Goal: Task Accomplishment & Management: Use online tool/utility

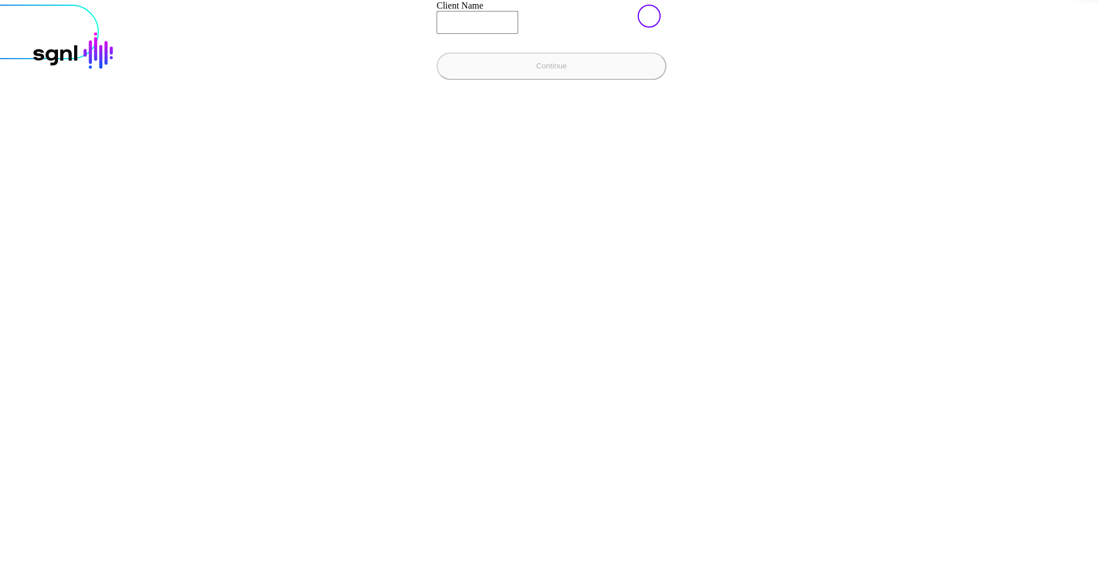
click at [437, 34] on input "Client Name" at bounding box center [478, 22] width 82 height 23
type input "**********"
click at [437, 80] on button "Continue" at bounding box center [552, 66] width 230 height 28
click at [437, 34] on input "Client Name" at bounding box center [478, 22] width 82 height 23
click at [213, 5] on div "' smoke-test ' client not found Sign in to SGNL Enter your client name and we’l…" at bounding box center [552, 5] width 1094 height 0
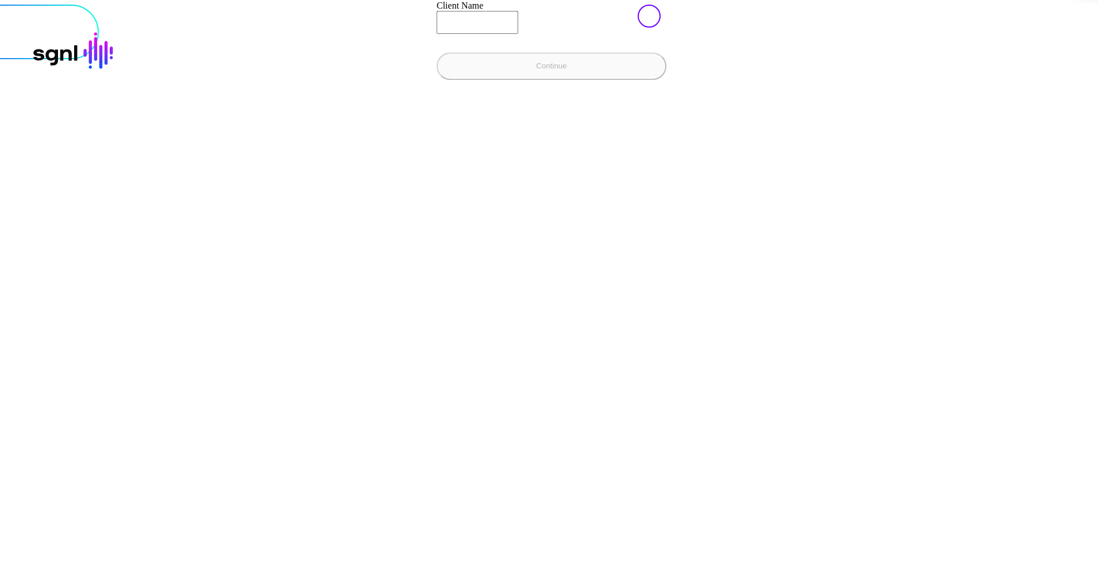
click at [437, 34] on input "Client Name" at bounding box center [478, 22] width 82 height 23
type input "**********"
click at [437, 80] on button "Continue" at bounding box center [552, 66] width 230 height 28
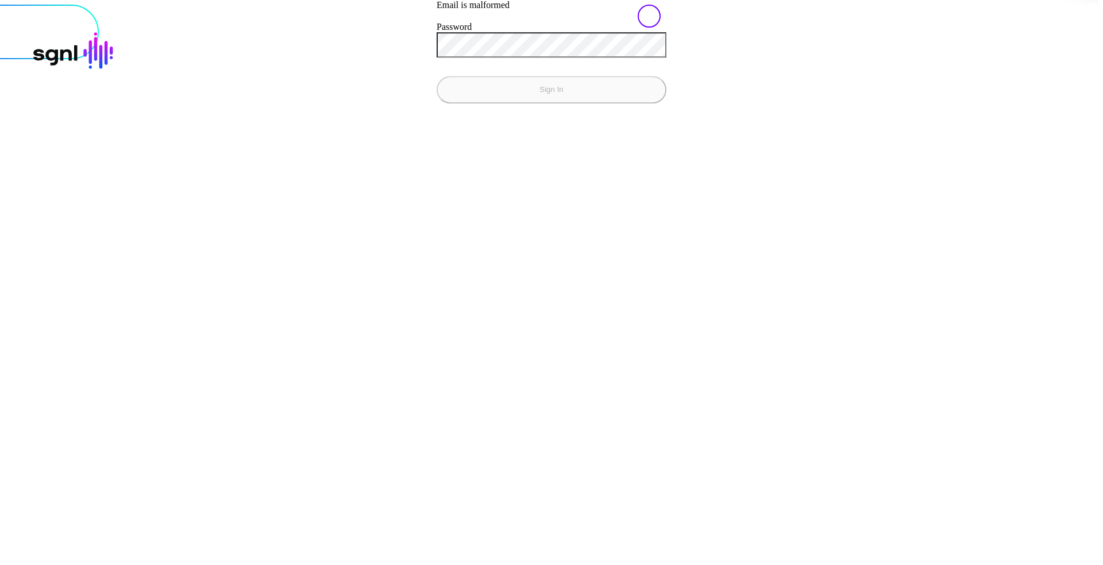
type input "**********"
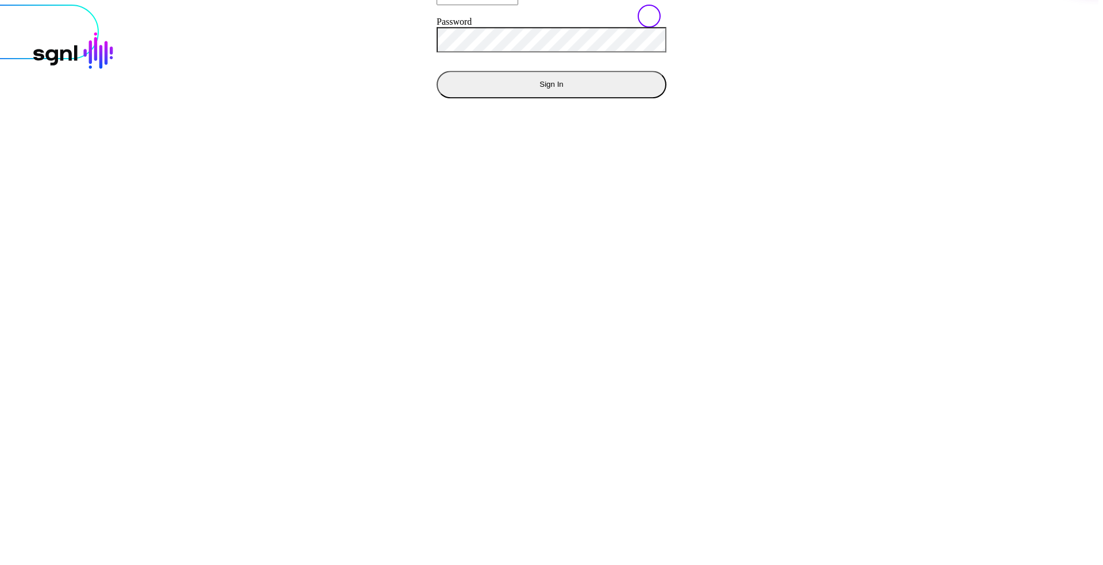
click at [437, 71] on button "Sign In" at bounding box center [552, 85] width 230 height 28
click at [437, 98] on button "Sign In" at bounding box center [552, 85] width 230 height 28
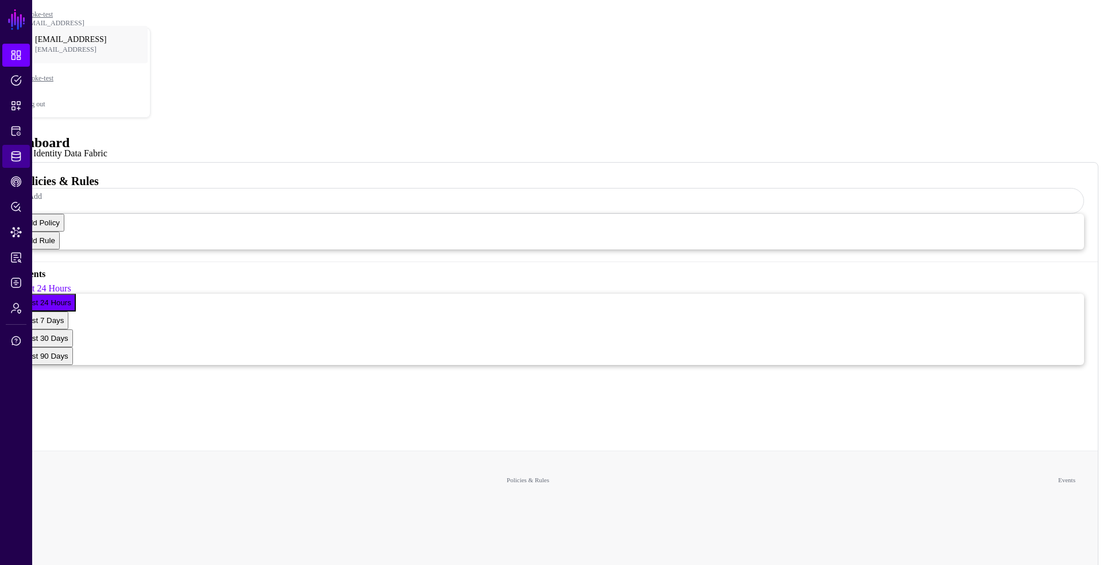
click at [10, 165] on link "Identity Data Fabric" at bounding box center [16, 156] width 28 height 23
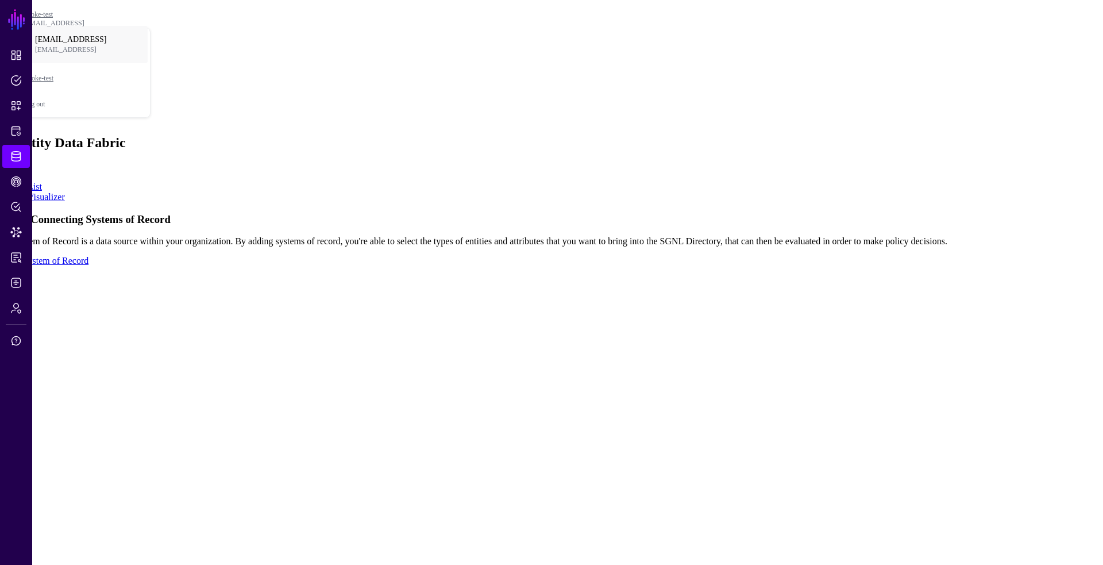
click at [89, 266] on link "Add System of Record" at bounding box center [47, 261] width 84 height 10
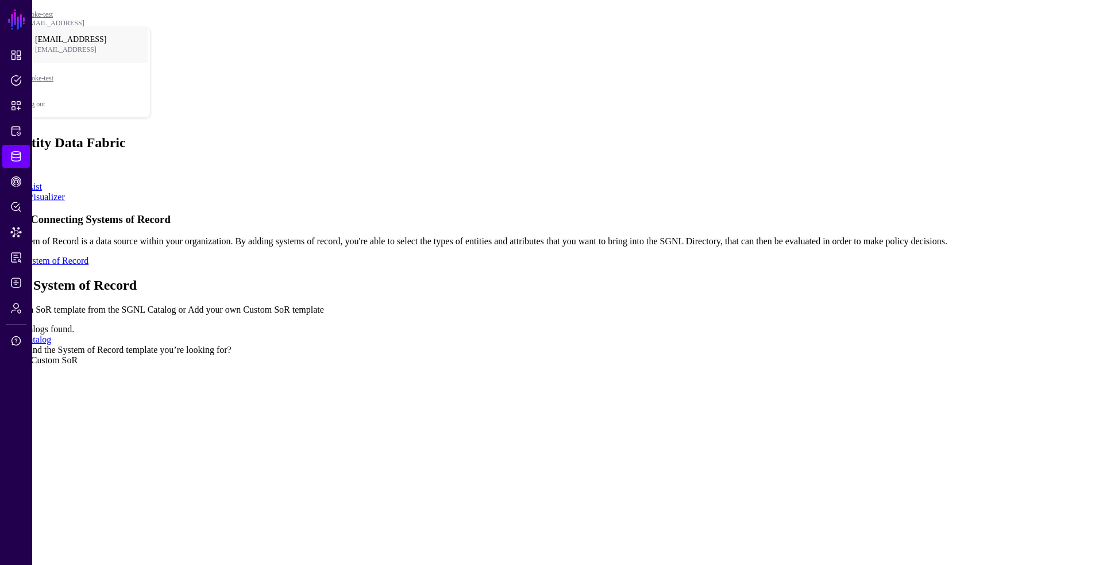
click at [51, 334] on link "Add Catalog" at bounding box center [28, 339] width 47 height 10
click at [774, 278] on div "Add System of Record Select a SoR template from the SGNL Catalog or Add your ow…" at bounding box center [548, 322] width 1086 height 88
click at [772, 278] on div "Add System of Record Select a SoR template from the SGNL Catalog or Add your ow…" at bounding box center [548, 322] width 1086 height 88
click at [5, 278] on link at bounding box center [5, 278] width 0 height 0
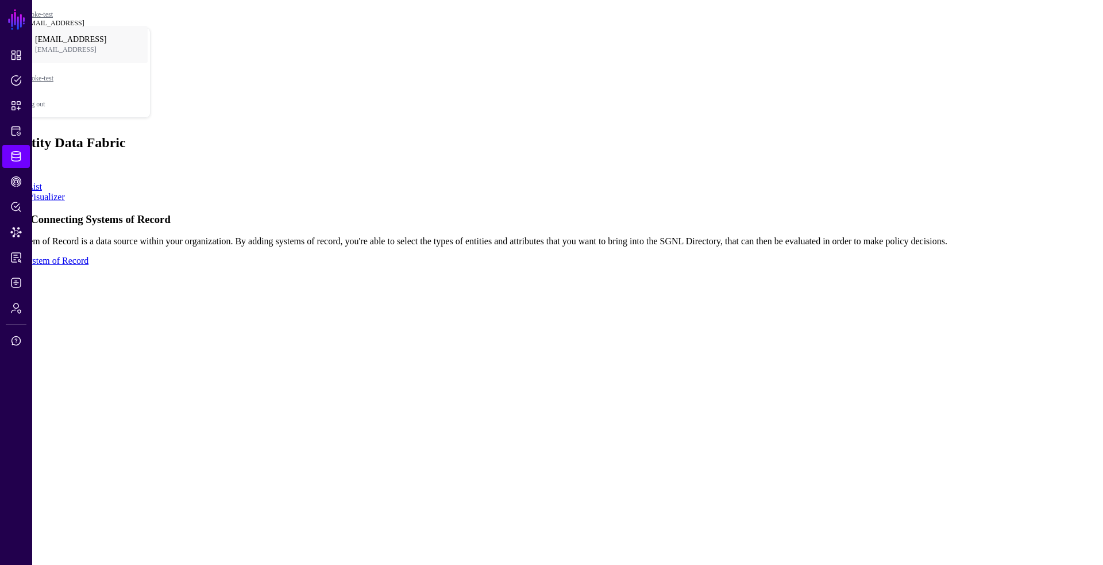
click at [23, 28] on span at bounding box center [23, 28] width 0 height 0
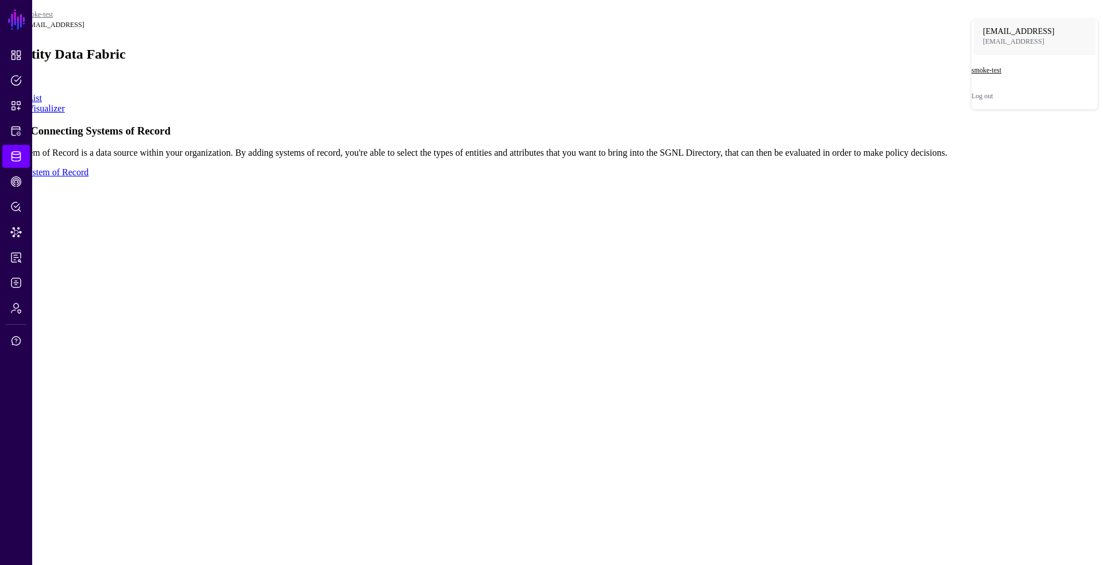
click at [1022, 73] on div "smoke-test" at bounding box center [1035, 70] width 126 height 9
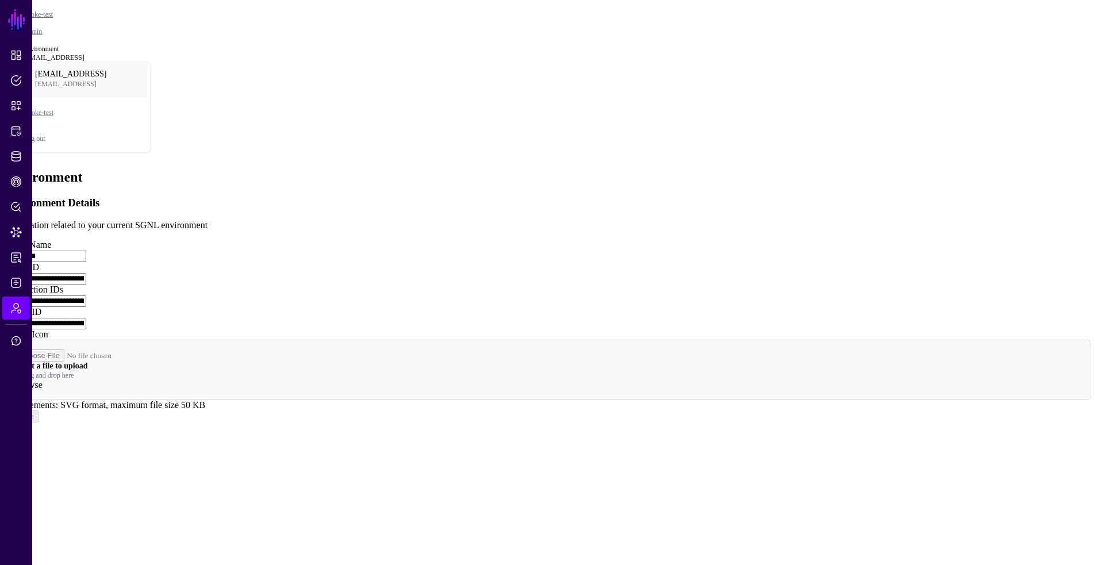
scroll to position [32, 0]
click at [16, 71] on link "Policies" at bounding box center [16, 80] width 28 height 23
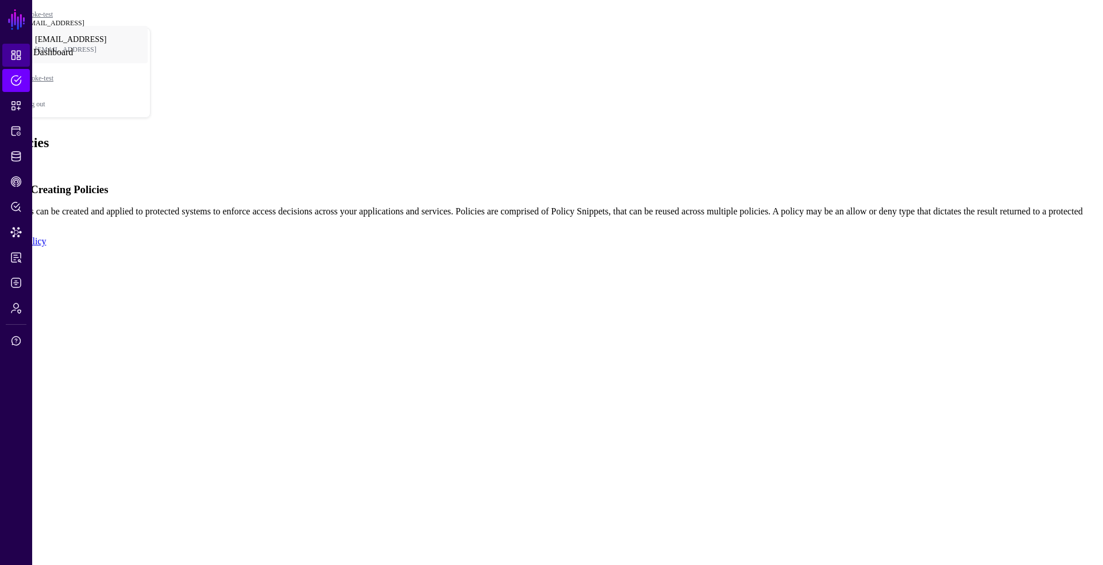
click at [21, 60] on span "Dashboard" at bounding box center [15, 54] width 11 height 11
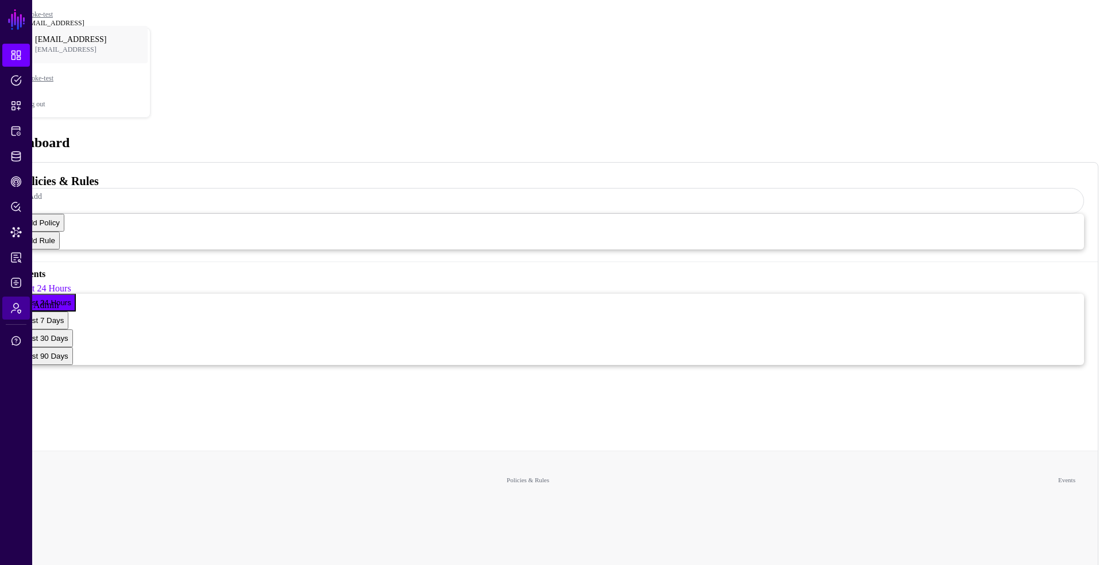
click at [16, 314] on link "Admin" at bounding box center [16, 308] width 28 height 23
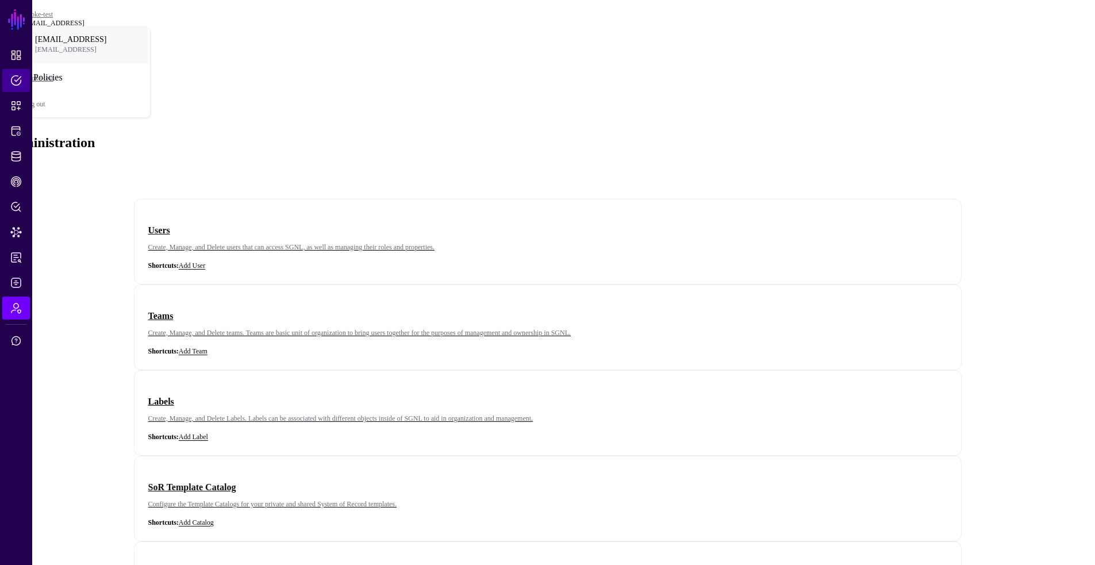
click at [17, 76] on span "Policies" at bounding box center [15, 80] width 11 height 11
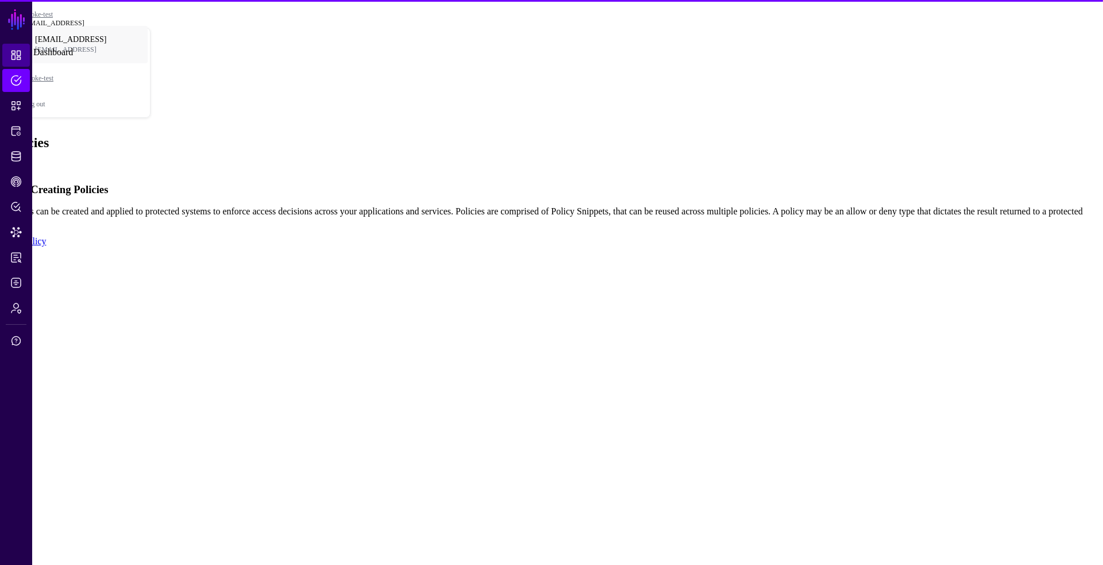
click at [17, 53] on span "Dashboard" at bounding box center [15, 54] width 11 height 11
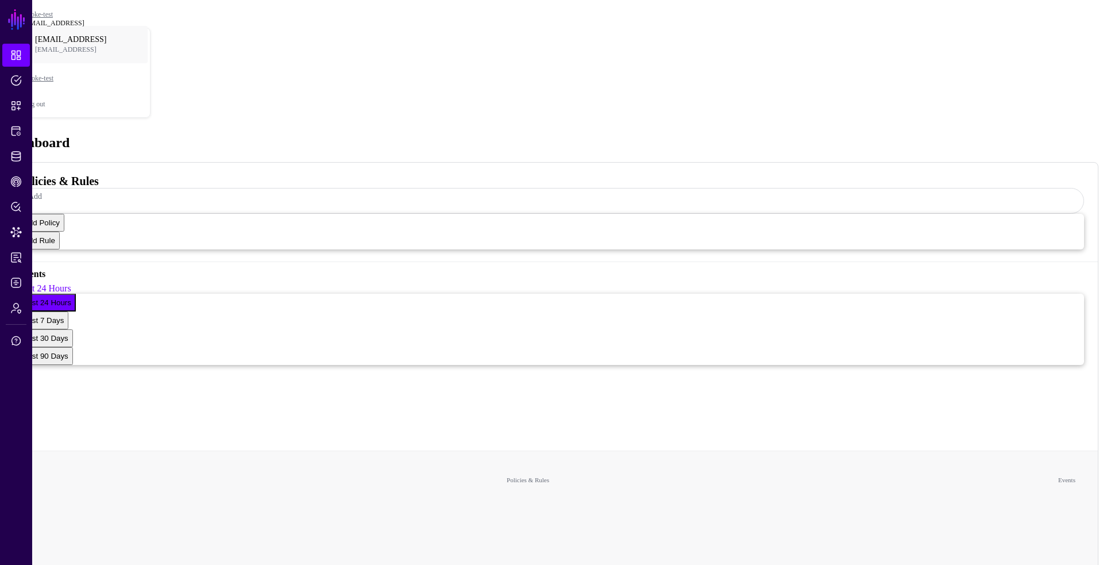
click at [151, 19] on div "[EMAIL_ADDRESS]" at bounding box center [87, 23] width 128 height 9
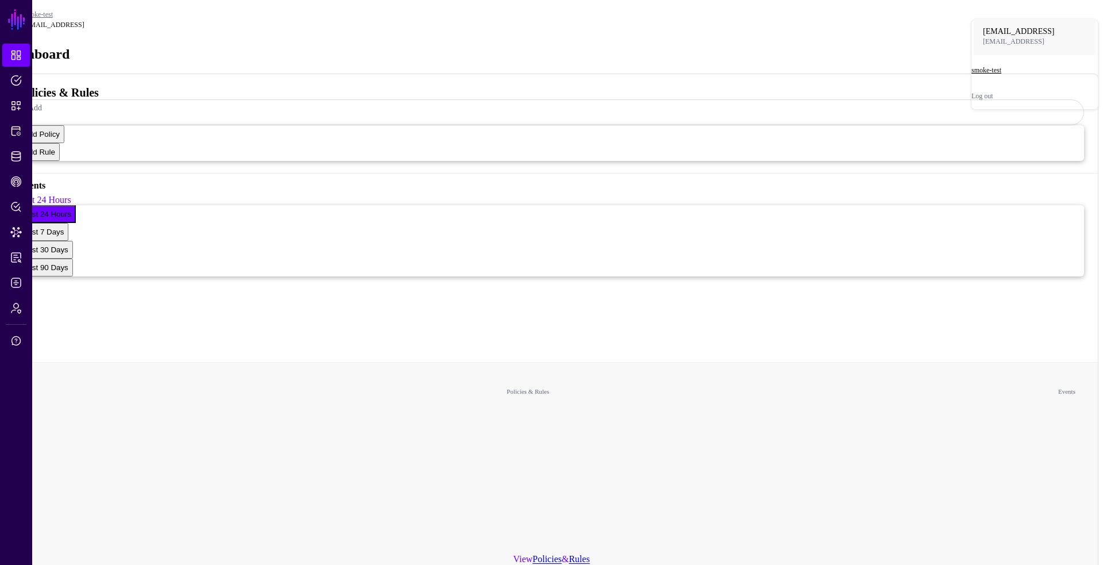
click at [1024, 72] on div "smoke-test" at bounding box center [1035, 70] width 126 height 9
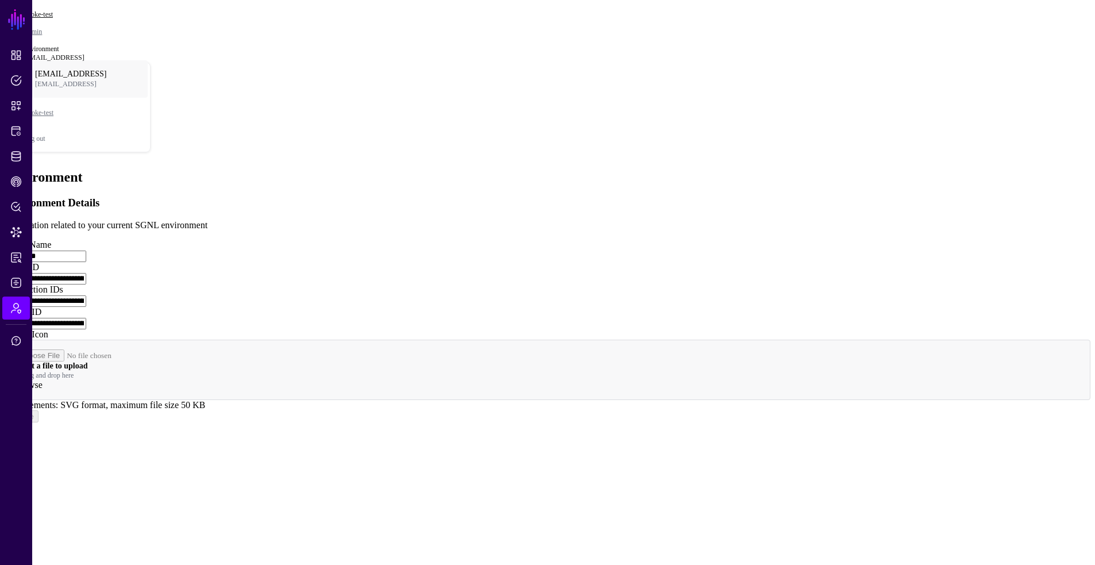
click at [53, 13] on link "smoke-test" at bounding box center [38, 14] width 30 height 8
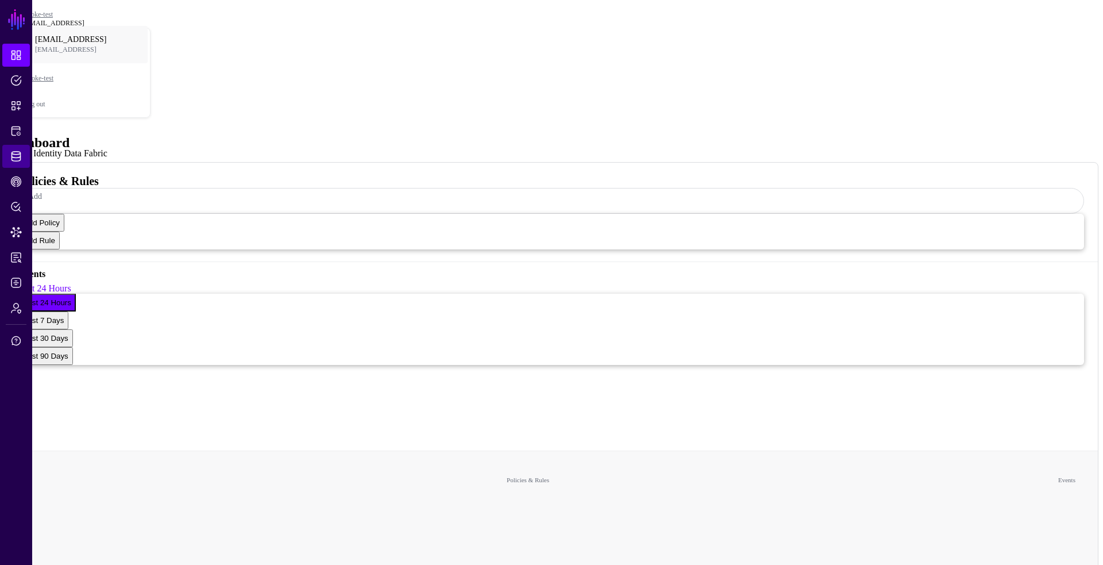
click at [23, 159] on link "Identity Data Fabric" at bounding box center [16, 156] width 28 height 23
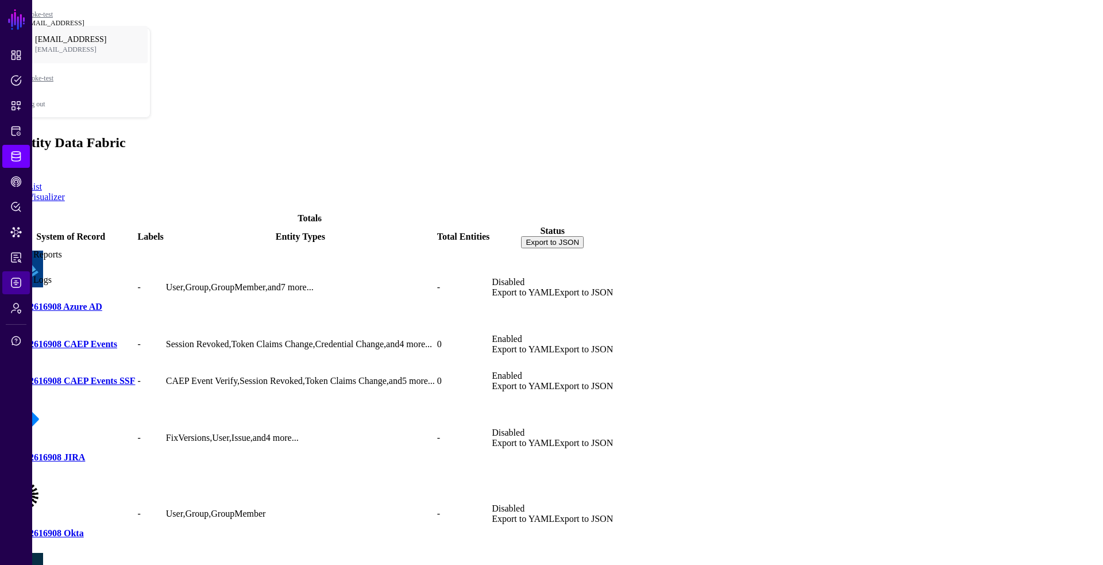
click at [24, 286] on link "Logs" at bounding box center [16, 282] width 28 height 23
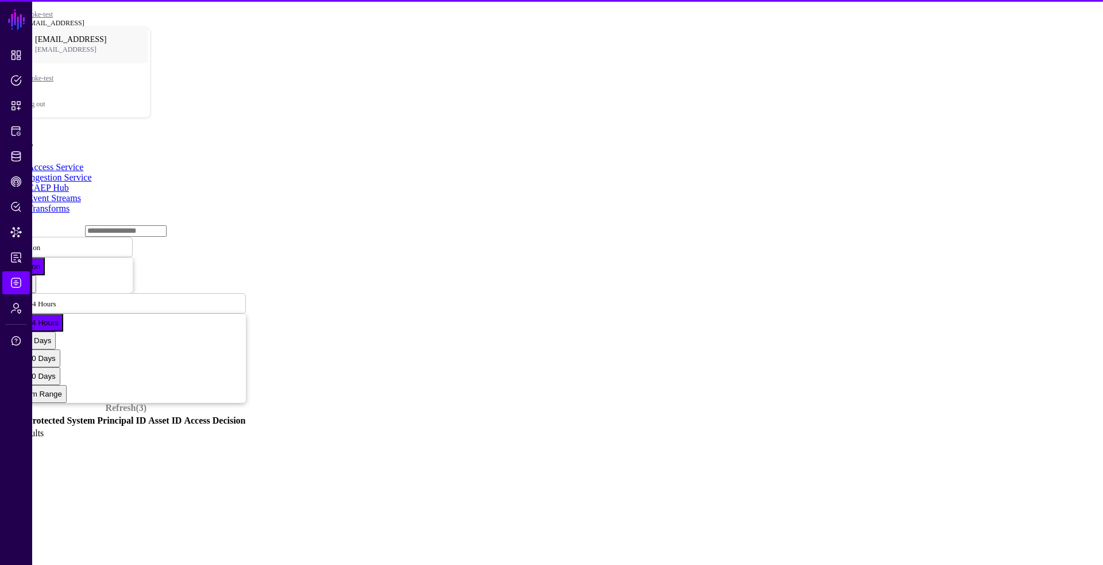
click at [69, 183] on link "CAEP Hub" at bounding box center [48, 188] width 41 height 10
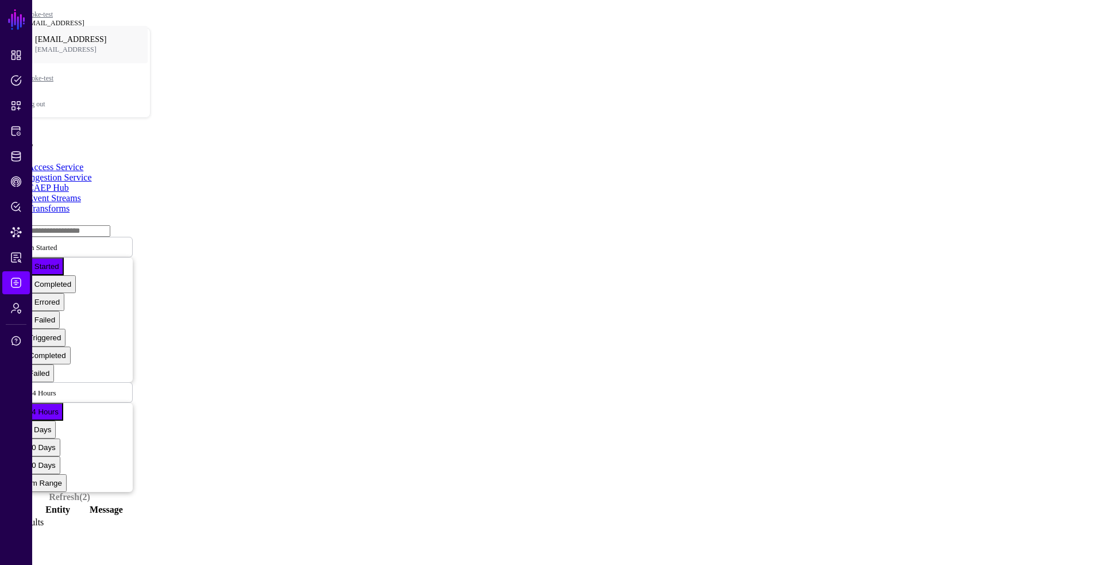
click at [81, 193] on link "Event Streams" at bounding box center [54, 198] width 53 height 10
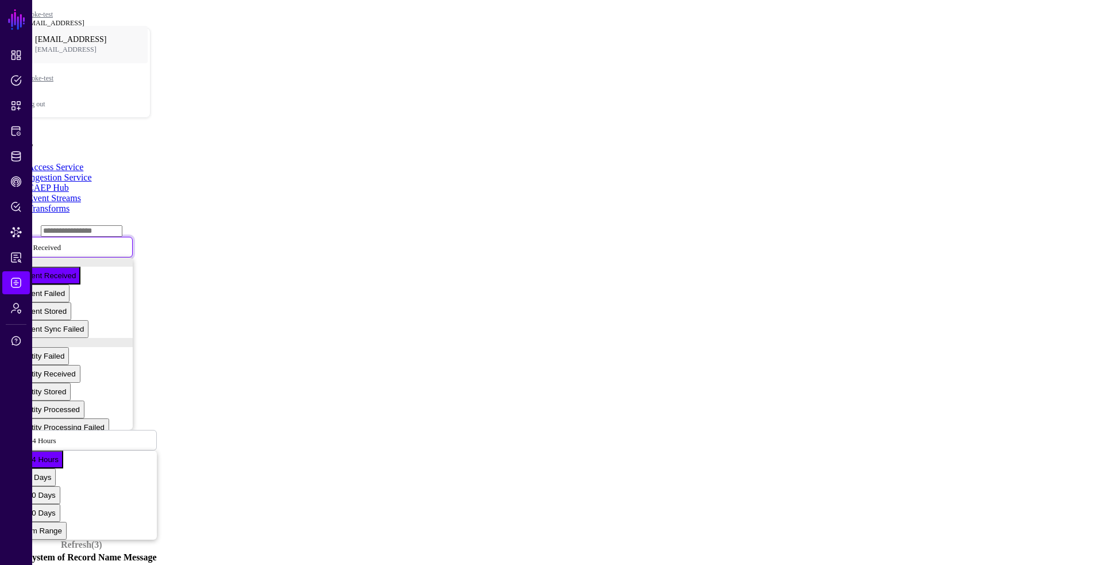
click at [133, 237] on link "Event Received" at bounding box center [69, 247] width 126 height 21
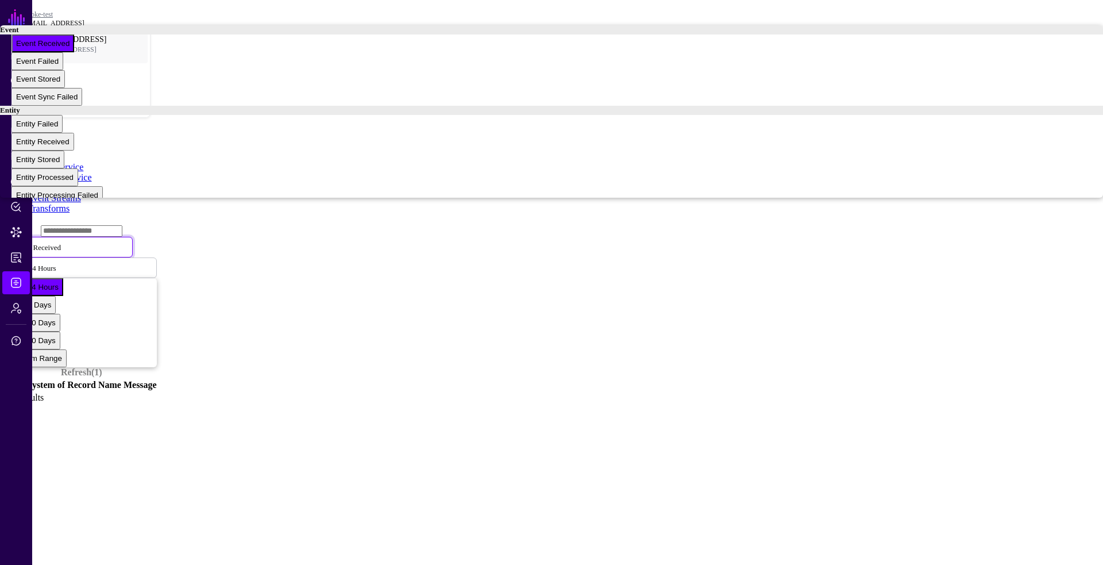
click at [69, 183] on link "CAEP Hub" at bounding box center [48, 188] width 41 height 10
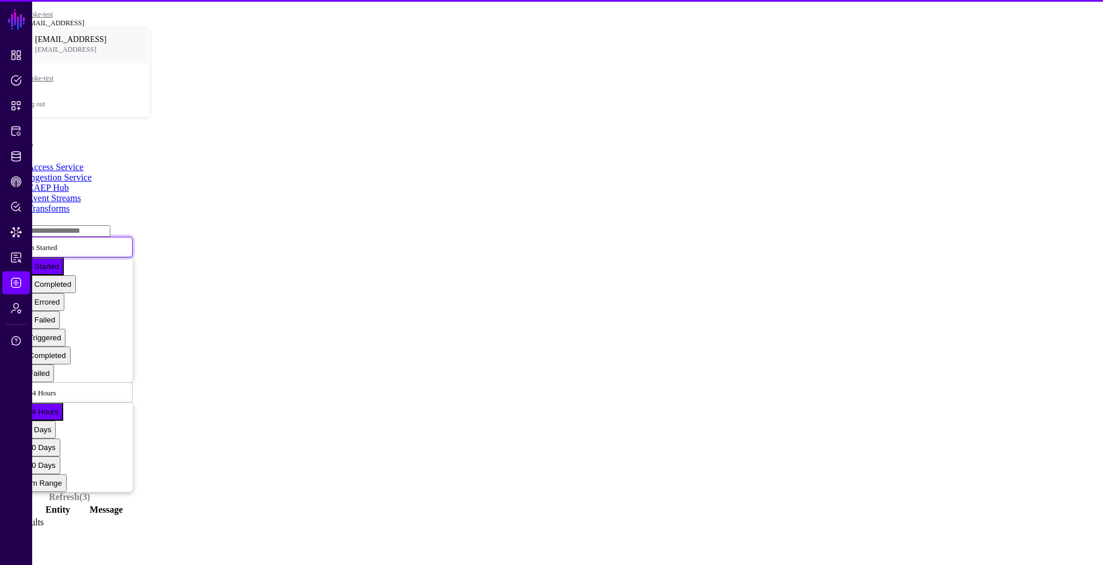
click at [64, 242] on span "Action Started" at bounding box center [39, 247] width 50 height 10
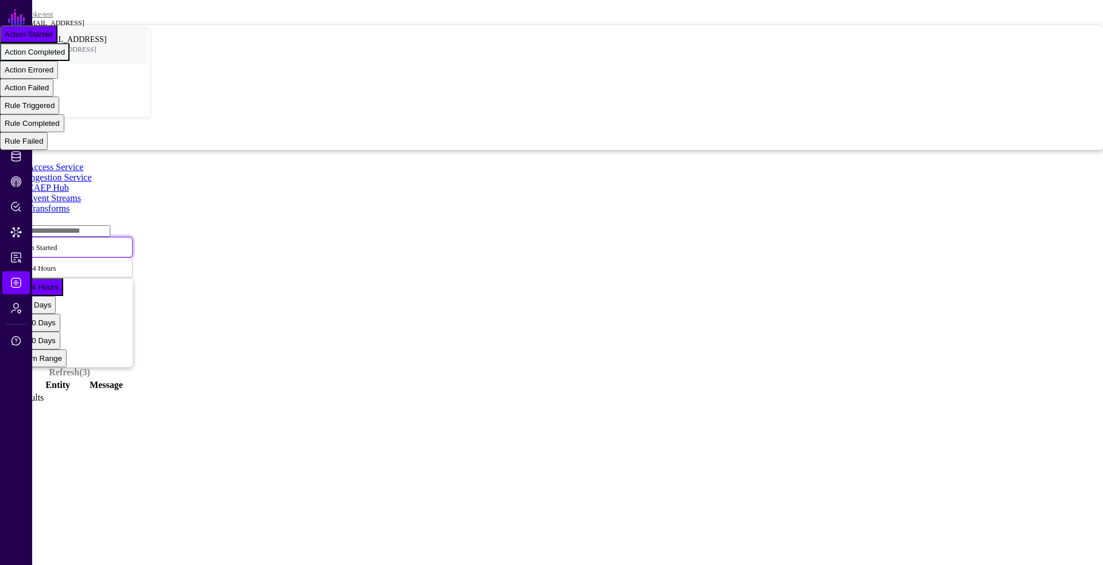
click at [65, 56] on span "Action Completed" at bounding box center [35, 52] width 60 height 9
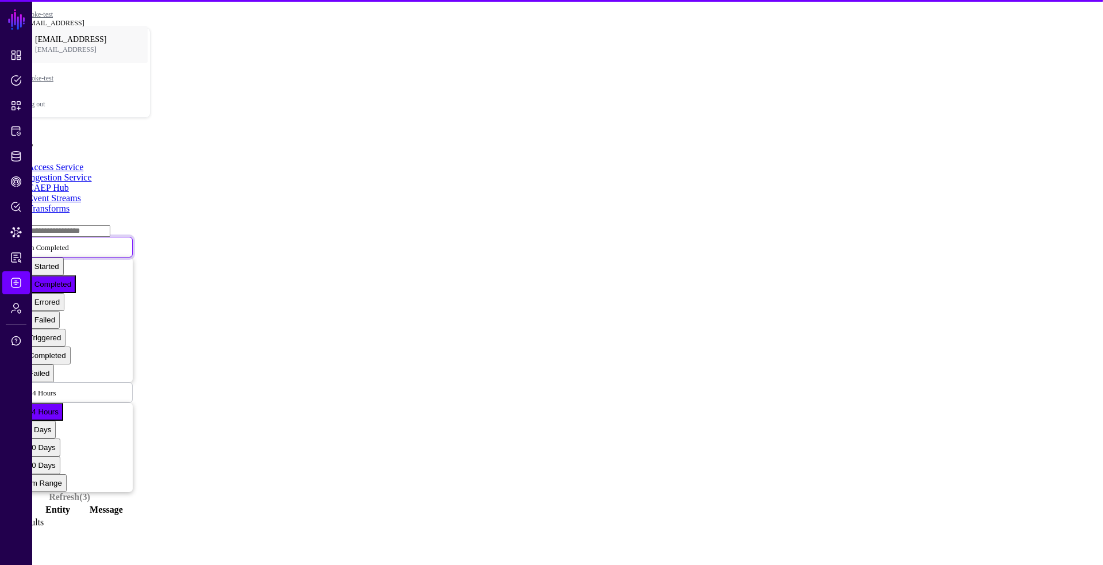
click at [69, 243] on span "Action Completed" at bounding box center [41, 247] width 55 height 9
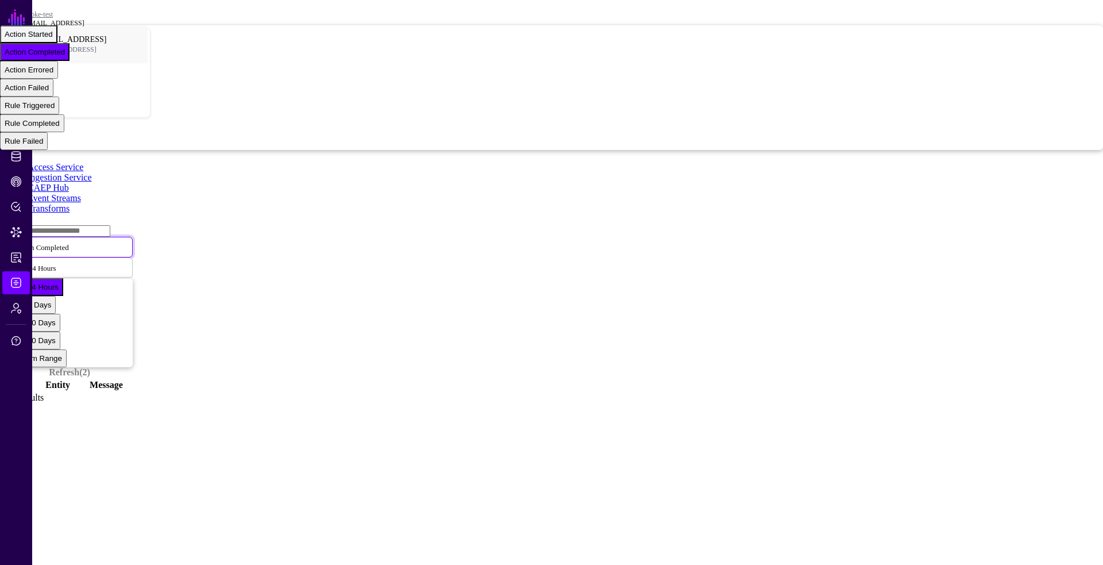
click at [53, 39] on span "Action Started" at bounding box center [29, 34] width 48 height 9
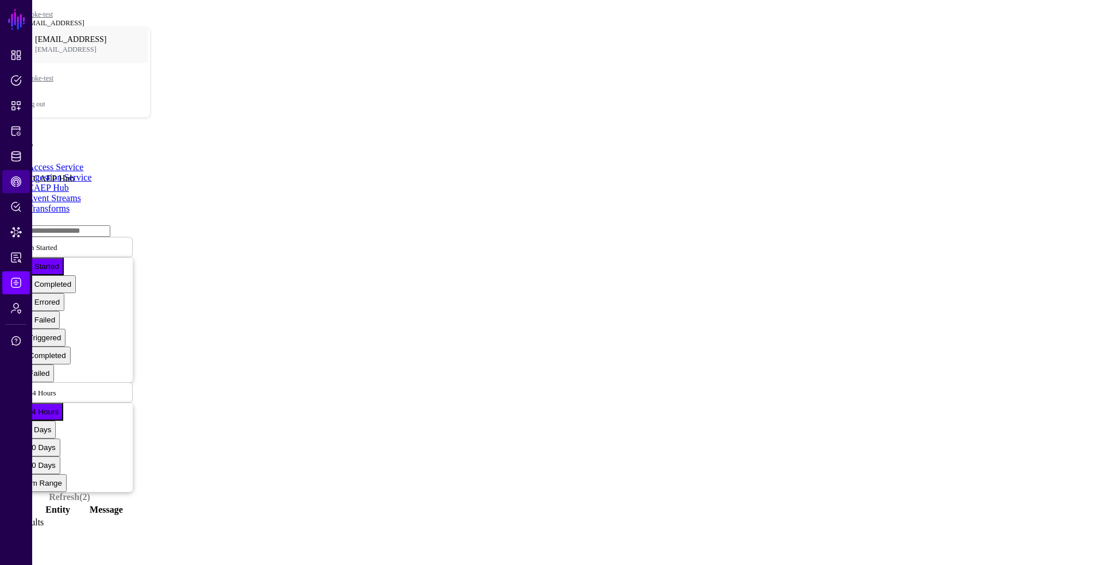
click at [25, 183] on link "CAEP Hub" at bounding box center [16, 181] width 28 height 23
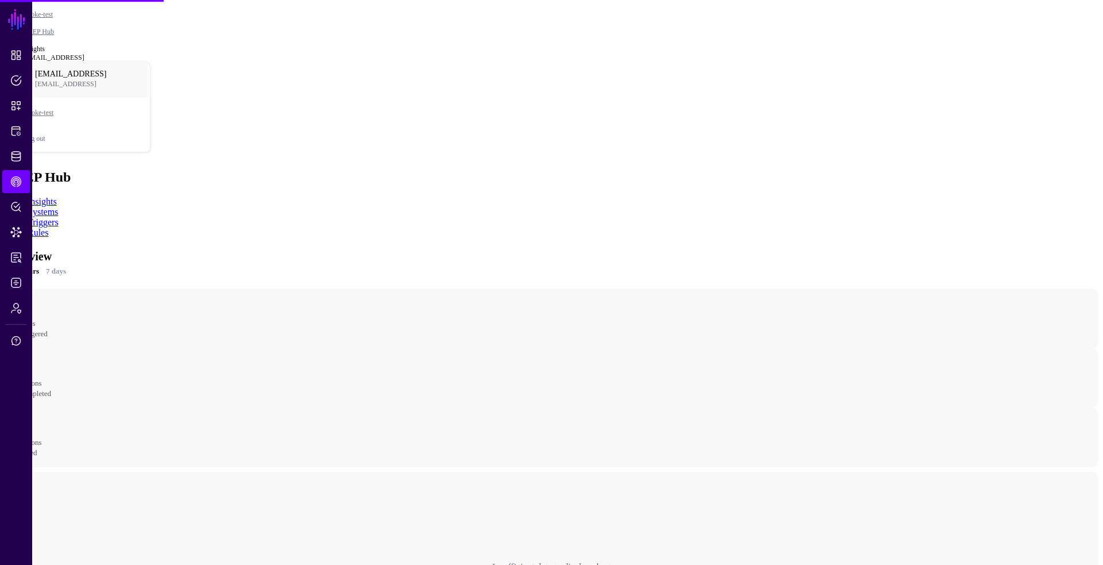
click at [48, 228] on link "Rules" at bounding box center [38, 233] width 21 height 10
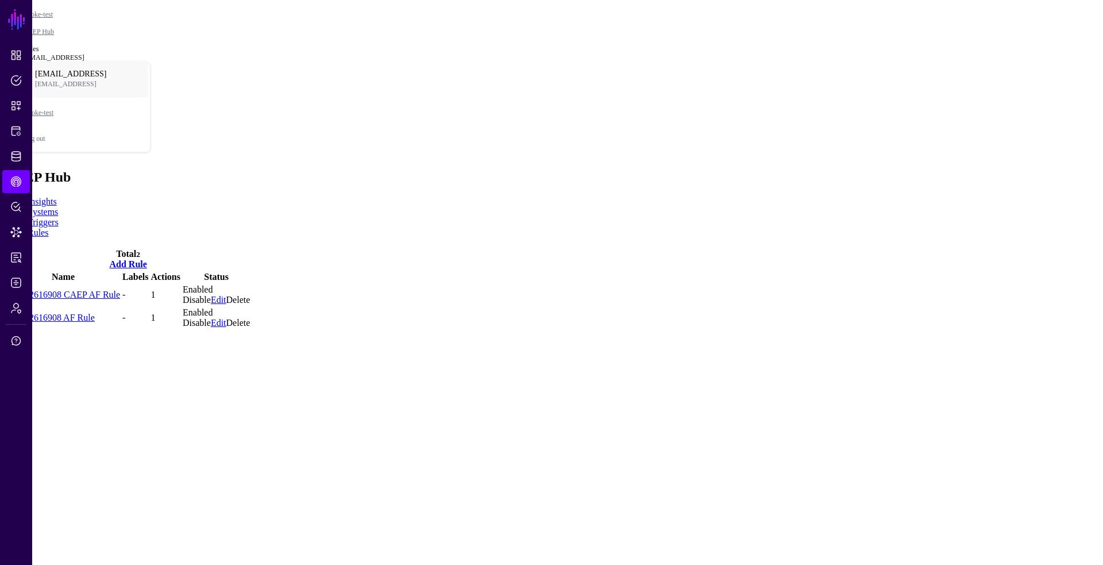
click at [120, 290] on link "138272616908 CAEP AF Rule" at bounding box center [63, 295] width 114 height 10
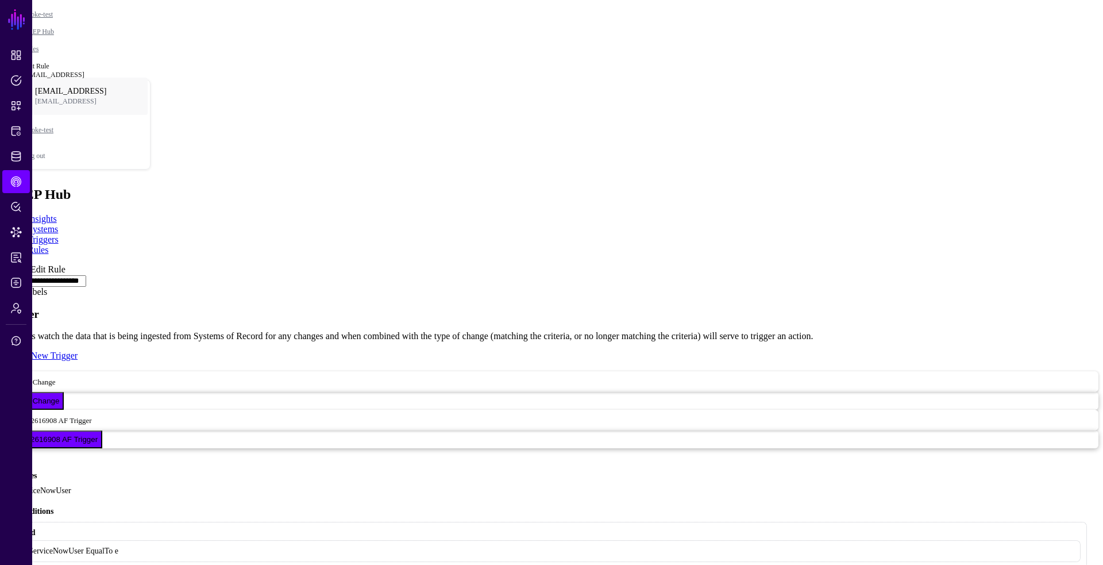
scroll to position [333, 0]
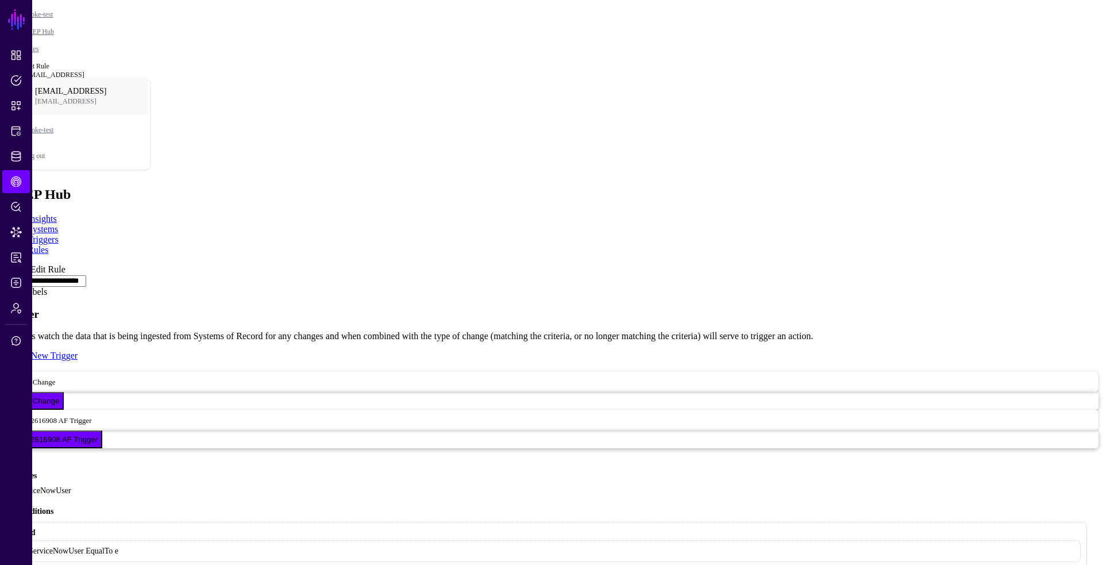
click at [5, 264] on link at bounding box center [5, 264] width 0 height 0
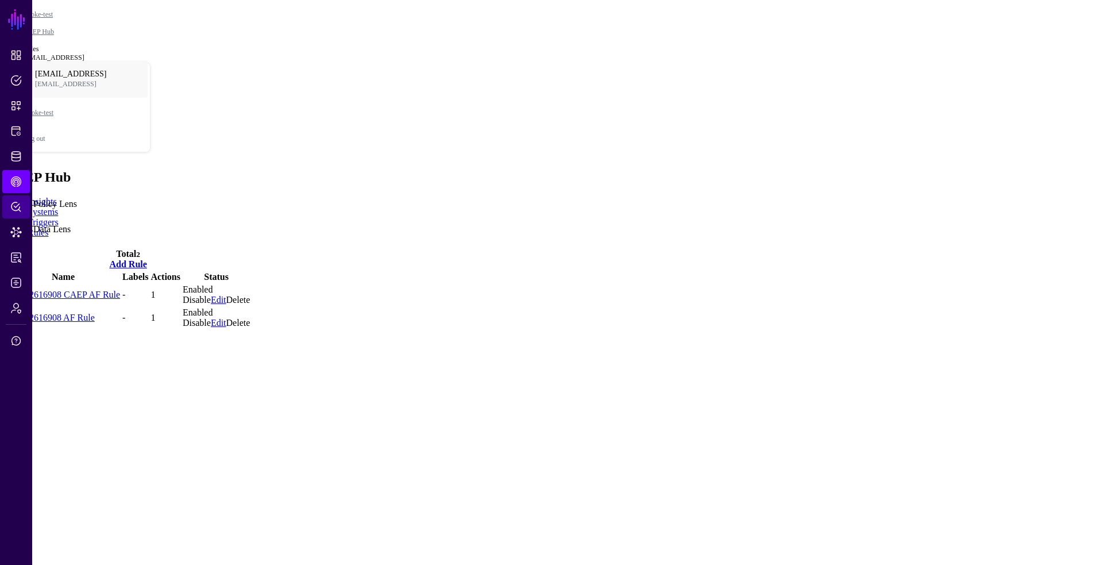
click at [15, 207] on span "Policy Lens" at bounding box center [15, 206] width 11 height 11
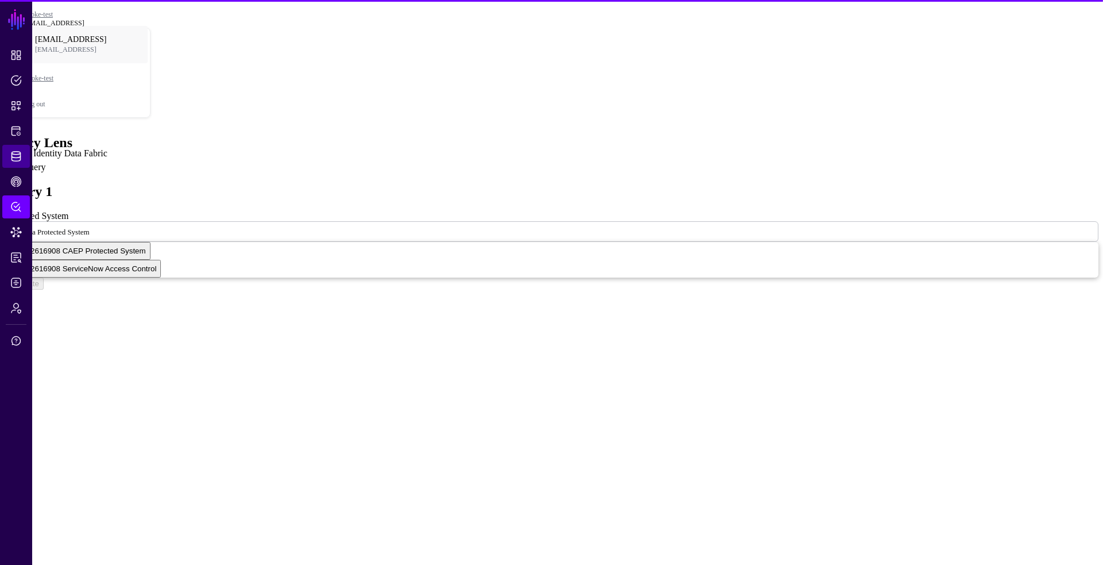
click at [13, 148] on link "Identity Data Fabric" at bounding box center [16, 156] width 28 height 23
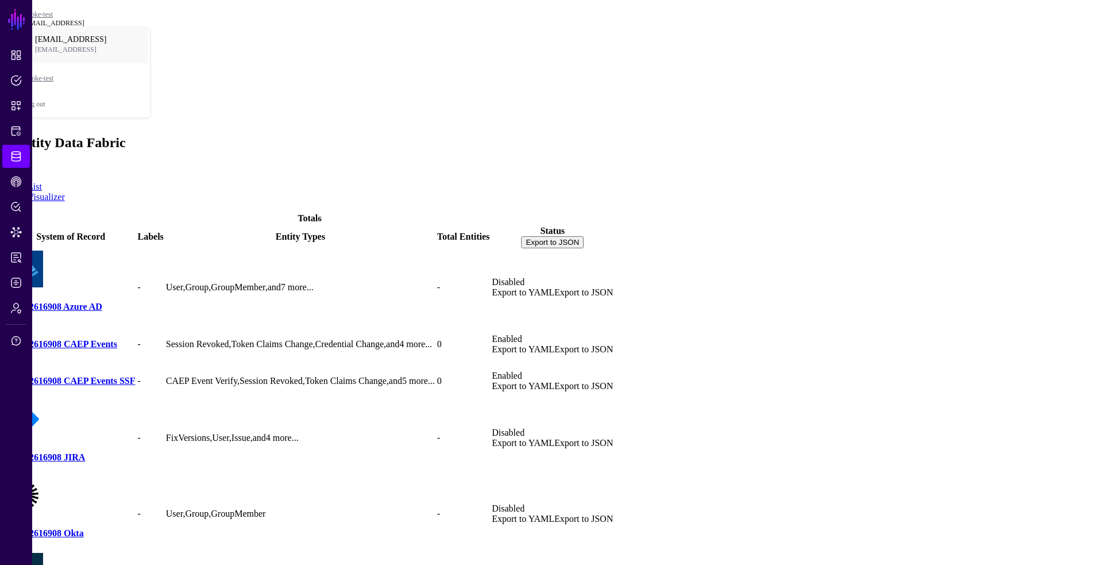
click at [135, 376] on link "138272616908 CAEP Events SSF" at bounding box center [70, 381] width 129 height 10
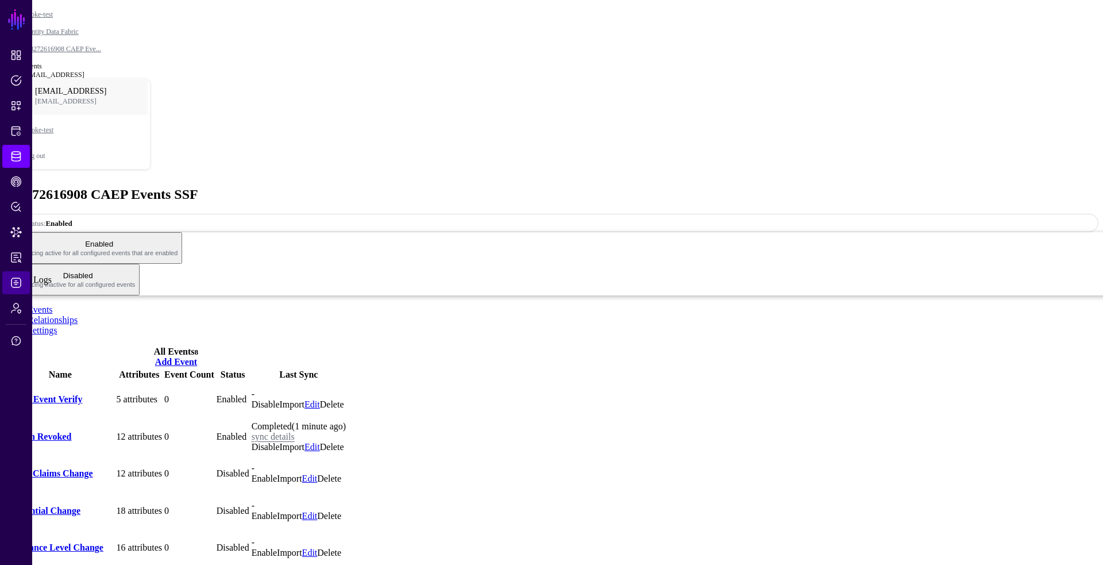
click at [11, 283] on span "Logs" at bounding box center [15, 282] width 11 height 11
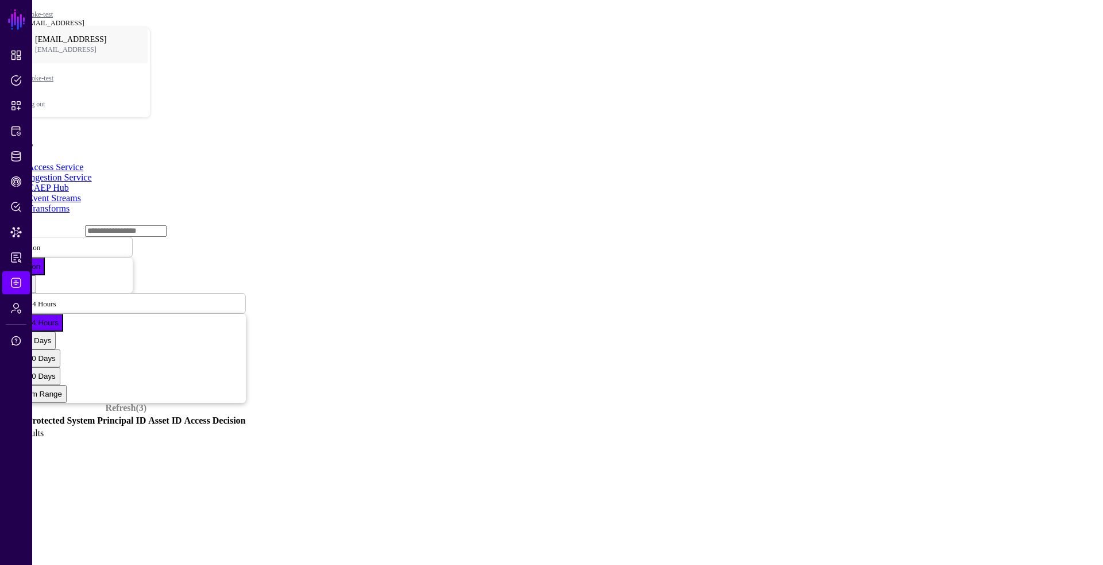
click at [69, 183] on link "CAEP Hub" at bounding box center [48, 188] width 41 height 10
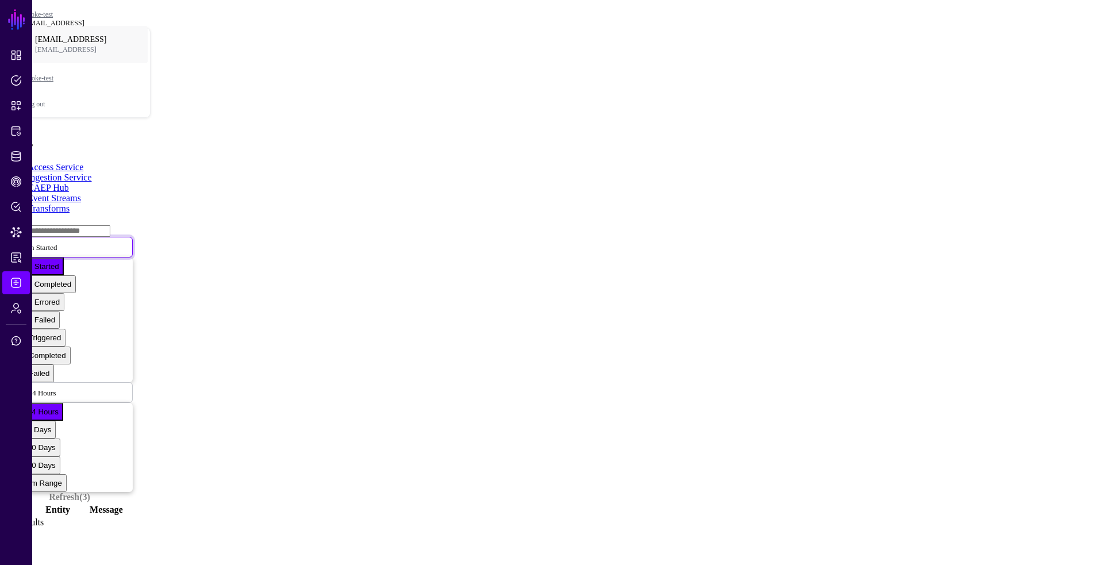
click at [57, 243] on span "Action Started" at bounding box center [35, 247] width 43 height 9
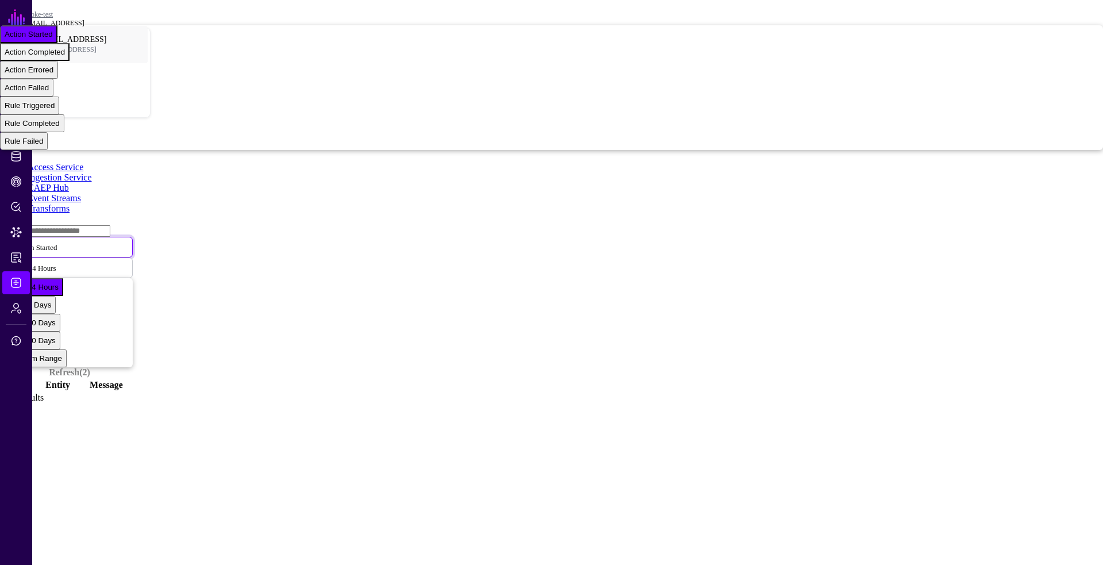
click at [65, 56] on span "Action Completed" at bounding box center [35, 52] width 60 height 9
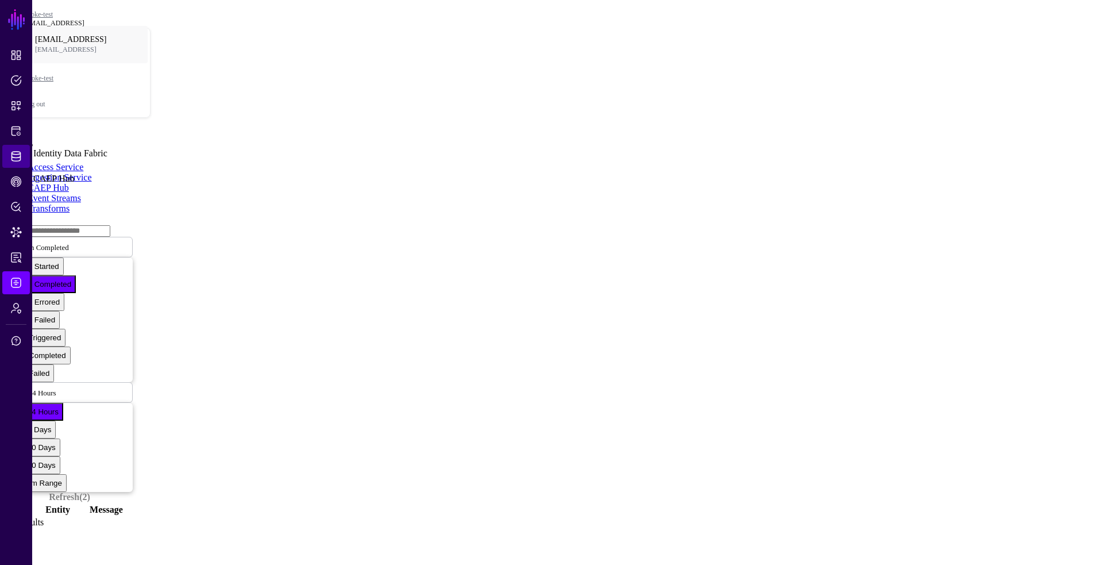
click at [16, 152] on span "Identity Data Fabric" at bounding box center [15, 156] width 11 height 11
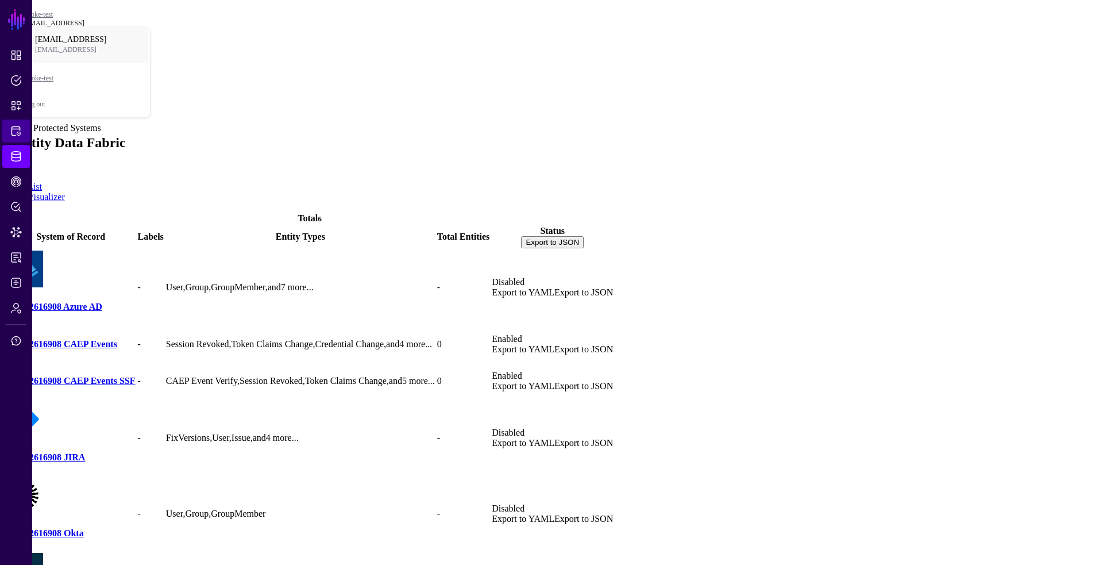
click at [18, 128] on span "Protected Systems" at bounding box center [15, 130] width 11 height 11
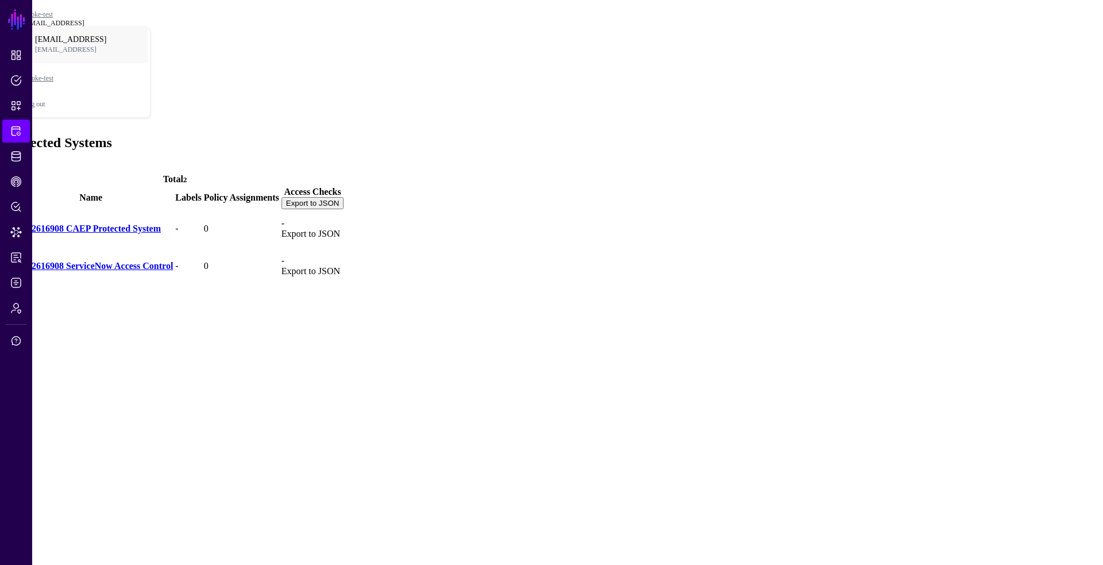
click at [161, 224] on link "138272616908 CAEP Protected System" at bounding box center [85, 229] width 152 height 10
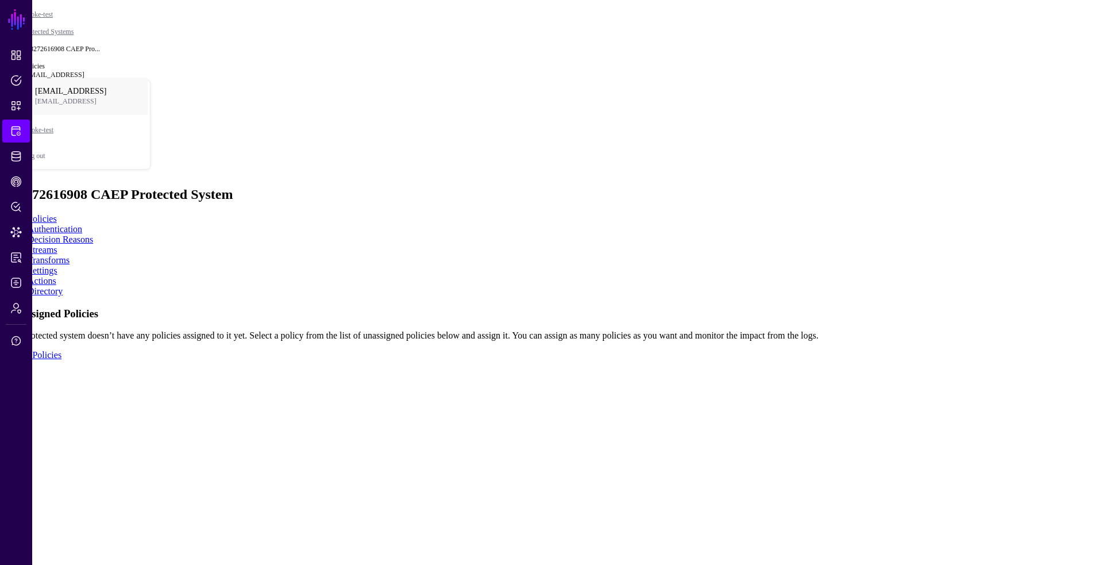
click at [57, 266] on link "Settings" at bounding box center [43, 271] width 30 height 10
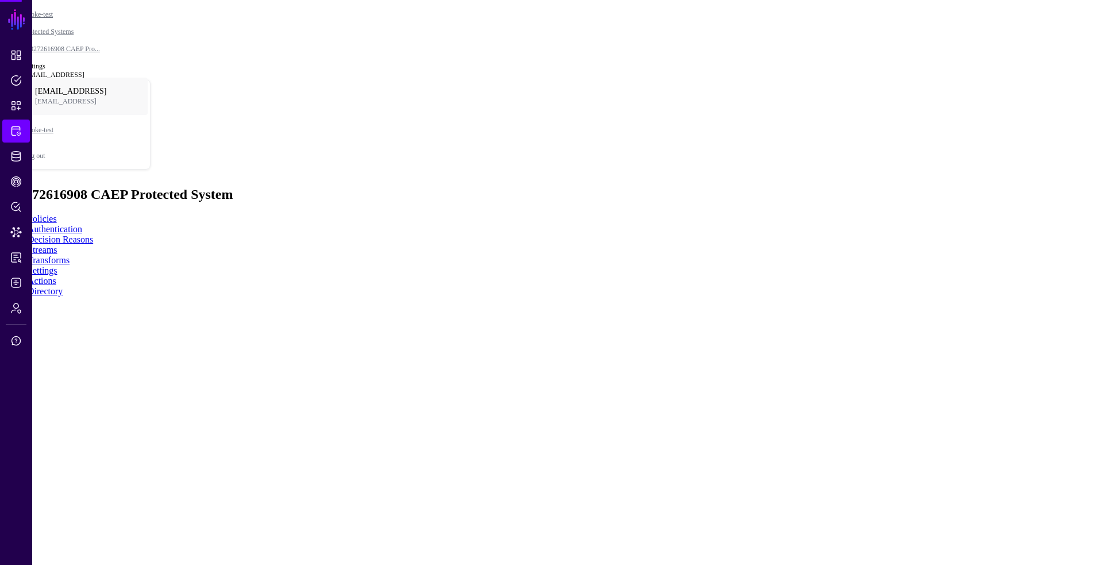
click at [430, 214] on ul "Policies Authentication Decision Reasons Streams Transforms Settings Actions Di…" at bounding box center [552, 255] width 1094 height 83
click at [56, 276] on link "Actions" at bounding box center [42, 281] width 29 height 10
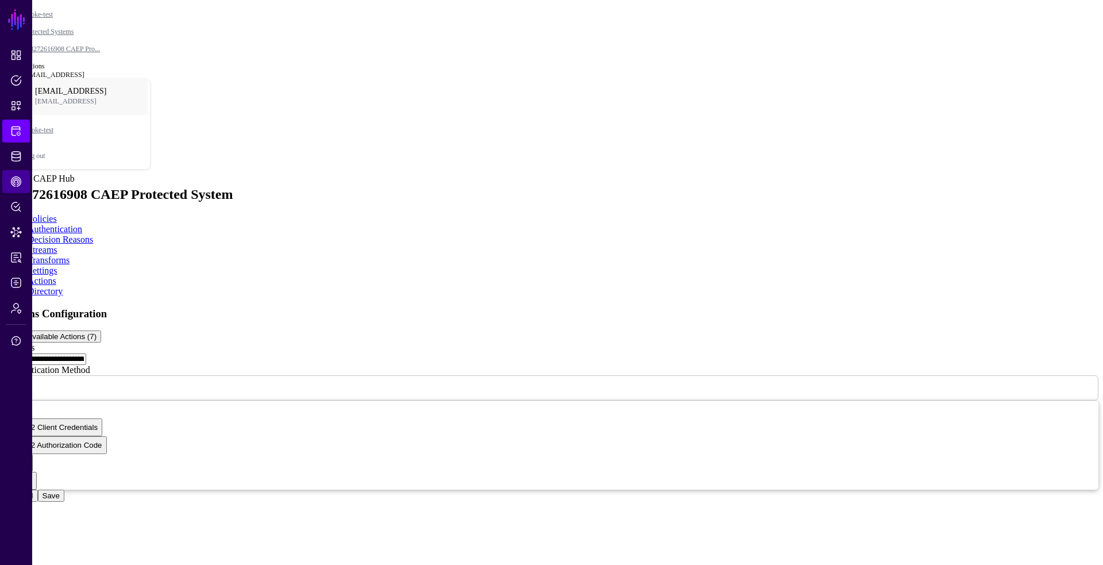
click at [23, 178] on link "CAEP Hub" at bounding box center [16, 181] width 28 height 23
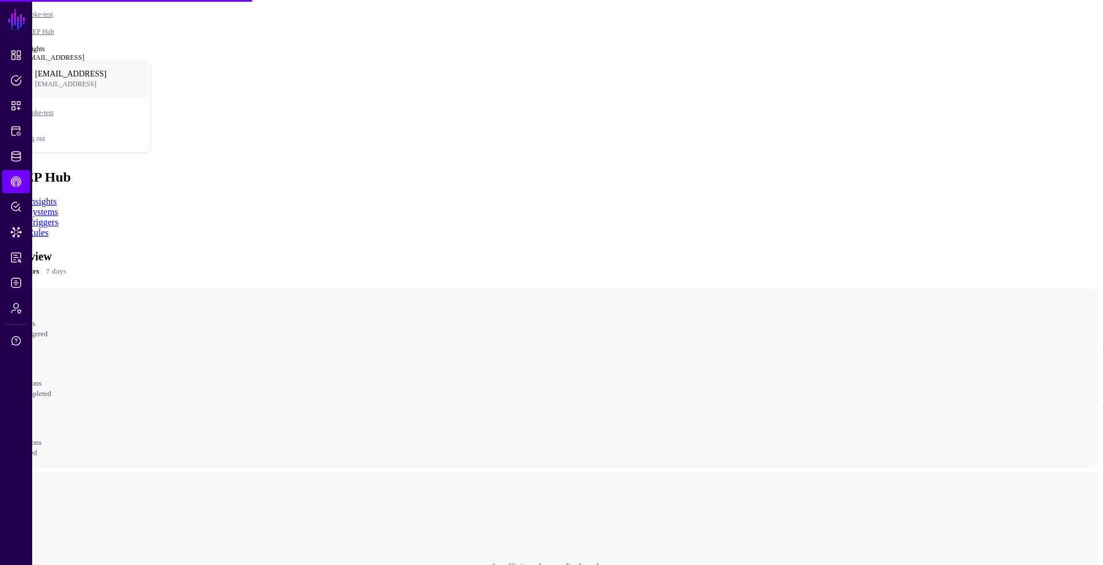
click at [48, 228] on link "Rules" at bounding box center [38, 233] width 21 height 10
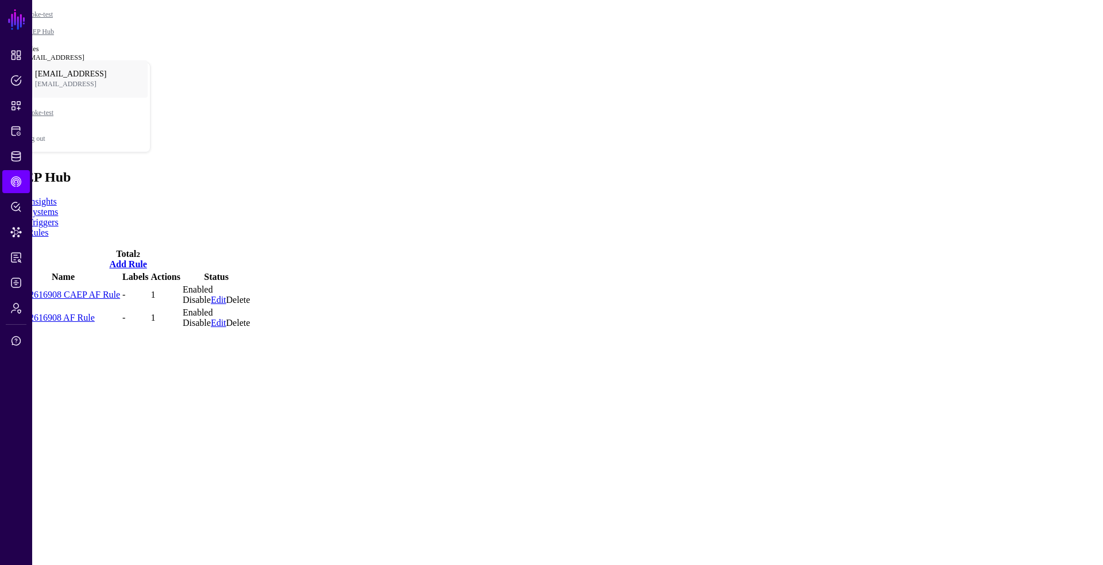
click at [120, 290] on link "138272616908 CAEP AF Rule" at bounding box center [63, 295] width 114 height 10
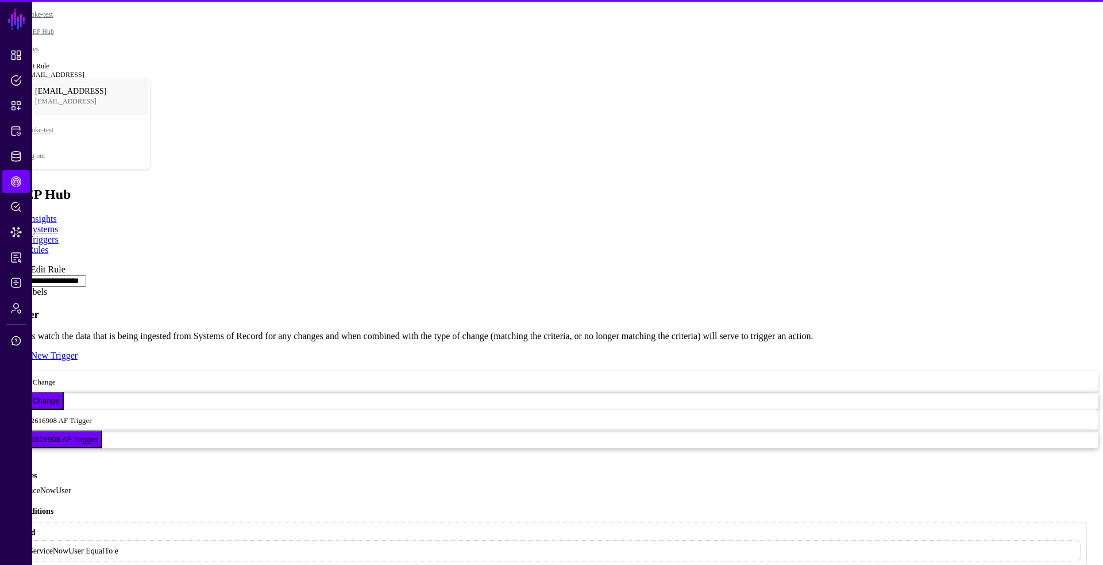
scroll to position [403, 0]
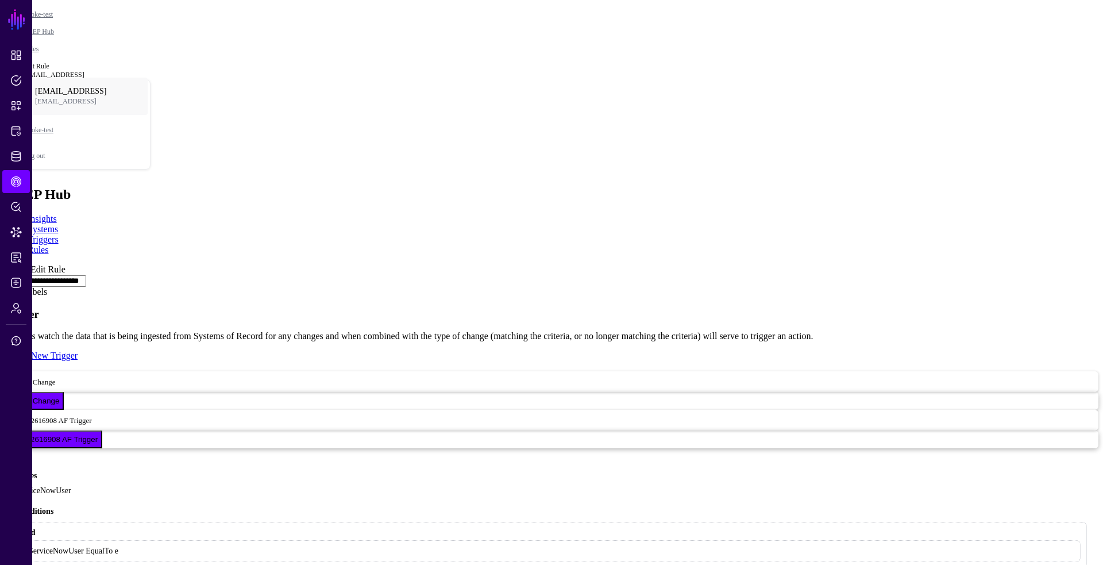
drag, startPoint x: 699, startPoint y: 402, endPoint x: 334, endPoint y: 308, distance: 377.5
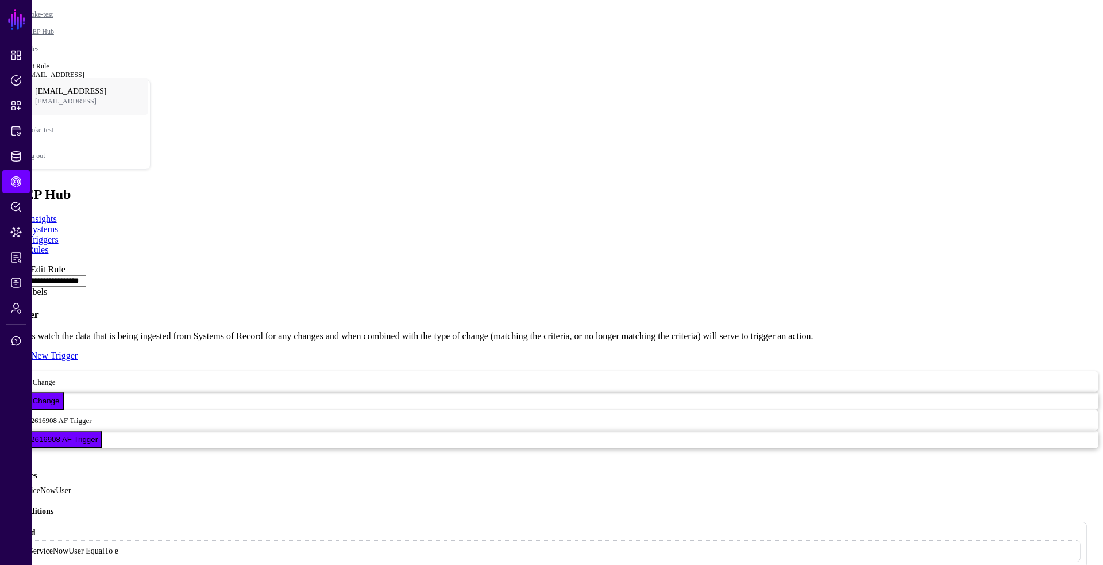
copy code "[SECURITY_DATA]"
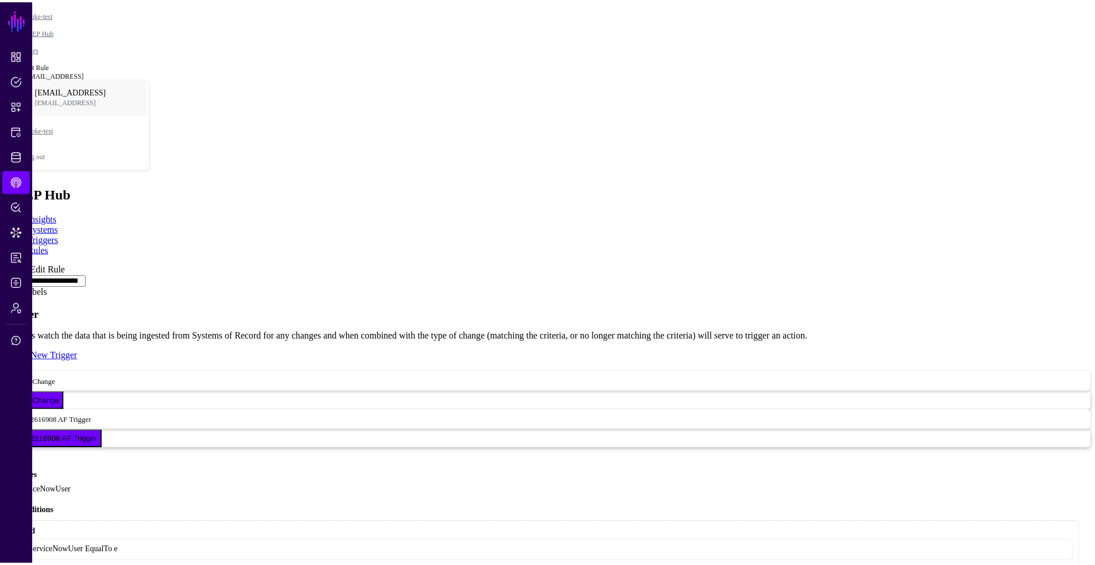
scroll to position [0, 0]
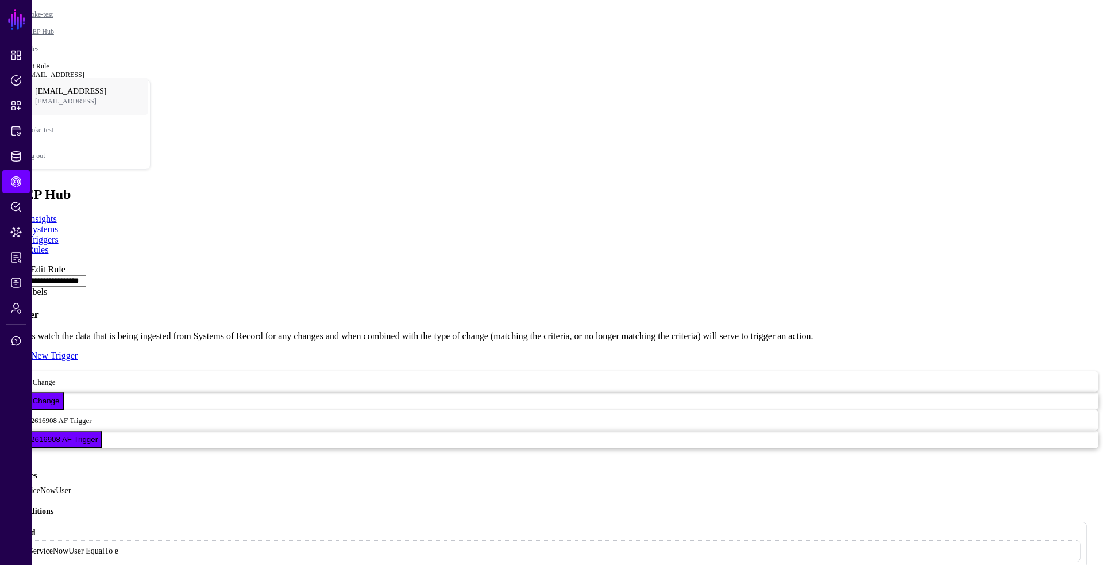
click at [43, 264] on div at bounding box center [552, 264] width 1094 height 0
click at [5, 264] on link at bounding box center [5, 264] width 0 height 0
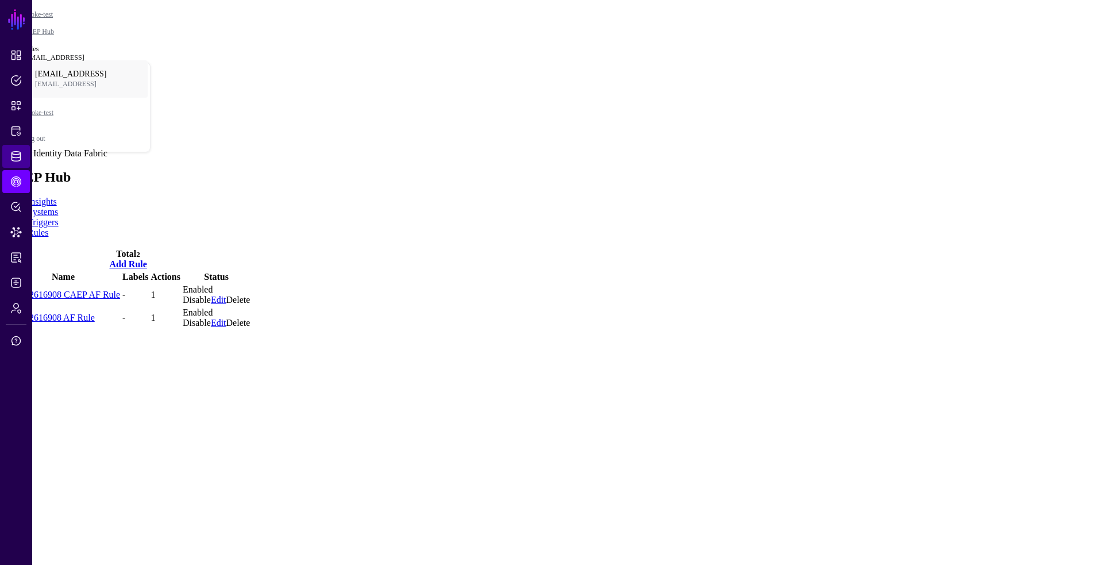
click at [24, 152] on link "Identity Data Fabric" at bounding box center [16, 156] width 28 height 23
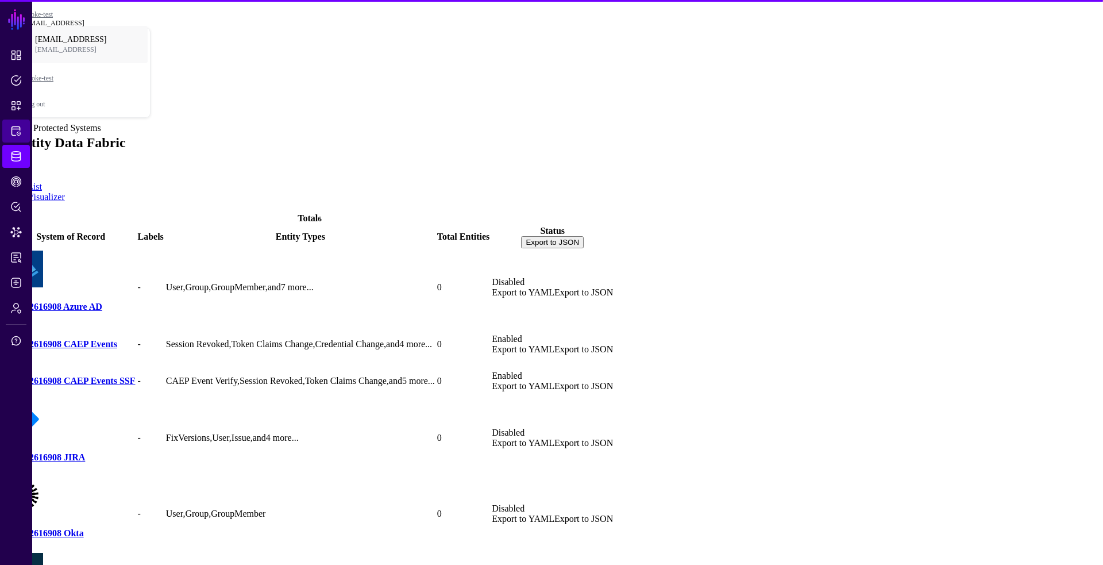
click at [24, 129] on link "Protected Systems" at bounding box center [16, 131] width 28 height 23
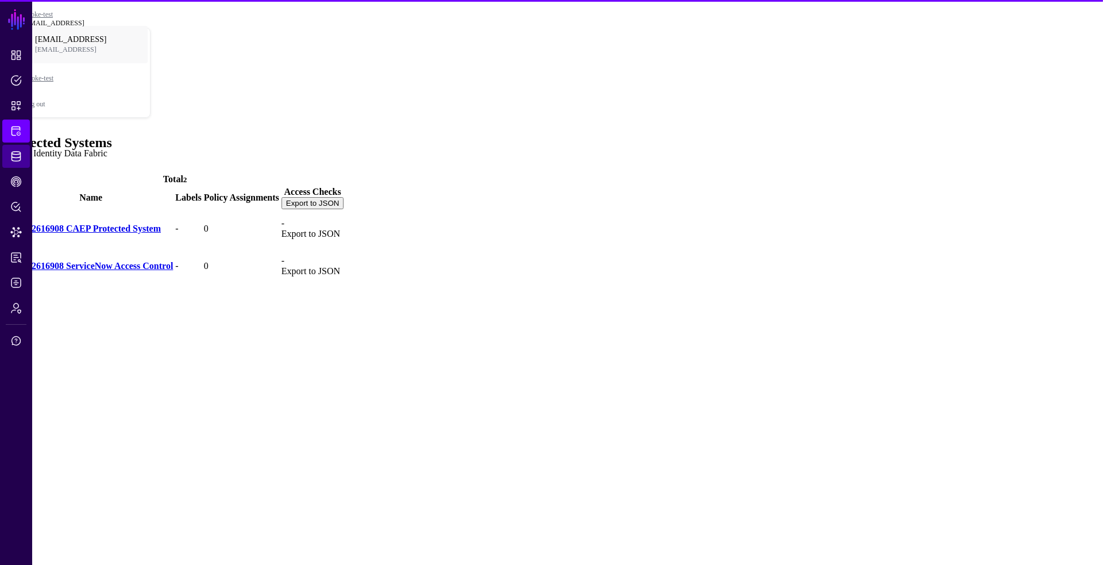
click at [15, 155] on span "Identity Data Fabric" at bounding box center [15, 156] width 11 height 11
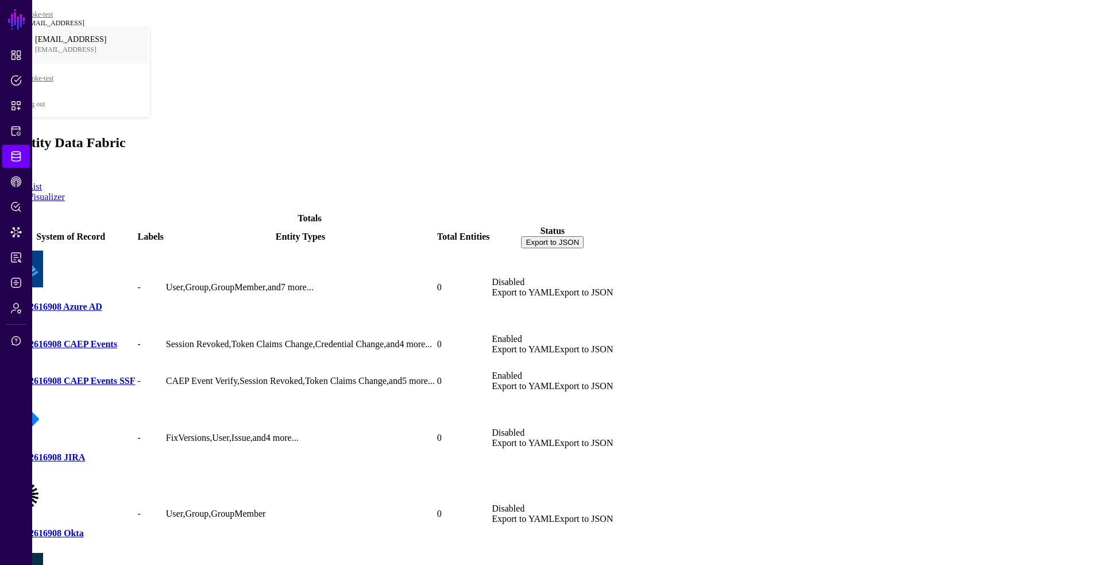
click at [21, 162] on span "Add" at bounding box center [13, 167] width 16 height 10
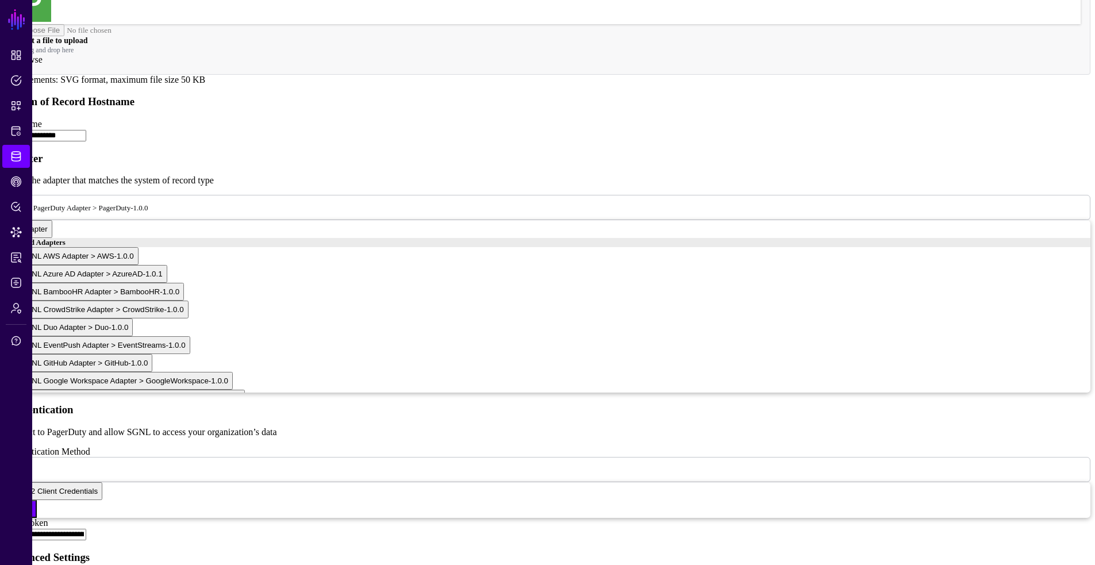
scroll to position [395, 0]
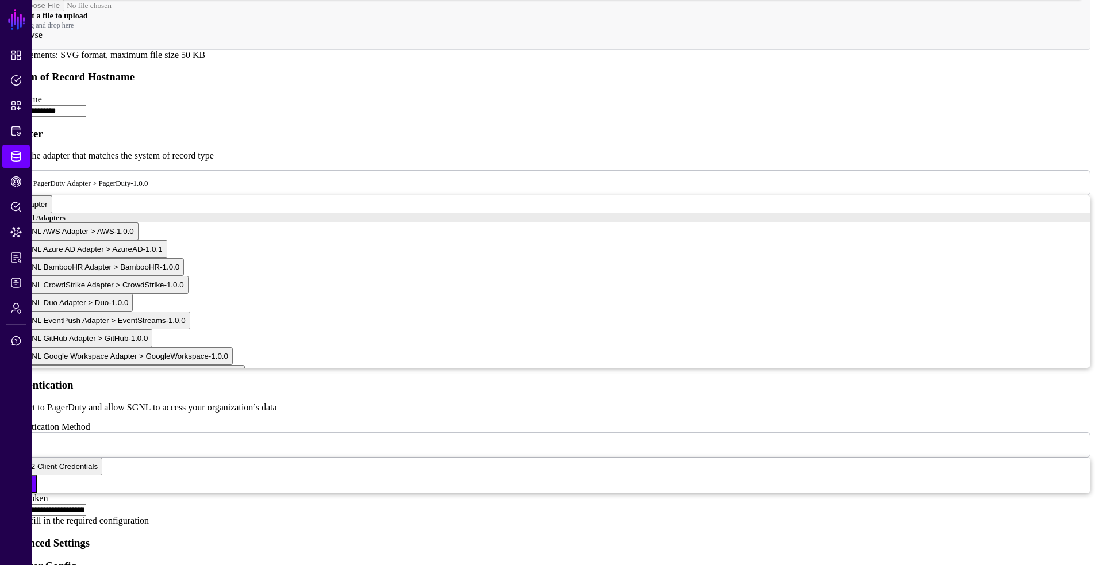
click at [86, 504] on input "**********" at bounding box center [46, 509] width 82 height 11
paste input "text"
type input "**********"
click at [276, 390] on app-datasources-details-form "**********" at bounding box center [548, 441] width 1086 height 1246
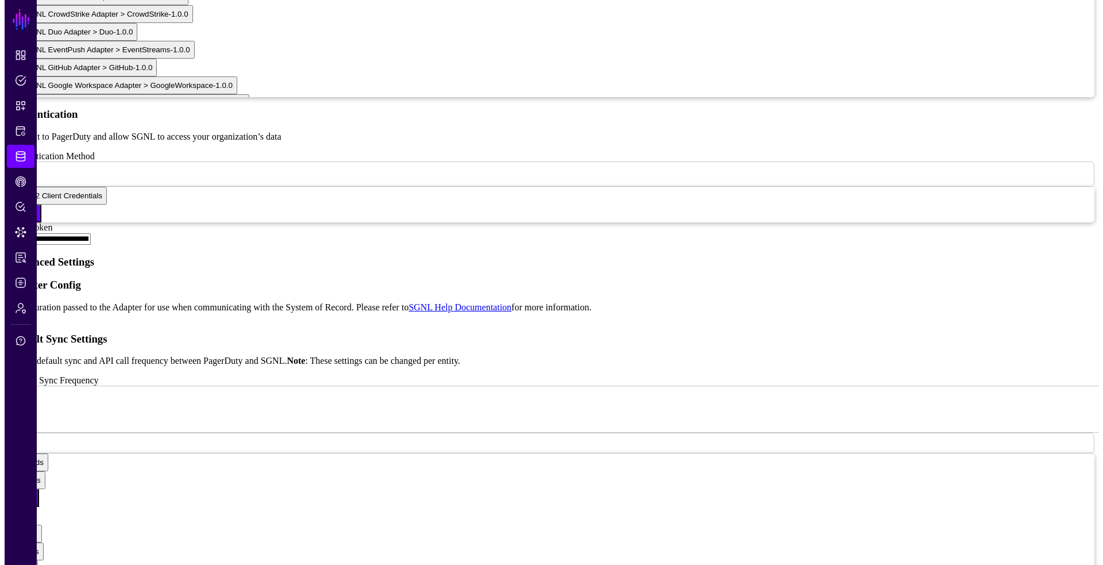
scroll to position [807, 0]
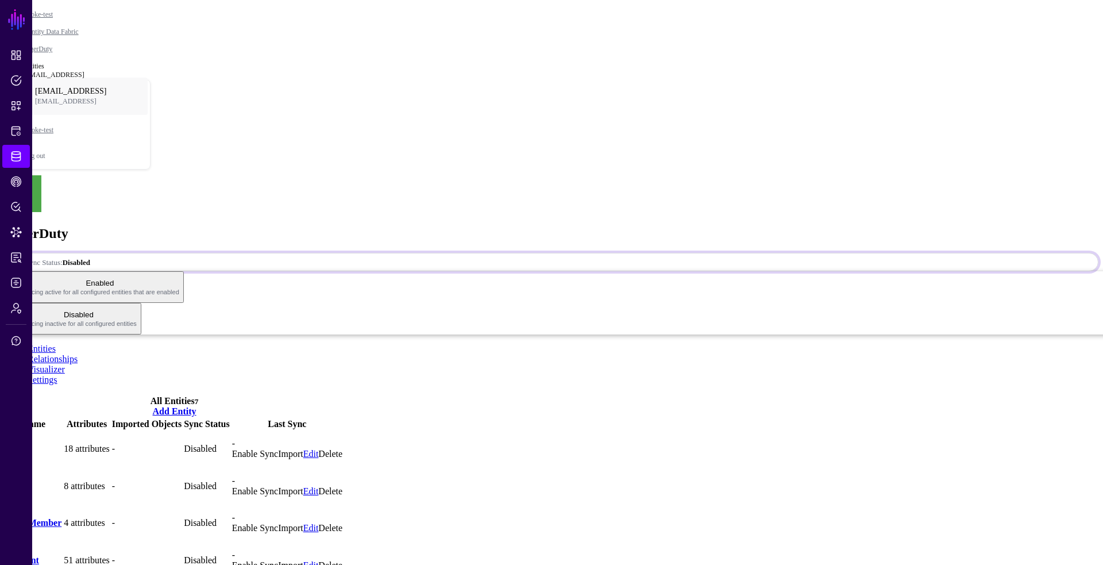
click at [90, 258] on strong "Disabled" at bounding box center [77, 262] width 28 height 9
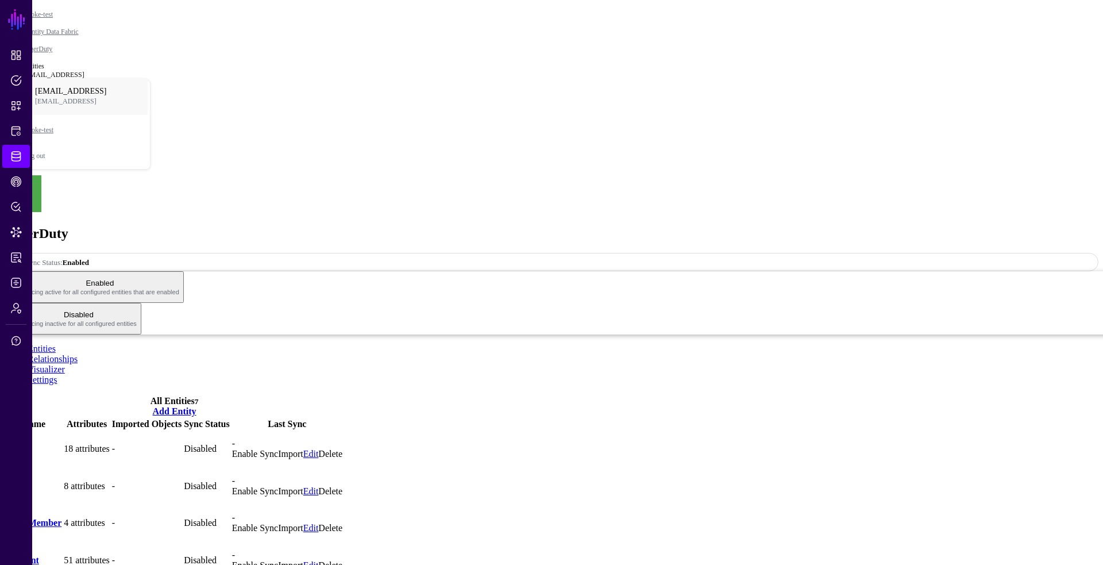
click at [278, 449] on link "Enable Sync" at bounding box center [255, 454] width 46 height 10
click at [278, 486] on link "Enable Sync" at bounding box center [255, 491] width 46 height 10
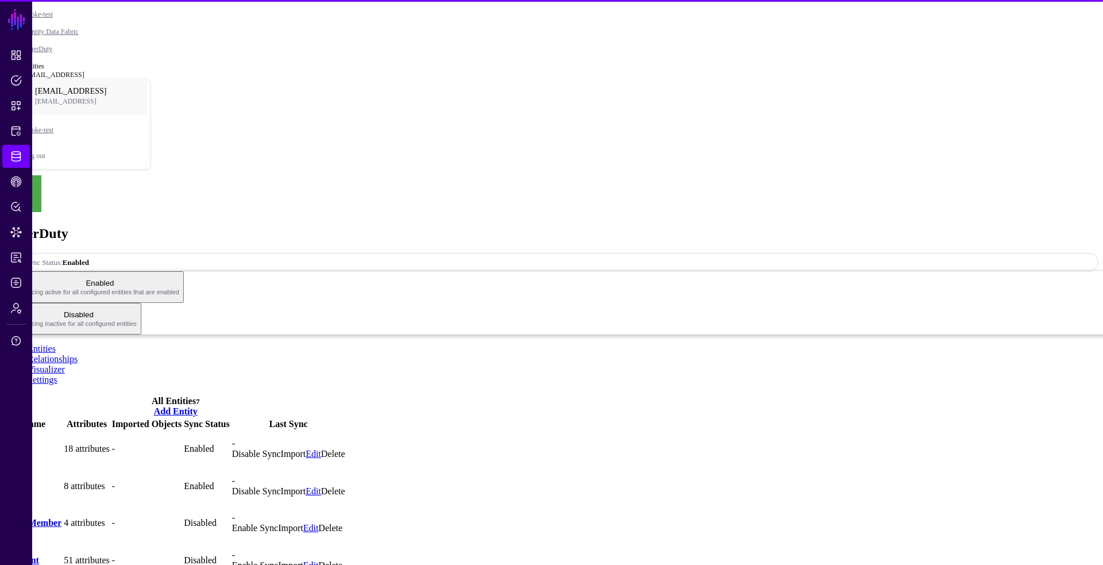
click at [278, 523] on link "Enable Sync" at bounding box center [255, 528] width 46 height 10
click at [278, 560] on link "Enable Sync" at bounding box center [255, 565] width 46 height 10
drag, startPoint x: 959, startPoint y: 320, endPoint x: 959, endPoint y: 329, distance: 9.8
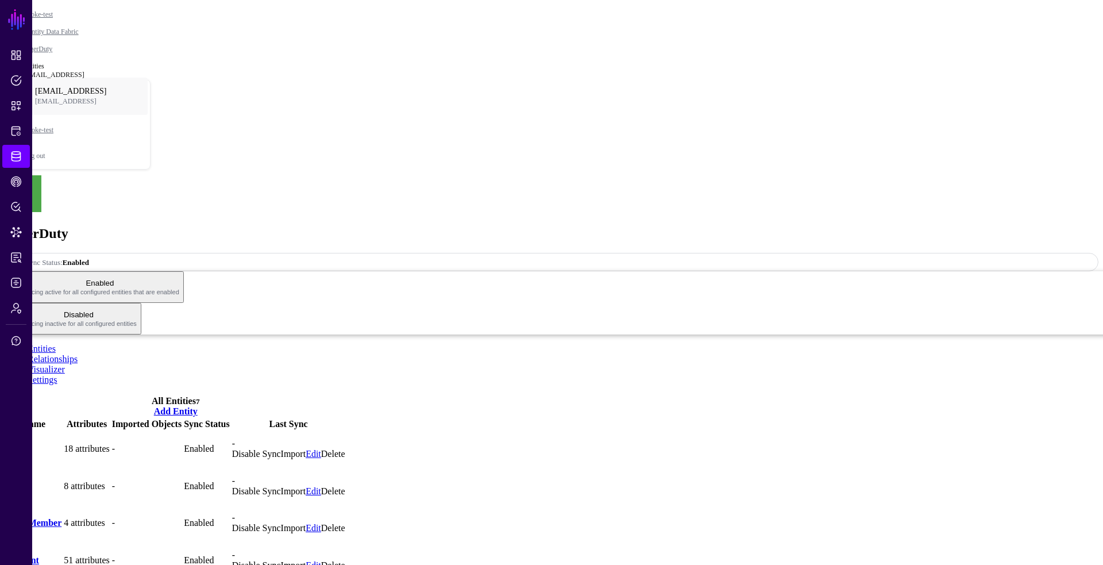
click at [18, 132] on span "Protected Systems" at bounding box center [15, 130] width 11 height 11
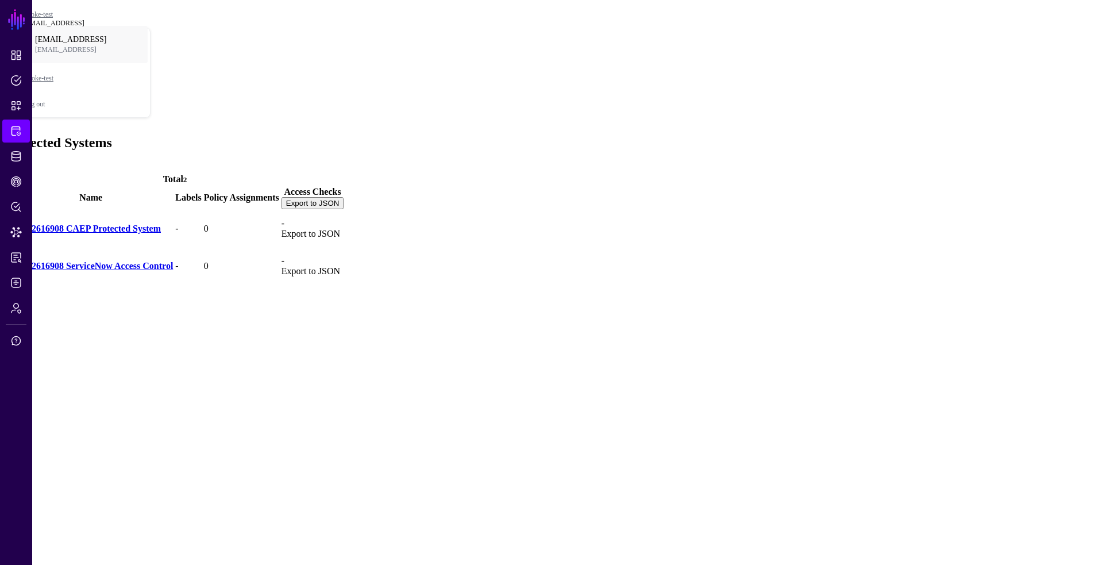
click at [206, 162] on div "Add" at bounding box center [552, 167] width 1094 height 10
click at [5, 162] on span at bounding box center [5, 167] width 0 height 10
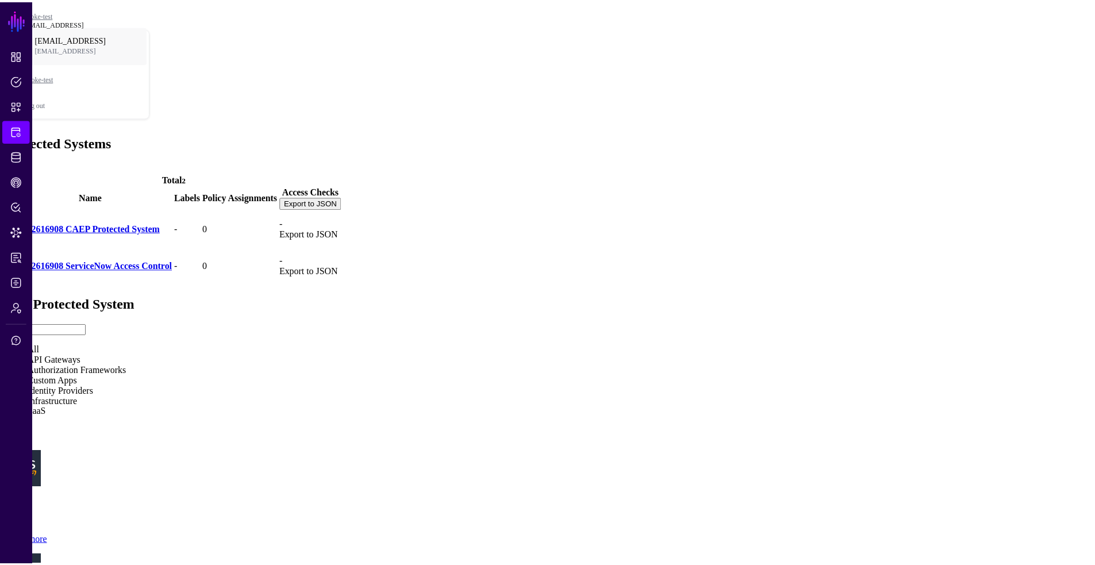
scroll to position [229, 0]
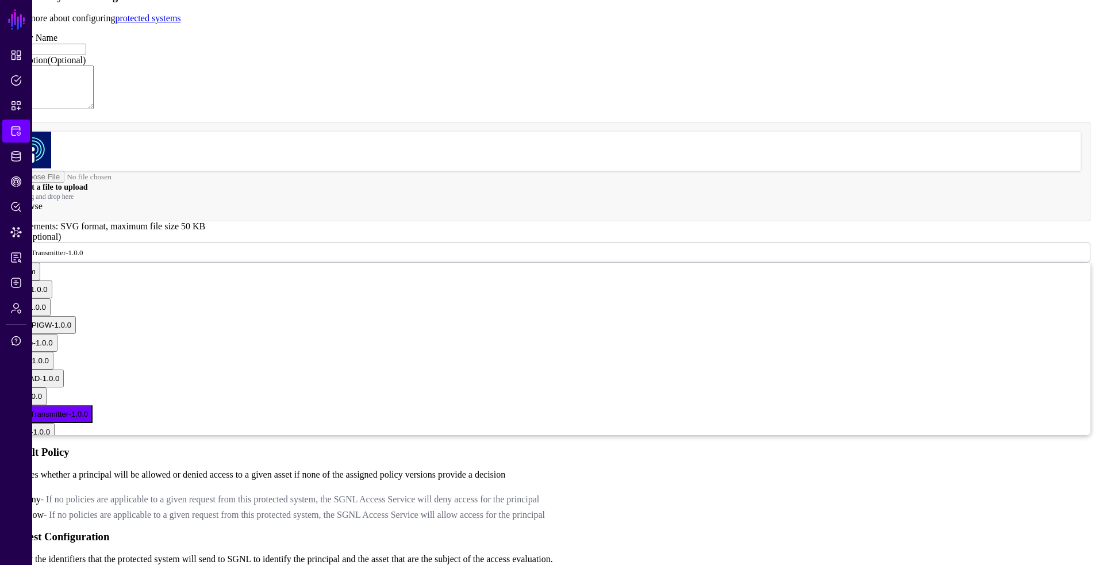
scroll to position [510, 0]
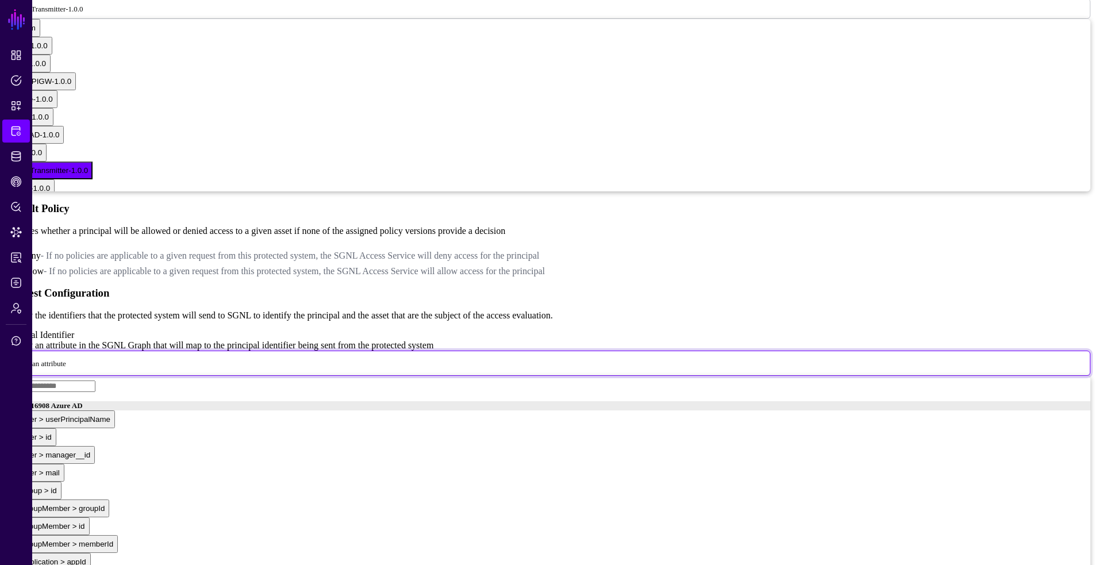
click at [66, 358] on span "Select an attribute" at bounding box center [39, 363] width 54 height 10
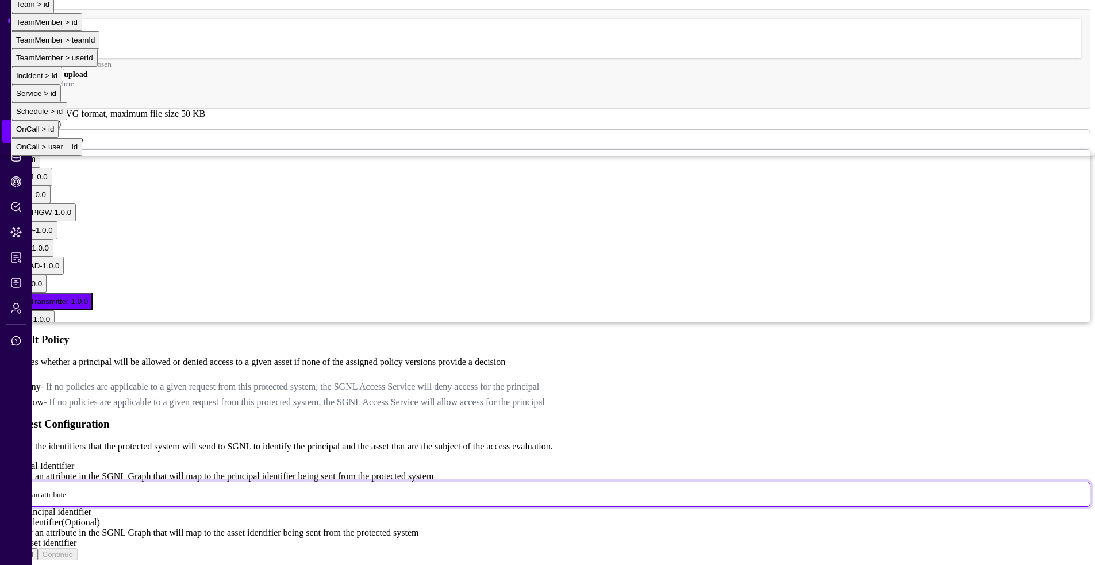
scroll to position [1840, 0]
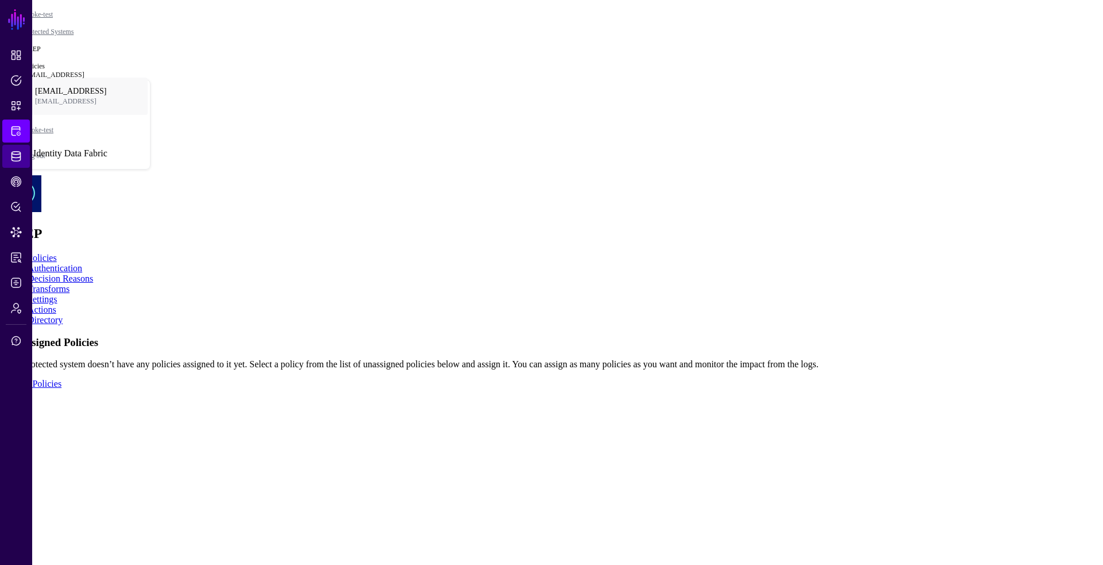
click at [7, 153] on link "Identity Data Fabric" at bounding box center [16, 156] width 28 height 23
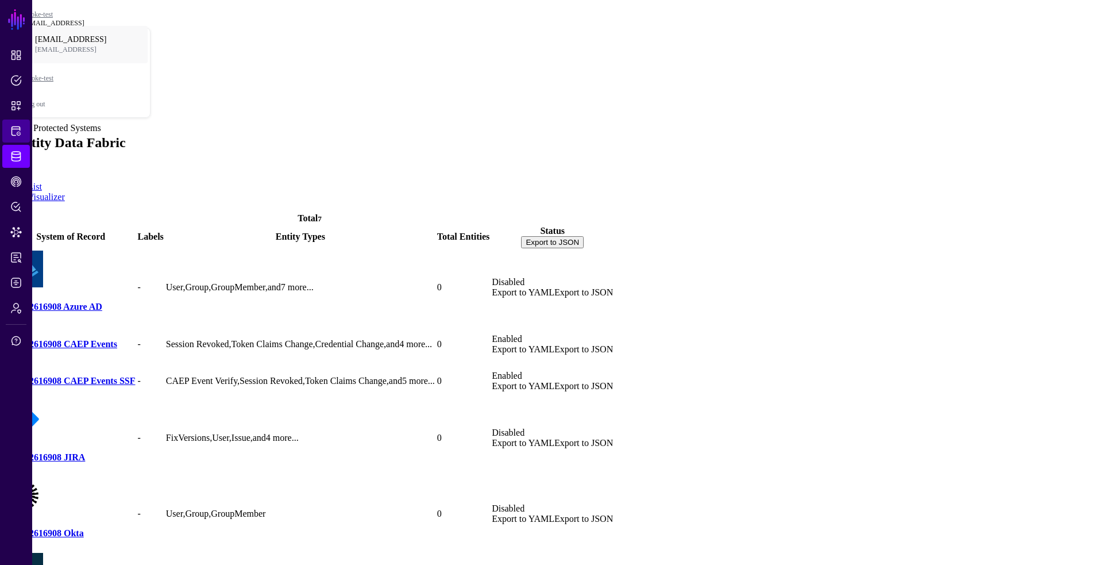
click at [22, 136] on link "Protected Systems" at bounding box center [16, 131] width 28 height 23
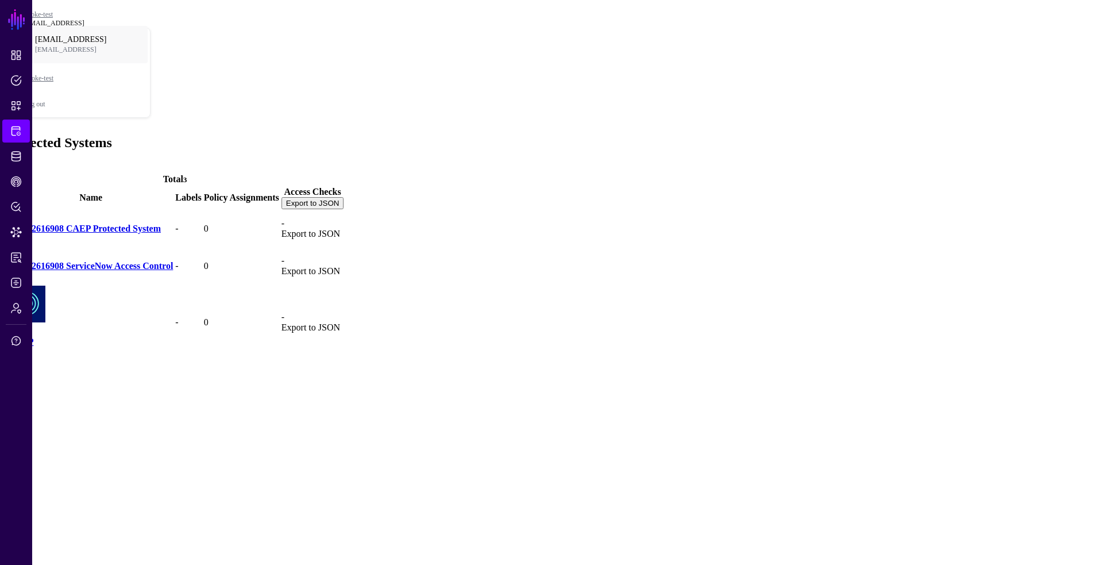
click at [34, 337] on link "CAEP" at bounding box center [21, 342] width 25 height 10
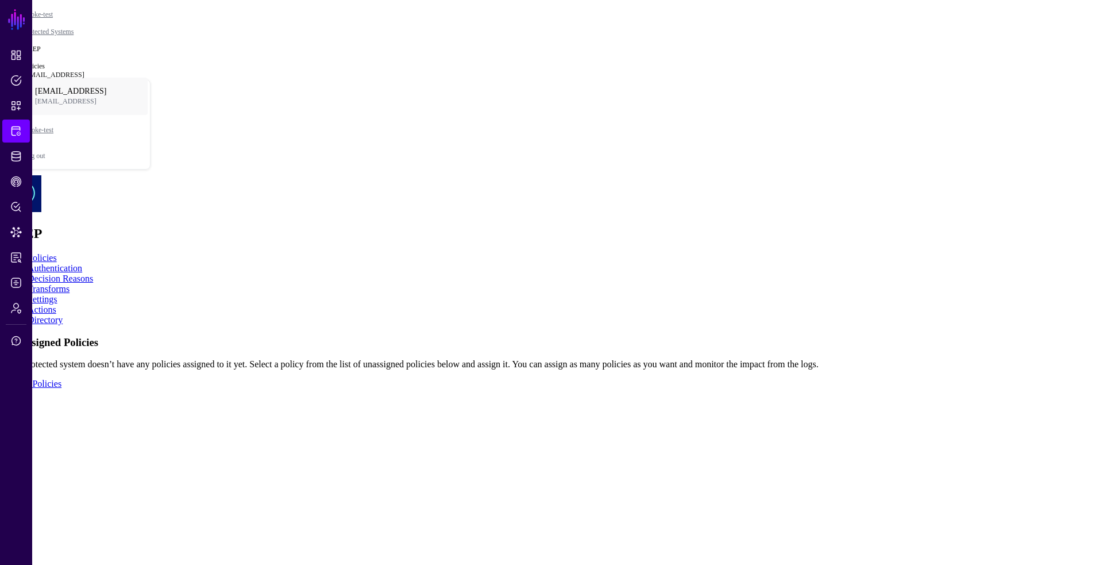
click at [380, 253] on ul "Policies Authentication Decision Reasons Transforms Settings Actions Directory" at bounding box center [552, 289] width 1094 height 72
click at [56, 305] on link "Actions" at bounding box center [42, 310] width 29 height 10
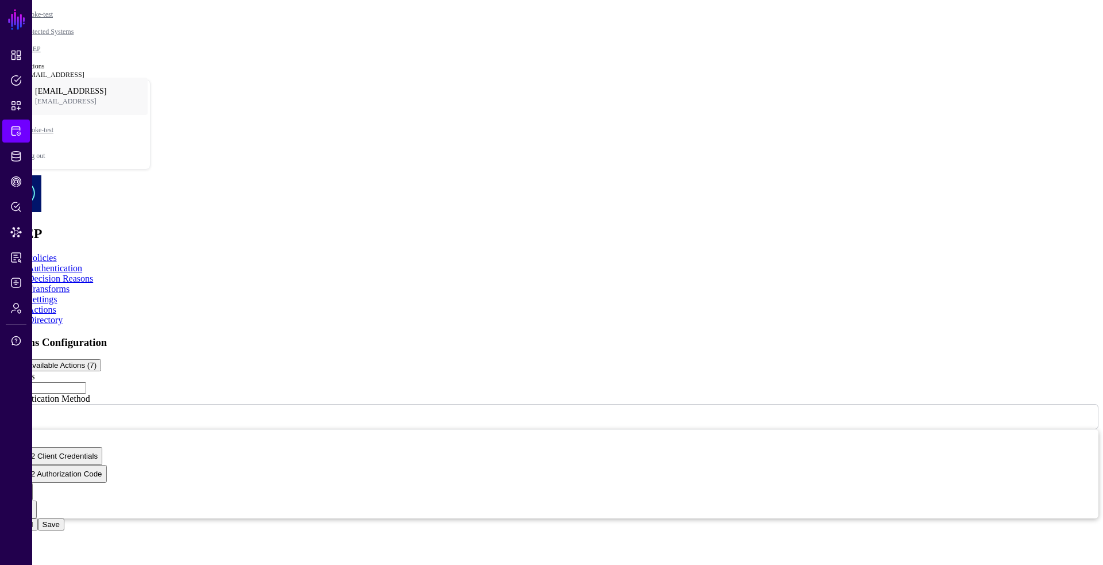
click at [86, 382] on input "Address" at bounding box center [46, 387] width 82 height 11
paste input "**********"
type input "**********"
click at [64, 530] on button "Save" at bounding box center [51, 524] width 26 height 12
click at [15, 188] on link "CAEP Hub" at bounding box center [16, 181] width 28 height 23
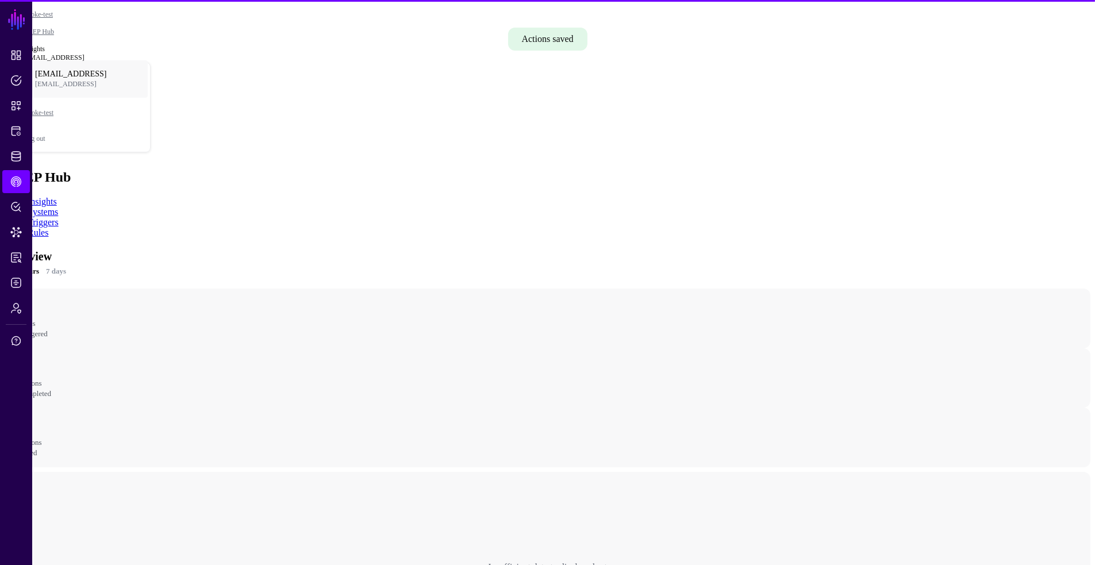
click at [59, 217] on link "Triggers" at bounding box center [43, 222] width 31 height 10
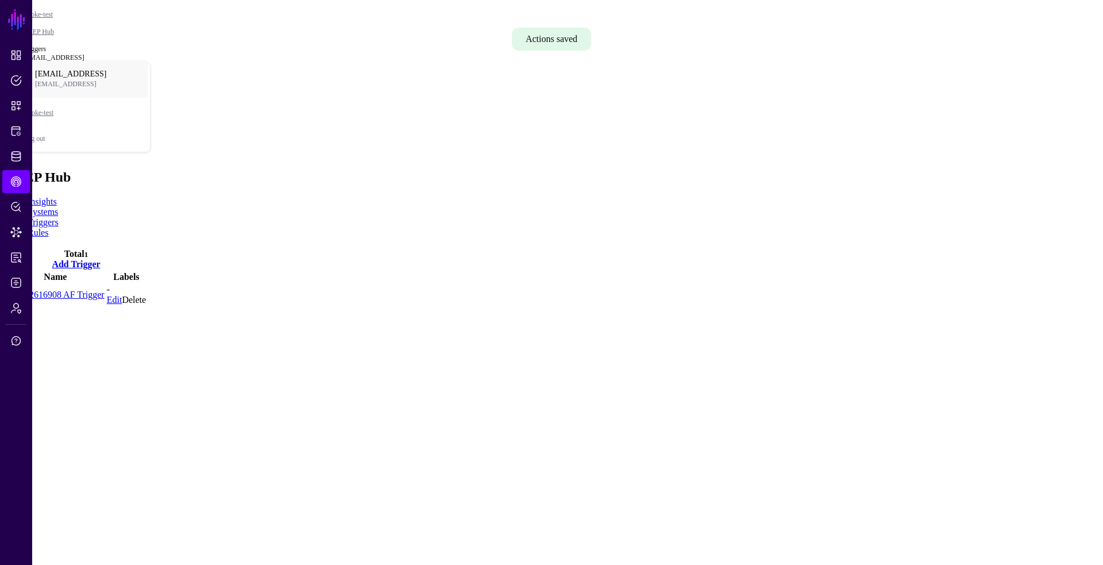
click at [100, 259] on link "Add Trigger" at bounding box center [76, 264] width 48 height 10
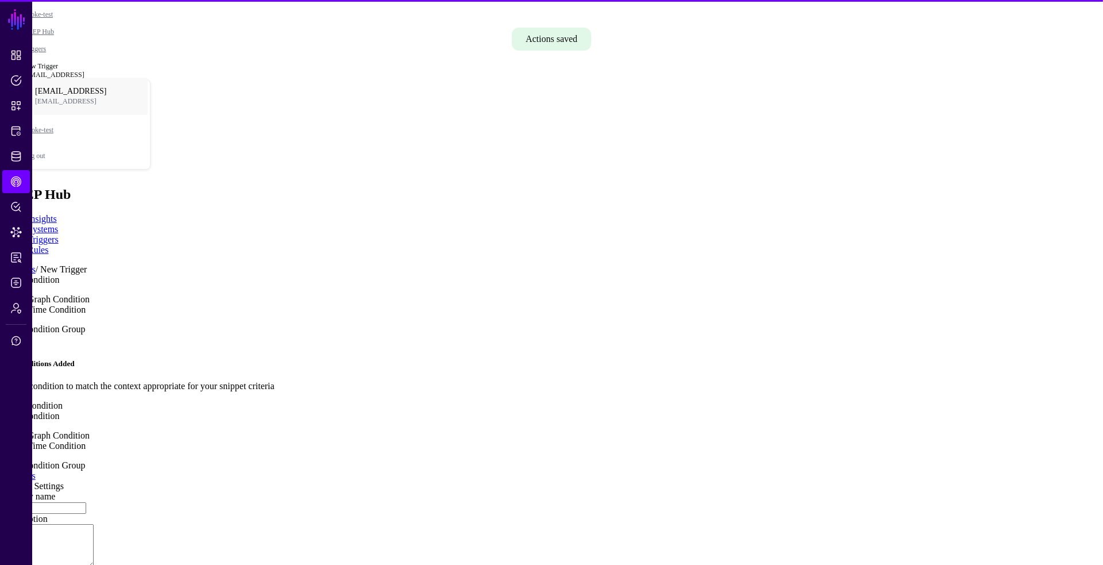
click at [86, 502] on input "Display name" at bounding box center [46, 507] width 82 height 11
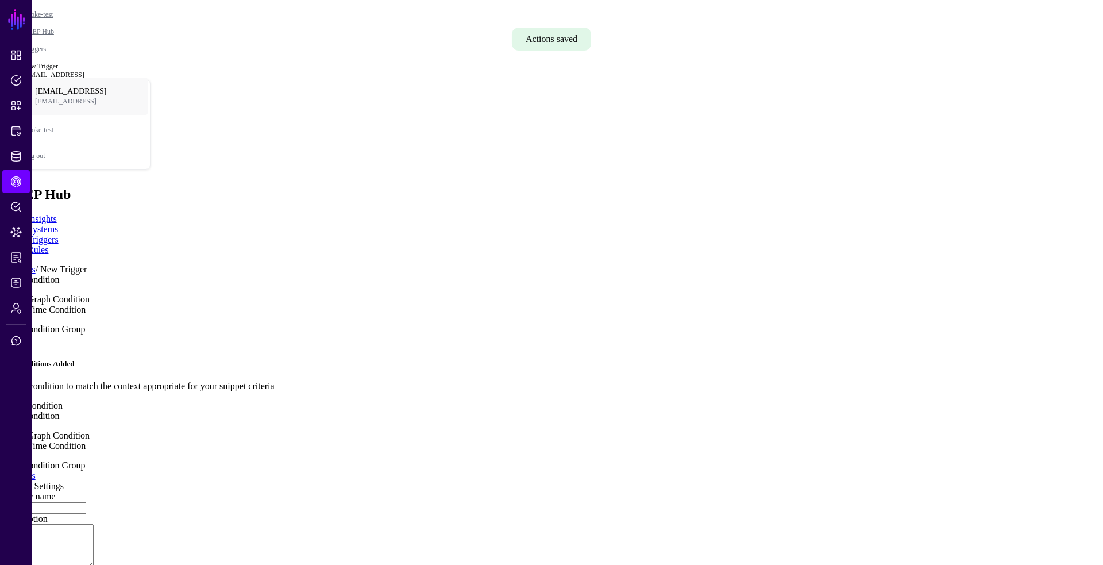
type input "**********"
click at [5, 334] on link at bounding box center [5, 334] width 0 height 0
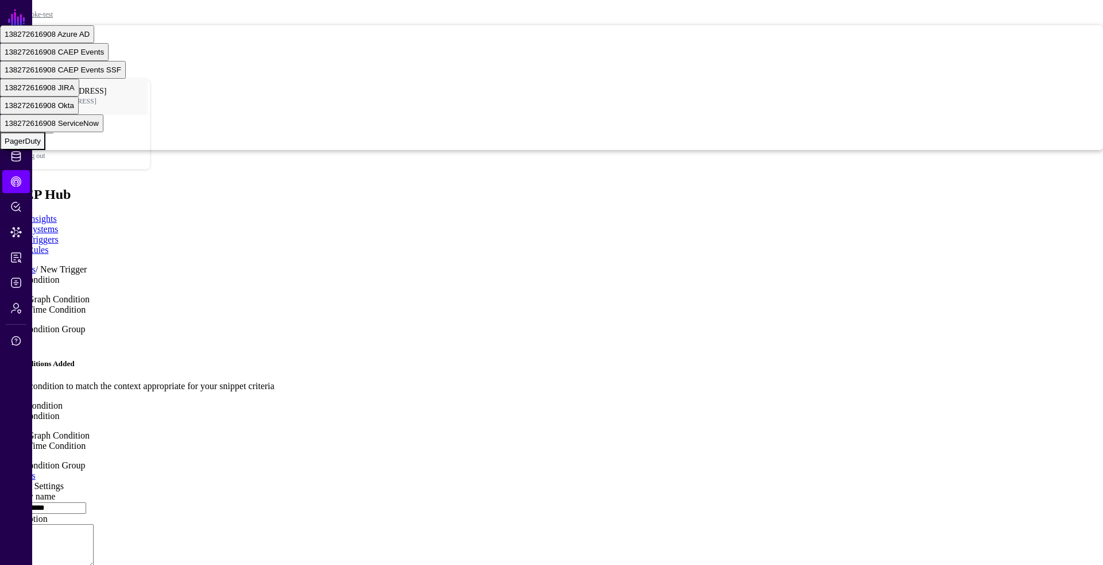
click at [41, 145] on span "PagerDuty" at bounding box center [23, 141] width 36 height 9
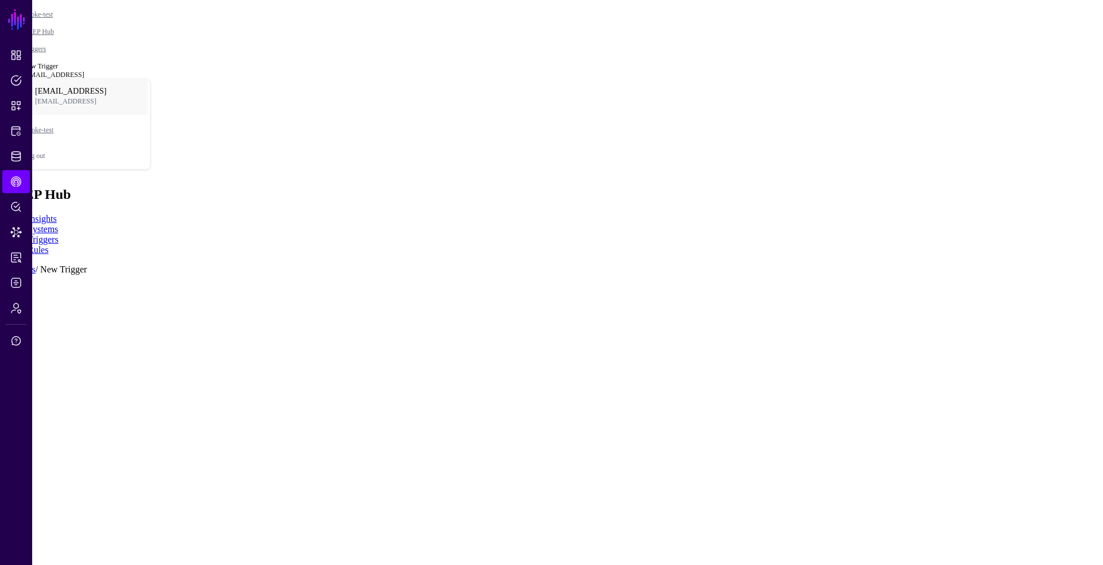
click at [151, 47] on div "Graph Condition" at bounding box center [120, 41] width 62 height 10
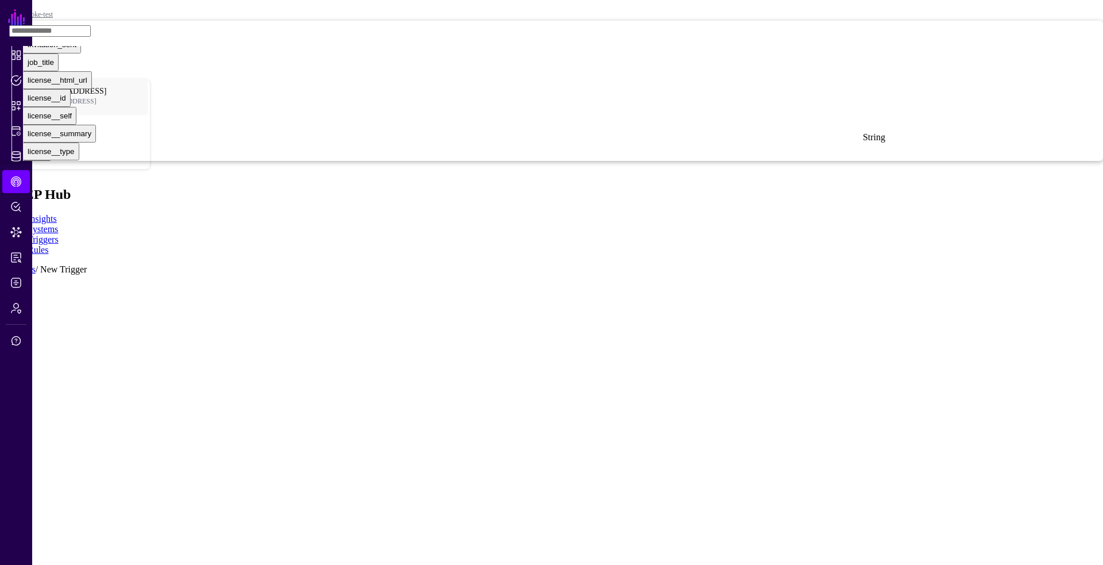
click at [33, 31] on div "id" at bounding box center [31, 26] width 6 height 9
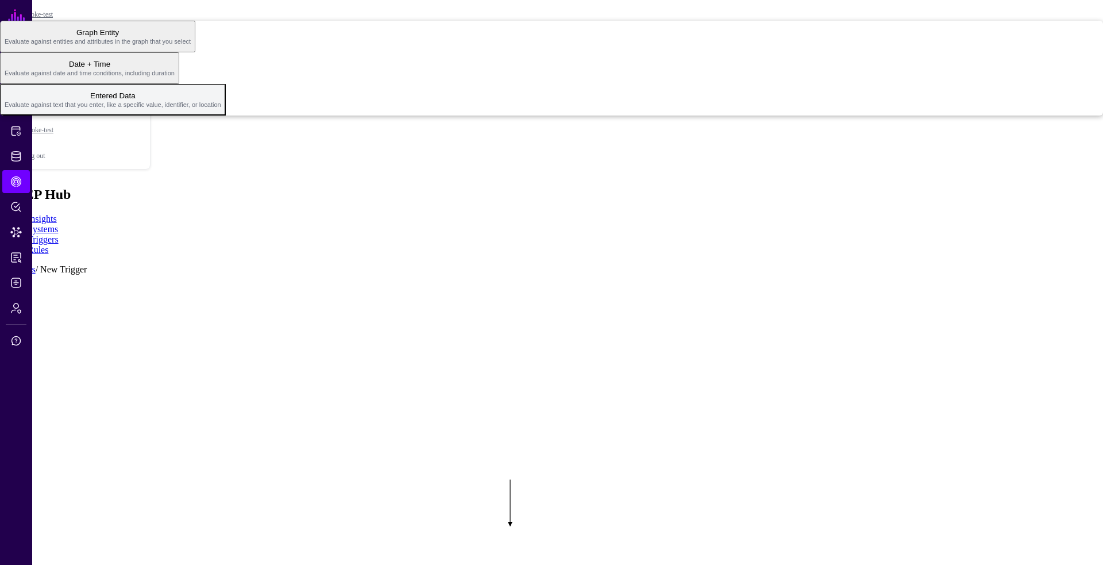
click at [221, 111] on span "Entered Data Evaluate against text that you enter, like a specific value, ident…" at bounding box center [113, 100] width 217 height 22
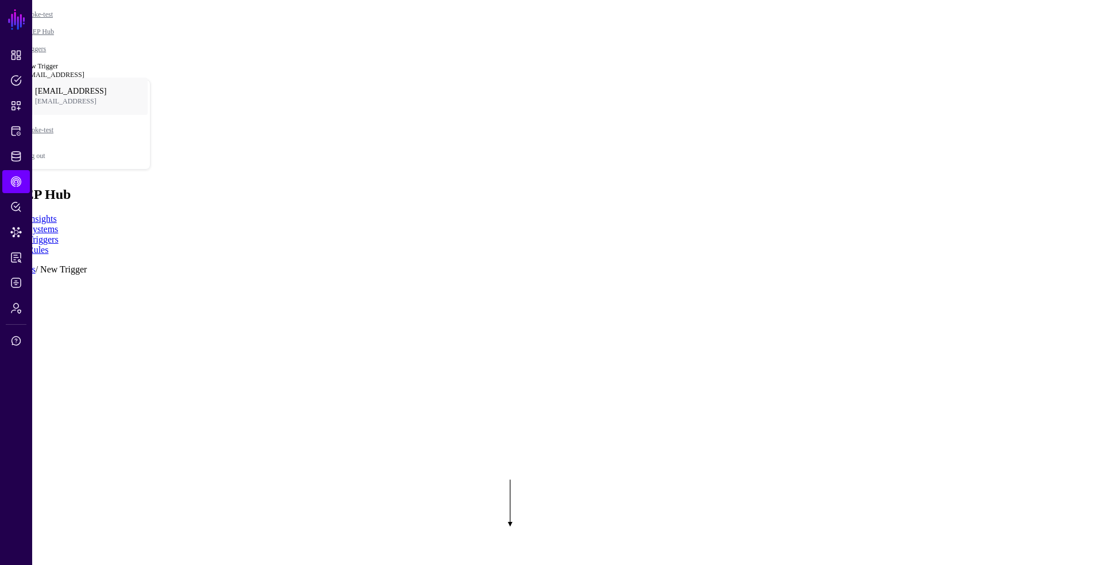
type input "**"
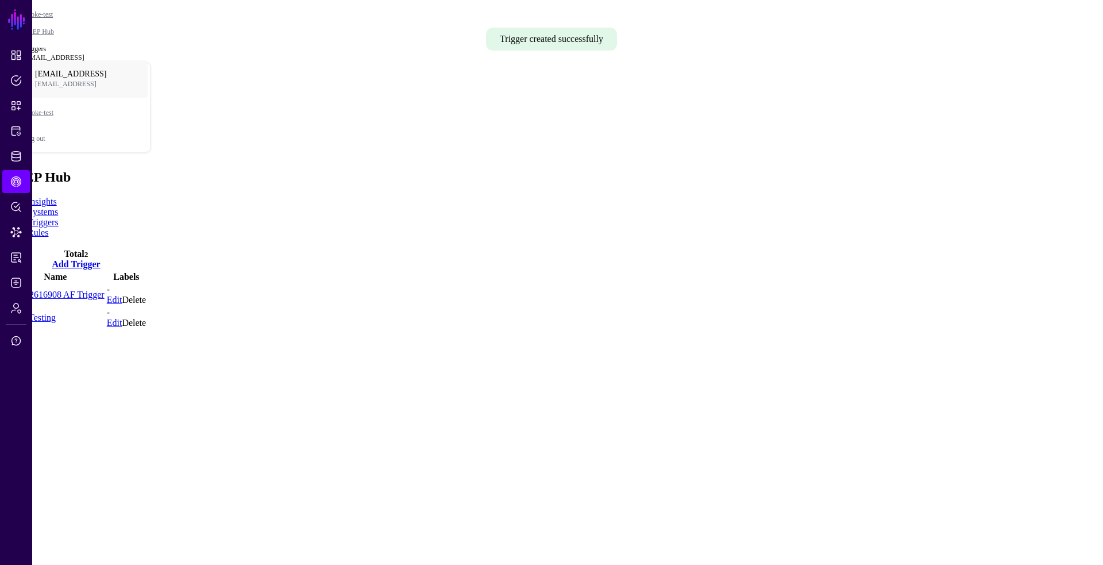
click at [48, 228] on link "Rules" at bounding box center [38, 233] width 21 height 10
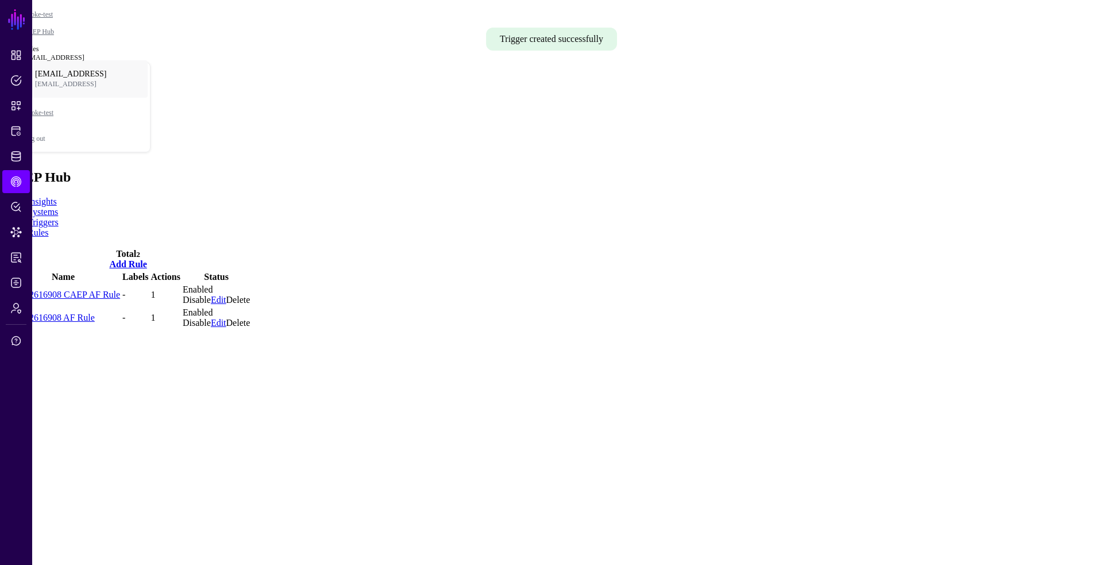
click at [147, 259] on link "Add Rule" at bounding box center [127, 264] width 37 height 10
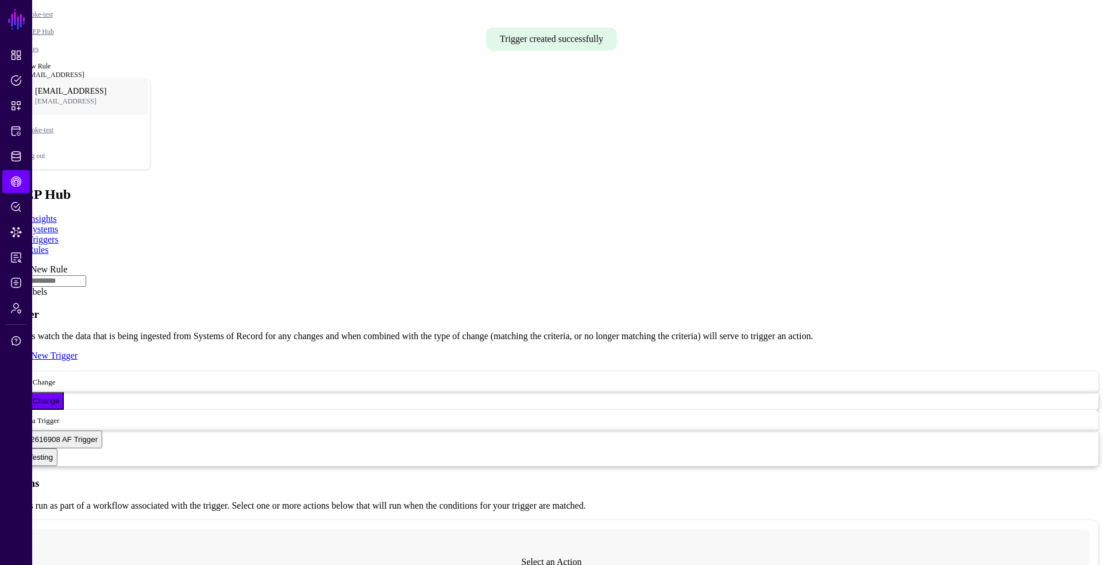
click at [395, 275] on div "Add Labels Trigger Triggers watch the data that is being ingested from Systems …" at bounding box center [552, 543] width 1094 height 536
click at [86, 275] on input "text" at bounding box center [46, 280] width 82 height 11
type input "**********"
click at [59, 415] on span "Select a Trigger" at bounding box center [35, 420] width 47 height 10
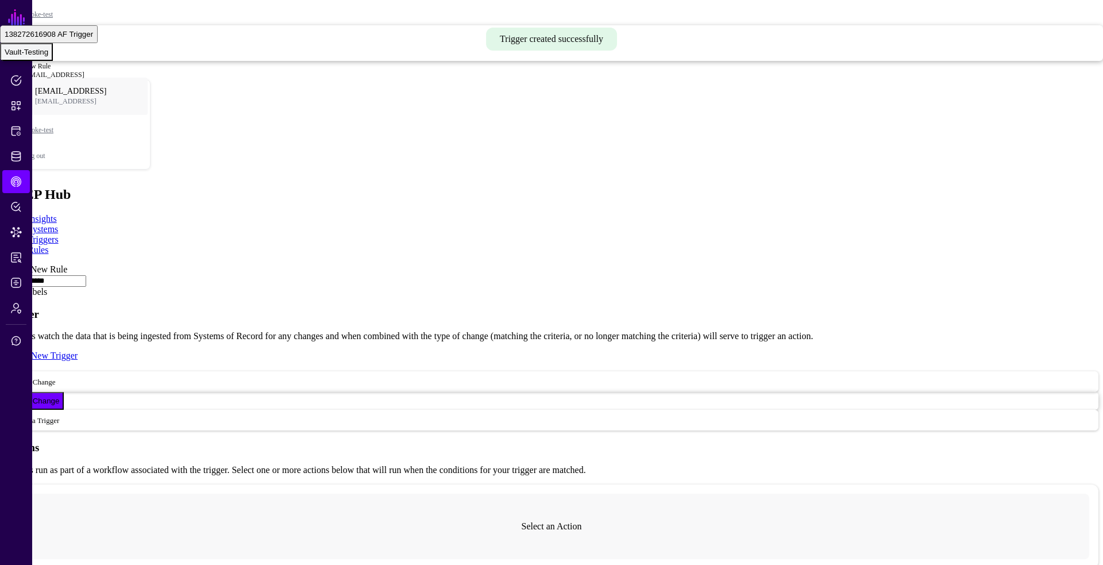
click at [48, 56] on div "Vault-Testing" at bounding box center [27, 52] width 44 height 9
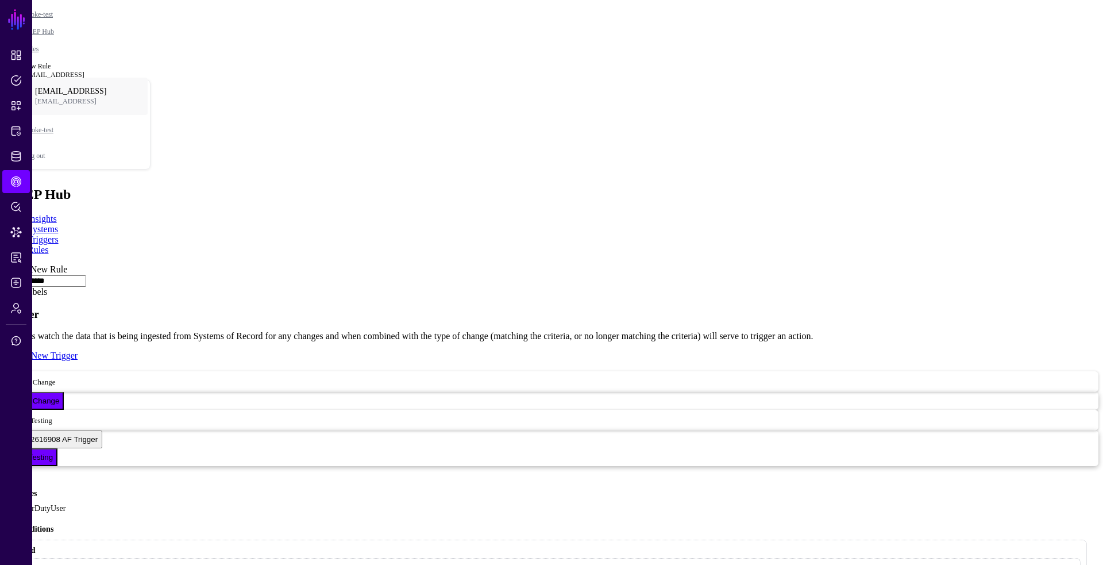
type input "**********"
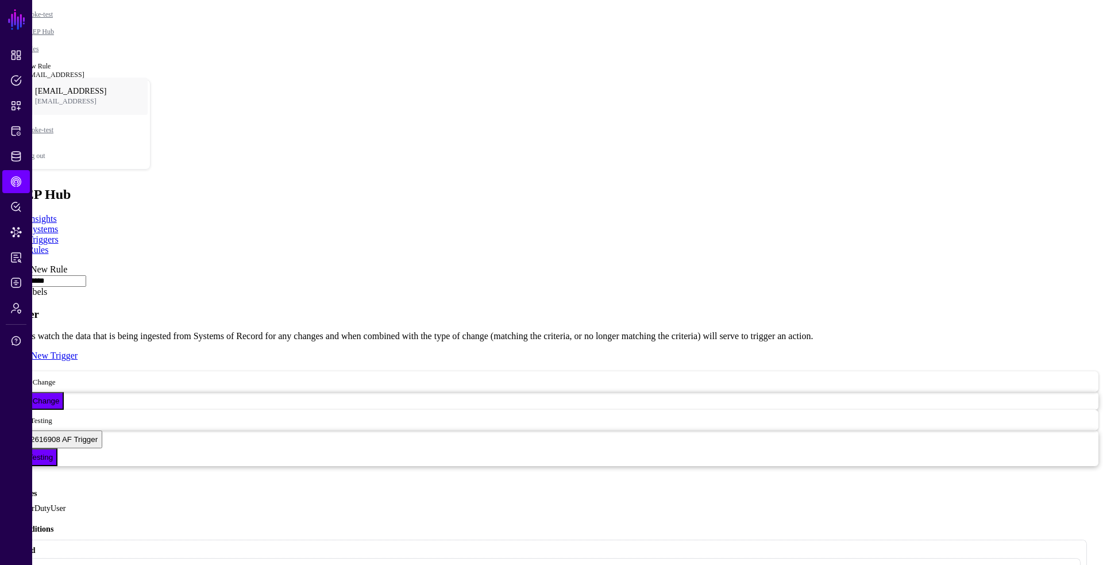
type input "*******"
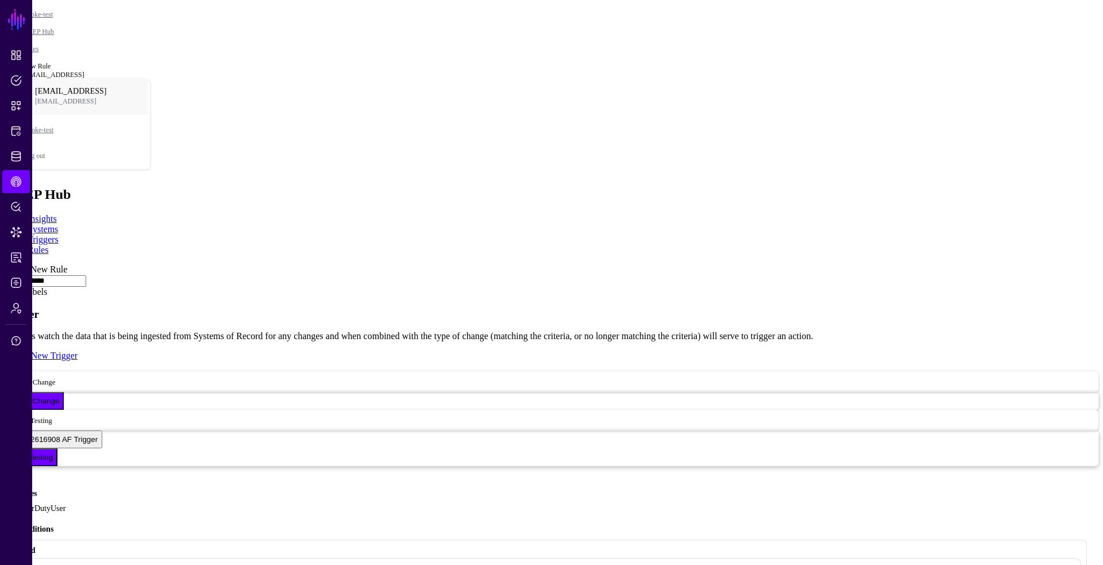
type input "**********"
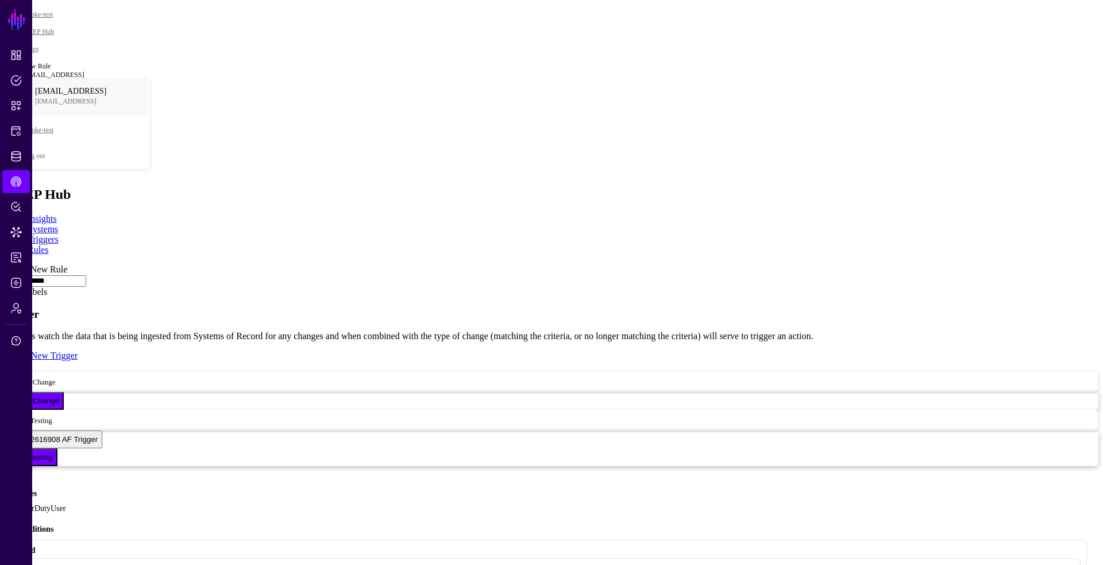
type input "*******"
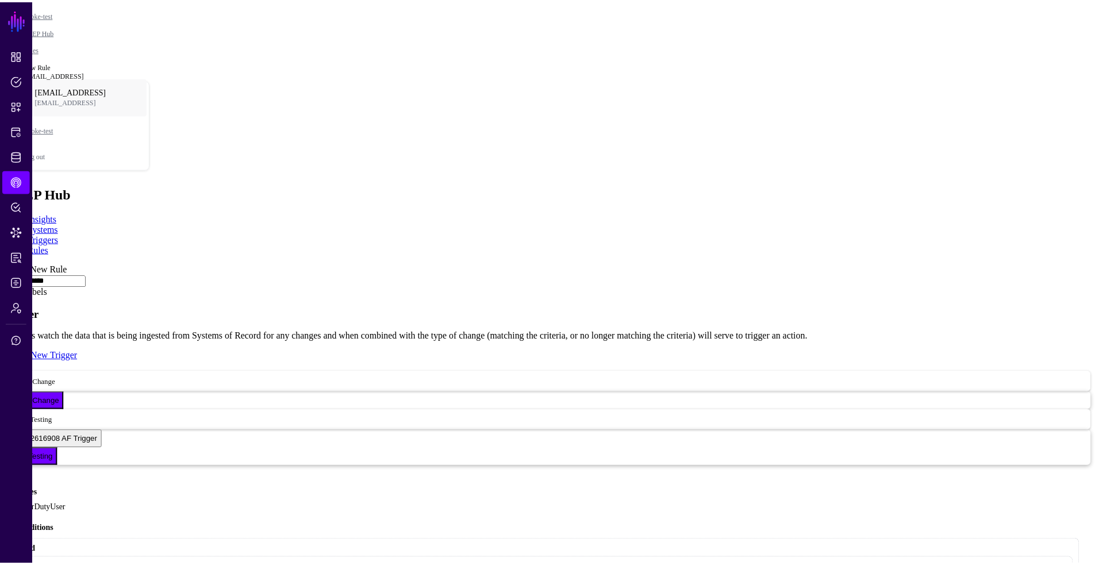
scroll to position [0, 0]
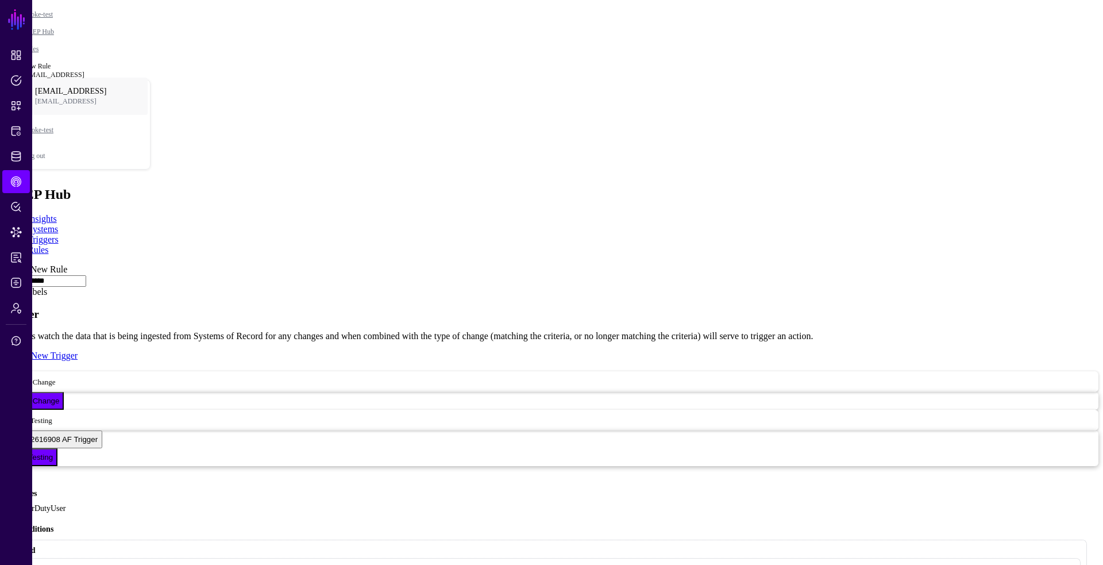
click at [5, 264] on link at bounding box center [5, 264] width 0 height 0
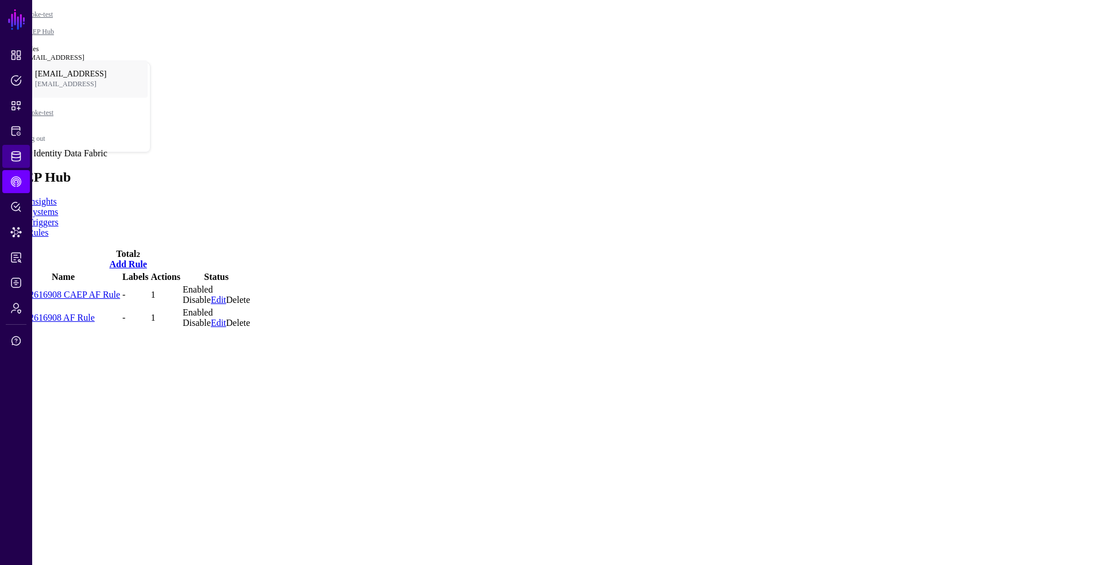
click at [20, 154] on span "Identity Data Fabric" at bounding box center [15, 156] width 11 height 11
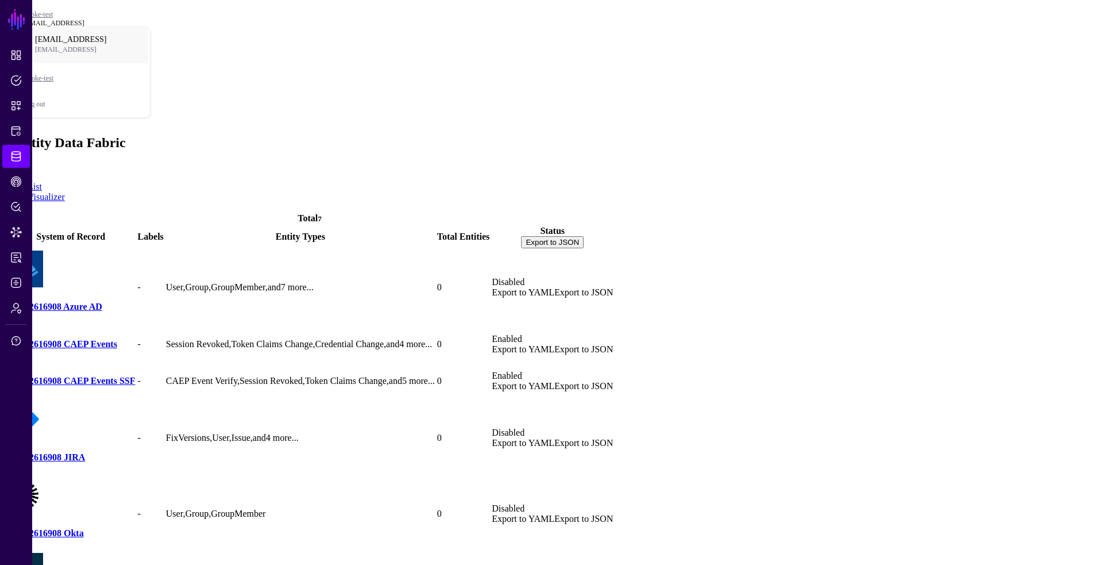
click at [5, 162] on span at bounding box center [5, 167] width 0 height 10
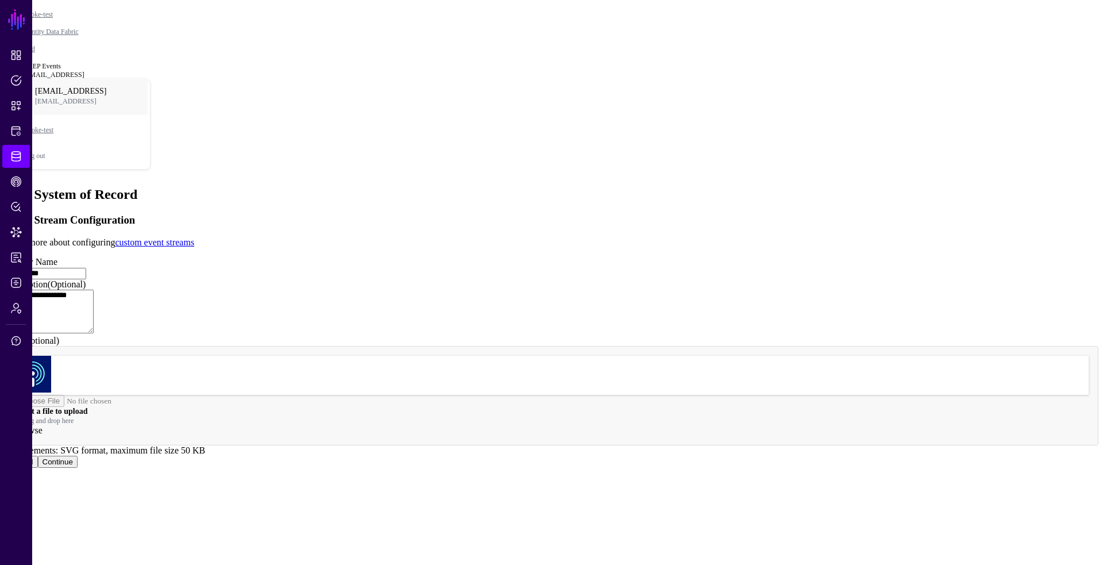
click at [78, 468] on button "Continue" at bounding box center [58, 462] width 40 height 12
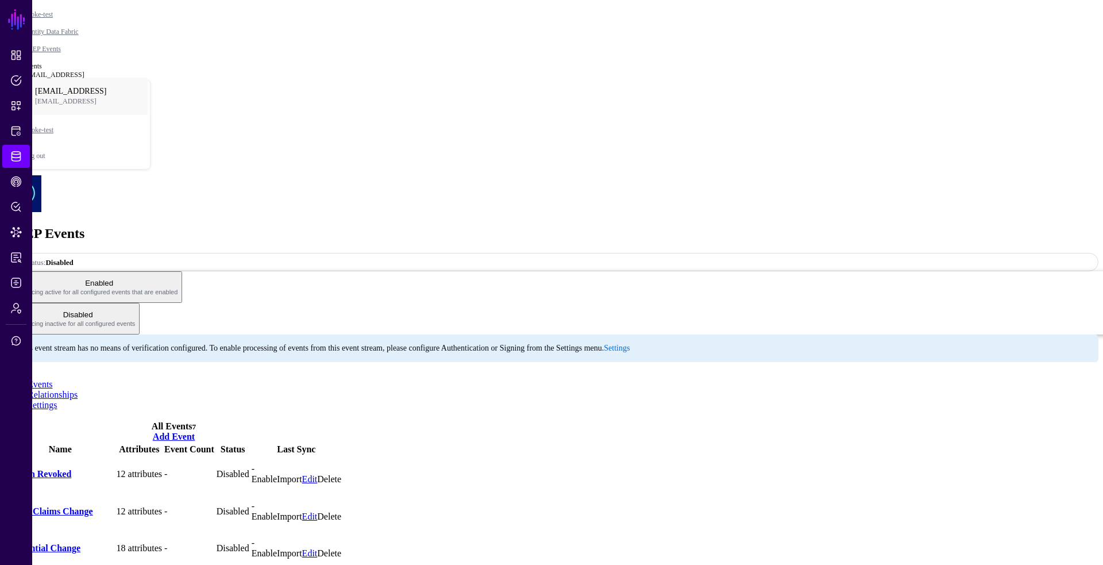
click at [277, 474] on link "Enable" at bounding box center [264, 479] width 25 height 10
click at [202, 379] on ul "Events Relationships Settings" at bounding box center [552, 394] width 1094 height 31
click at [57, 400] on link "Settings" at bounding box center [43, 405] width 30 height 10
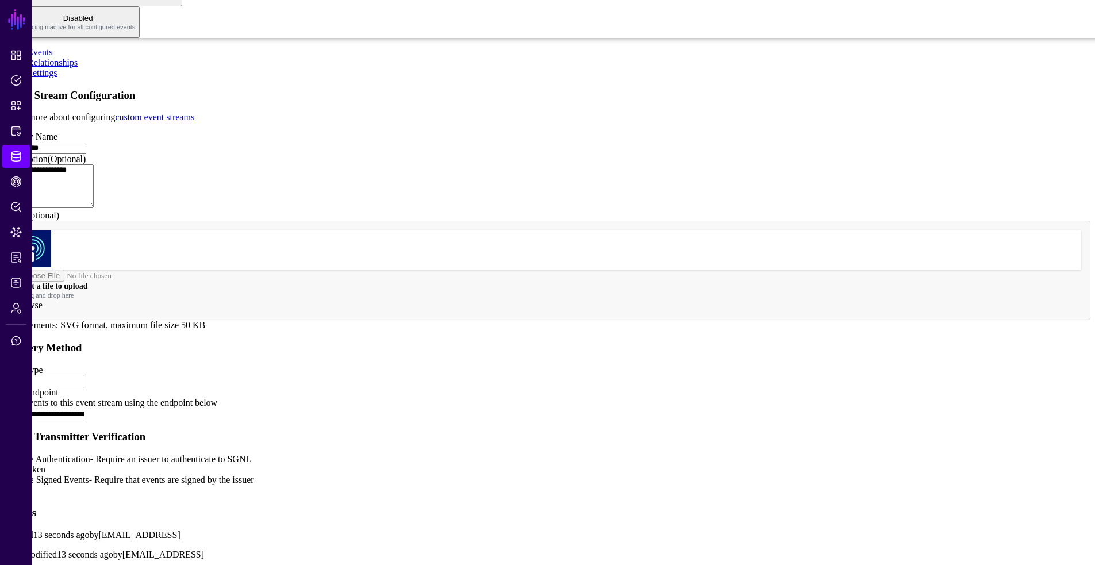
scroll to position [306, 0]
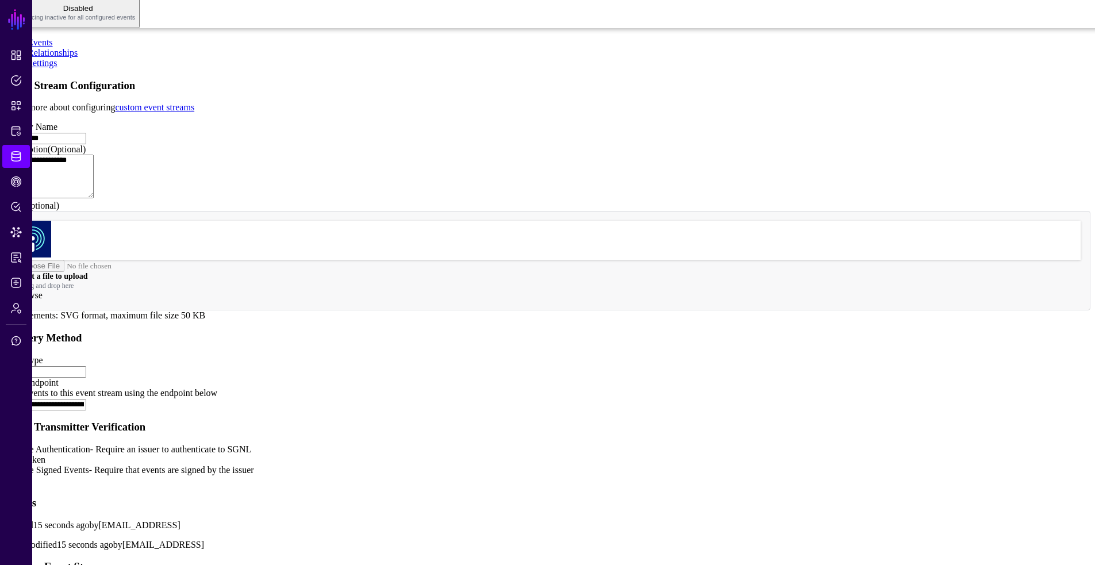
click at [86, 399] on input "**********" at bounding box center [46, 404] width 82 height 11
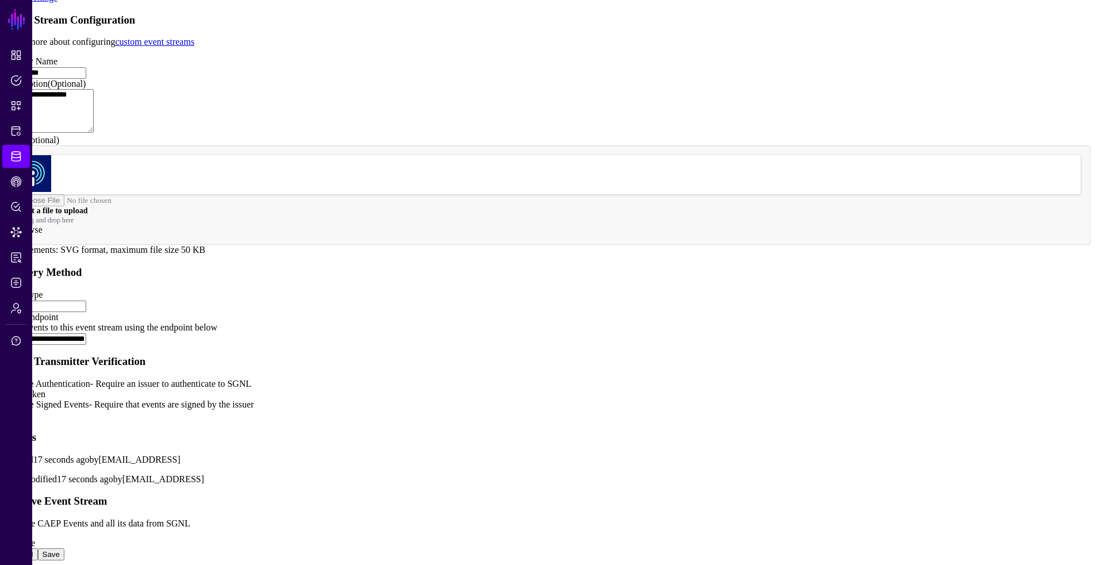
click at [21, 410] on span "Add" at bounding box center [13, 415] width 16 height 10
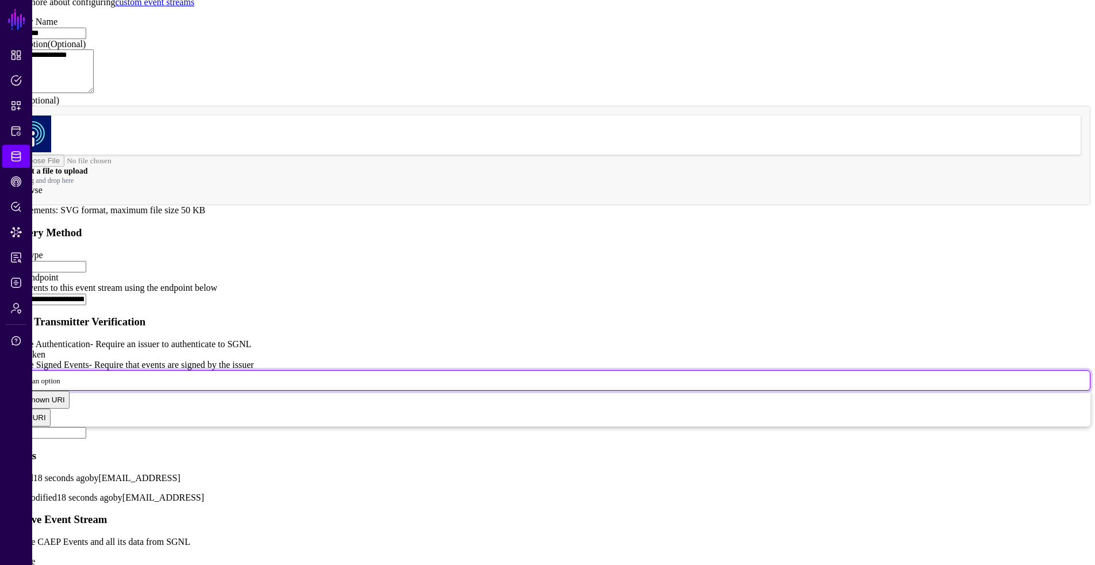
click at [60, 385] on span "Select an option" at bounding box center [36, 380] width 48 height 9
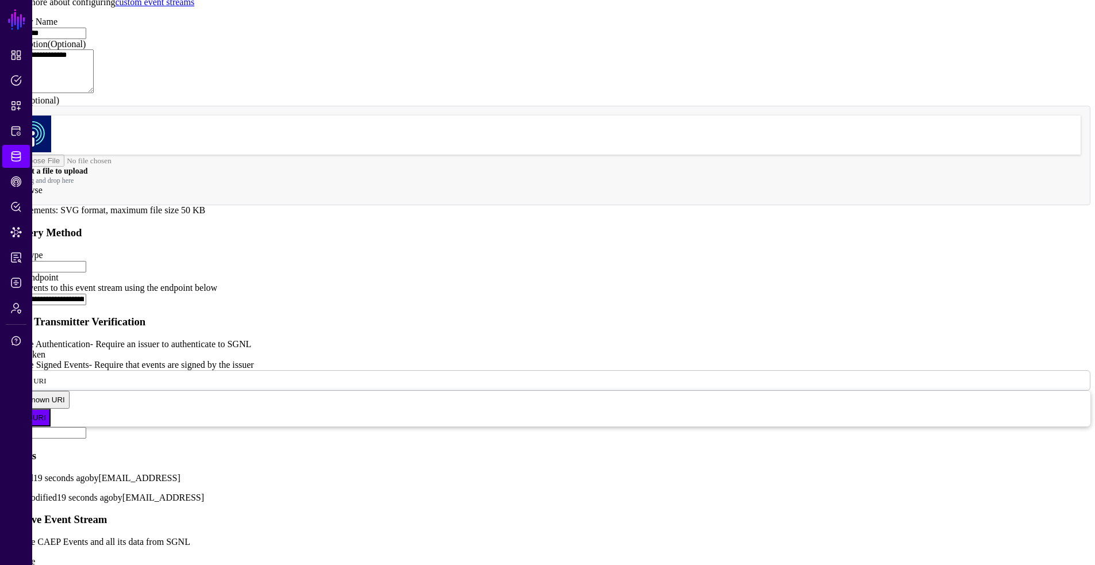
click at [86, 427] on input "text" at bounding box center [46, 432] width 82 height 11
click at [5, 305] on link at bounding box center [5, 305] width 0 height 0
click at [5, 129] on link "Protected Systems" at bounding box center [16, 131] width 28 height 23
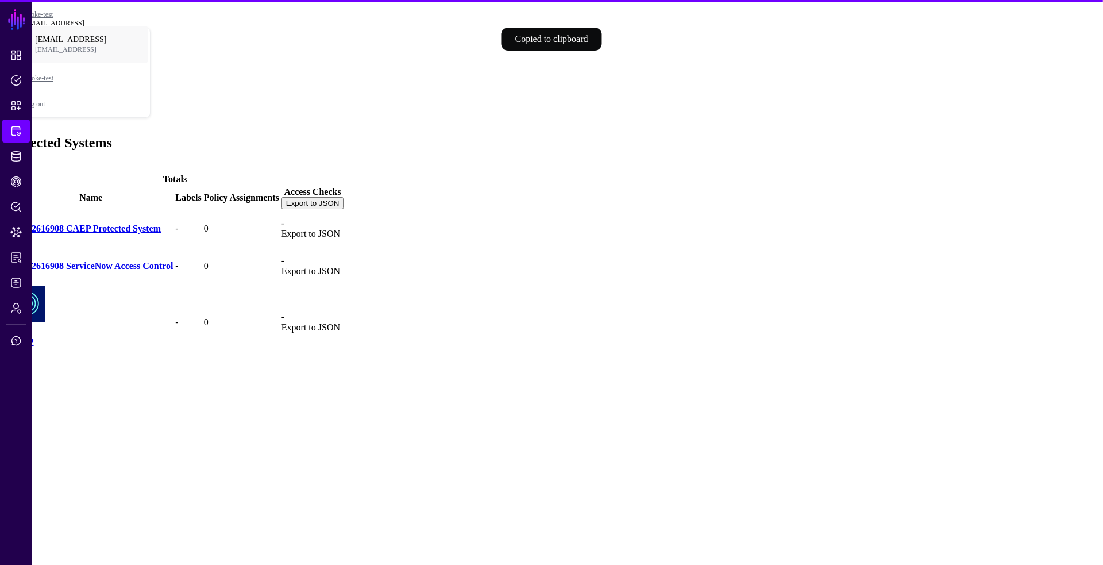
click at [34, 337] on link "CAEP" at bounding box center [21, 342] width 25 height 10
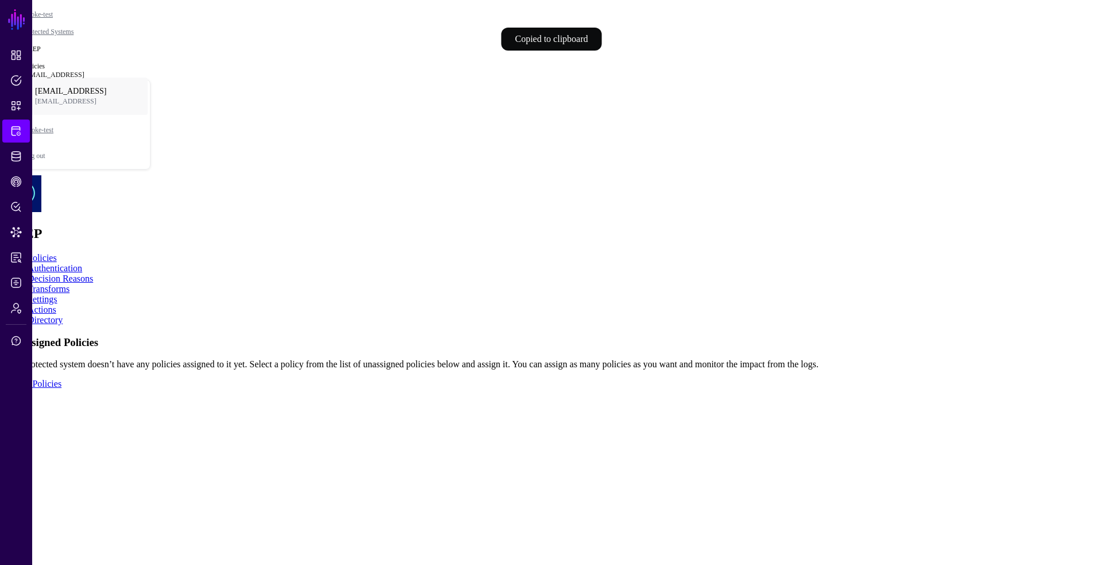
click at [56, 305] on link "Actions" at bounding box center [42, 310] width 29 height 10
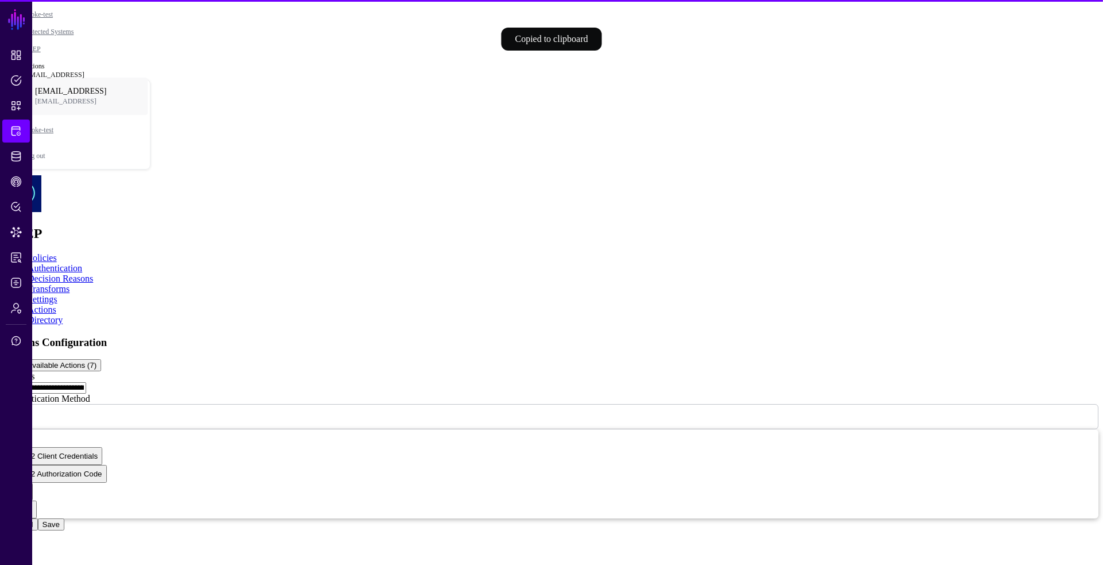
click at [86, 382] on input "**********" at bounding box center [46, 387] width 82 height 11
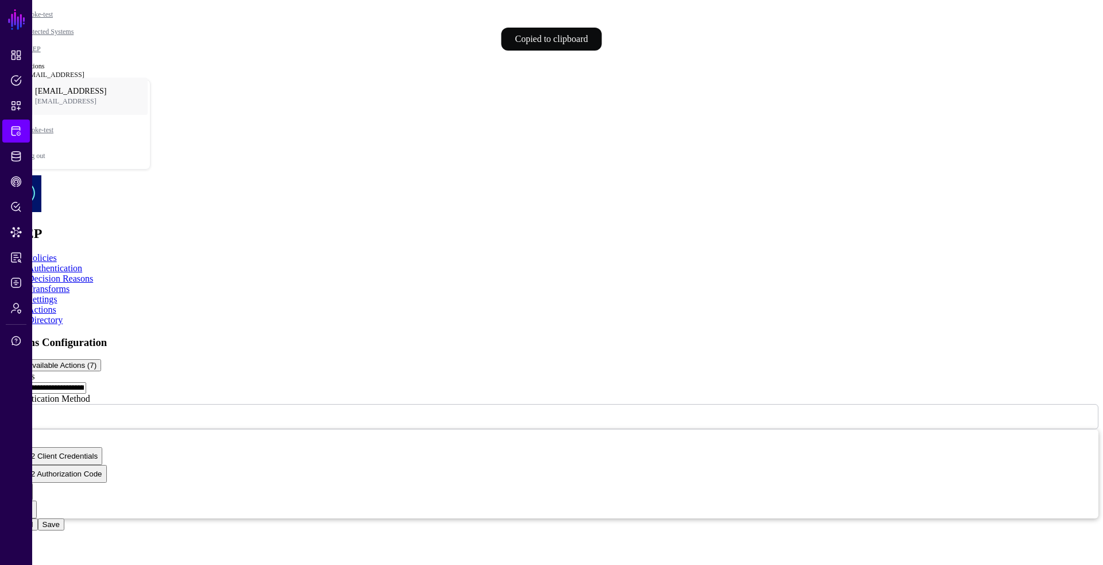
click at [86, 382] on input "**********" at bounding box center [46, 387] width 82 height 11
paste input "**********"
type input "**********"
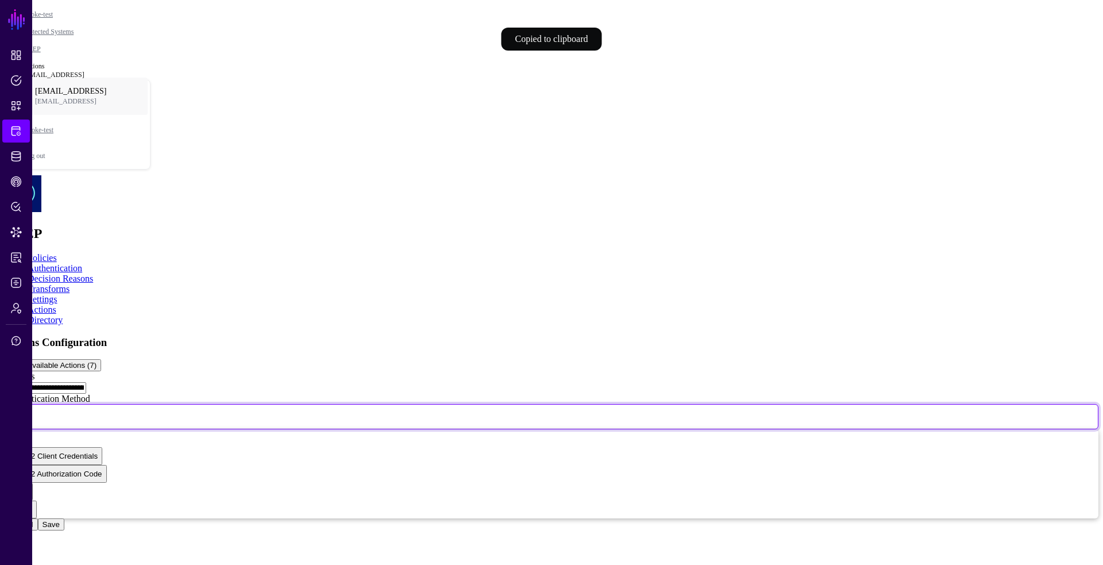
click at [28, 411] on span "None" at bounding box center [20, 416] width 16 height 10
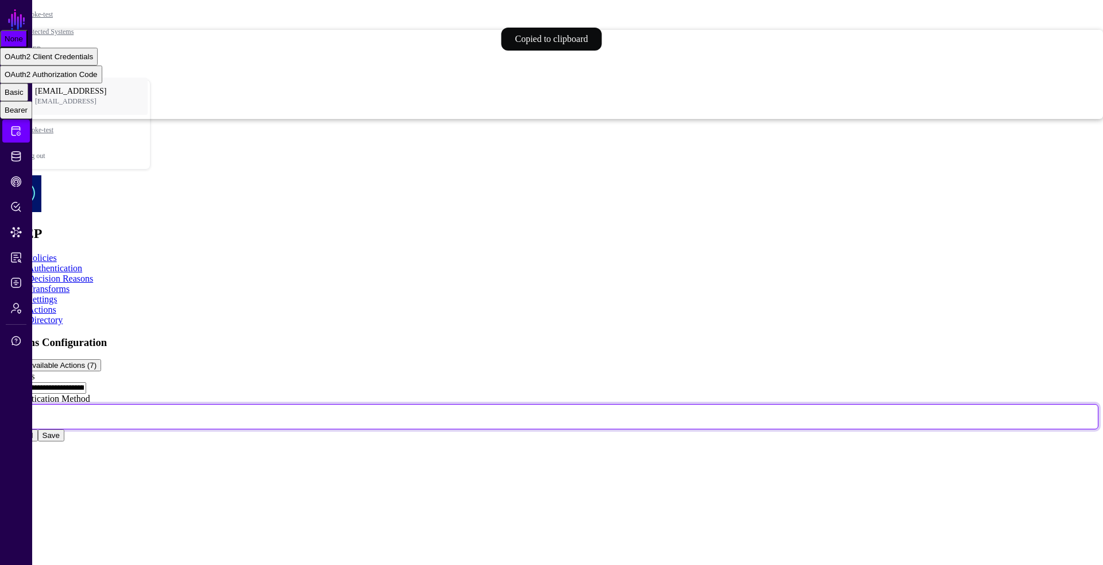
click at [28, 411] on span "None" at bounding box center [20, 416] width 16 height 10
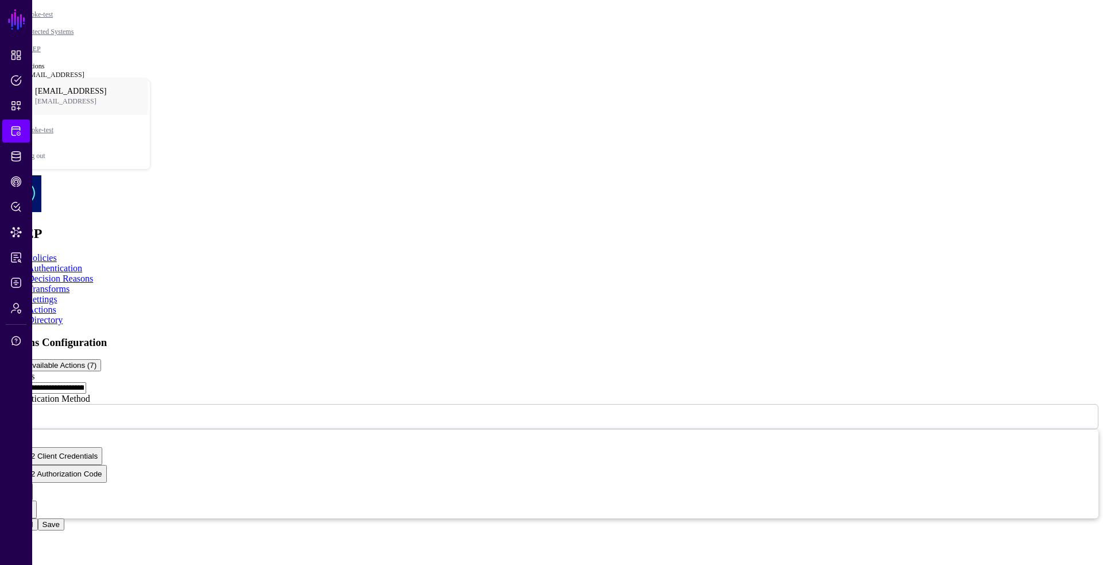
click at [64, 530] on button "Save" at bounding box center [51, 524] width 26 height 12
click at [26, 189] on link "CAEP Hub" at bounding box center [16, 181] width 28 height 23
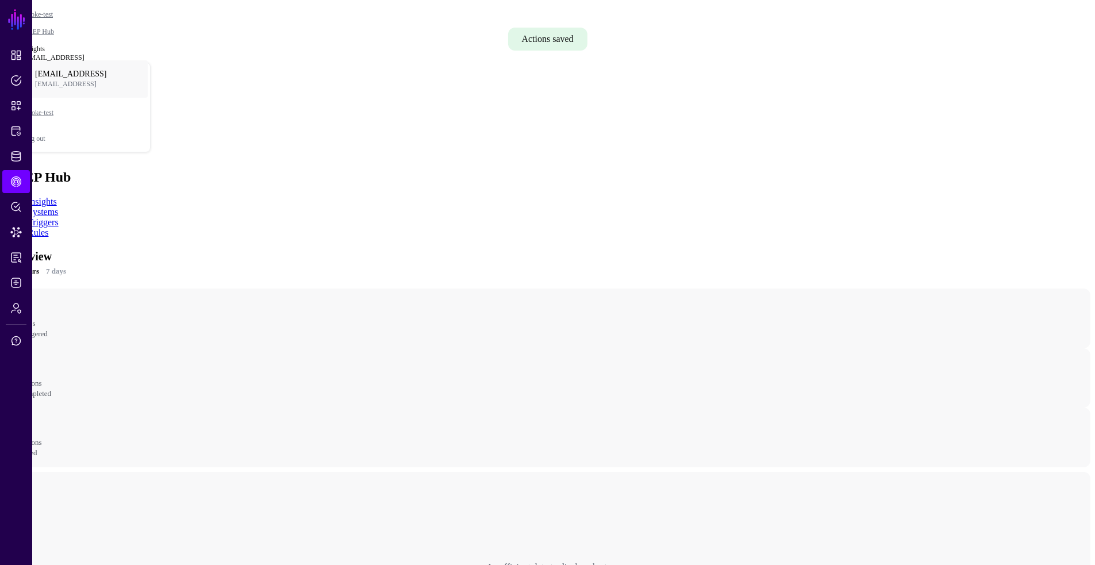
click at [48, 228] on link "Rules" at bounding box center [38, 233] width 21 height 10
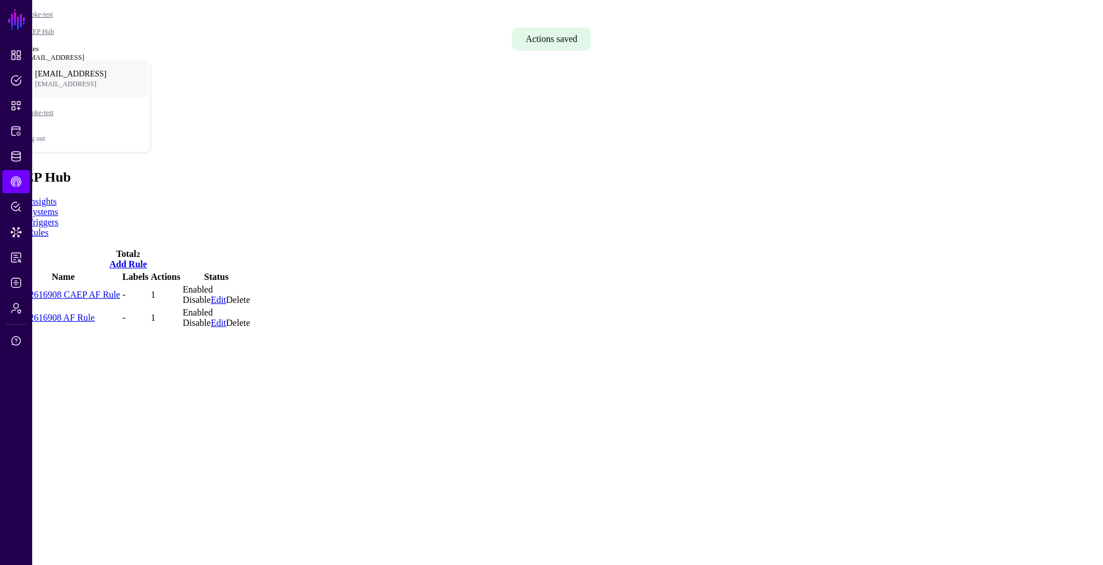
click at [95, 313] on link "138272616908 AF Rule" at bounding box center [50, 318] width 89 height 10
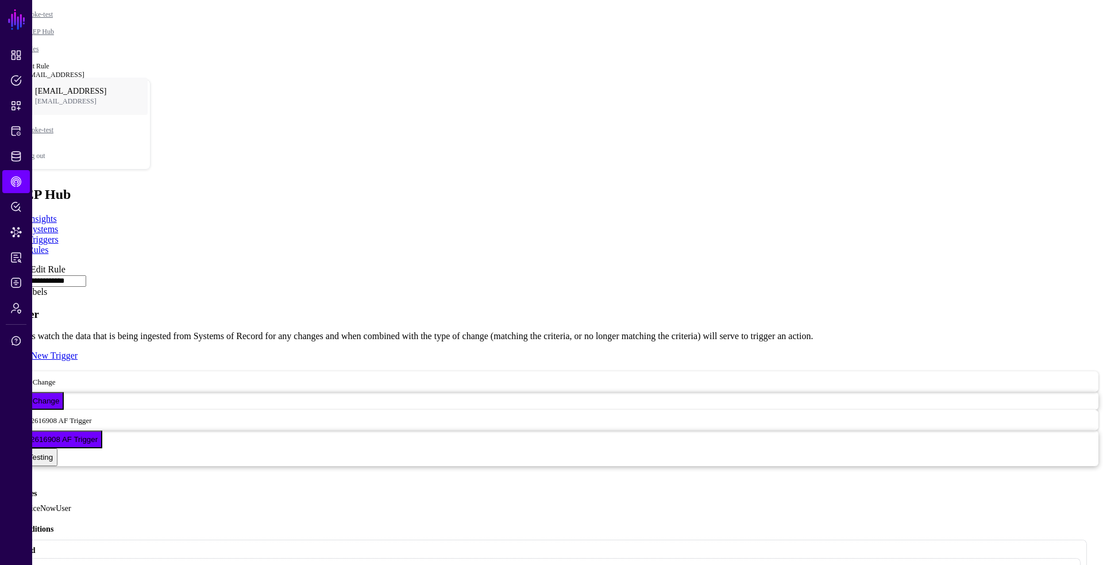
click at [5, 264] on link at bounding box center [5, 264] width 0 height 0
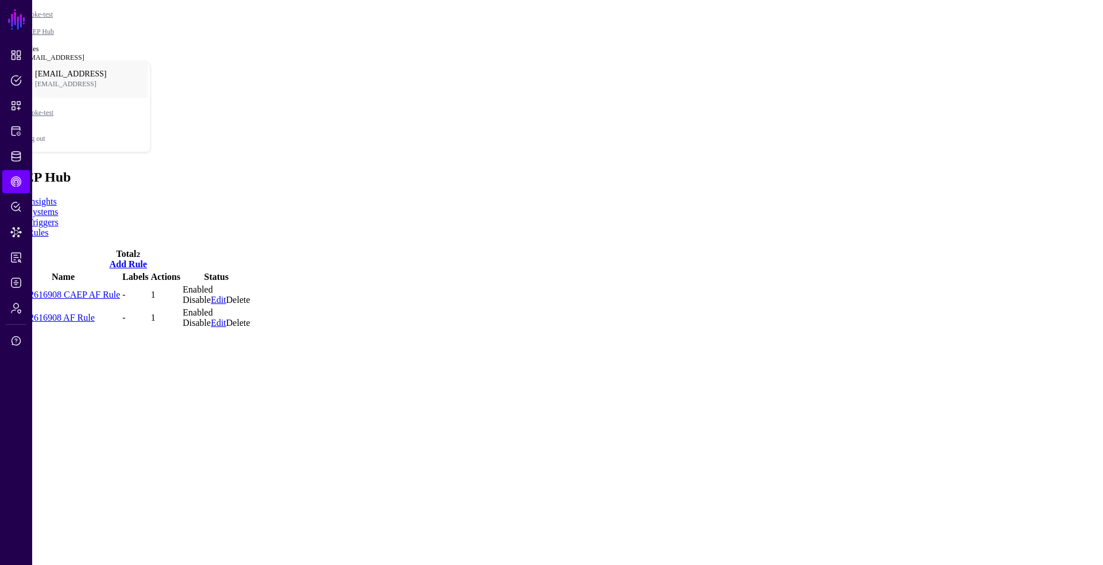
click at [120, 290] on link "138272616908 CAEP AF Rule" at bounding box center [63, 295] width 114 height 10
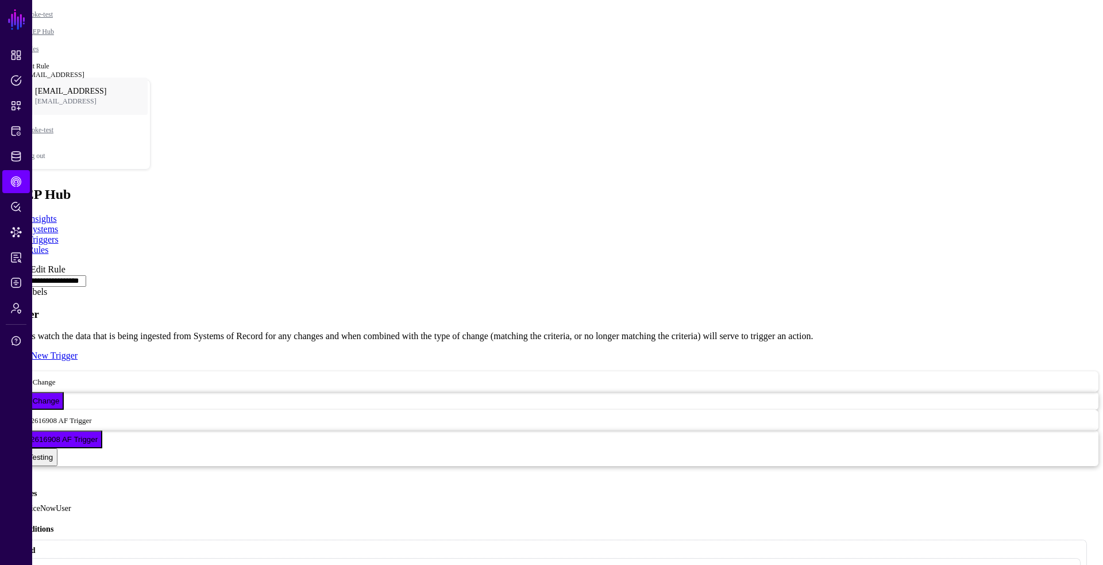
scroll to position [273, 0]
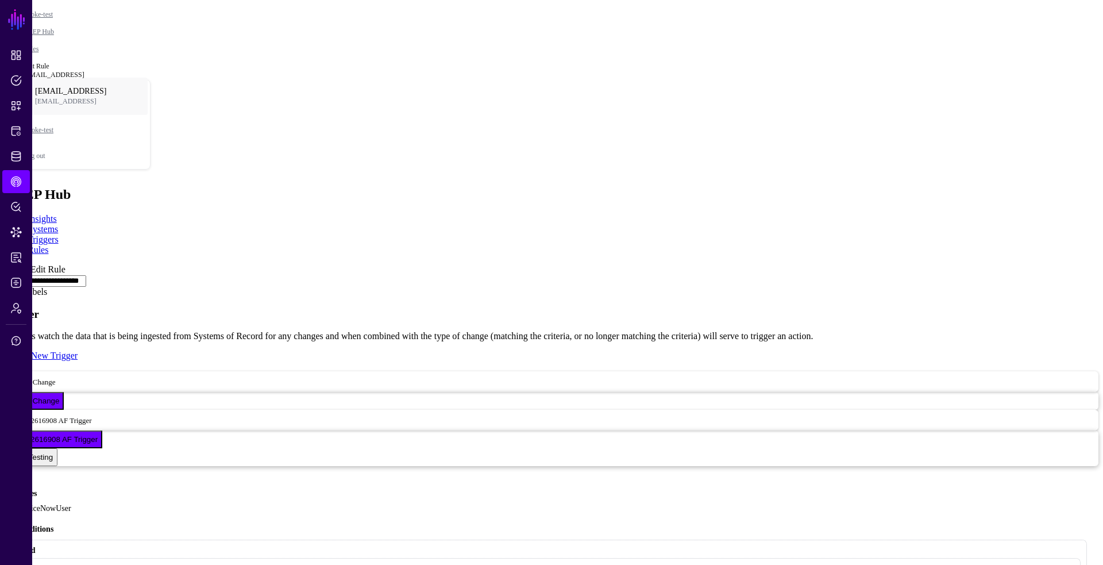
scroll to position [203, 0]
click at [5, 264] on link at bounding box center [5, 264] width 0 height 0
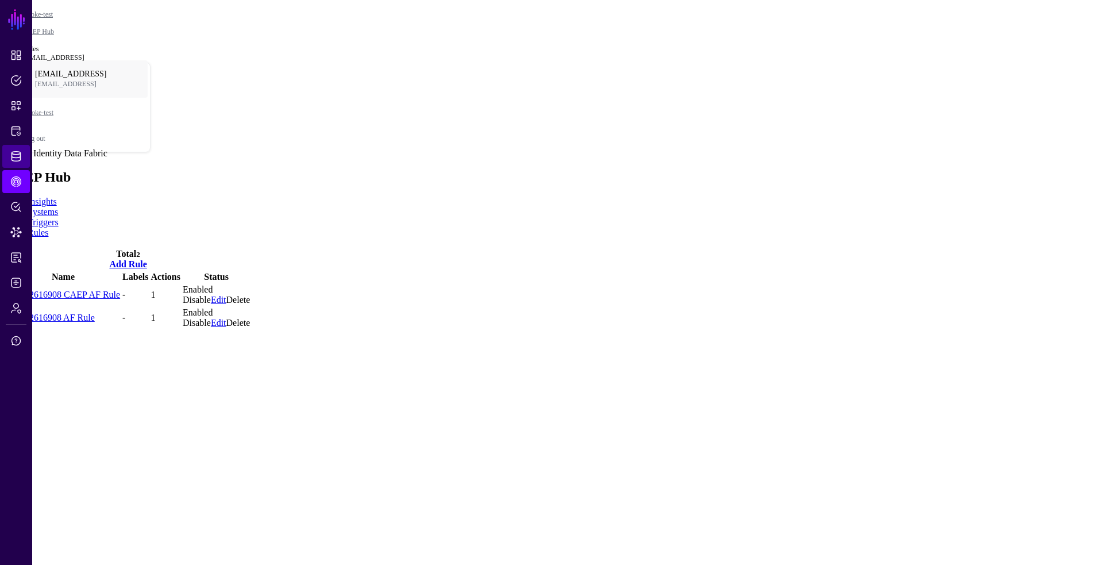
click at [20, 157] on span "Identity Data Fabric" at bounding box center [15, 156] width 11 height 11
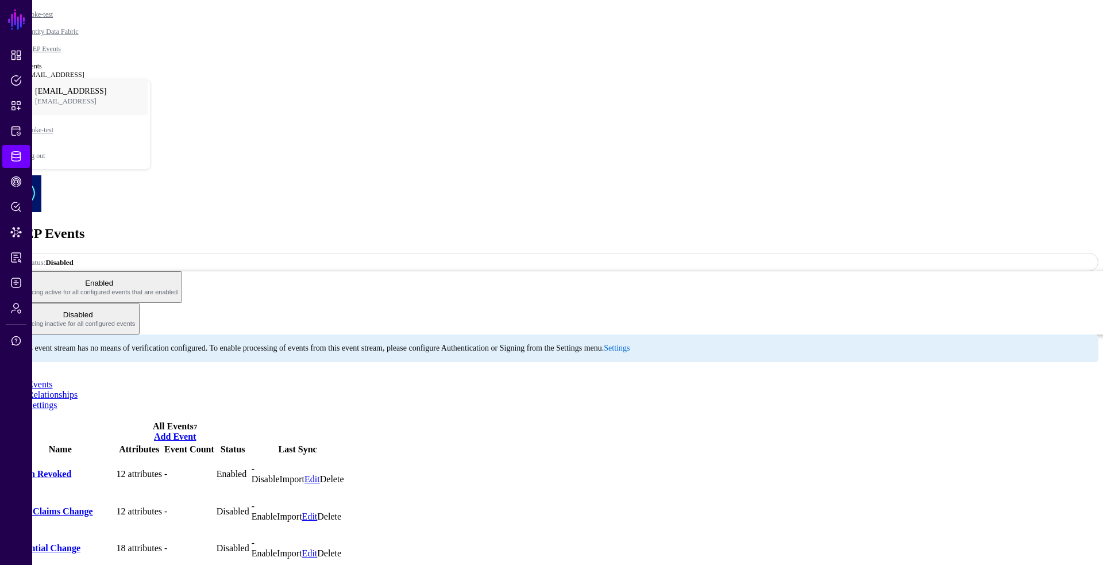
click at [277, 511] on link "Enable" at bounding box center [264, 516] width 25 height 10
click at [277, 548] on link "Enable" at bounding box center [264, 553] width 25 height 10
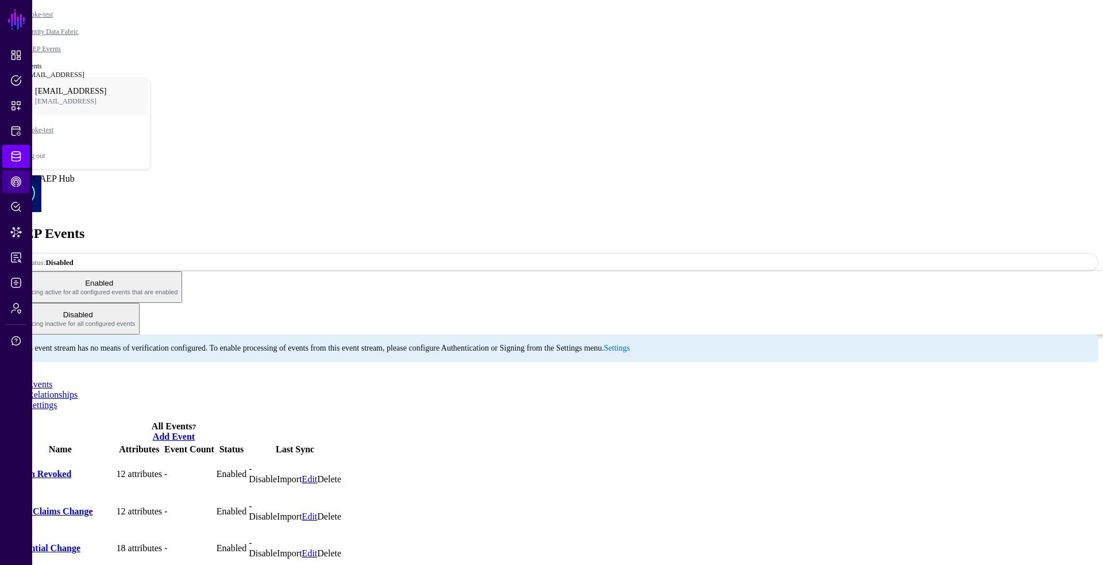
click at [11, 178] on span "CAEP Hub" at bounding box center [15, 181] width 11 height 11
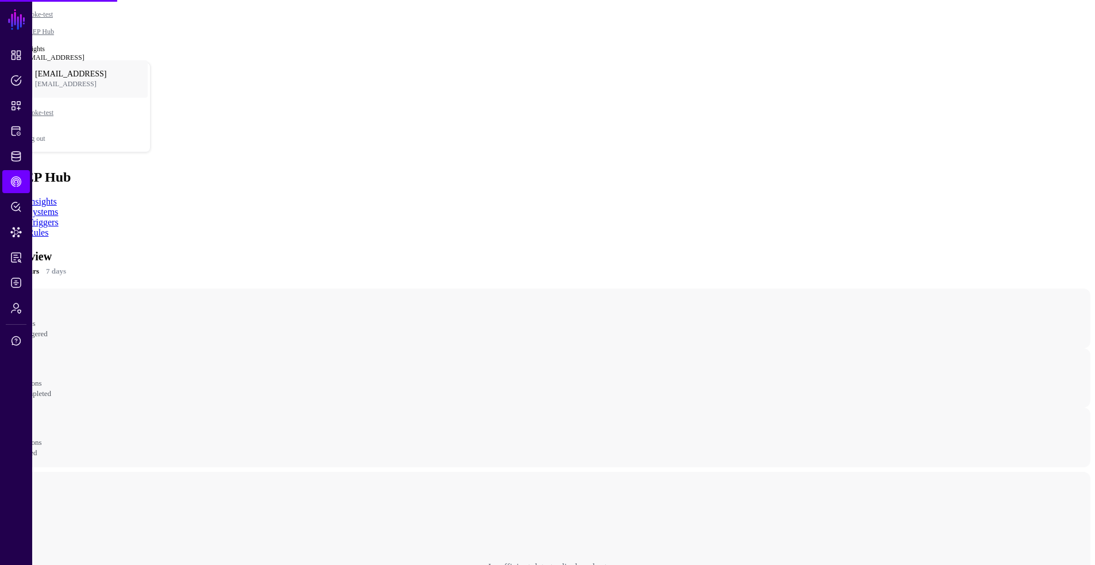
click at [48, 228] on link "Rules" at bounding box center [38, 233] width 21 height 10
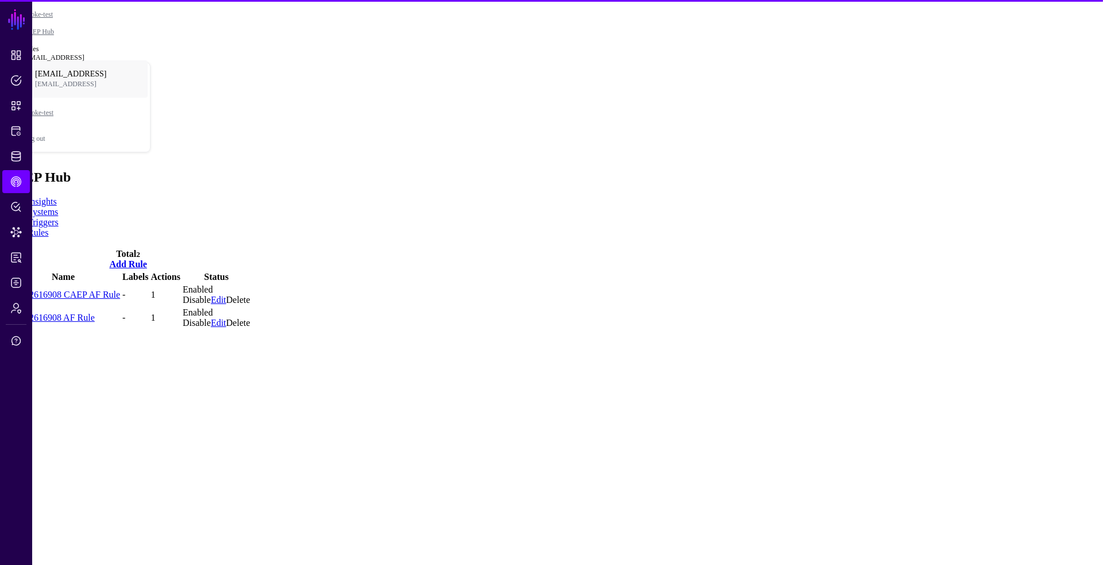
click at [120, 290] on link "138272616908 CAEP AF Rule" at bounding box center [63, 295] width 114 height 10
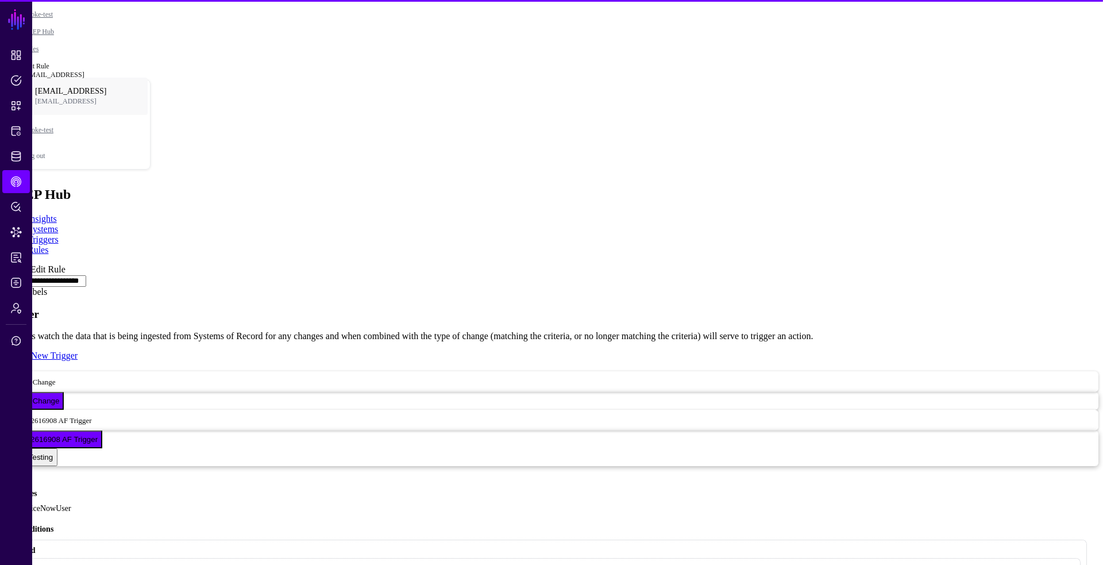
scroll to position [403, 0]
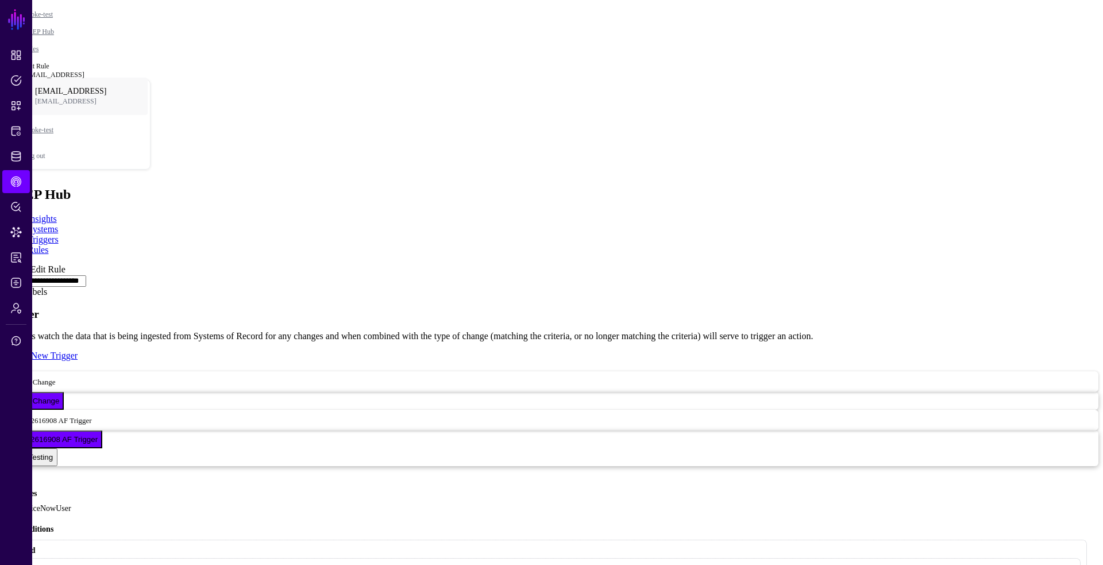
scroll to position [557, 0]
type input "*******"
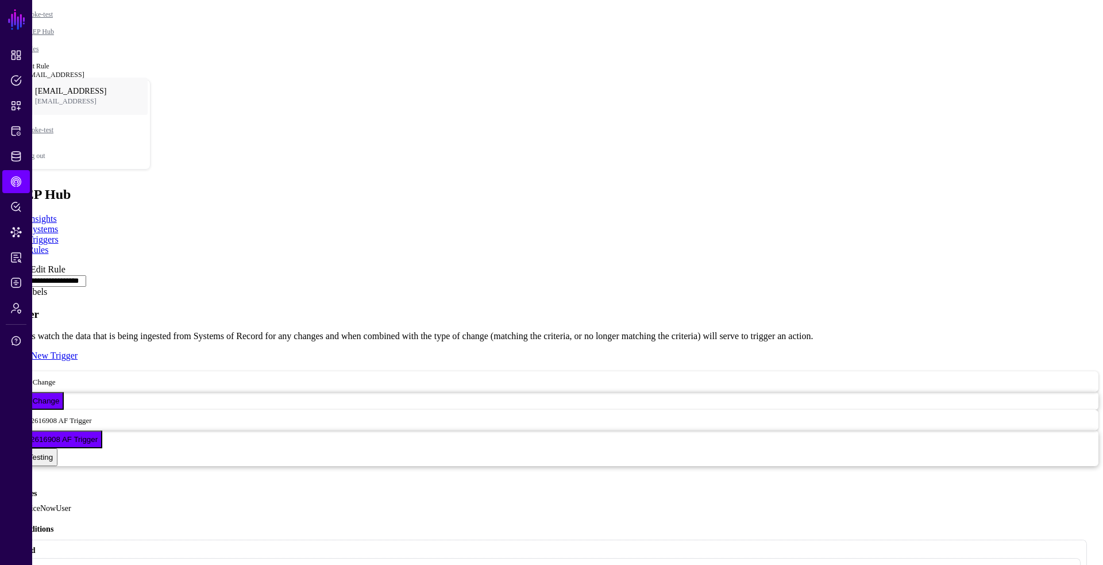
type input "*******"
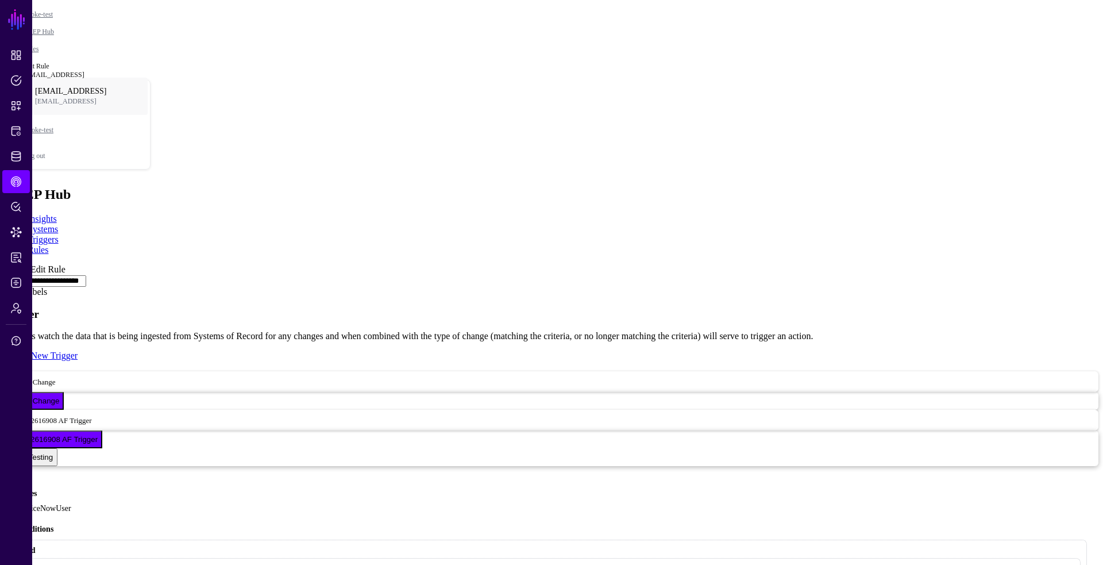
type input "**********"
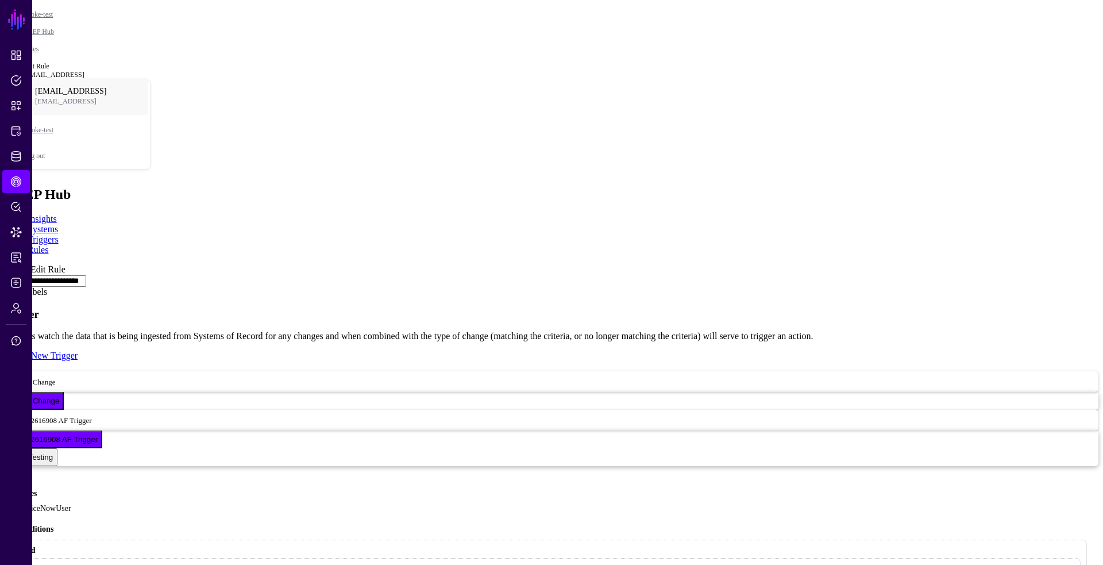
type input "**********"
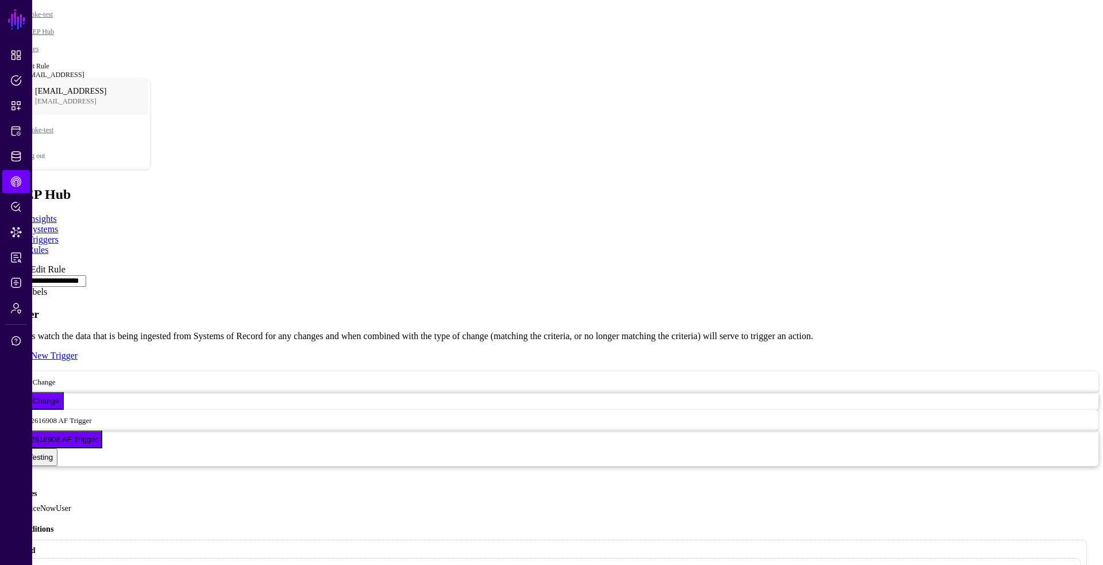
click at [5, 264] on link at bounding box center [5, 264] width 0 height 0
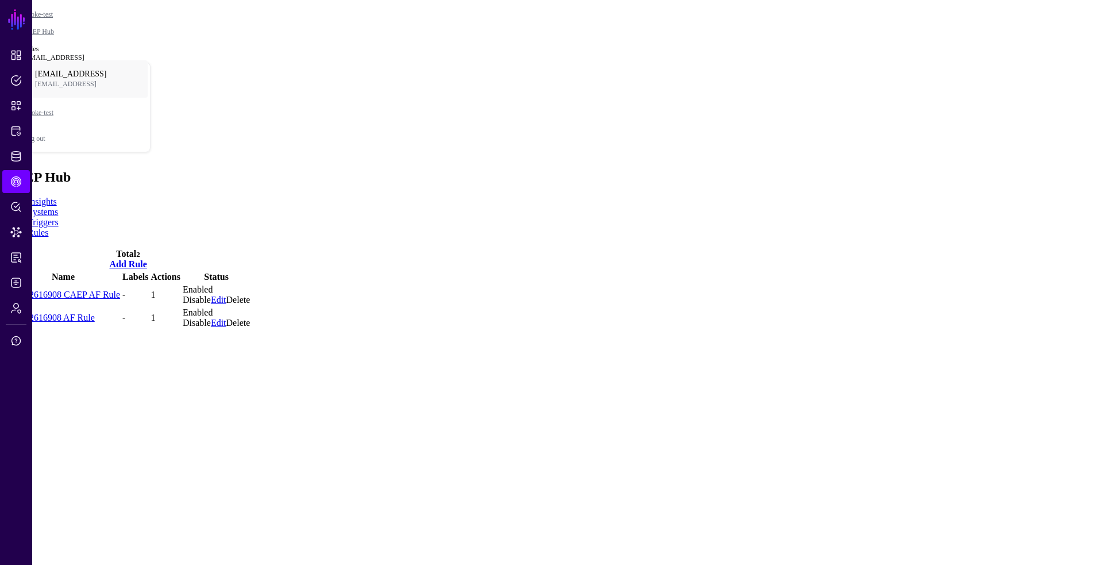
click at [226, 295] on link "Edit" at bounding box center [219, 300] width 16 height 10
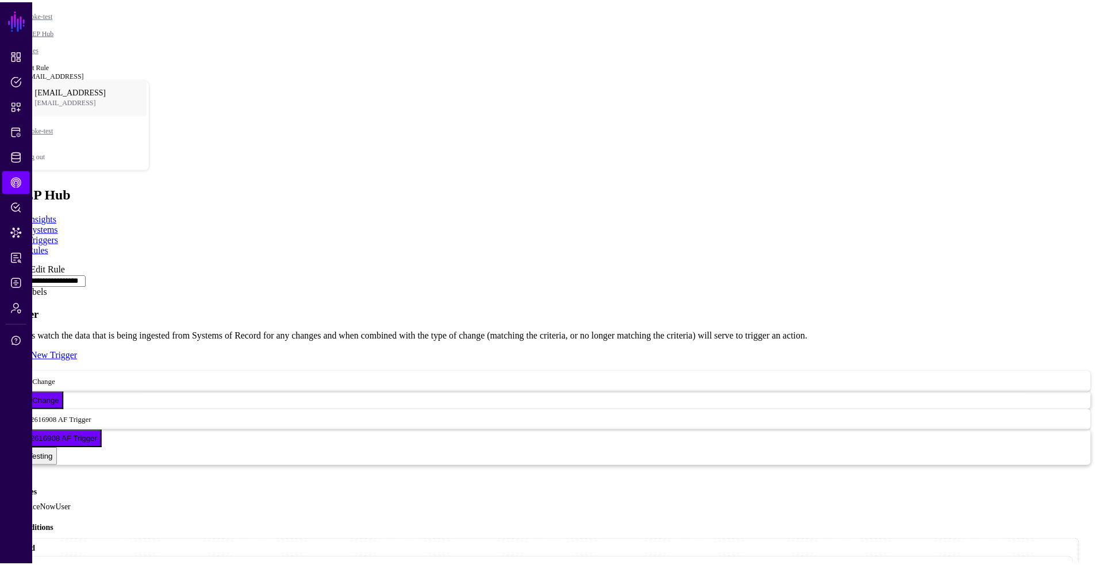
scroll to position [400, 0]
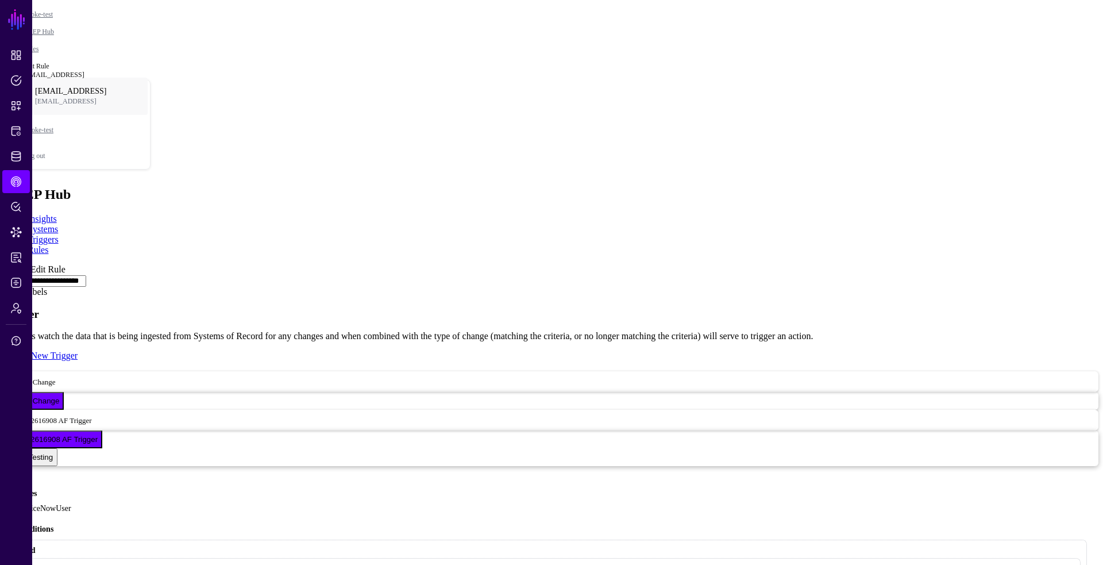
click at [32, 264] on div "Rules / Edit Rule" at bounding box center [552, 269] width 1094 height 10
click at [5, 264] on link at bounding box center [5, 264] width 0 height 0
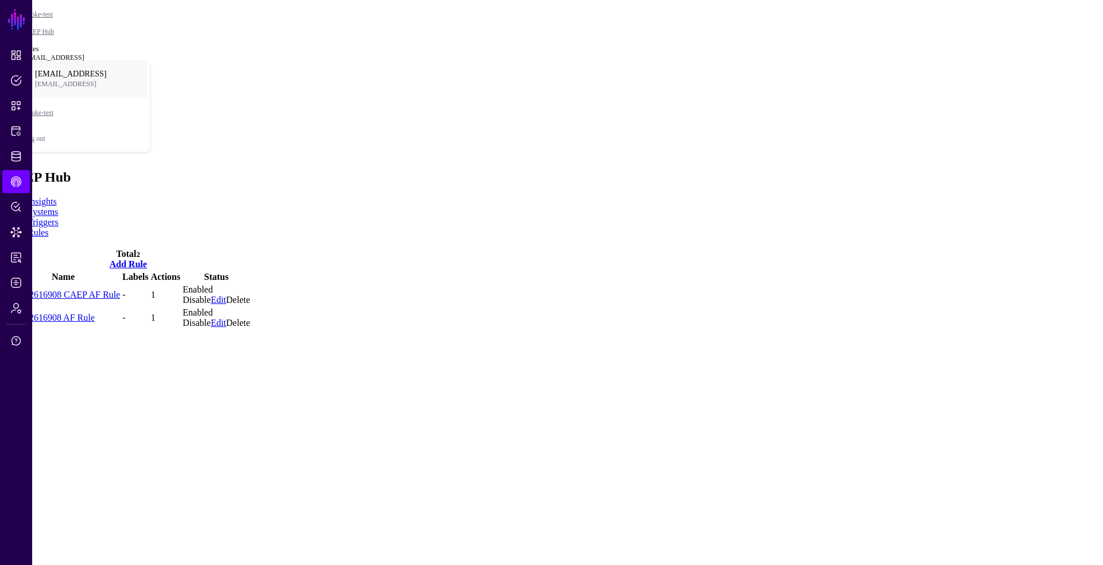
click at [59, 217] on link "Triggers" at bounding box center [43, 222] width 31 height 10
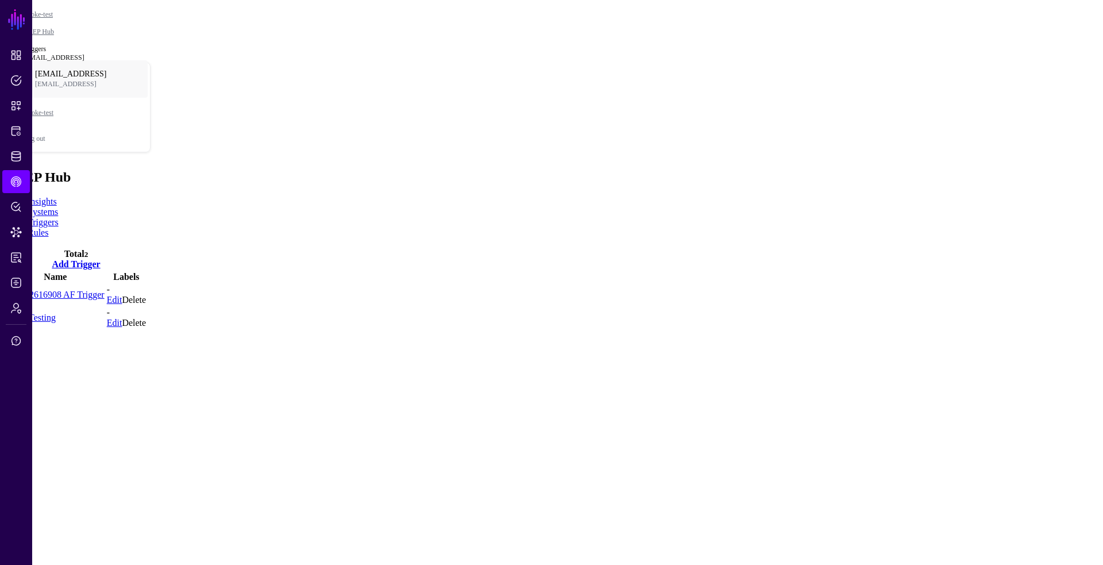
click at [57, 197] on link "Insights" at bounding box center [42, 202] width 29 height 10
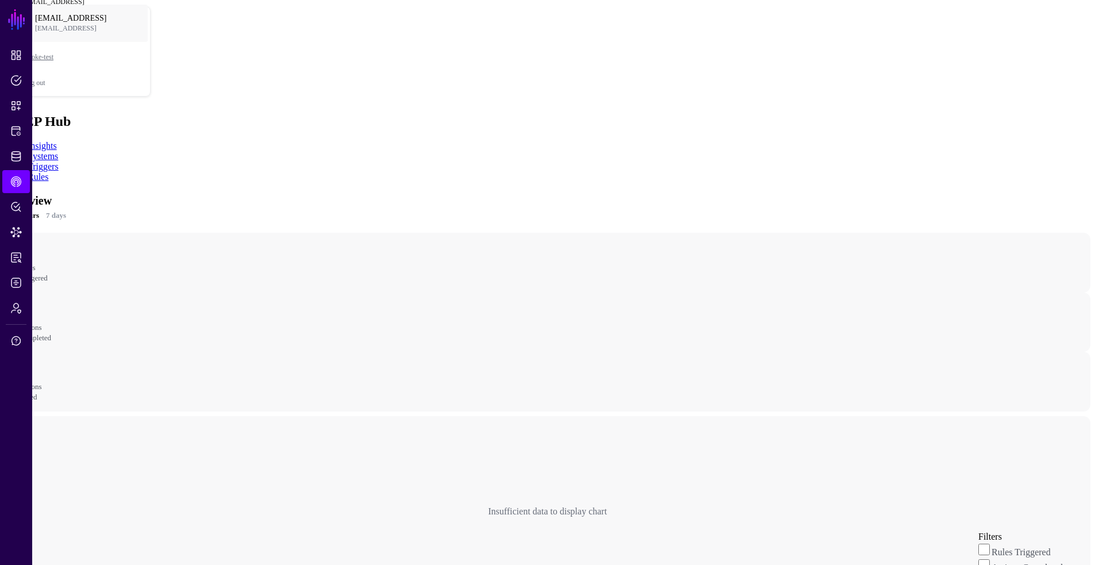
scroll to position [30, 0]
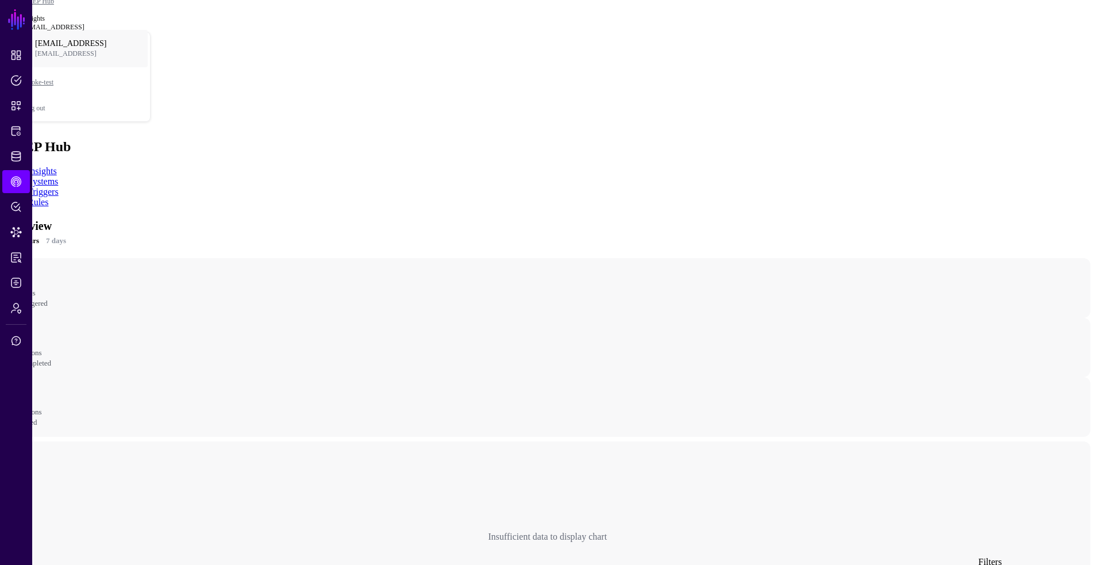
click at [48, 197] on link "Rules" at bounding box center [38, 202] width 21 height 10
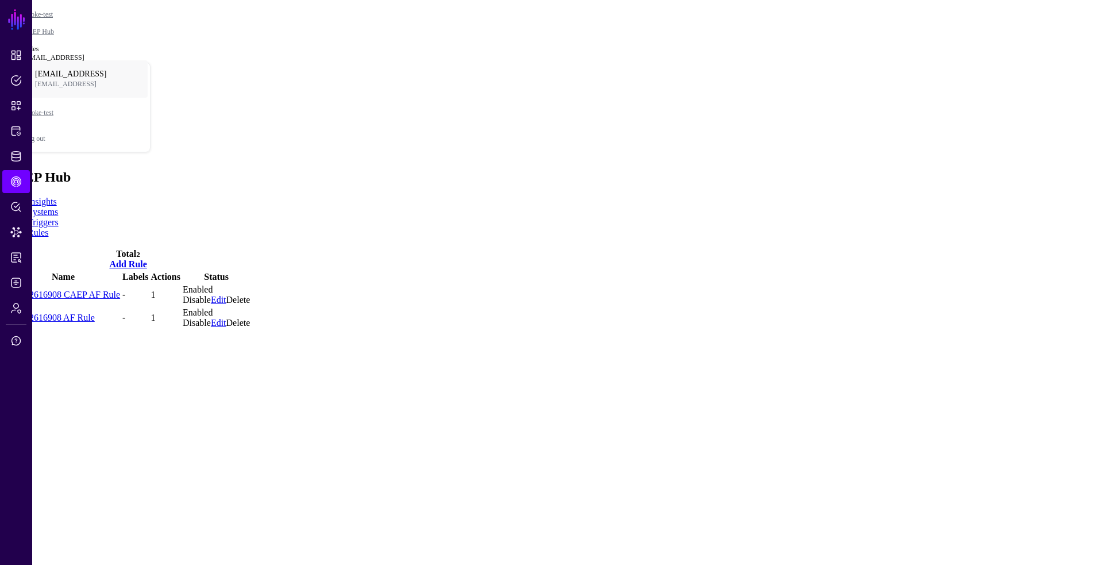
click at [211, 318] on link "Disable" at bounding box center [197, 323] width 28 height 10
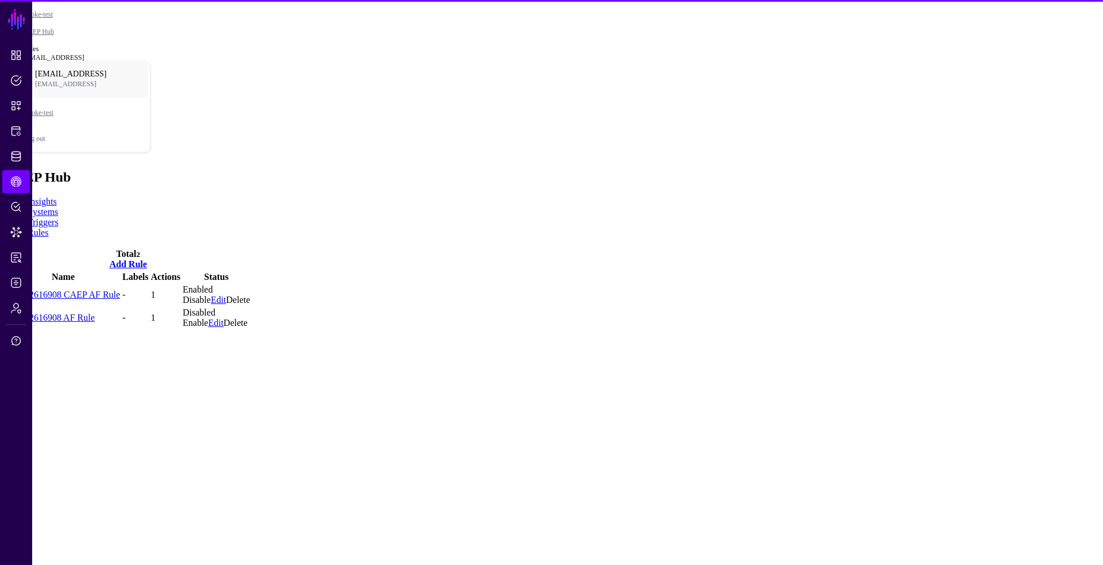
click at [211, 295] on link "Disable" at bounding box center [197, 300] width 28 height 10
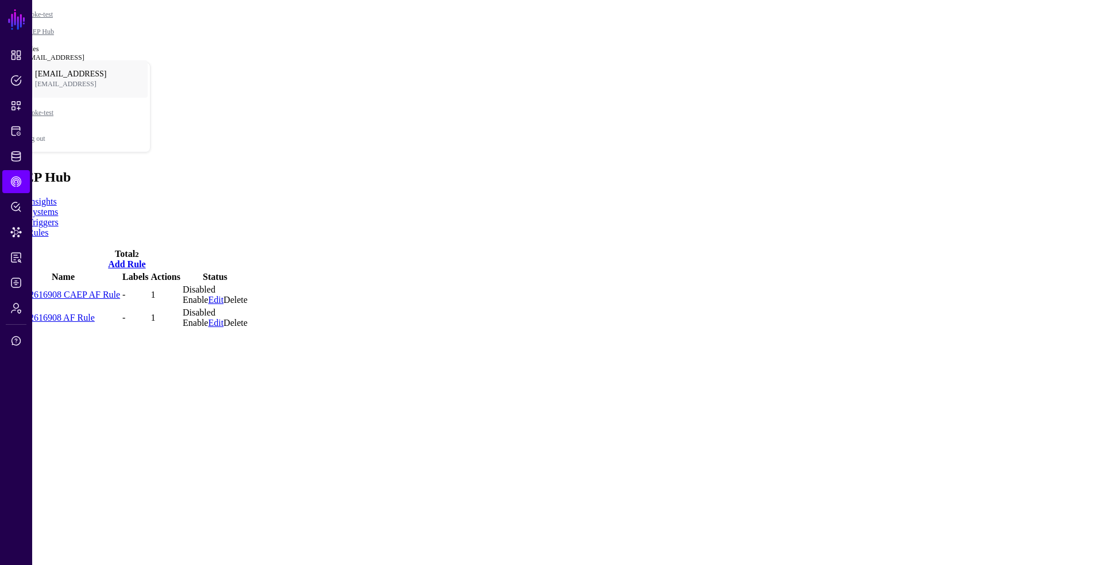
click at [59, 217] on link "Triggers" at bounding box center [43, 222] width 31 height 10
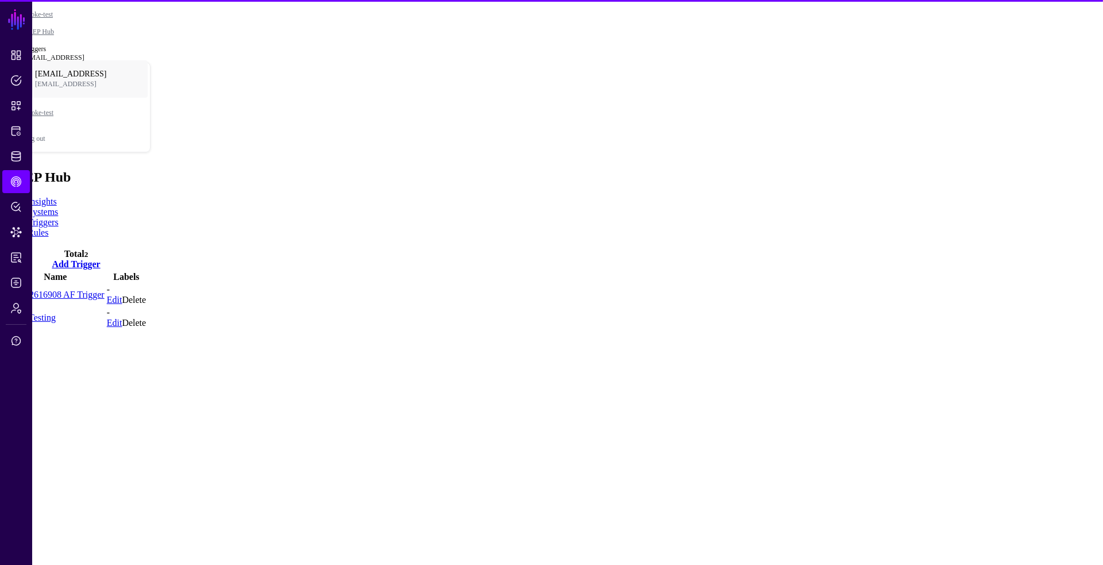
click at [58, 207] on link "Systems" at bounding box center [43, 212] width 30 height 10
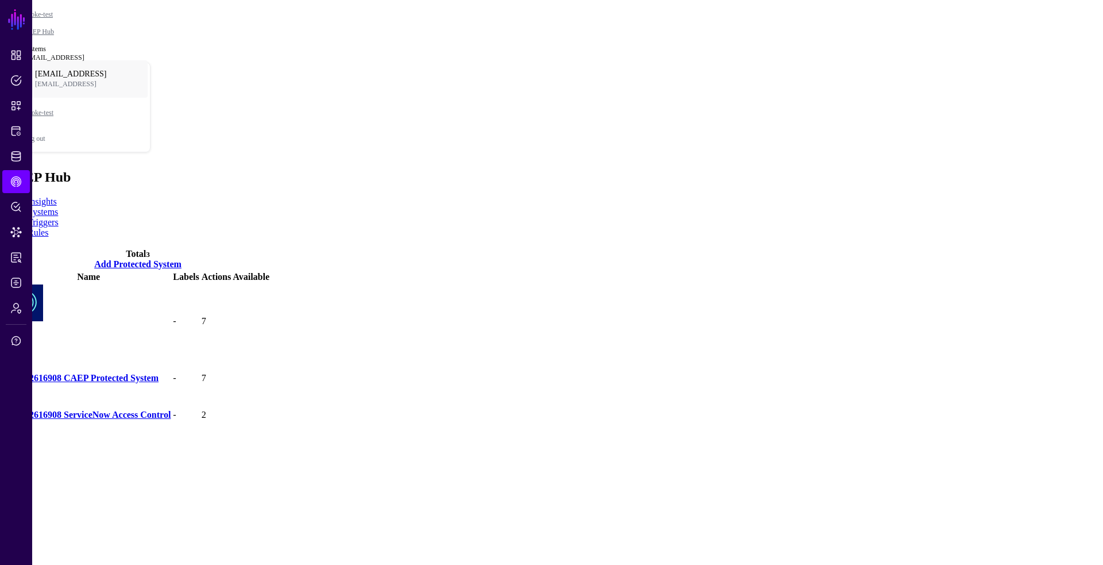
click at [152, 373] on link "138272616908 CAEP Protected System" at bounding box center [82, 378] width 152 height 10
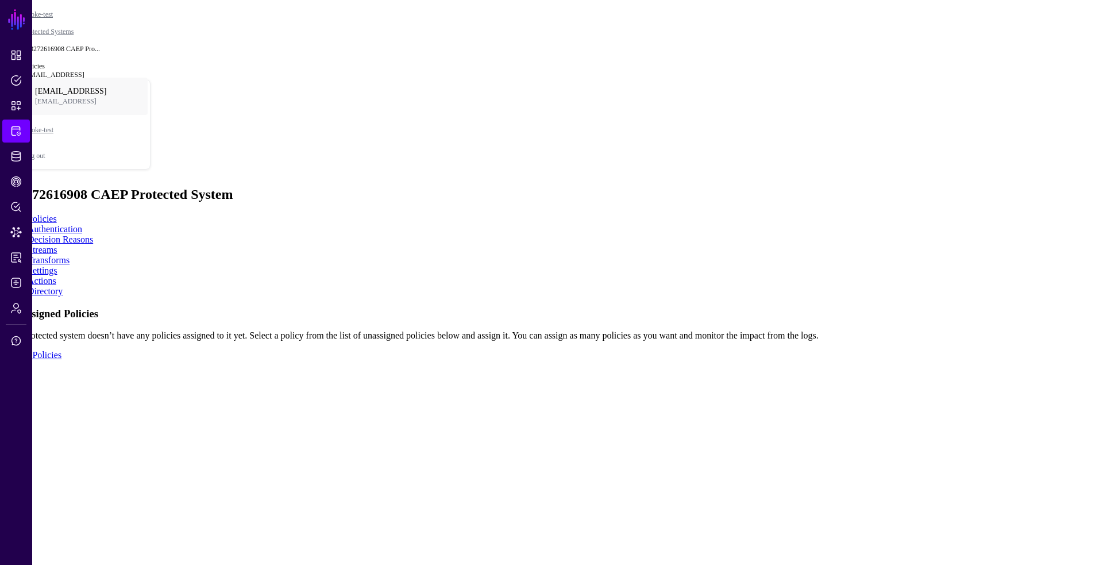
click at [57, 266] on link "Settings" at bounding box center [43, 271] width 30 height 10
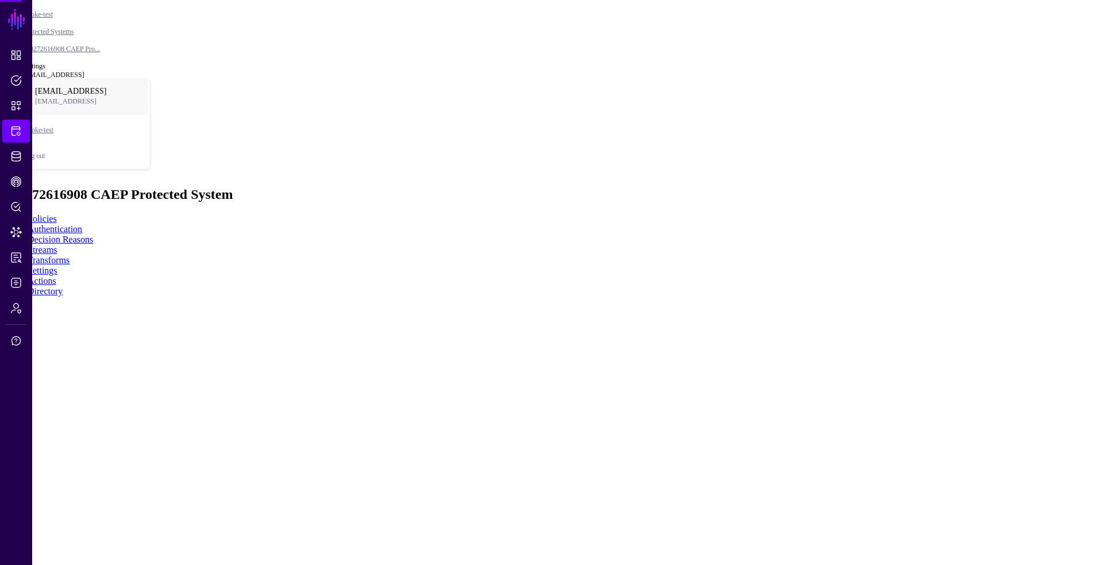
click at [56, 276] on link "Actions" at bounding box center [42, 281] width 29 height 10
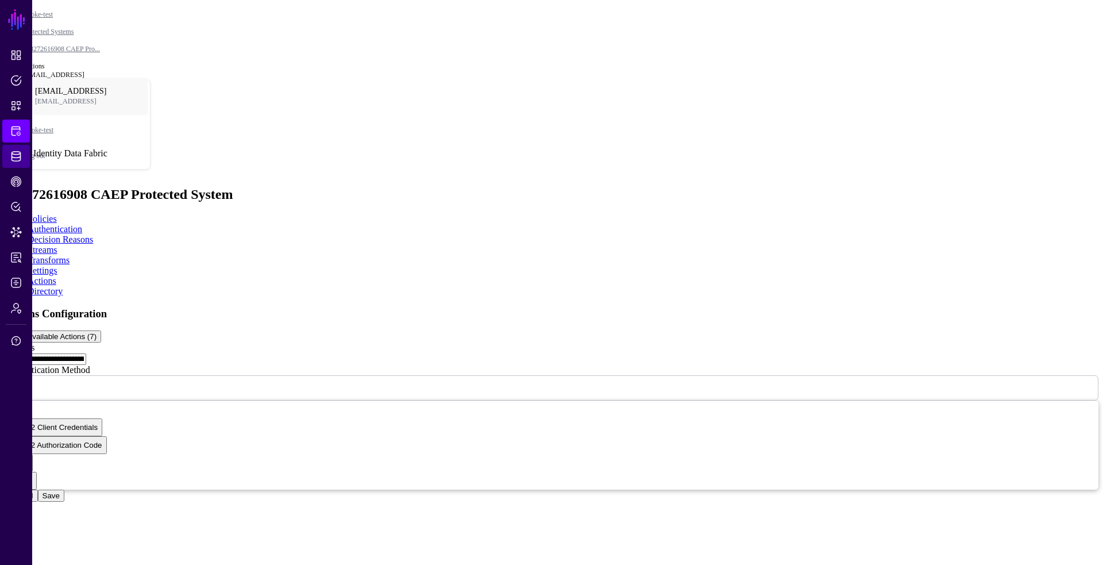
click at [13, 161] on span "Identity Data Fabric" at bounding box center [15, 156] width 11 height 11
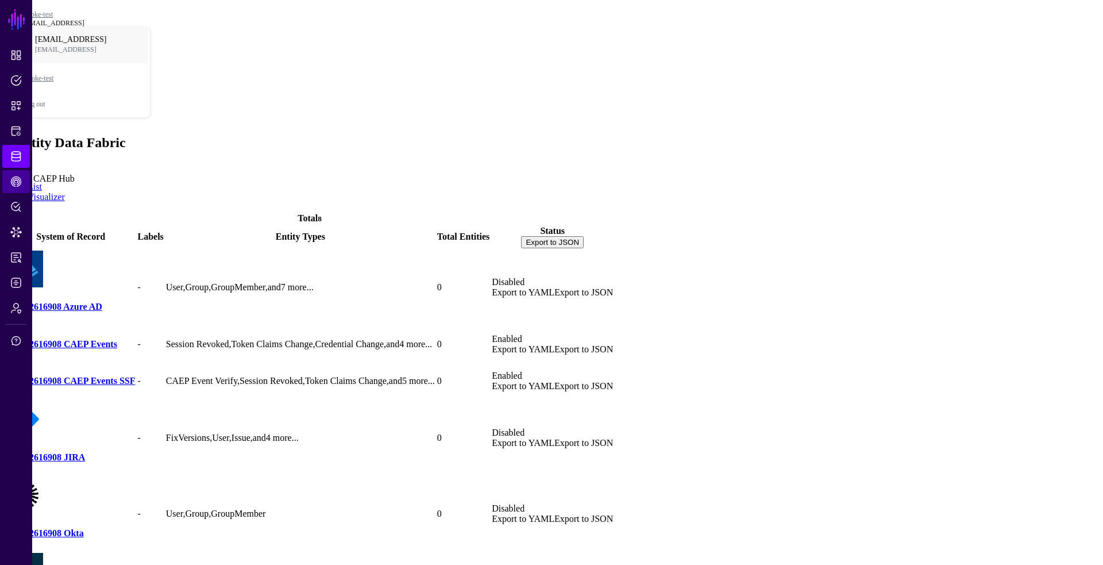
click at [20, 180] on span "CAEP Hub" at bounding box center [15, 181] width 11 height 11
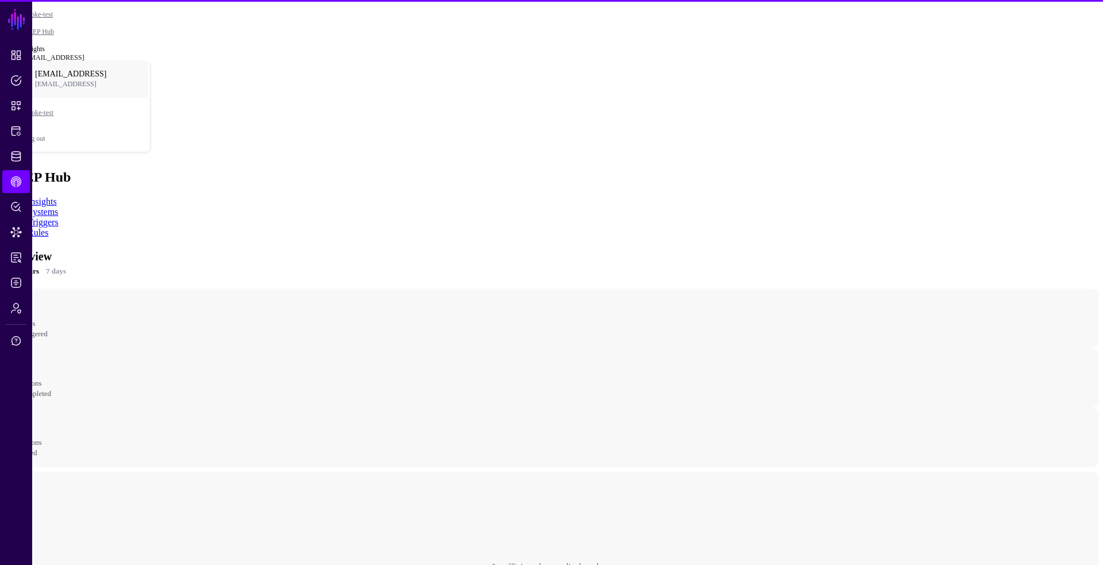
click at [59, 217] on link "Triggers" at bounding box center [43, 222] width 31 height 10
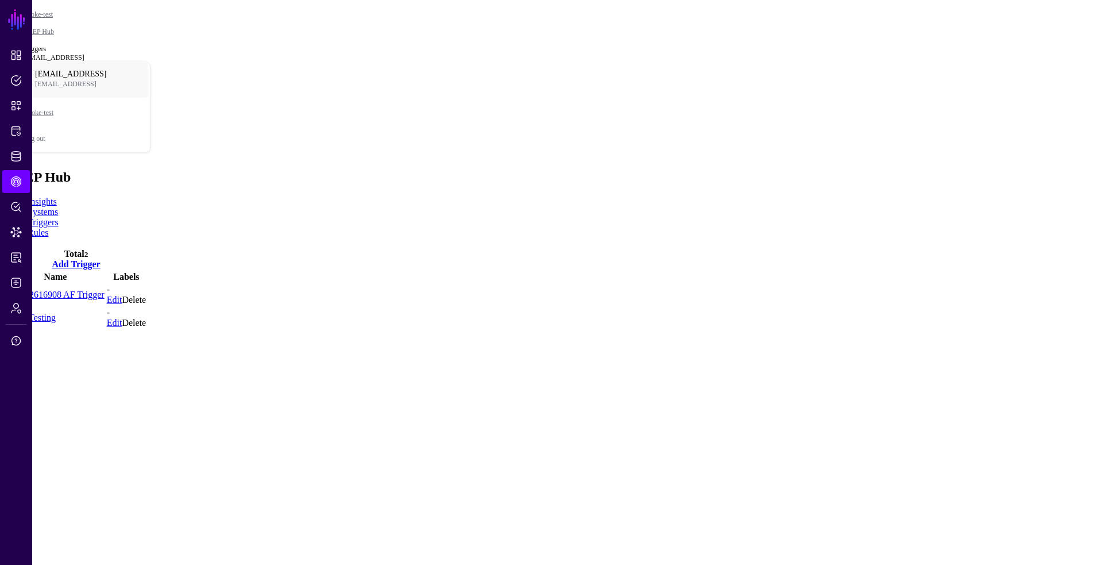
click at [56, 313] on link "Vault-Testing" at bounding box center [30, 318] width 49 height 10
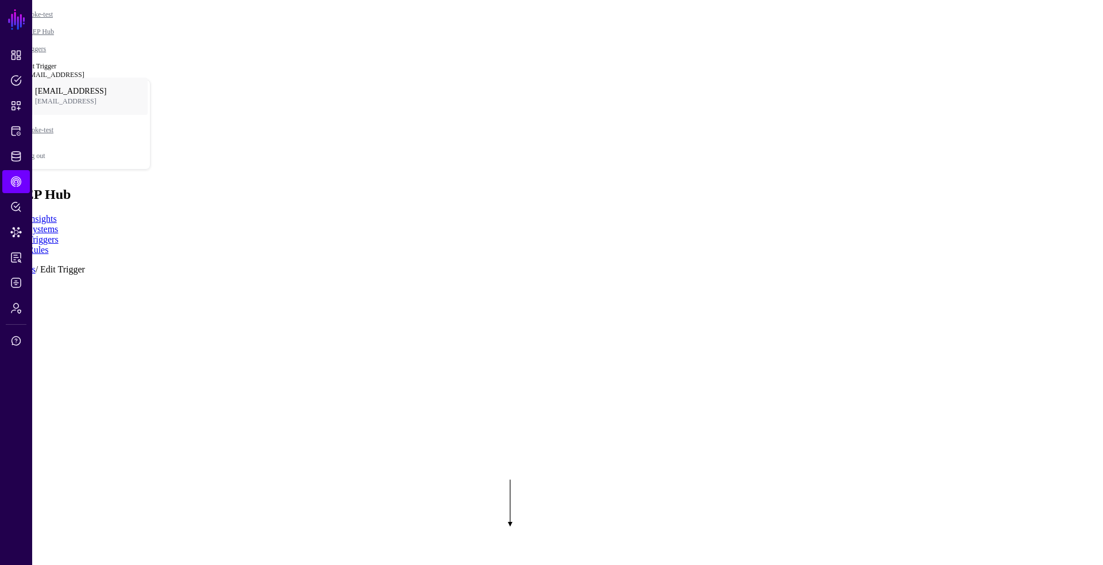
drag, startPoint x: 909, startPoint y: 150, endPoint x: 846, endPoint y: 149, distance: 62.7
paste input "*****"
type input "*******"
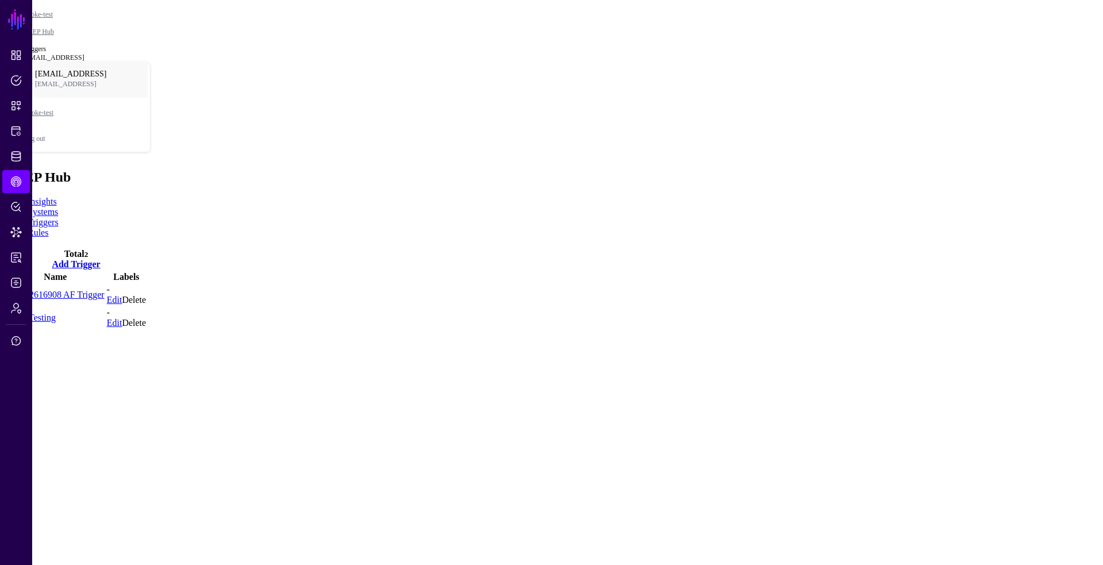
click at [48, 228] on link "Rules" at bounding box center [38, 233] width 21 height 10
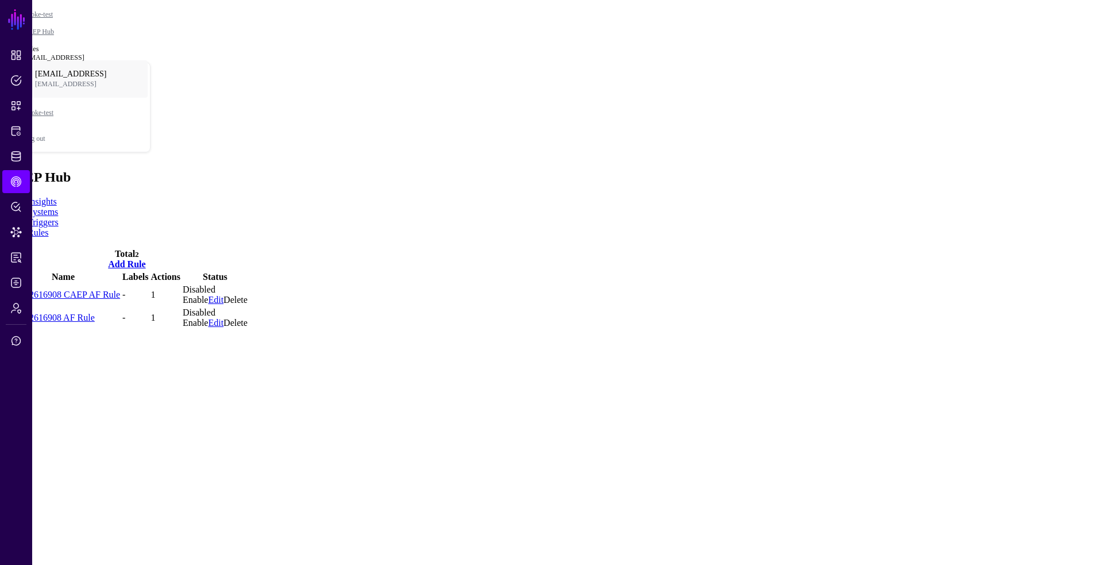
click at [145, 259] on link "Add Rule" at bounding box center [126, 264] width 37 height 10
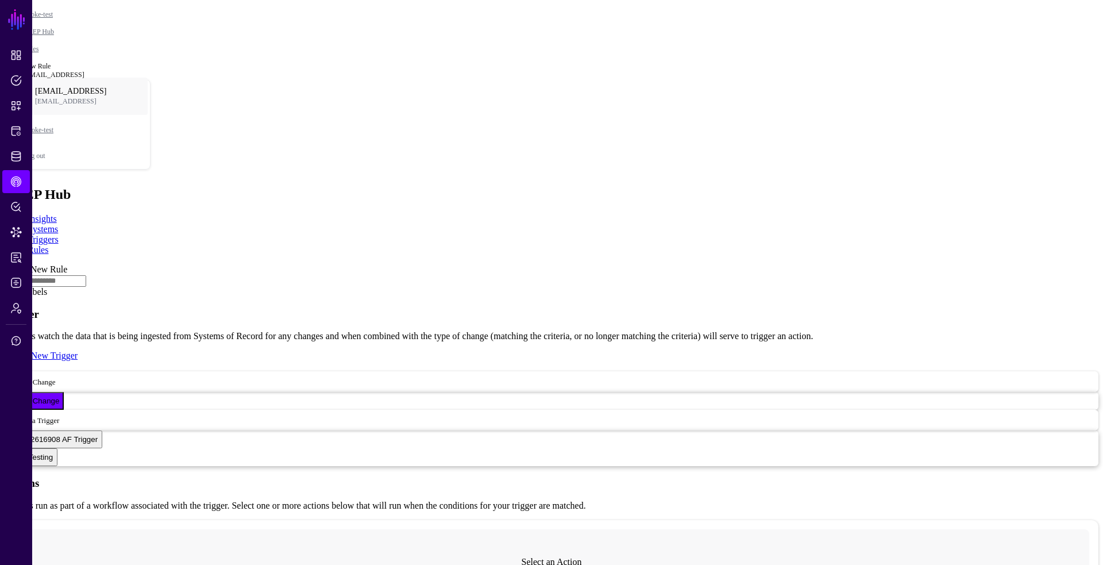
click at [86, 275] on input "text" at bounding box center [46, 280] width 82 height 11
type input "******"
click at [59, 415] on span "Select a Trigger" at bounding box center [35, 420] width 47 height 10
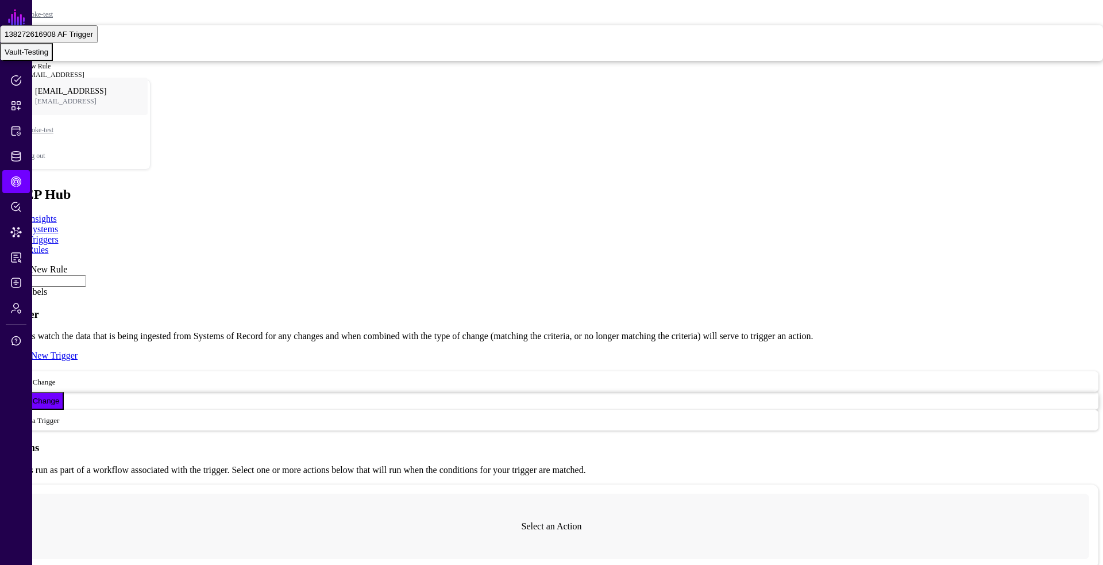
click at [48, 56] on div "Vault-Testing" at bounding box center [27, 52] width 44 height 9
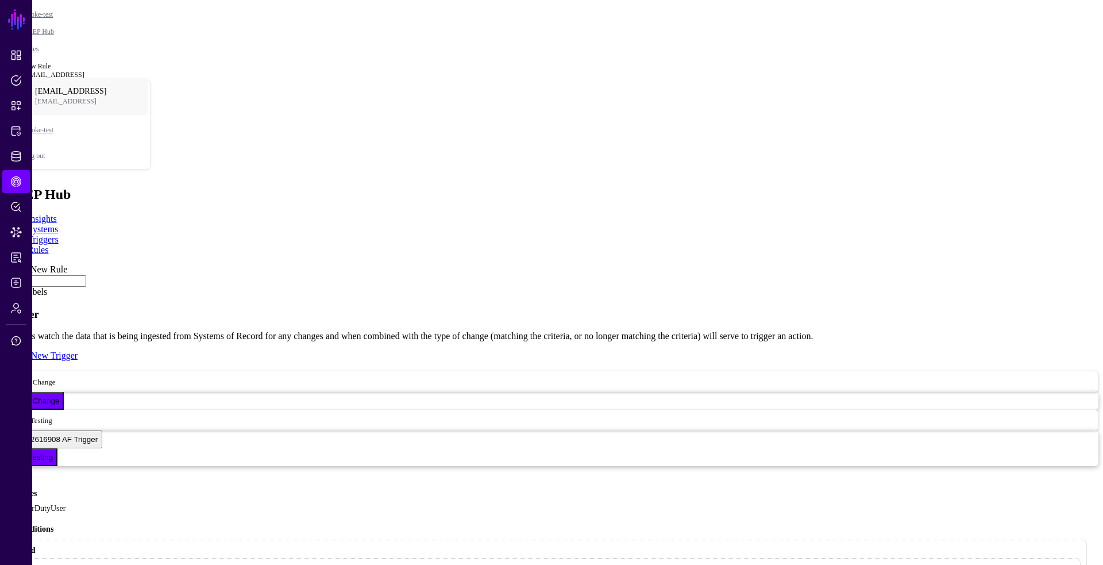
type input "**********"
type input "*******"
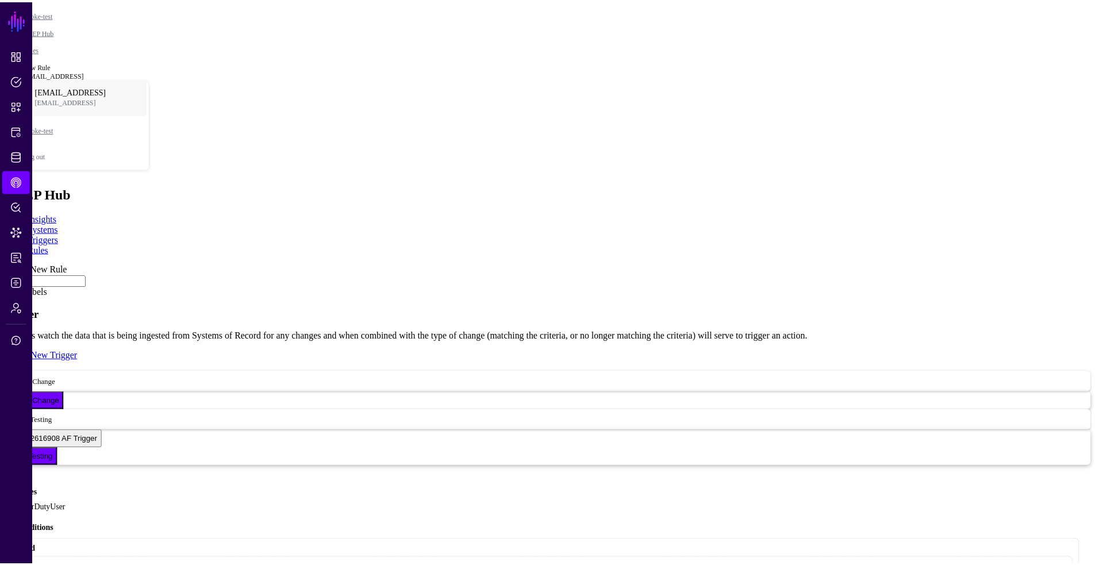
scroll to position [248, 0]
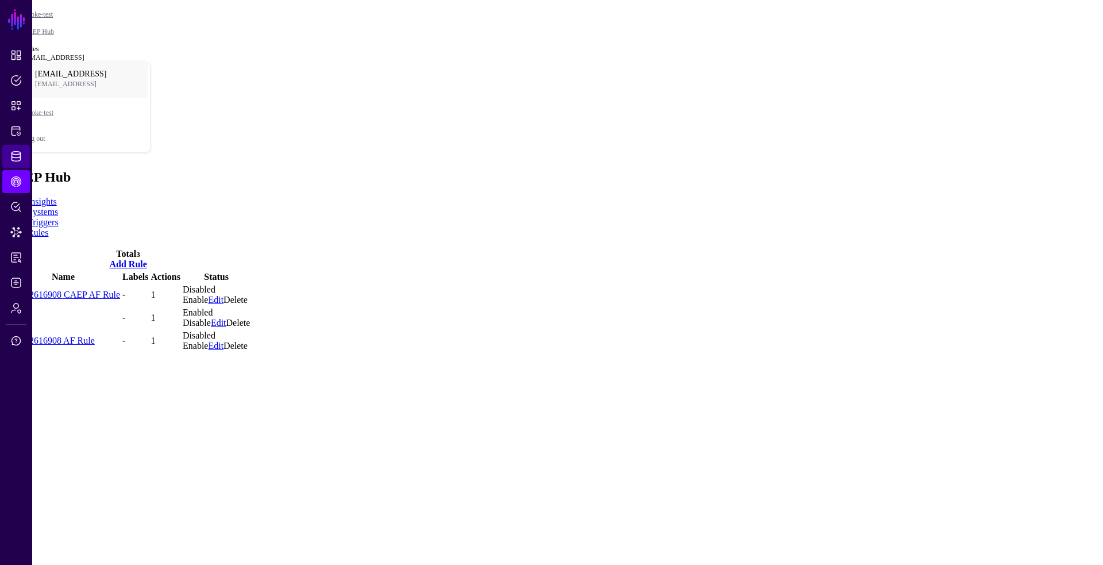
click at [22, 157] on link "Identity Data Fabric" at bounding box center [16, 156] width 28 height 23
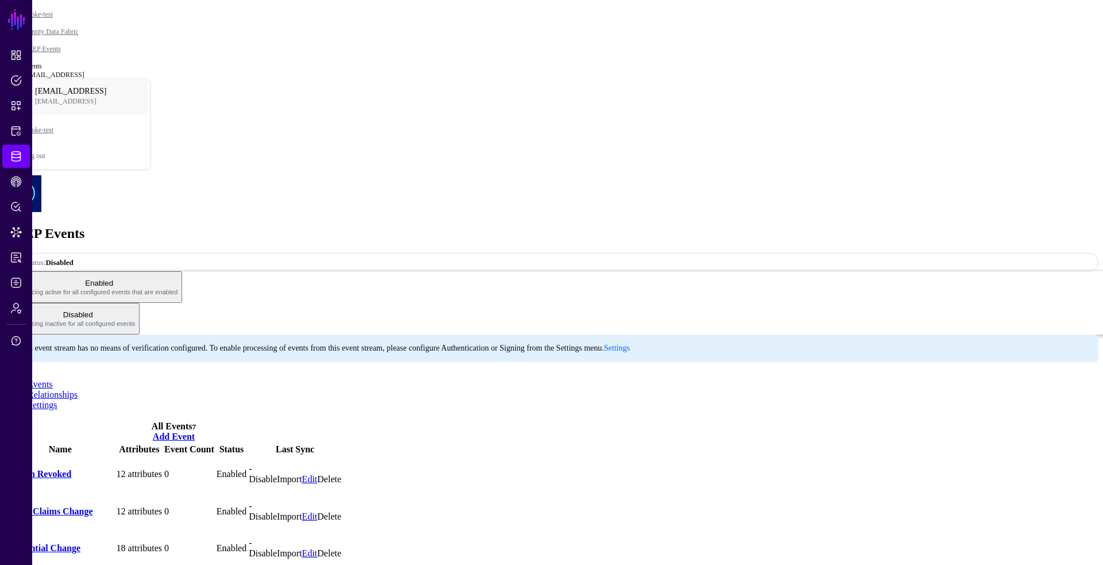
click at [71, 469] on link "Session Revoked" at bounding box center [38, 474] width 65 height 10
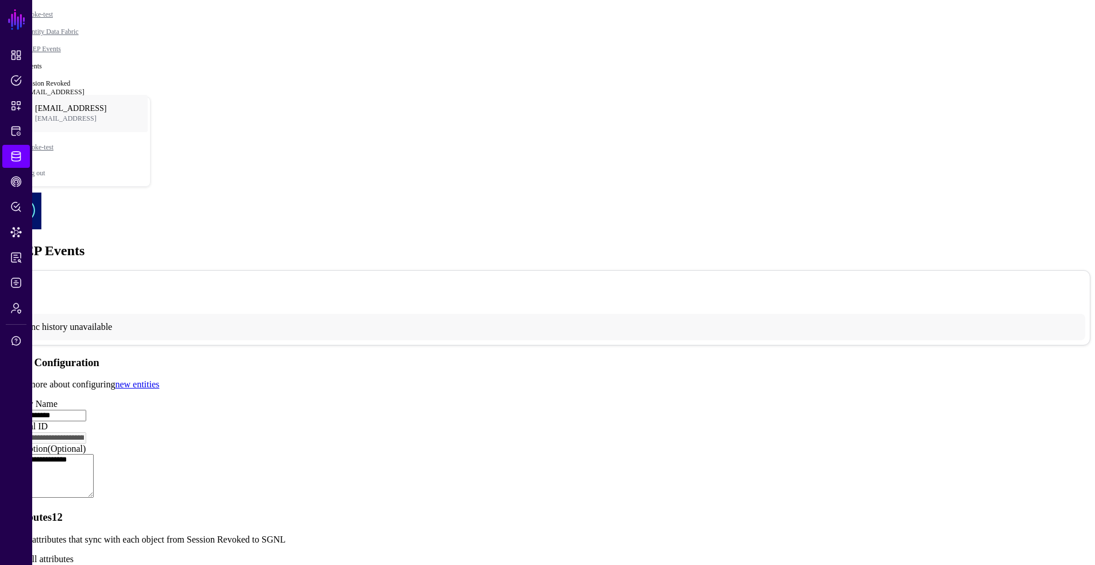
scroll to position [353, 0]
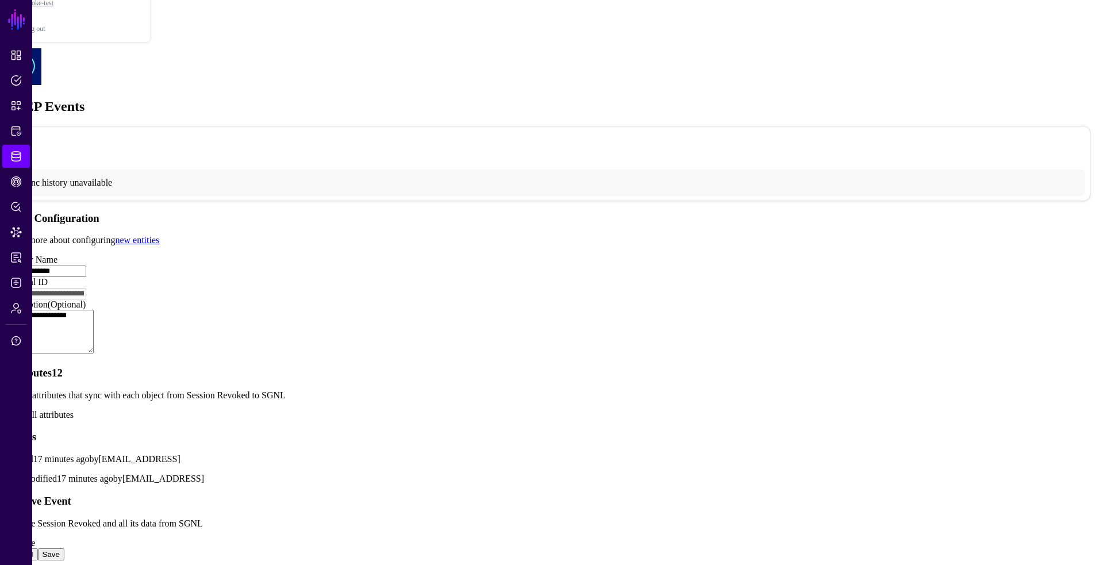
click at [74, 410] on link "Show all attributes" at bounding box center [39, 415] width 69 height 10
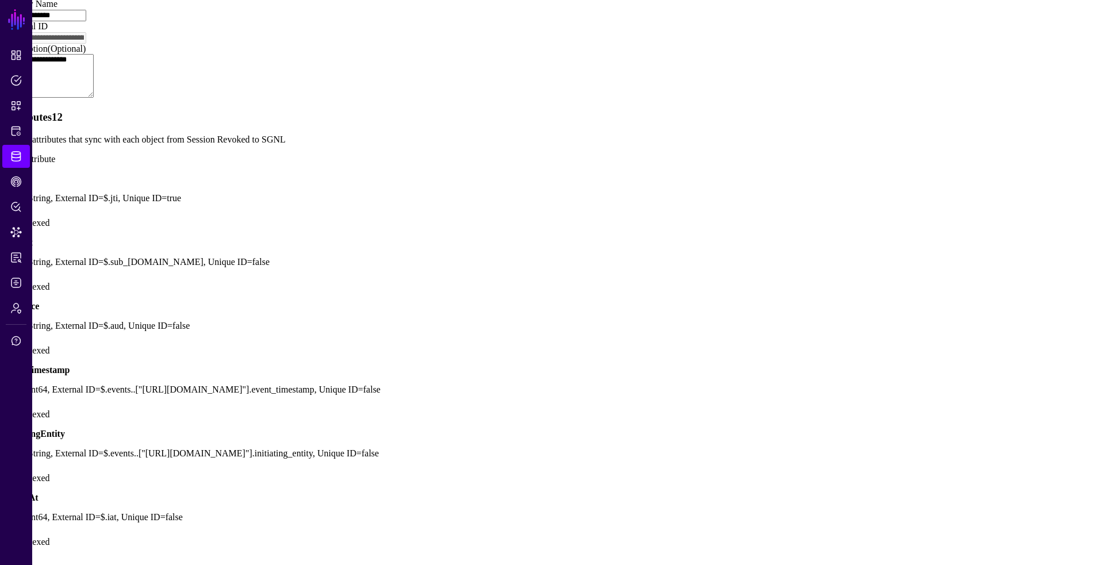
scroll to position [566, 0]
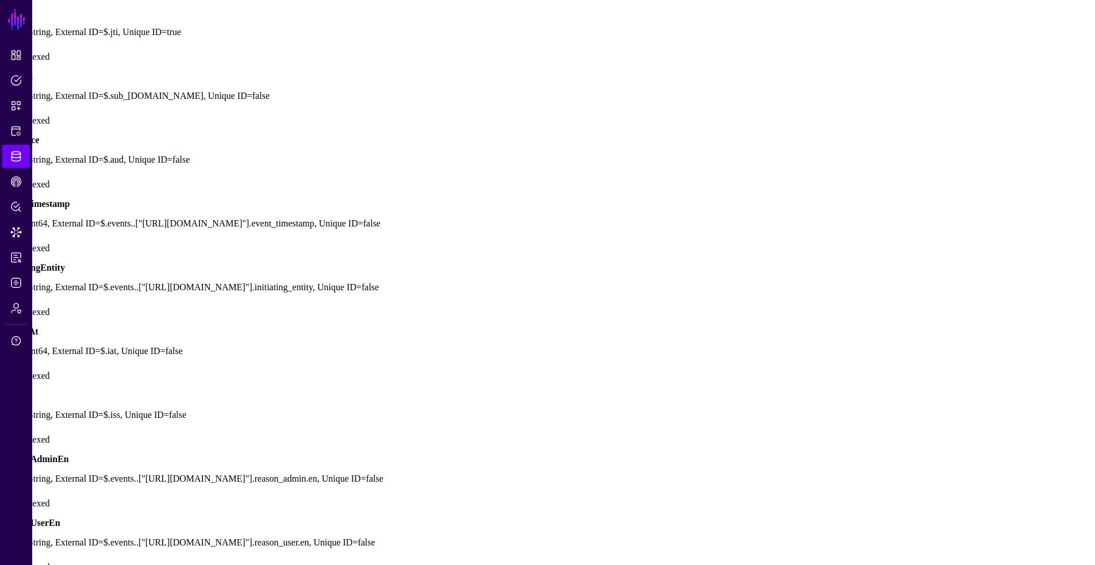
click at [5, 126] on link at bounding box center [5, 126] width 0 height 0
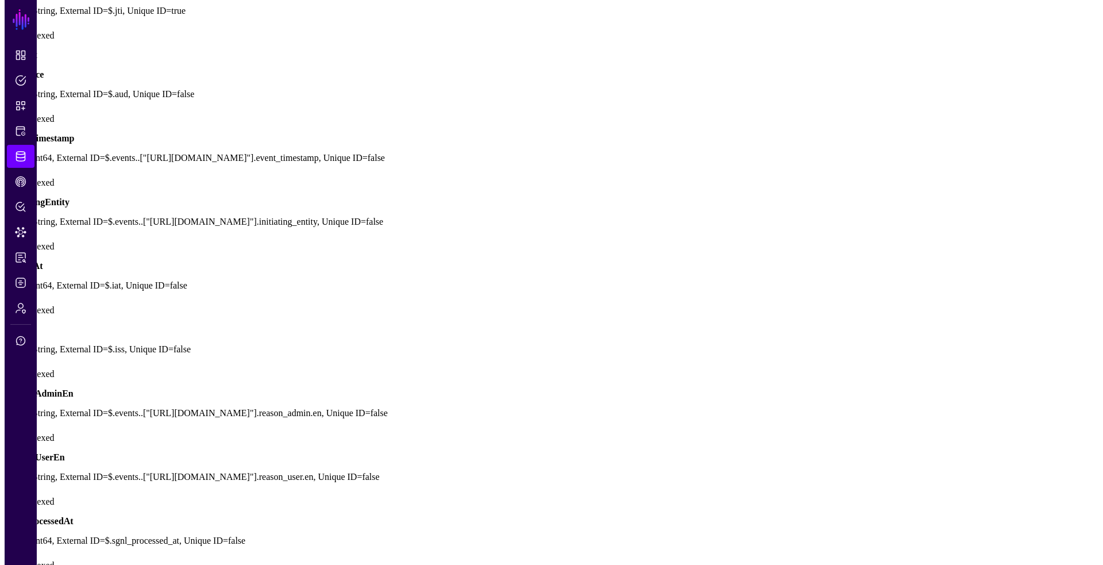
scroll to position [528, 0]
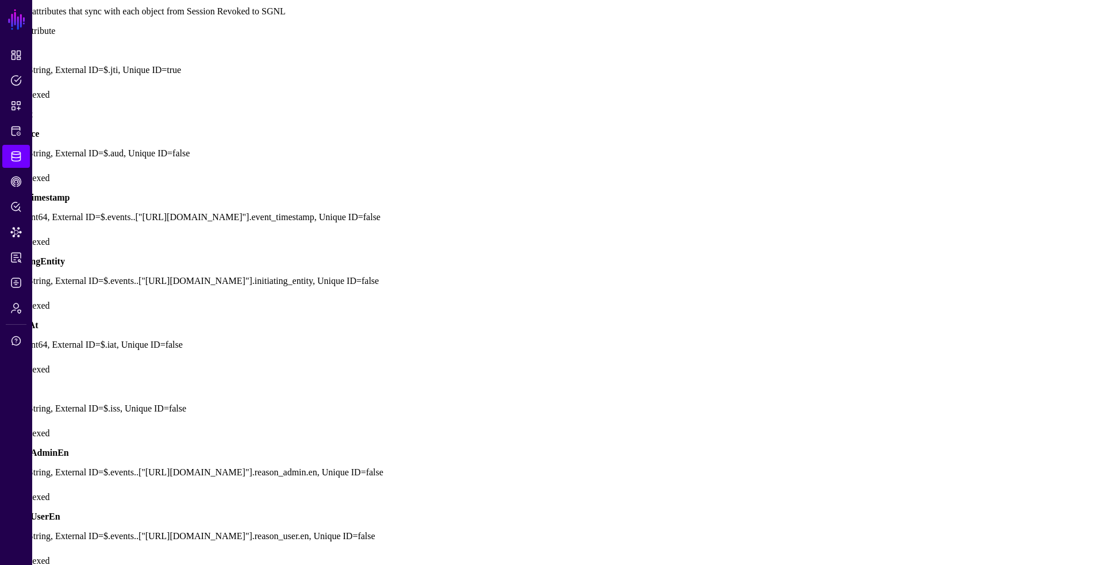
click at [366, 36] on div "Attributes 12 Set the attributes that sync with each object from Session Revoke…" at bounding box center [548, 9] width 1086 height 53
click at [55, 36] on span "Add Attribute" at bounding box center [30, 31] width 51 height 10
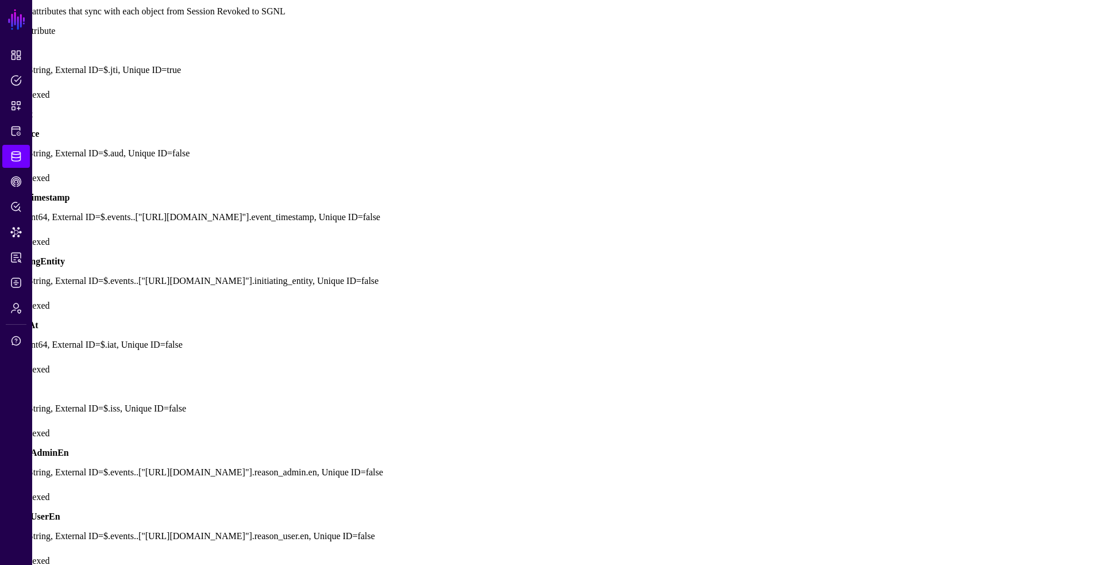
type input "*******"
type input "**********"
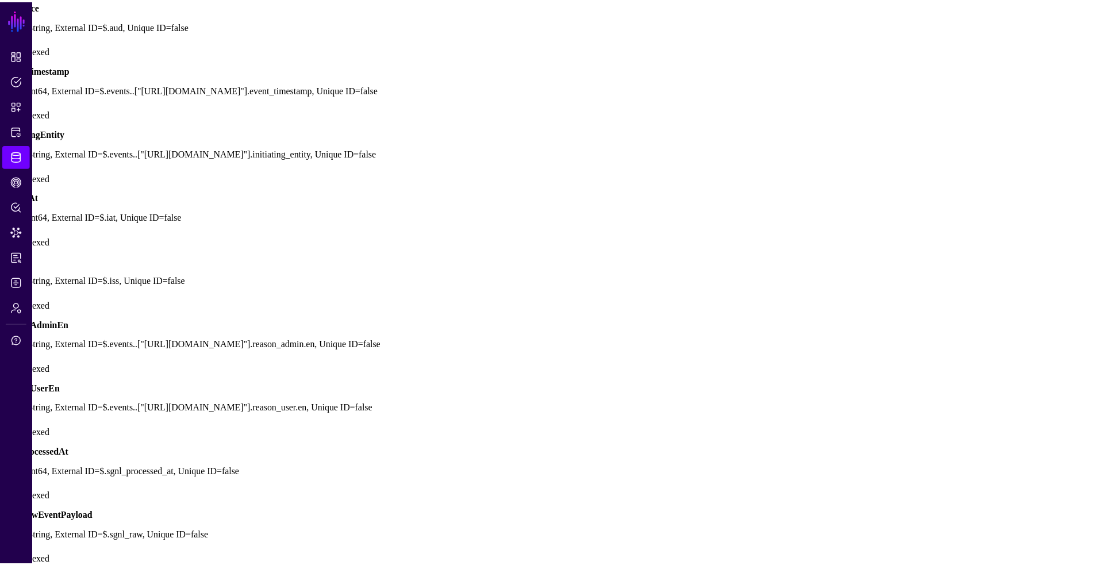
scroll to position [657, 0]
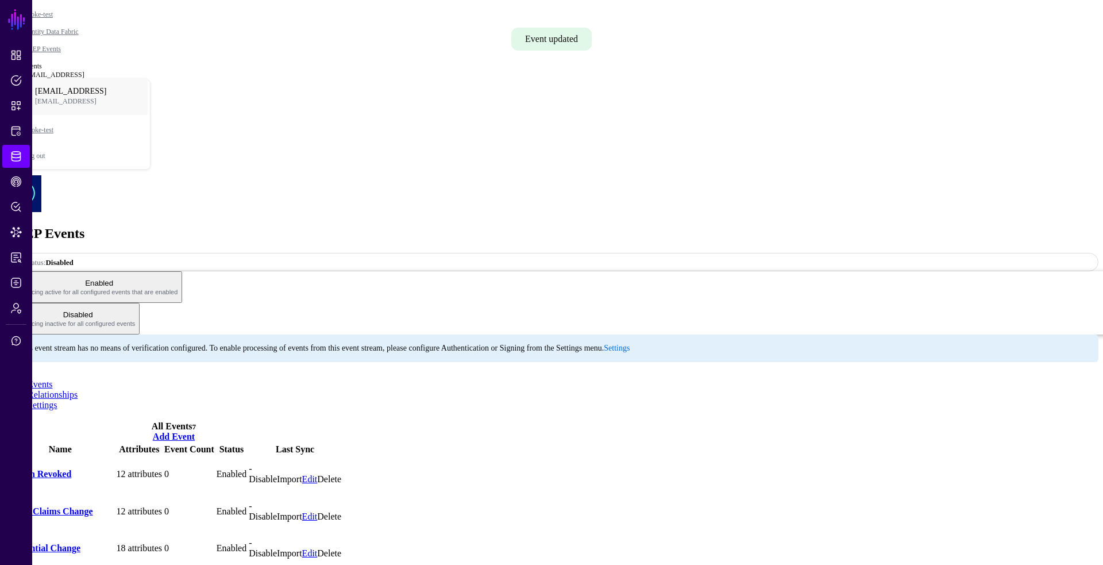
click at [57, 400] on link "Settings" at bounding box center [43, 405] width 30 height 10
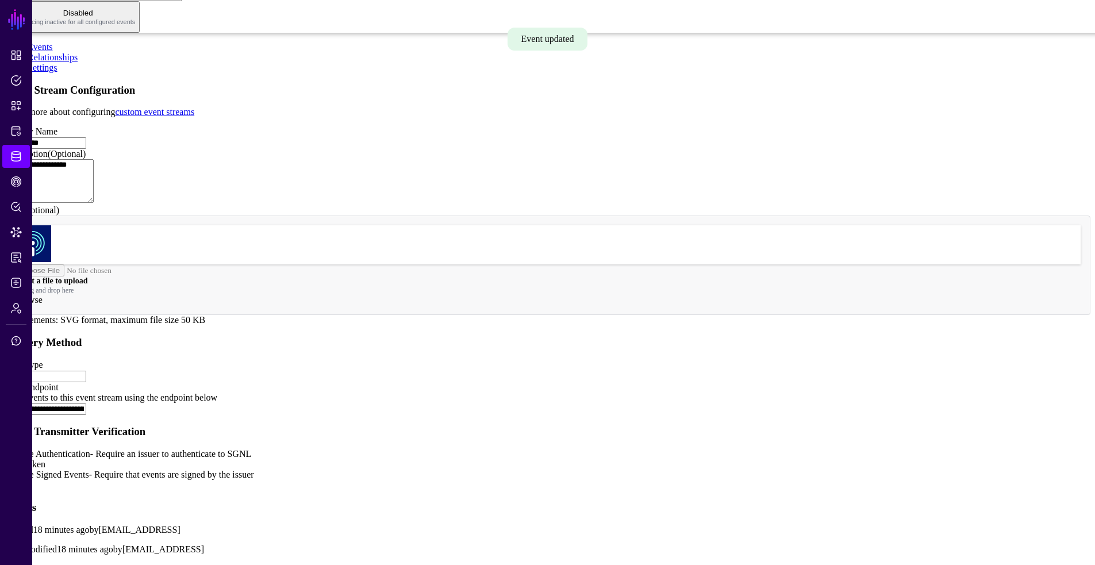
scroll to position [303, 0]
click at [5, 413] on link at bounding box center [5, 413] width 0 height 0
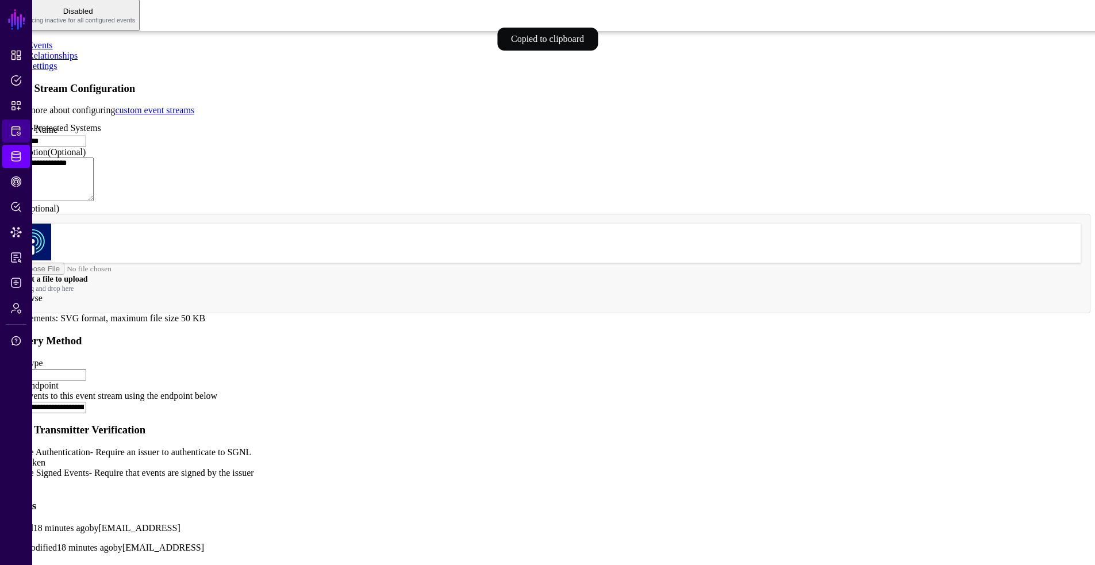
click at [22, 127] on link "Protected Systems" at bounding box center [16, 131] width 28 height 23
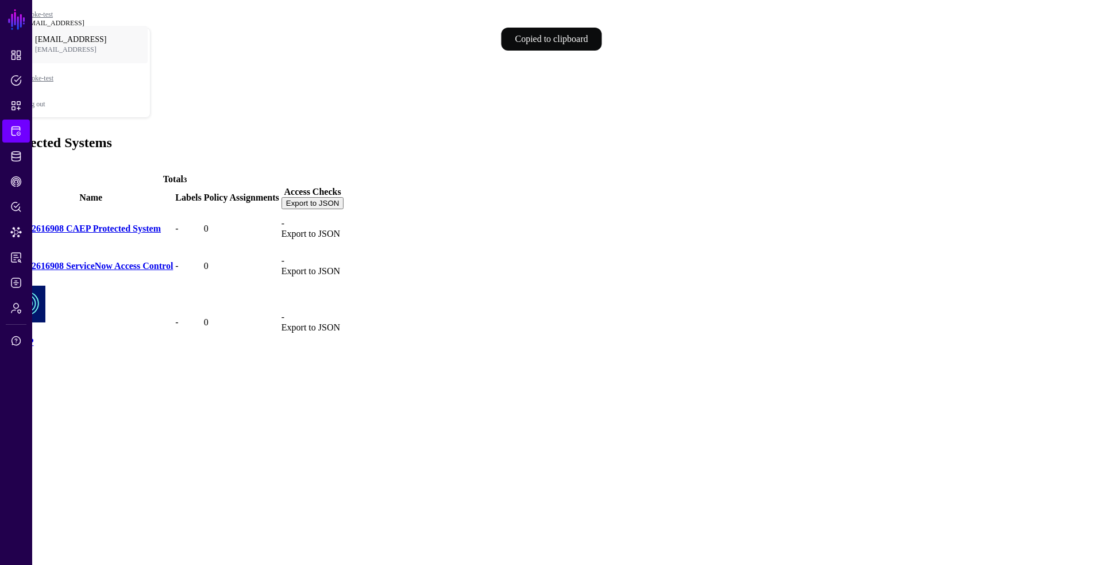
click at [34, 337] on link "CAEP" at bounding box center [21, 342] width 25 height 10
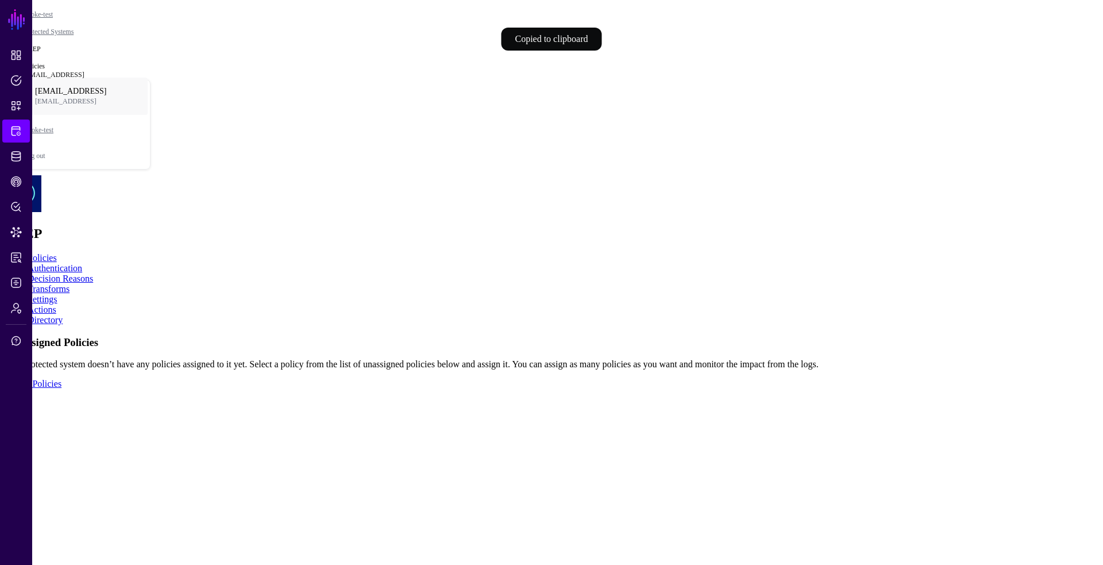
click at [57, 294] on link "Settings" at bounding box center [43, 299] width 30 height 10
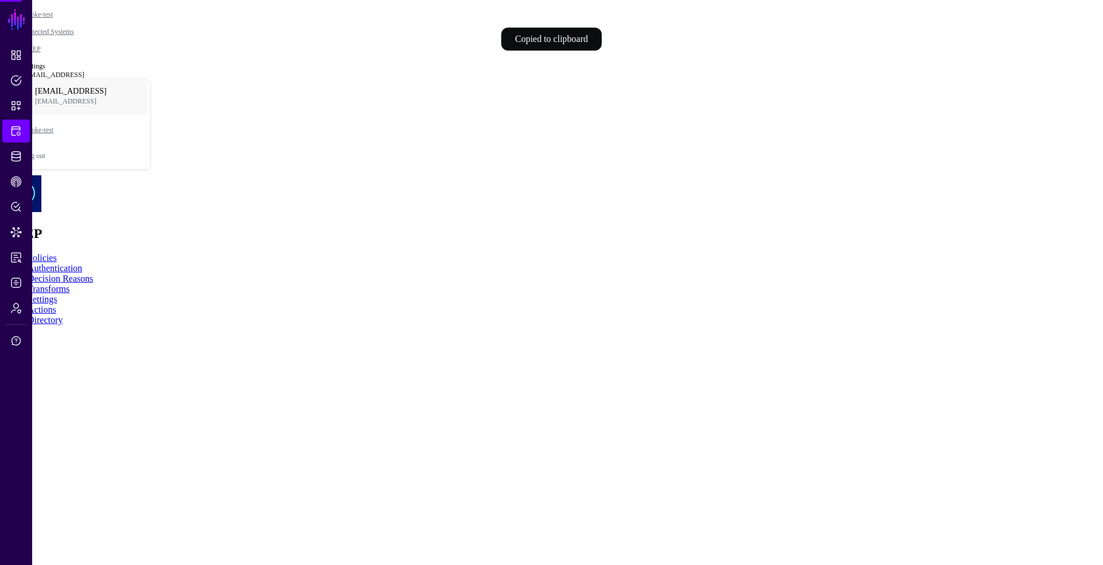
click at [56, 305] on link "Actions" at bounding box center [42, 310] width 29 height 10
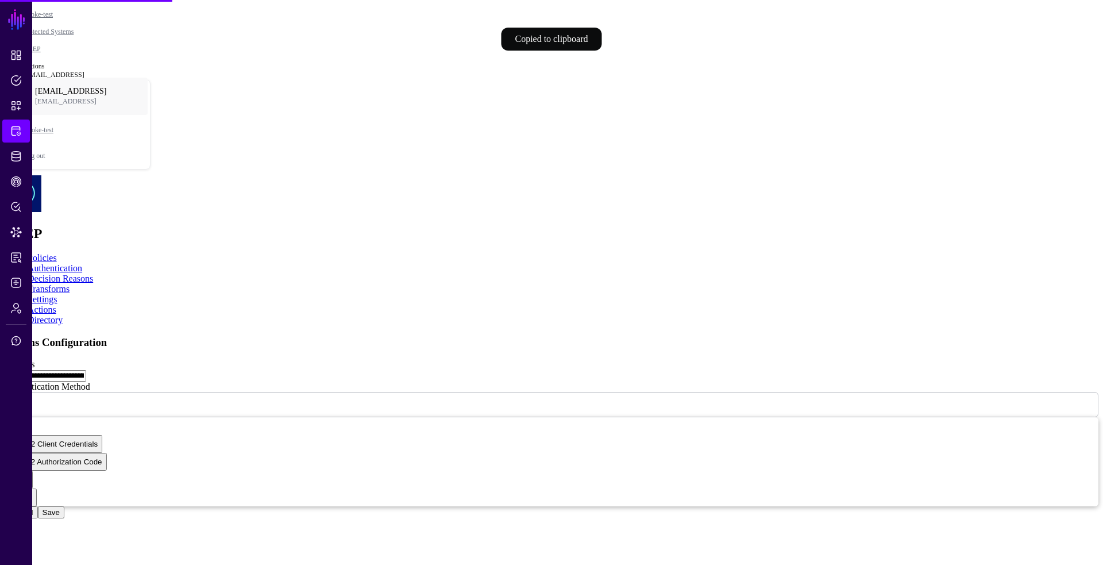
click at [86, 370] on input "**********" at bounding box center [46, 375] width 82 height 11
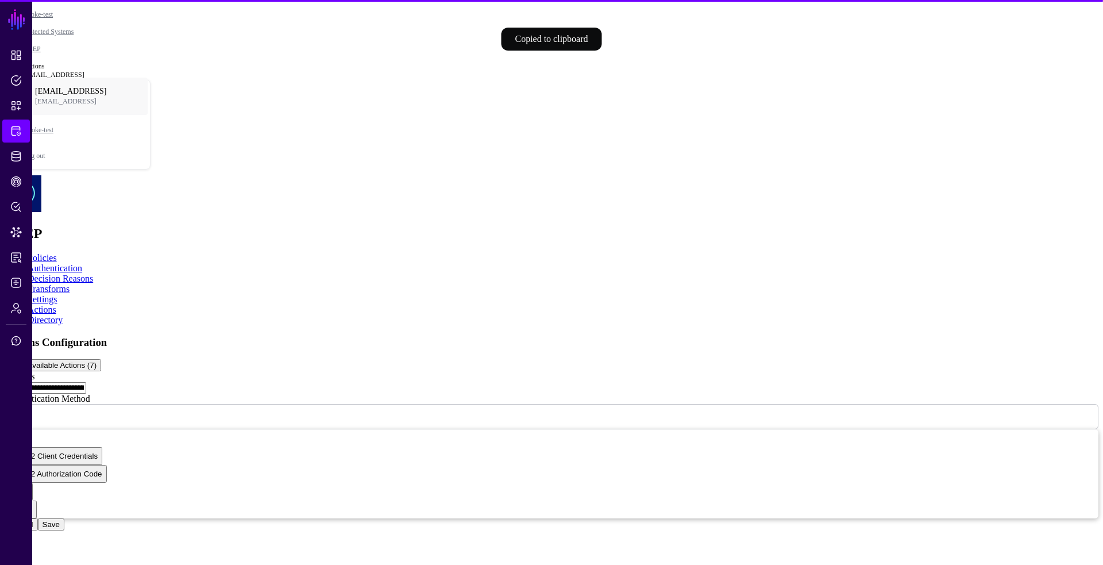
click at [86, 382] on input "**********" at bounding box center [46, 387] width 82 height 11
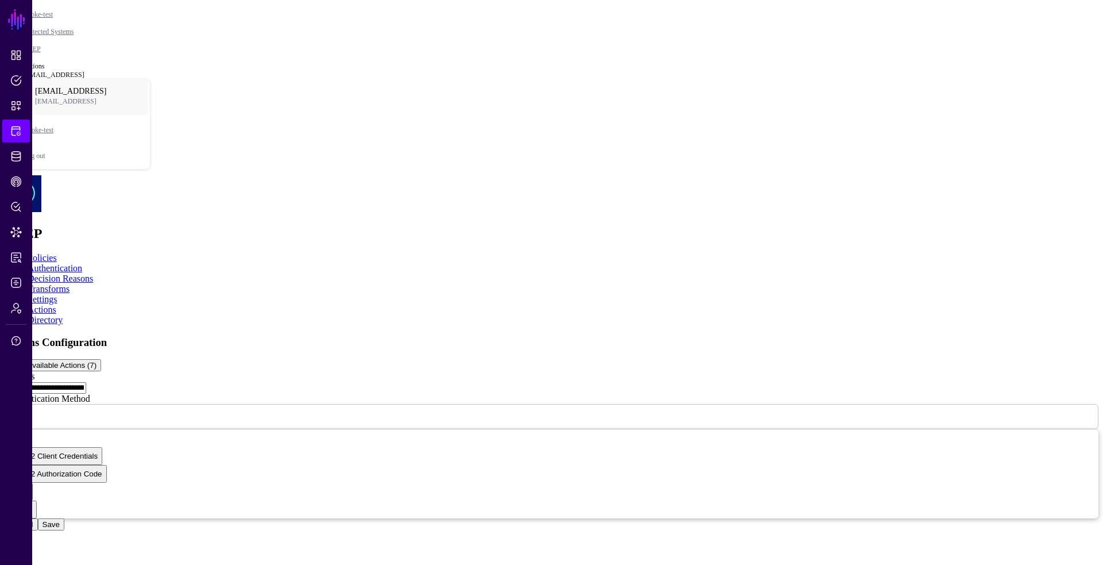
click at [64, 530] on button "Save" at bounding box center [51, 524] width 26 height 12
click at [16, 181] on span "CAEP Hub" at bounding box center [15, 181] width 11 height 11
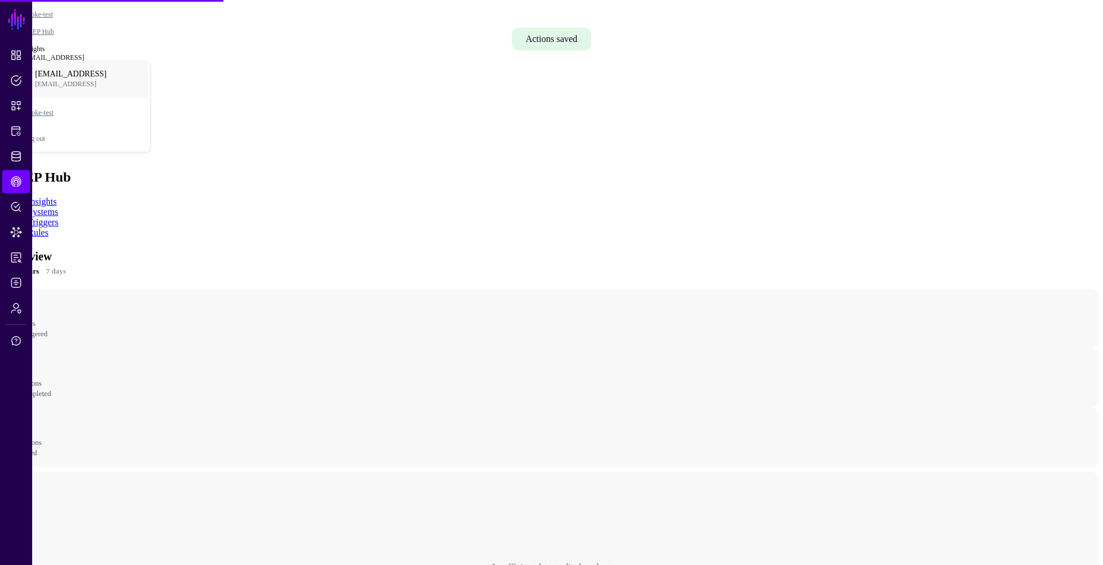
click at [48, 228] on link "Rules" at bounding box center [38, 233] width 21 height 10
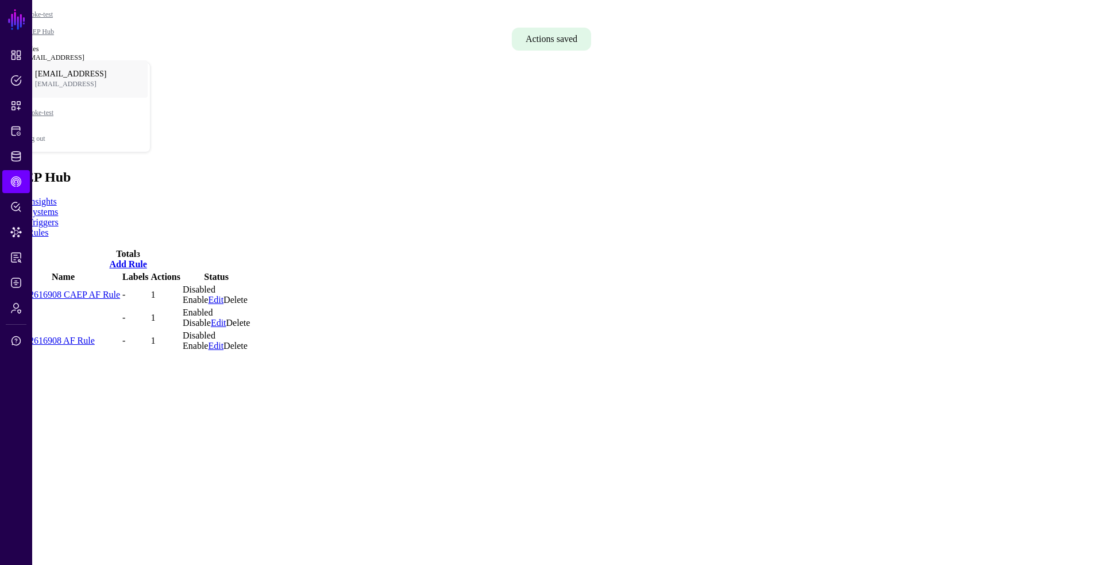
click at [226, 318] on link "Edit" at bounding box center [219, 323] width 16 height 10
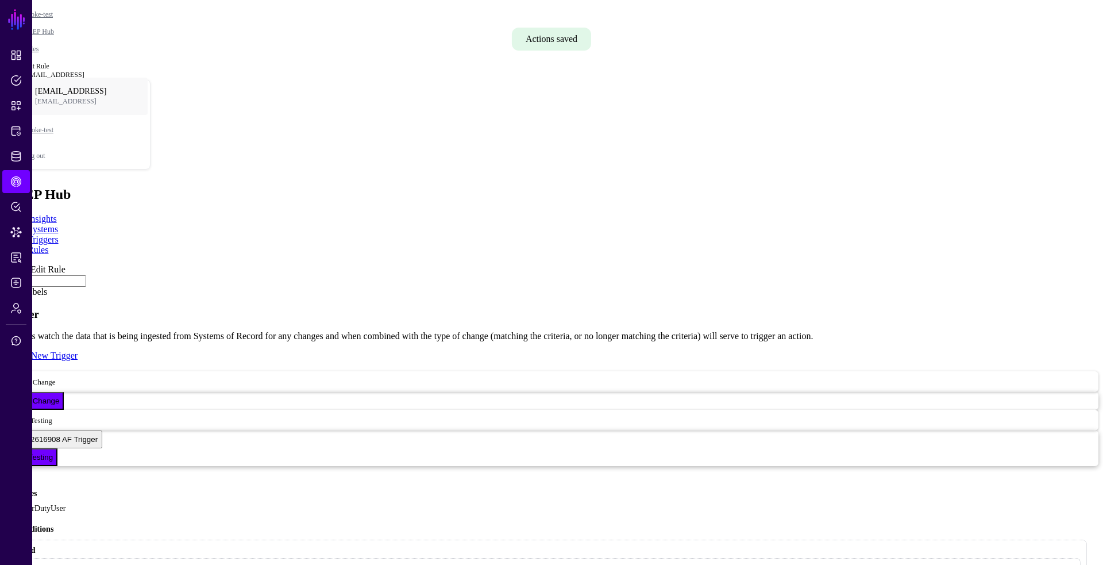
scroll to position [220, 0]
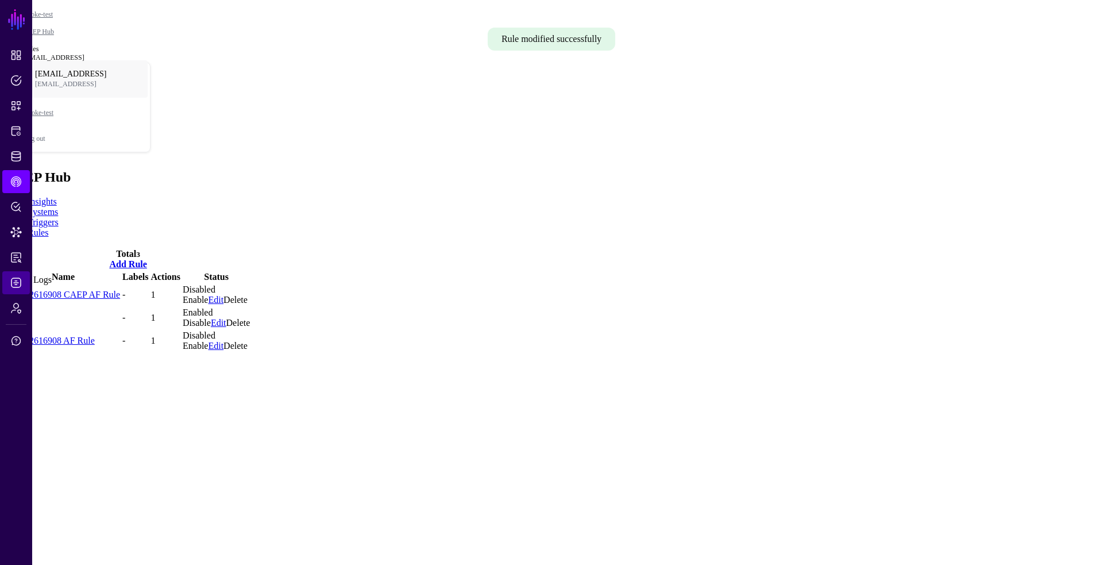
click at [17, 276] on link "Logs" at bounding box center [16, 282] width 28 height 23
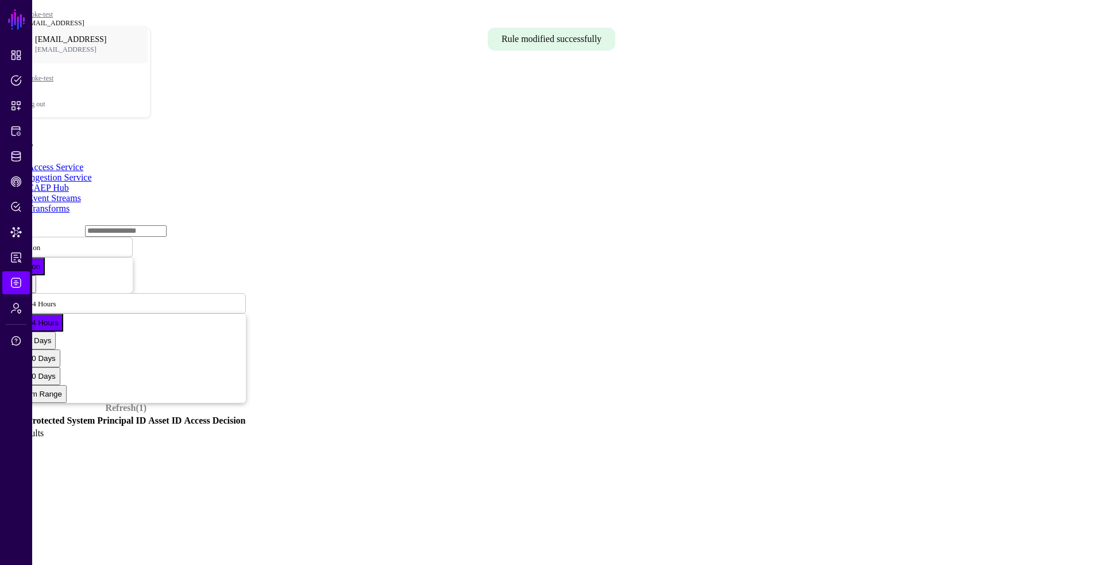
click at [69, 183] on link "CAEP Hub" at bounding box center [48, 188] width 41 height 10
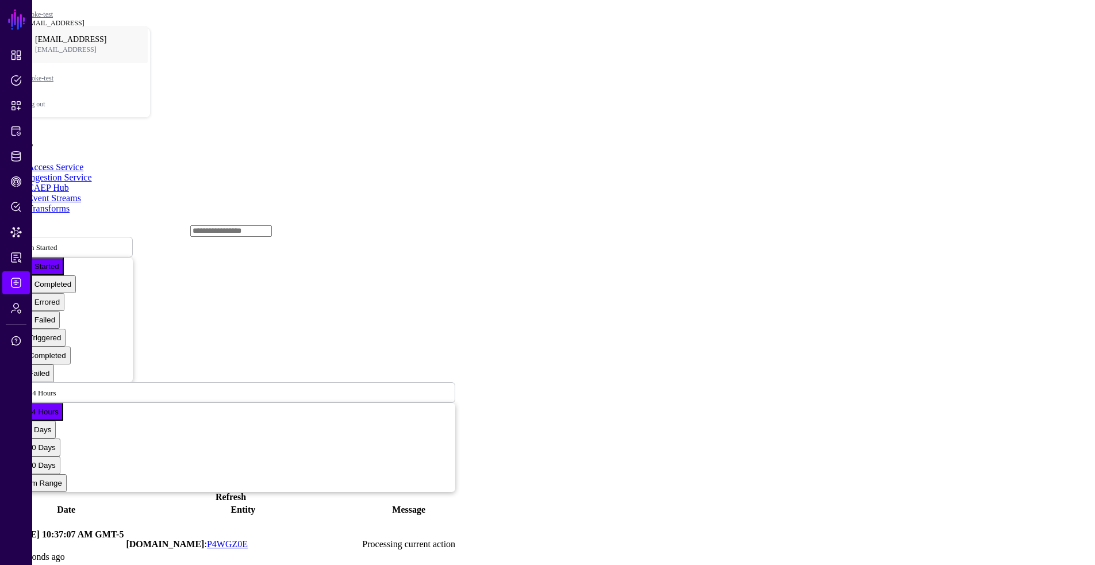
click at [6, 544] on link at bounding box center [6, 544] width 0 height 0
click at [57, 242] on span "Action Started" at bounding box center [35, 247] width 43 height 10
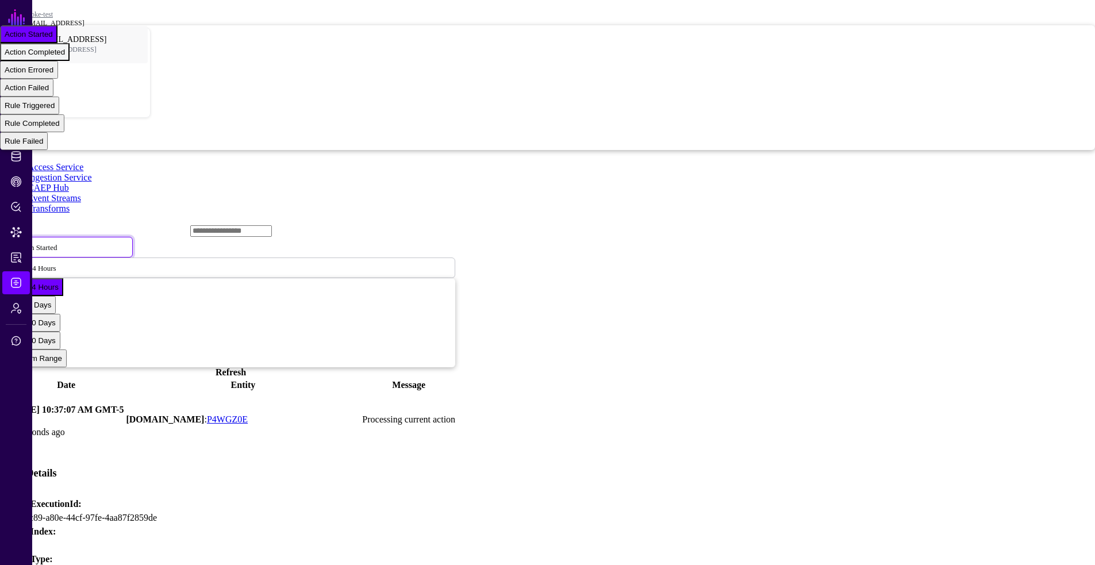
click at [65, 56] on span "Action Completed" at bounding box center [35, 52] width 60 height 9
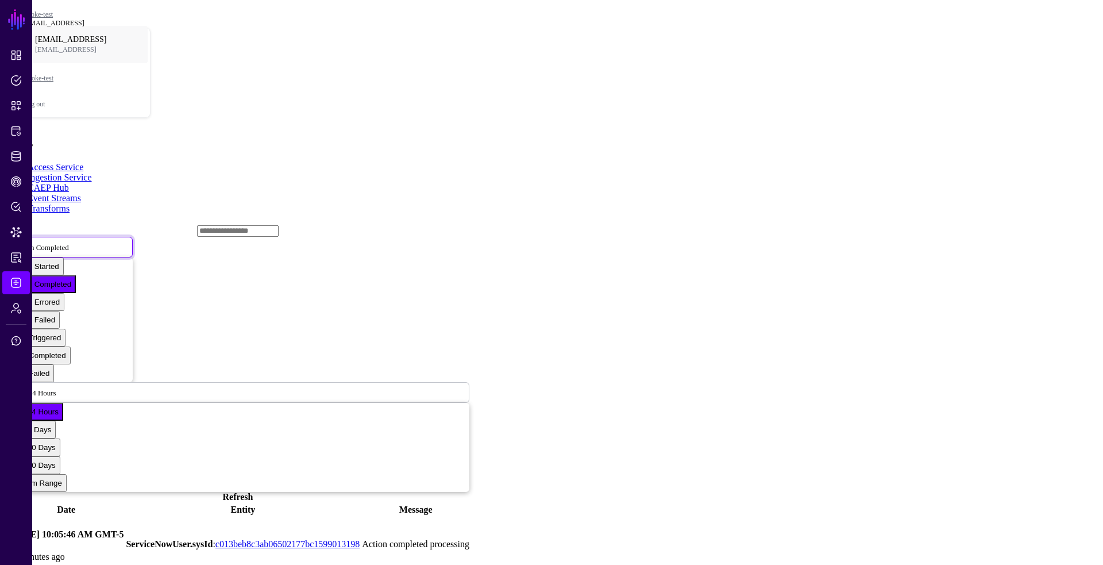
click at [76, 242] on span at bounding box center [76, 247] width 0 height 10
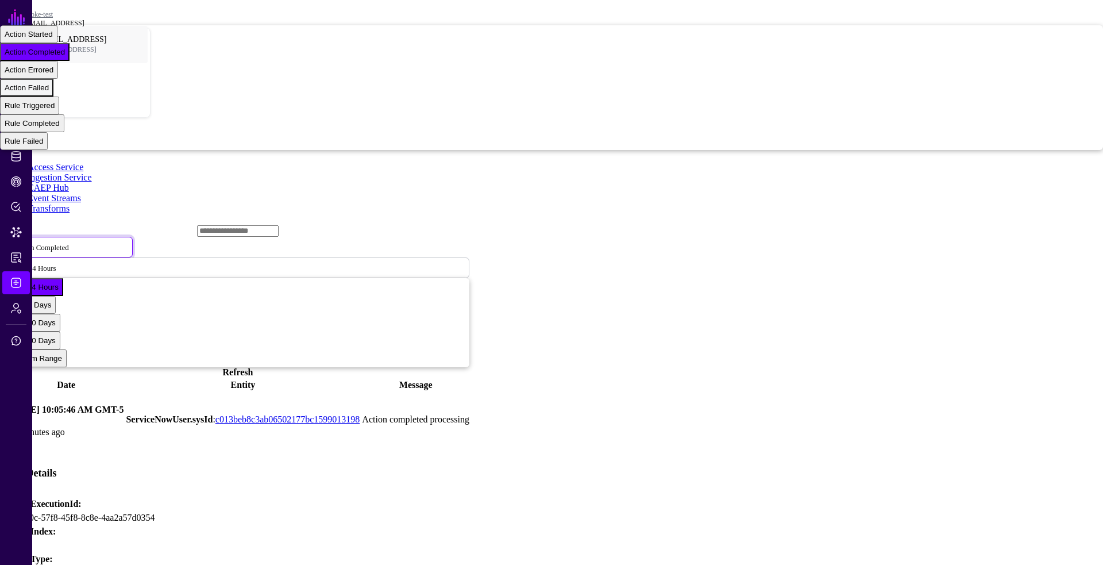
click at [53, 97] on button "Action Failed" at bounding box center [26, 88] width 53 height 18
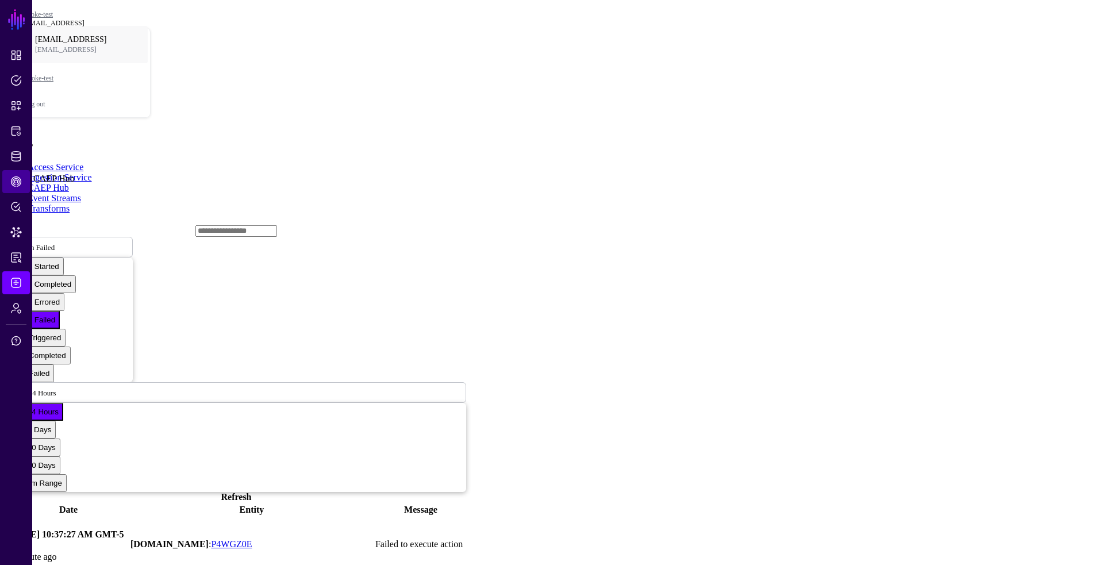
click at [16, 181] on span "CAEP Hub" at bounding box center [15, 181] width 11 height 11
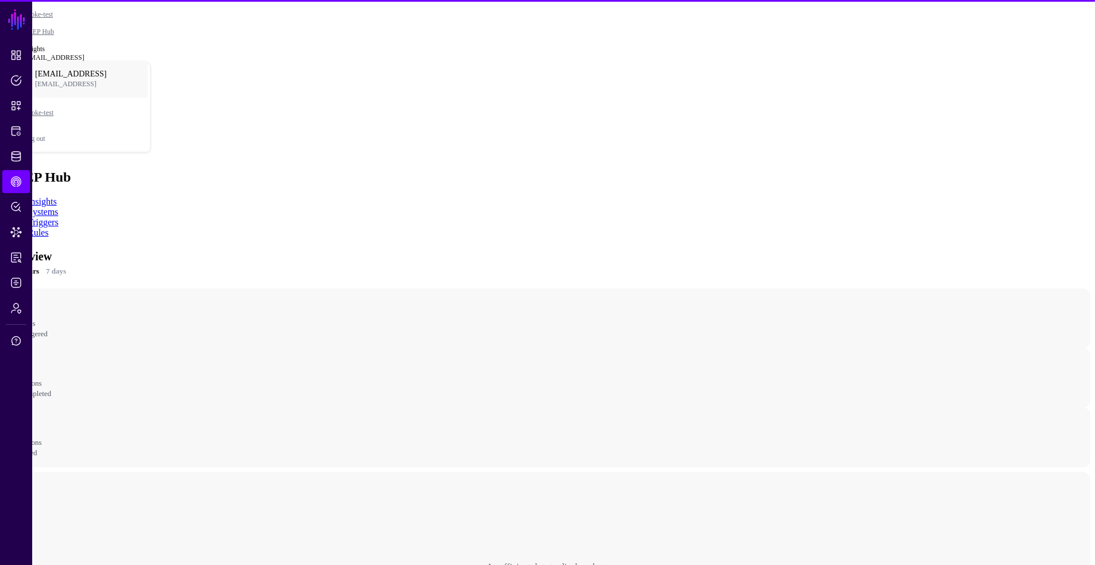
click at [48, 228] on link "Rules" at bounding box center [38, 233] width 21 height 10
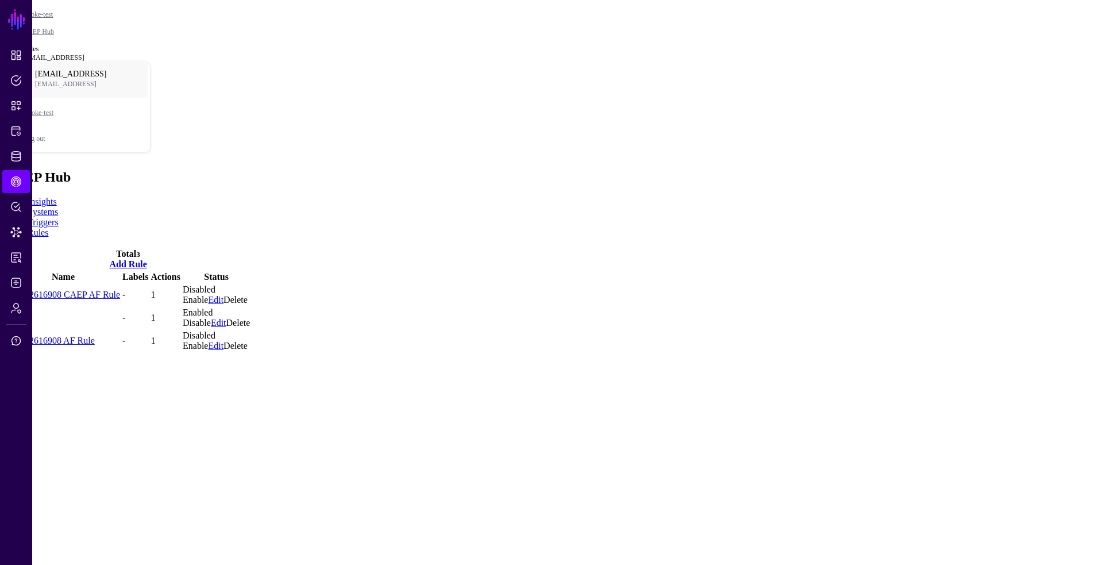
click at [30, 313] on link "Rule 2" at bounding box center [18, 318] width 24 height 10
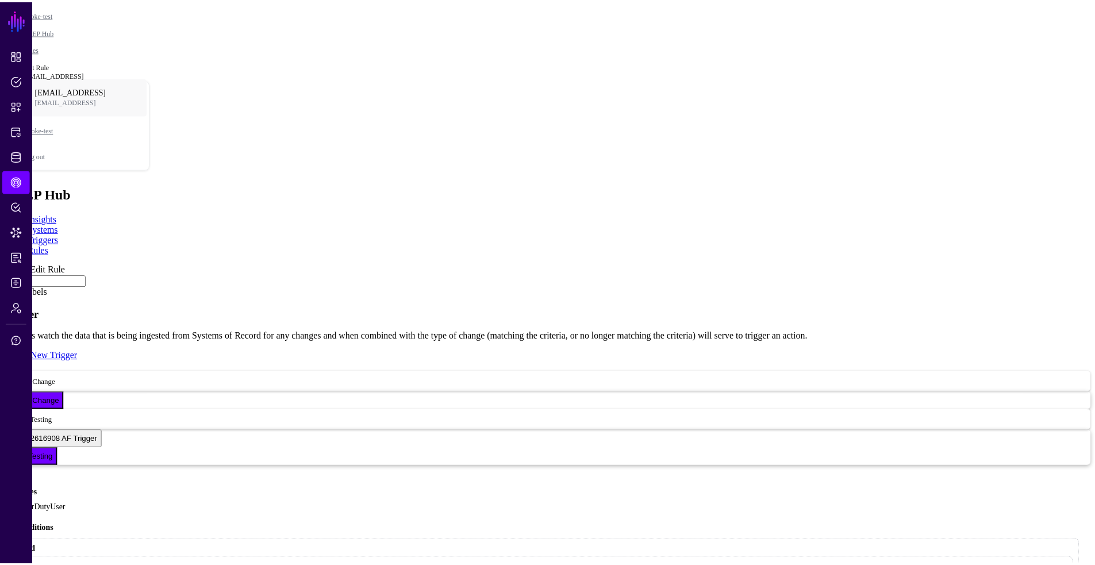
scroll to position [379, 0]
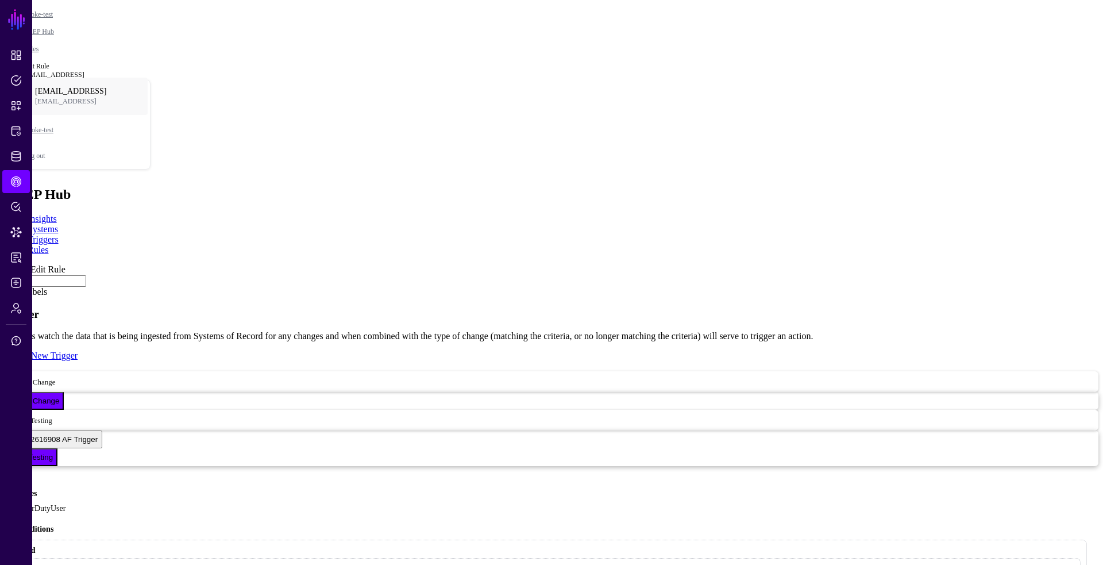
click at [5, 264] on link at bounding box center [5, 264] width 0 height 0
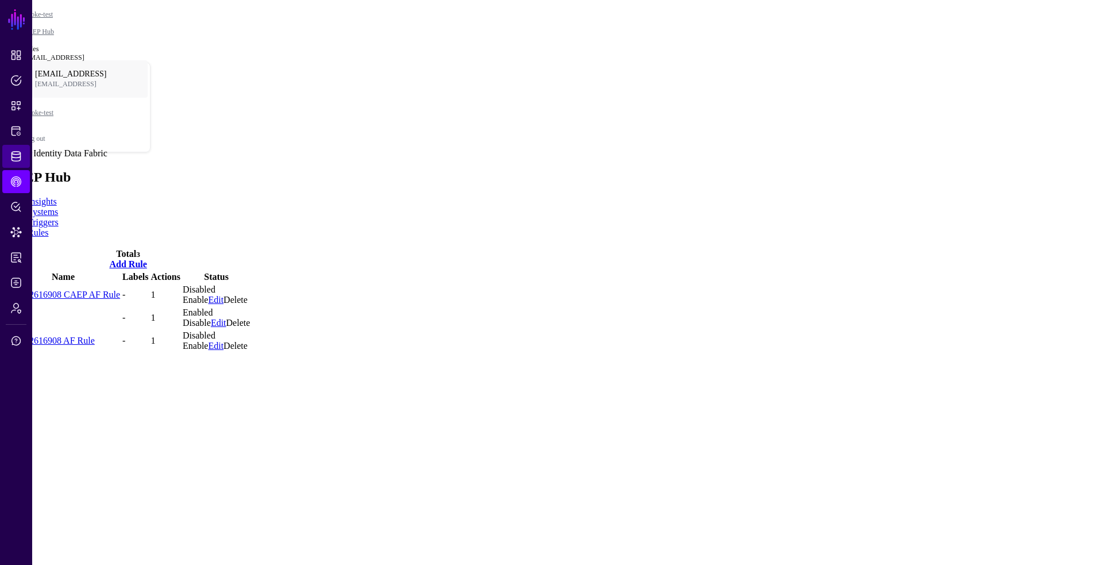
click at [16, 151] on span "Identity Data Fabric" at bounding box center [15, 156] width 11 height 11
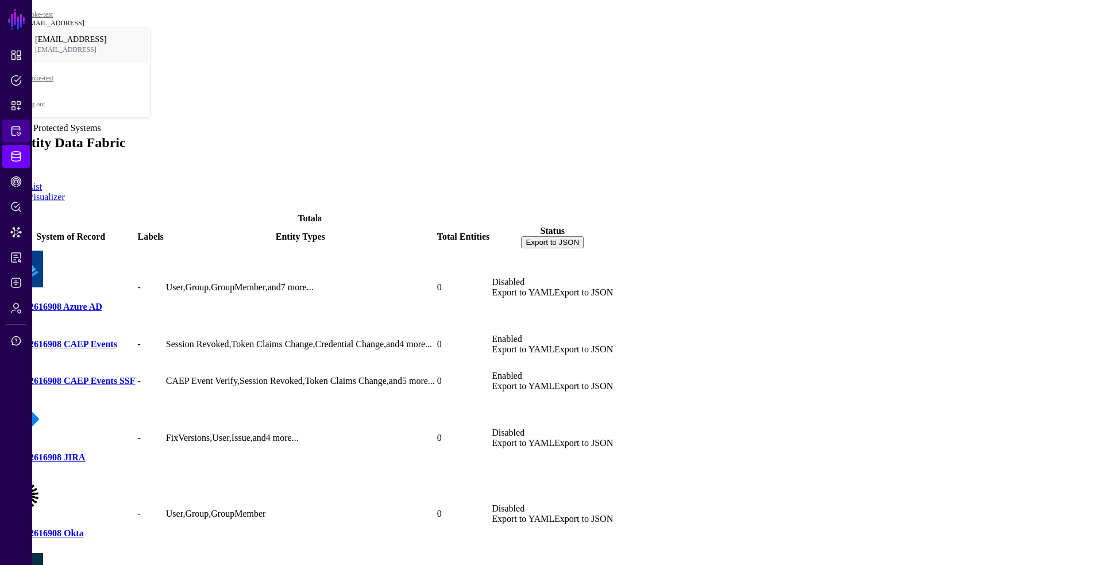
click at [19, 133] on span "Protected Systems" at bounding box center [15, 130] width 11 height 11
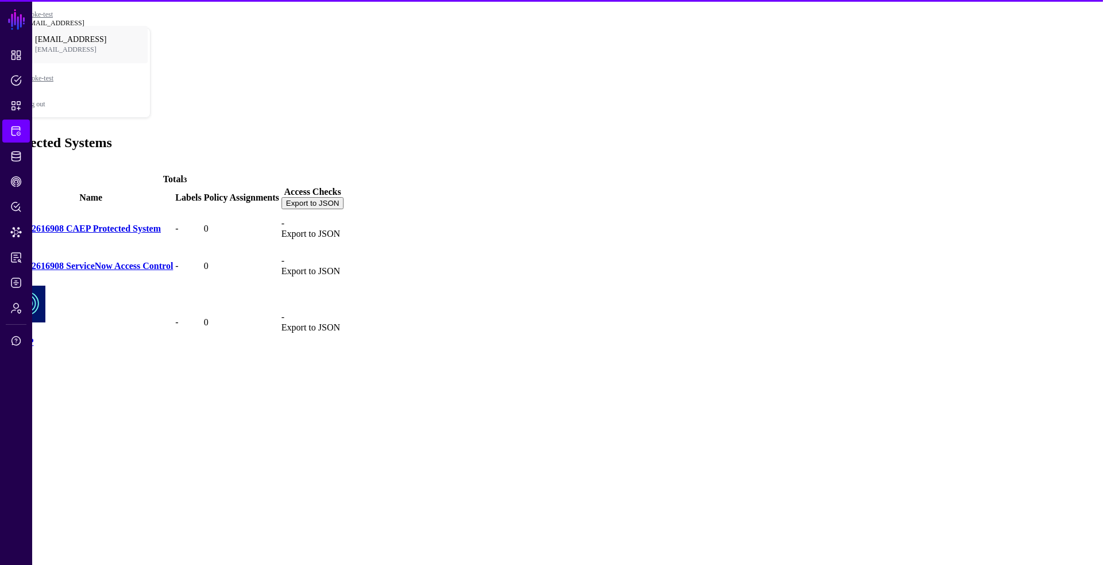
click at [34, 337] on link "CAEP" at bounding box center [21, 342] width 25 height 10
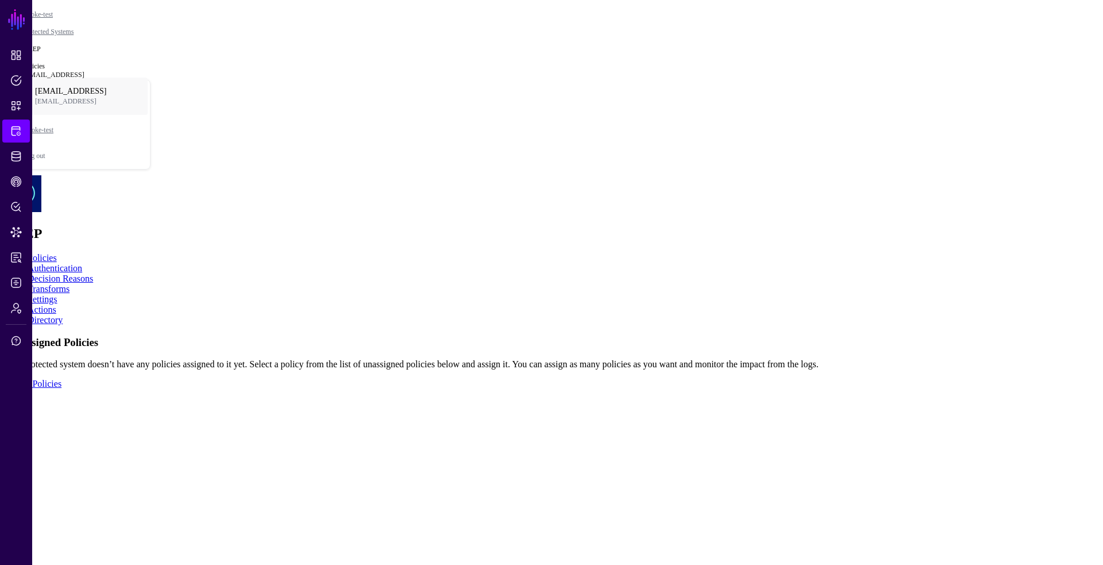
click at [56, 305] on link "Actions" at bounding box center [42, 310] width 29 height 10
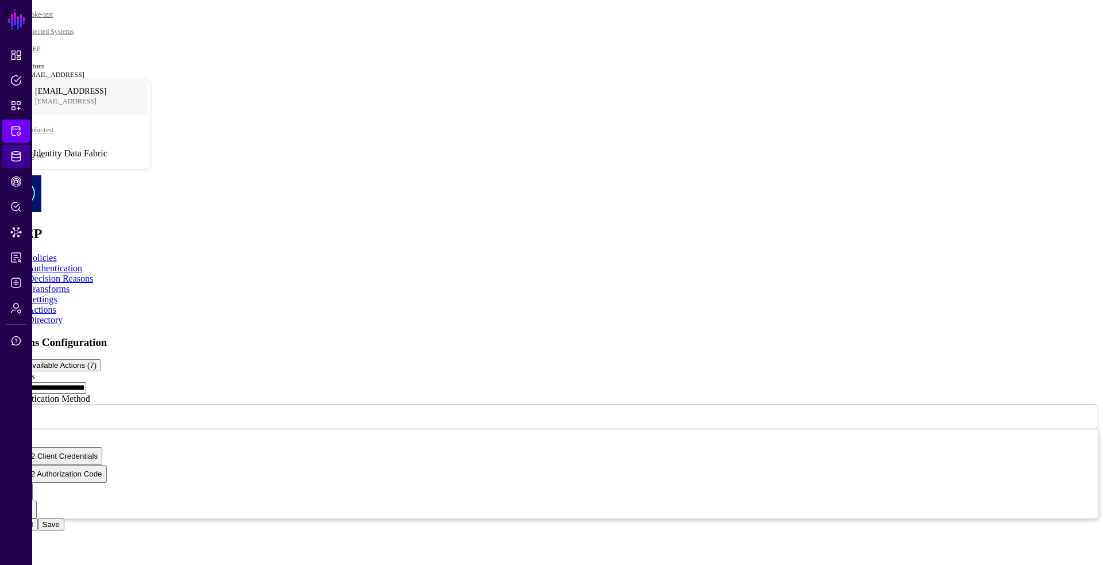
click at [21, 160] on span "Identity Data Fabric" at bounding box center [15, 156] width 11 height 11
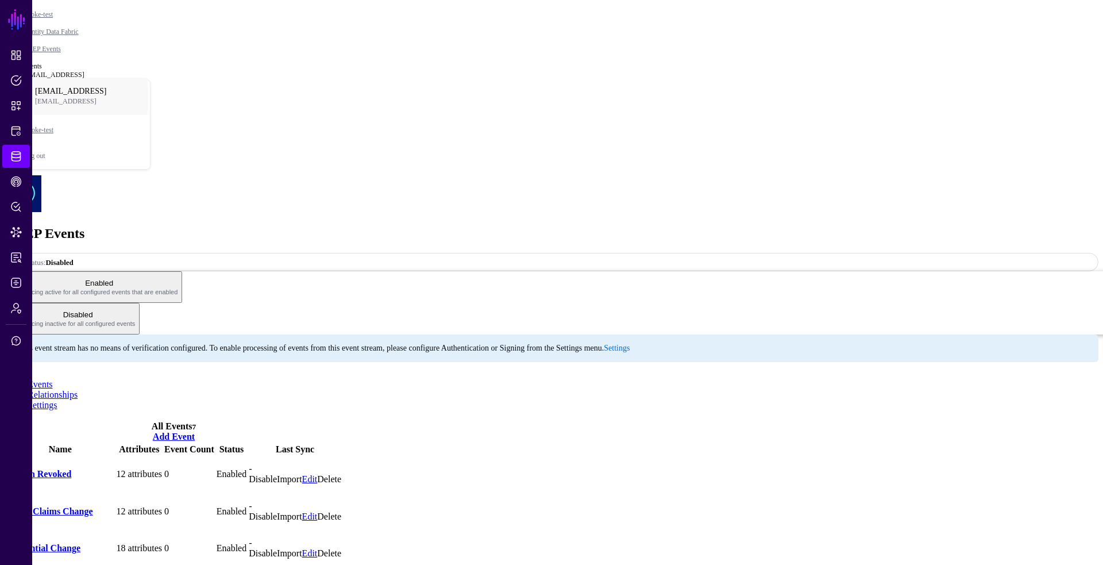
click at [277, 511] on link "Disable" at bounding box center [263, 516] width 28 height 10
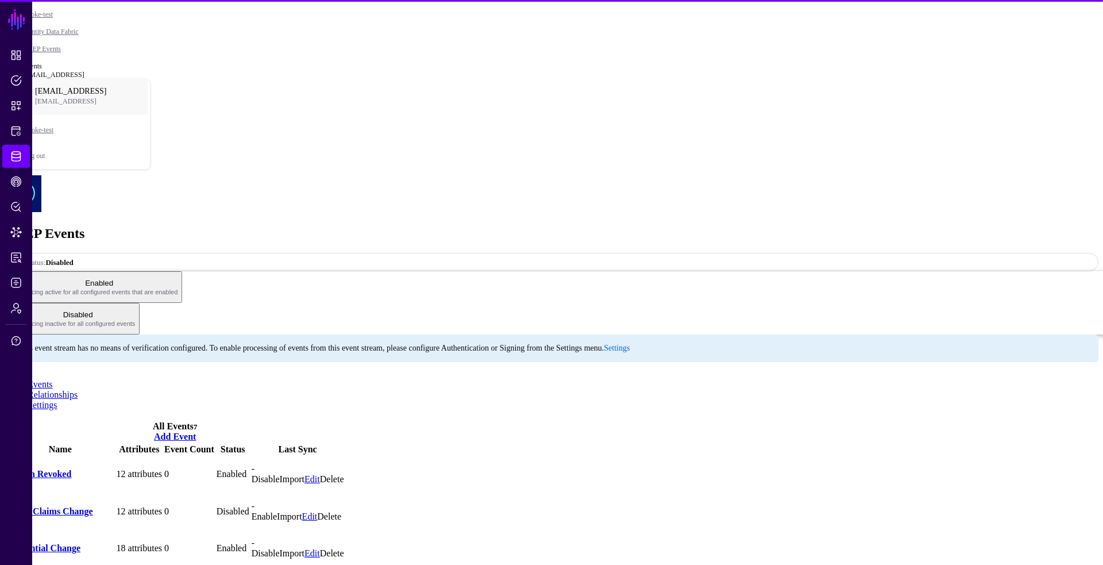
click at [280, 548] on link "Disable" at bounding box center [266, 553] width 28 height 10
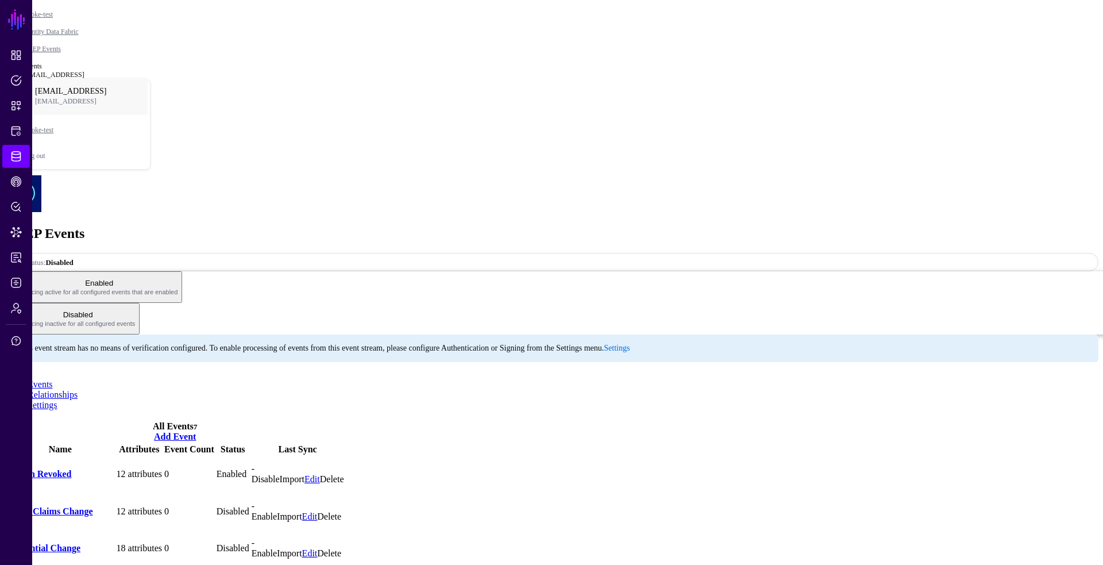
click at [71, 469] on link "Session Revoked" at bounding box center [38, 474] width 65 height 10
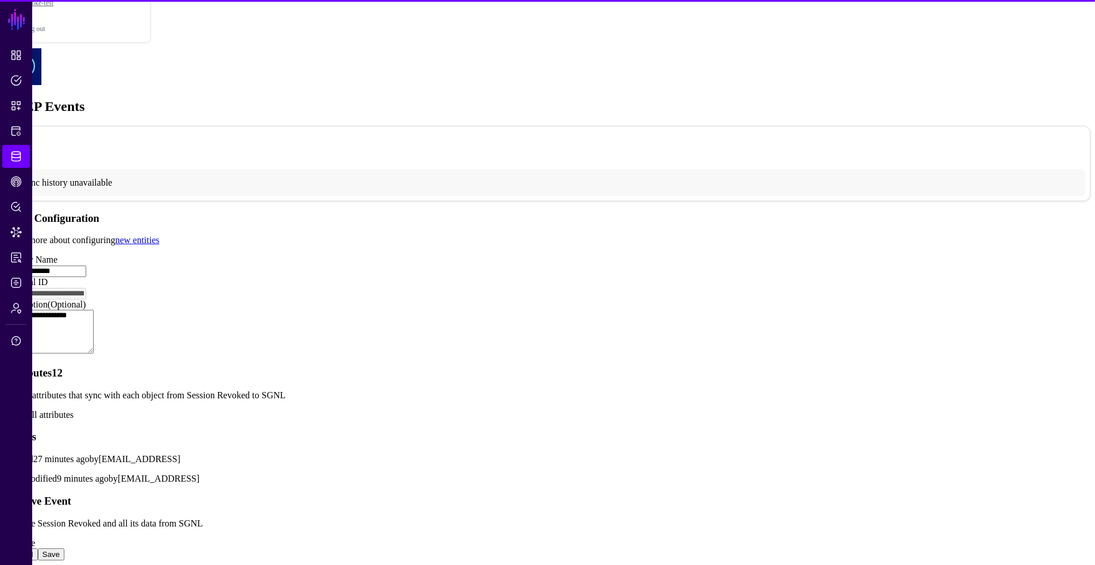
scroll to position [353, 0]
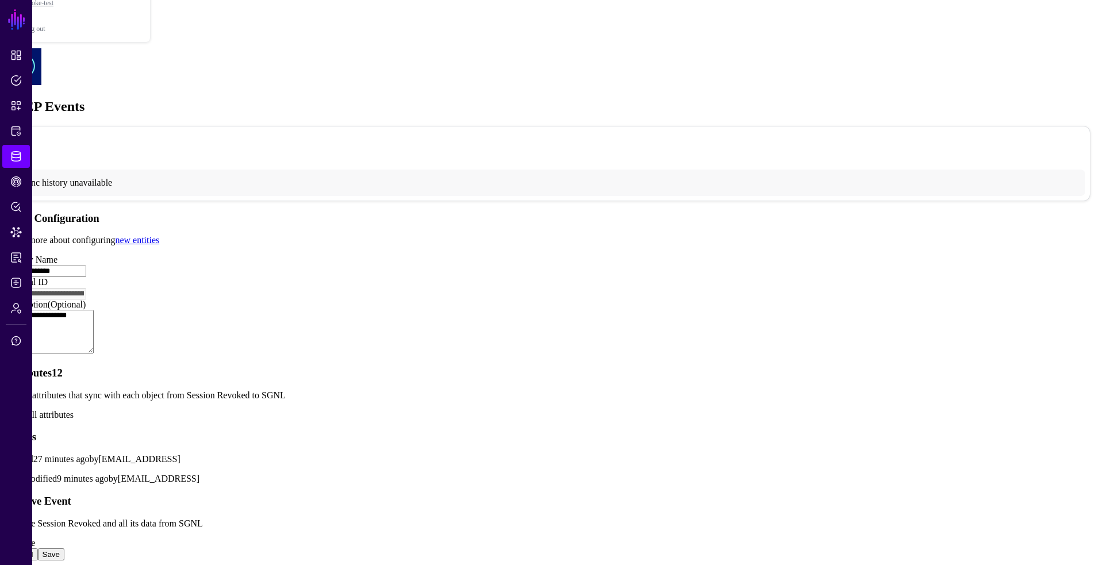
click at [74, 410] on link "Show all attributes" at bounding box center [39, 415] width 69 height 10
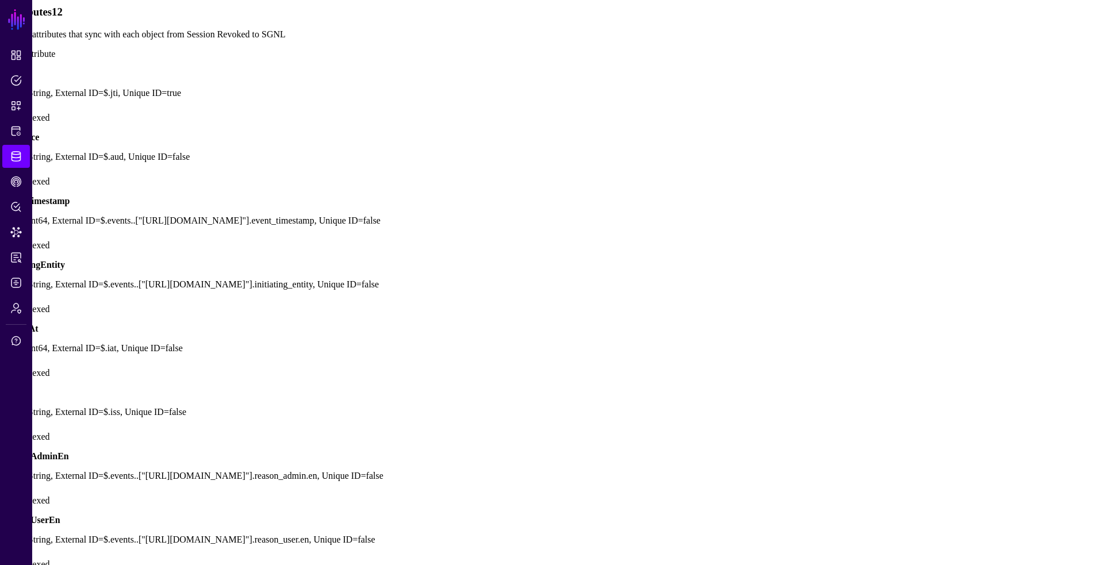
scroll to position [1055, 0]
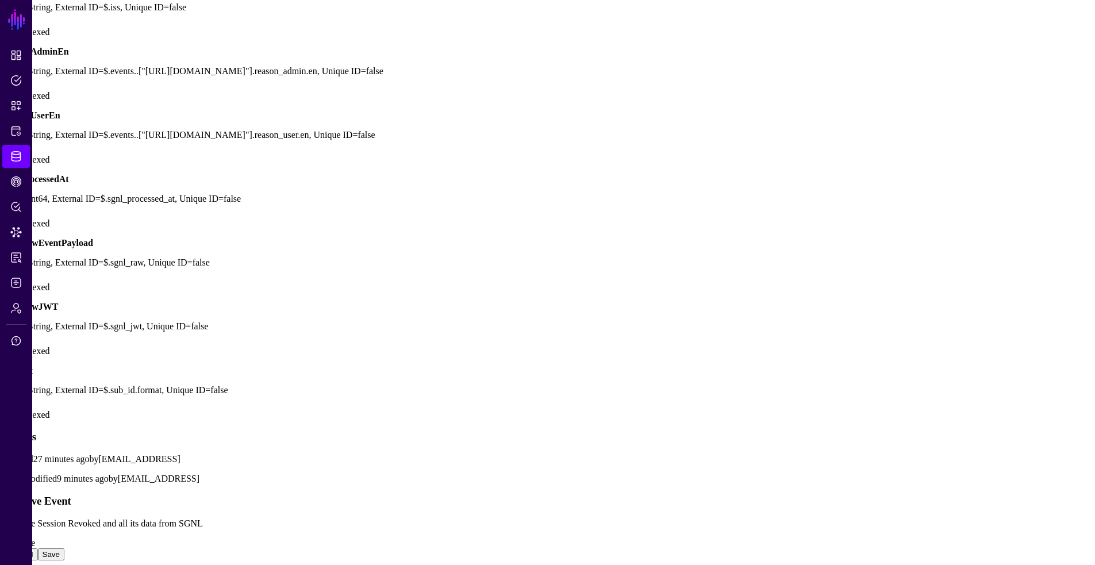
click at [64, 548] on button "Save" at bounding box center [51, 554] width 26 height 12
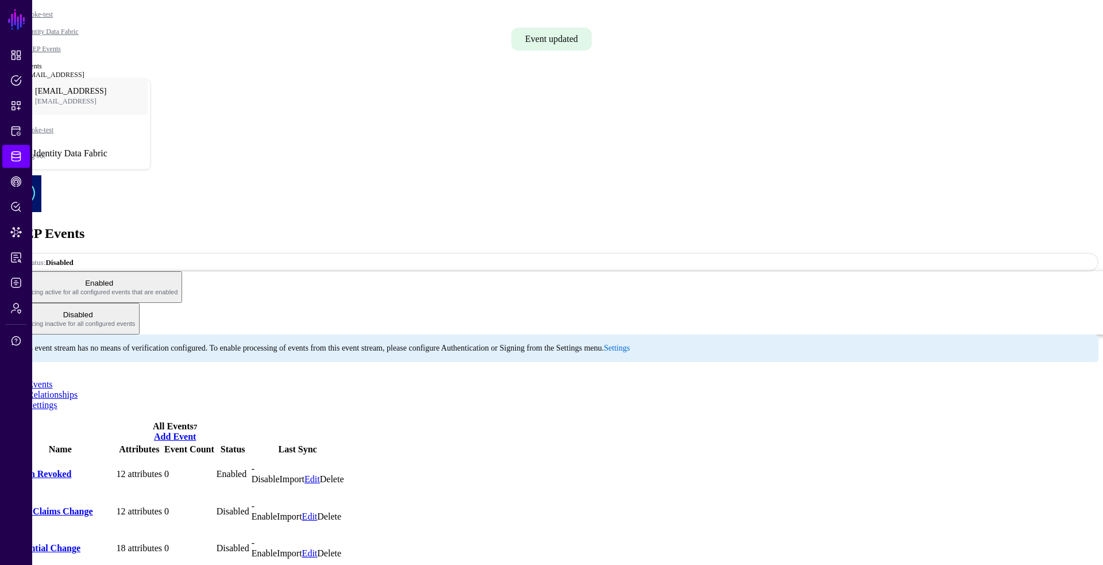
click at [11, 163] on link "Identity Data Fabric" at bounding box center [16, 156] width 28 height 23
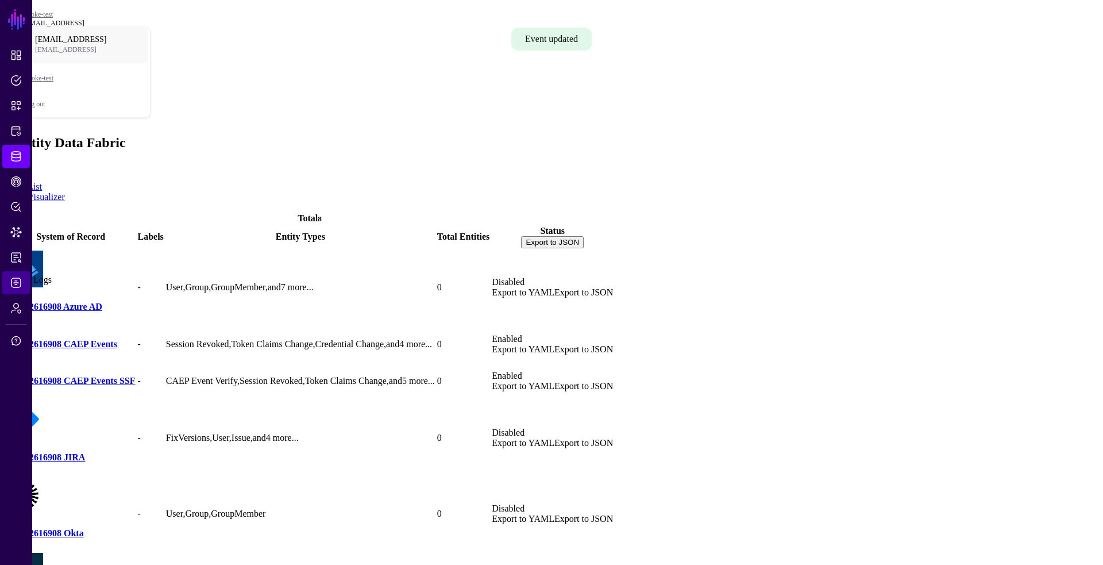
click at [10, 287] on span "Logs" at bounding box center [15, 282] width 11 height 11
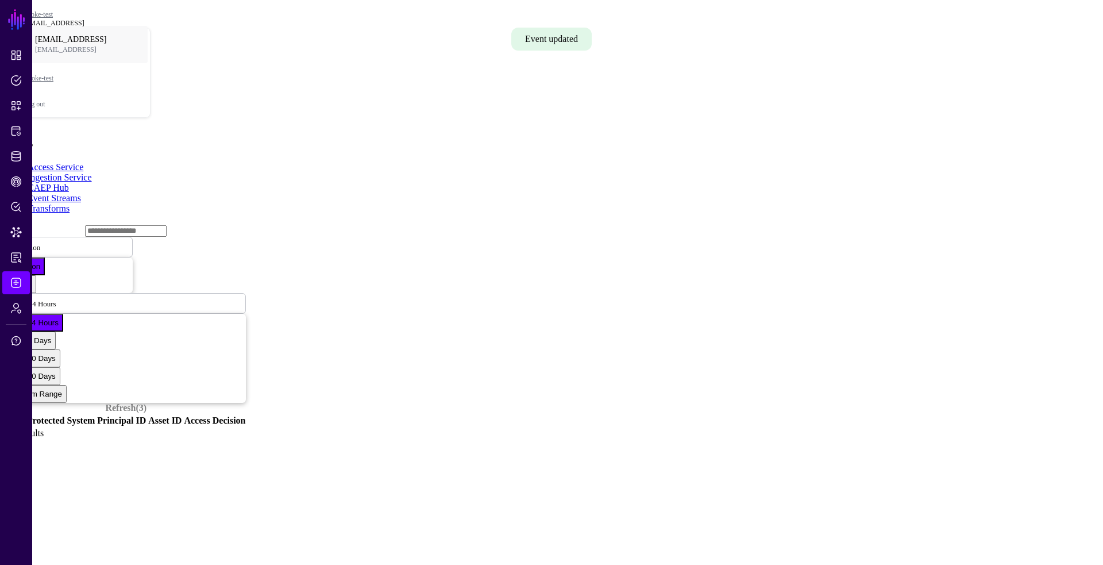
click at [81, 193] on link "Event Streams" at bounding box center [54, 198] width 53 height 10
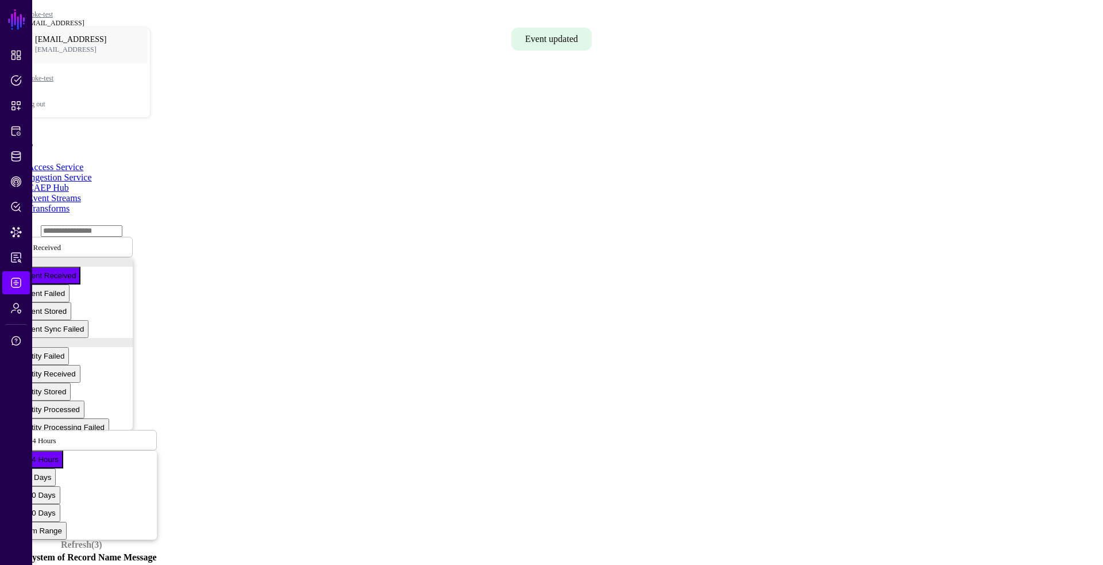
click at [69, 183] on link "CAEP Hub" at bounding box center [48, 188] width 41 height 10
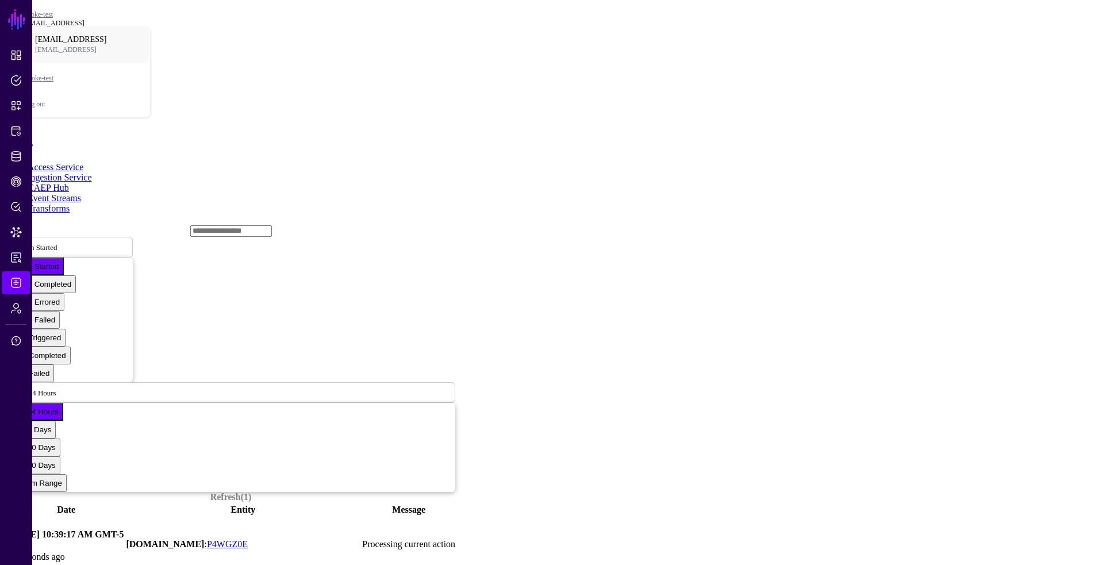
click at [81, 193] on link "Event Streams" at bounding box center [54, 198] width 53 height 10
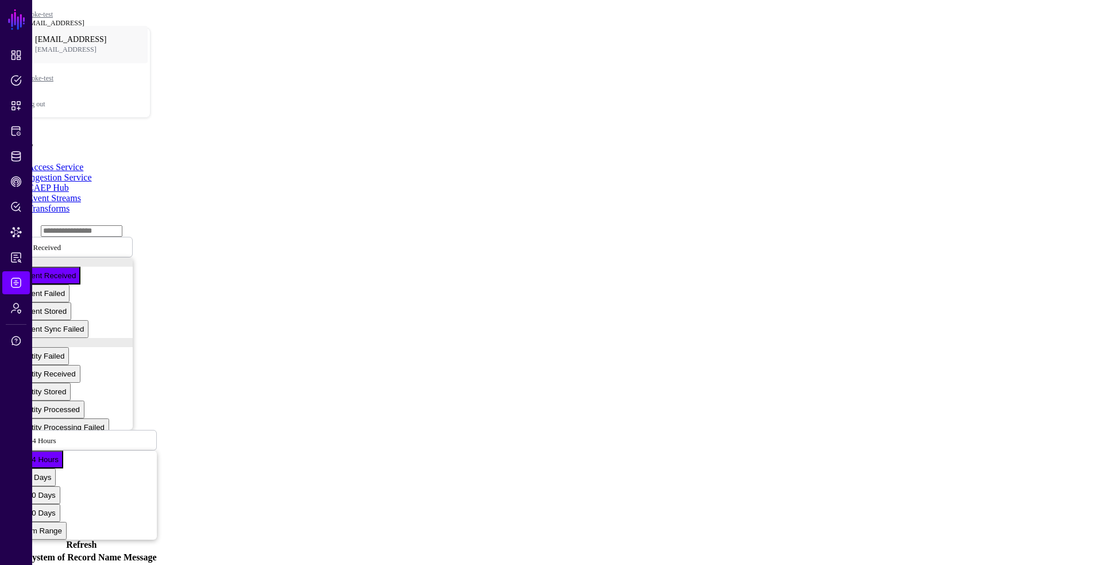
click at [97, 540] on link "Refresh" at bounding box center [81, 545] width 30 height 10
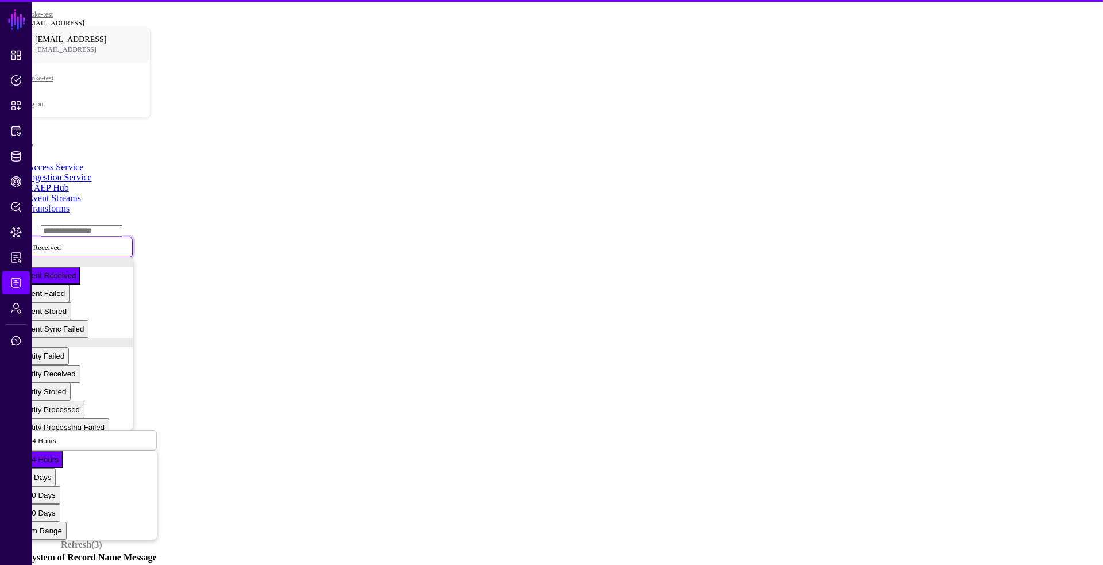
click at [68, 242] on span at bounding box center [68, 247] width 0 height 10
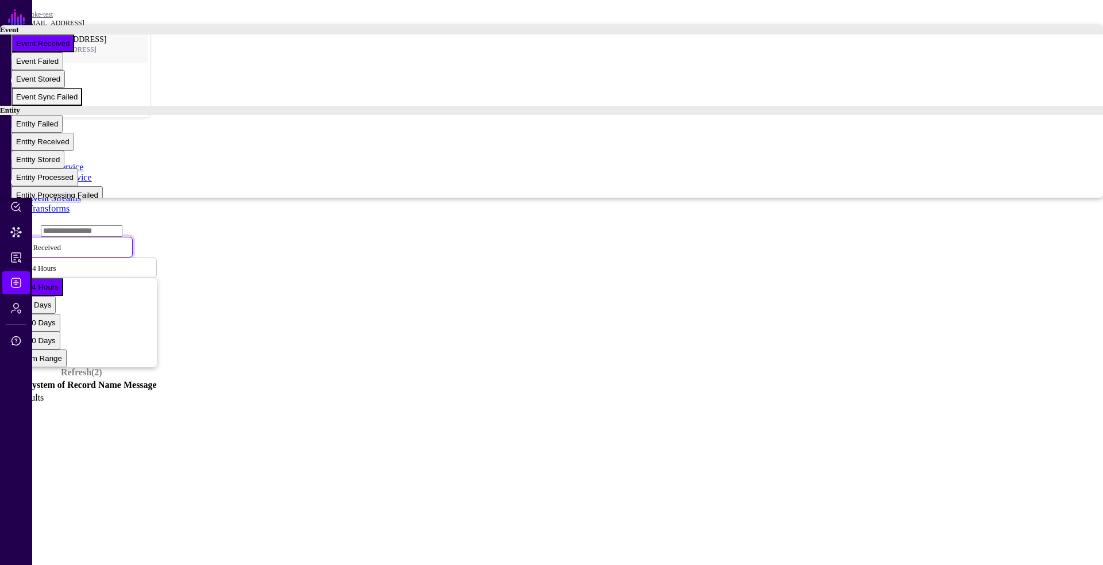
click at [78, 101] on span "Event Sync Failed" at bounding box center [46, 97] width 61 height 9
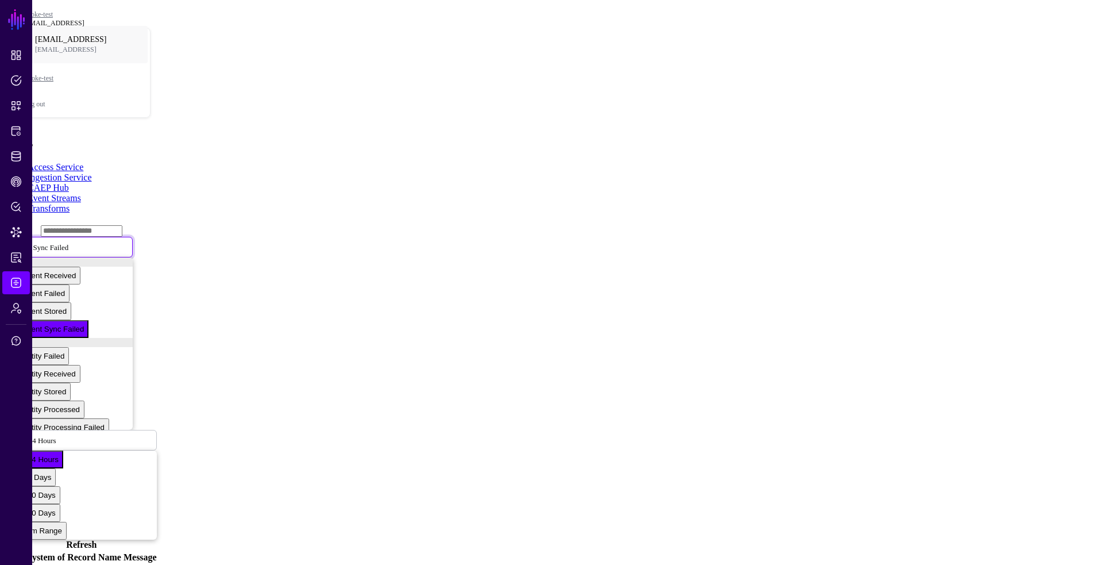
click at [75, 242] on span at bounding box center [75, 247] width 0 height 10
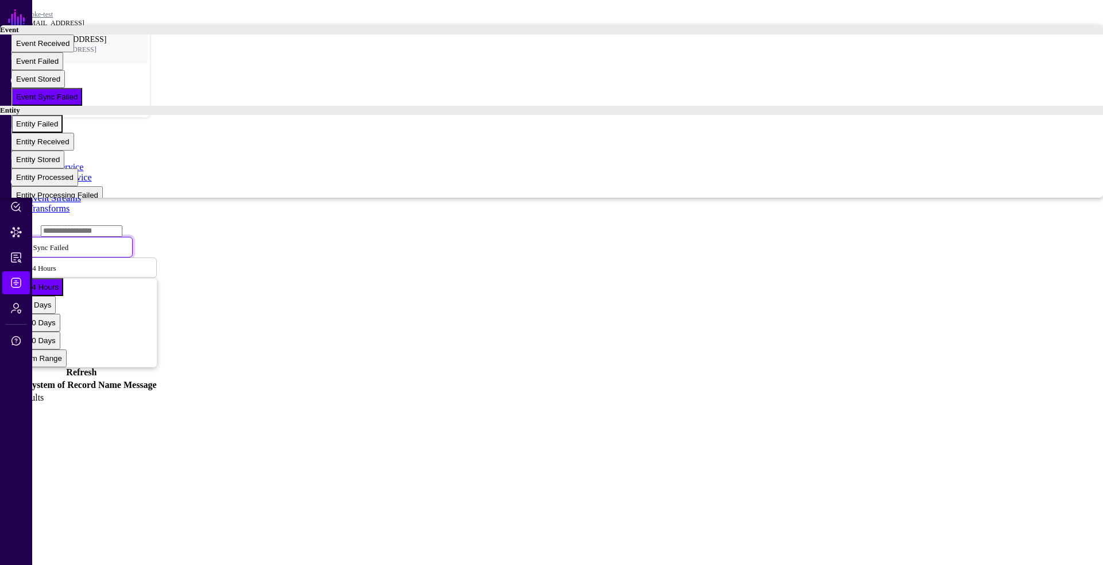
click at [58, 128] on div "Entity Failed" at bounding box center [37, 124] width 42 height 9
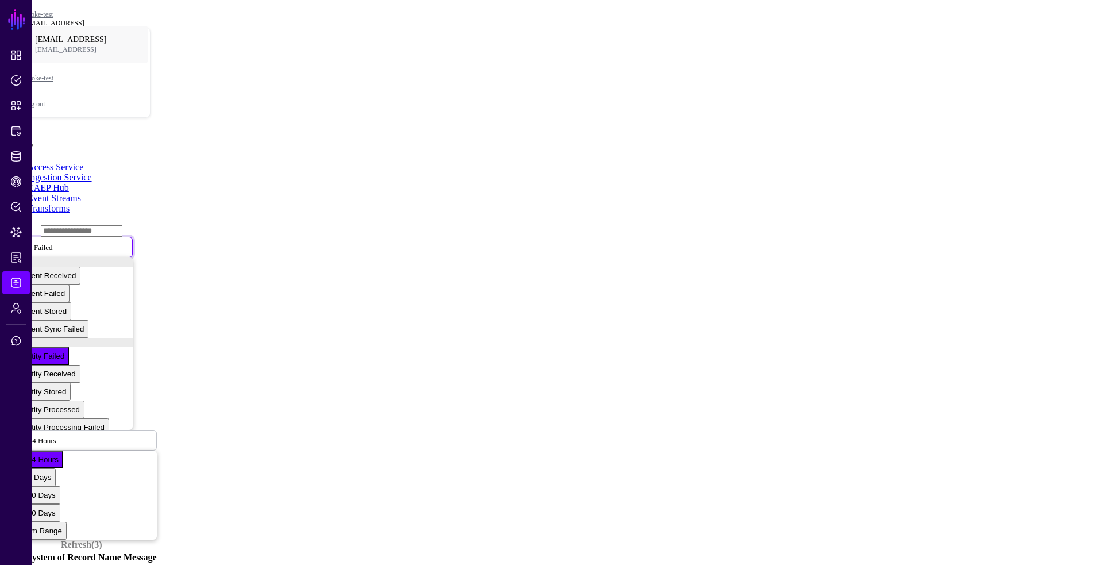
click at [133, 237] on link "Entity Failed" at bounding box center [69, 247] width 126 height 21
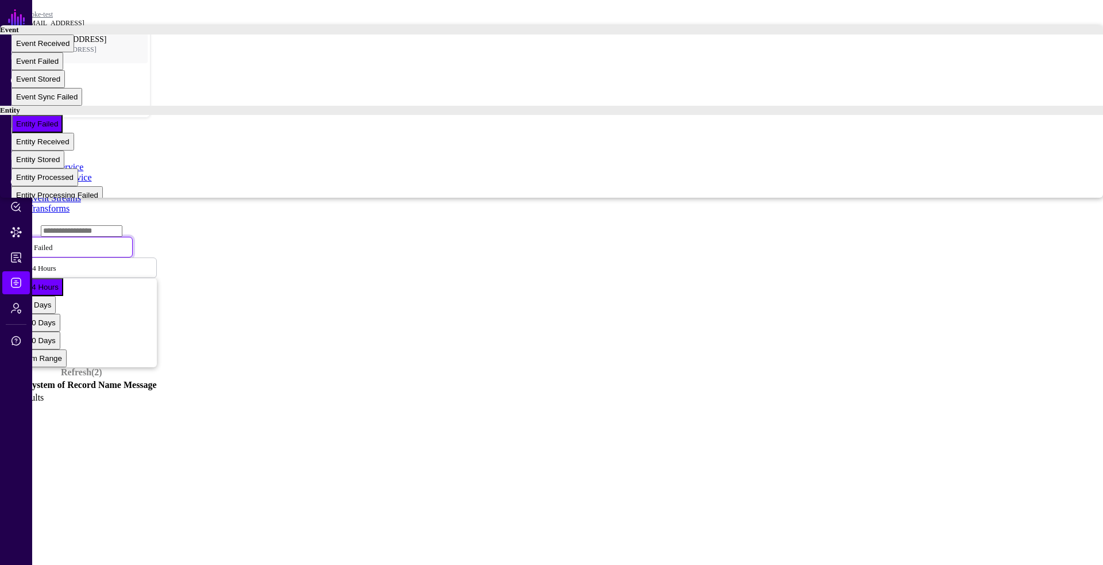
click at [92, 172] on link "Ingestion Service" at bounding box center [60, 177] width 64 height 10
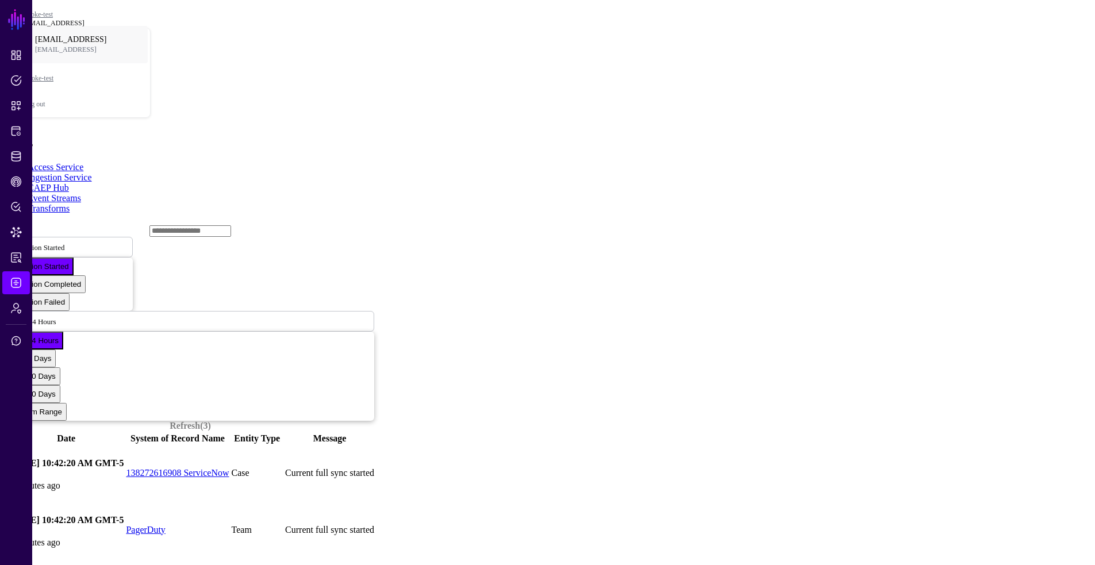
click at [74, 162] on link "Access Service" at bounding box center [56, 167] width 56 height 10
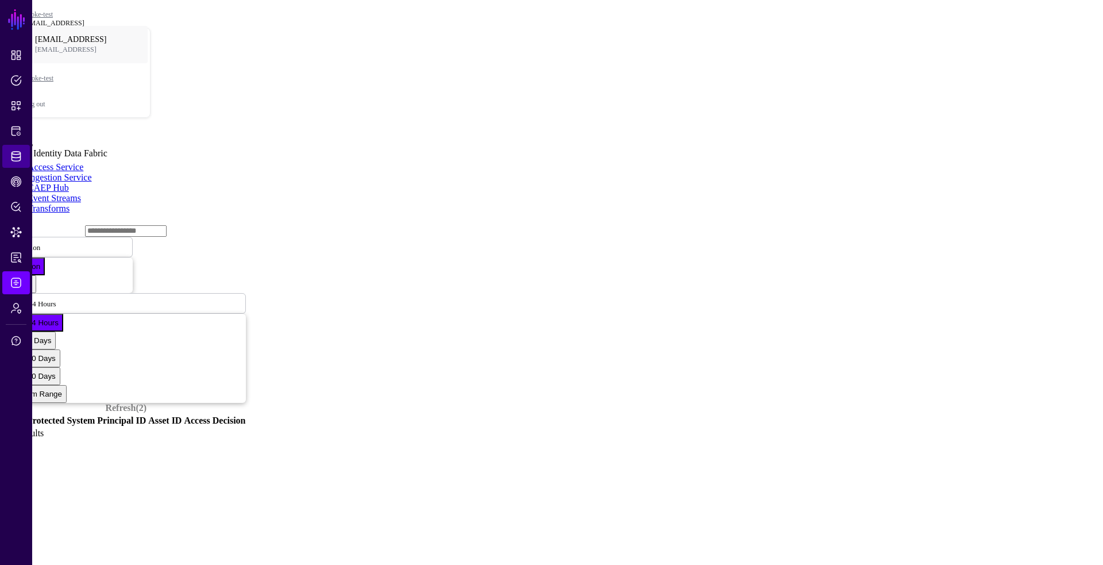
click at [25, 155] on link "Identity Data Fabric" at bounding box center [16, 156] width 28 height 23
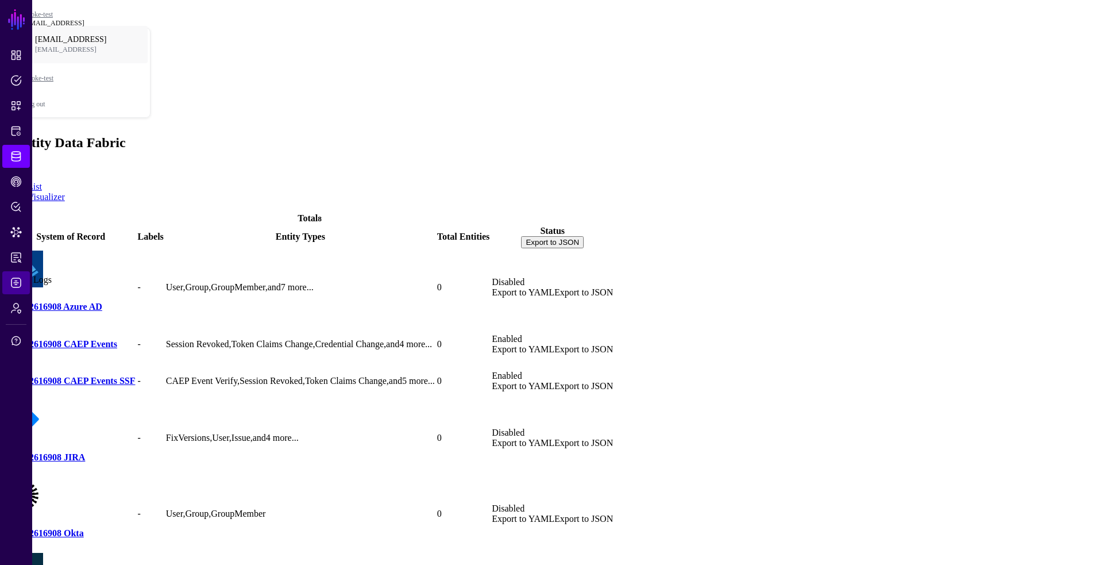
click at [22, 275] on link "Logs" at bounding box center [16, 282] width 28 height 23
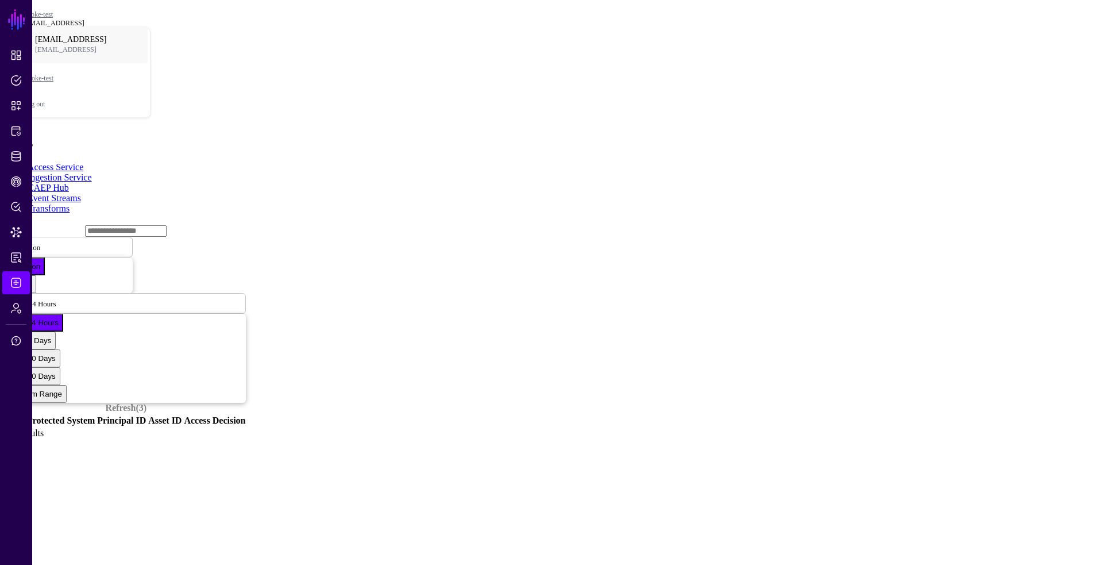
click at [69, 183] on link "CAEP Hub" at bounding box center [48, 188] width 41 height 10
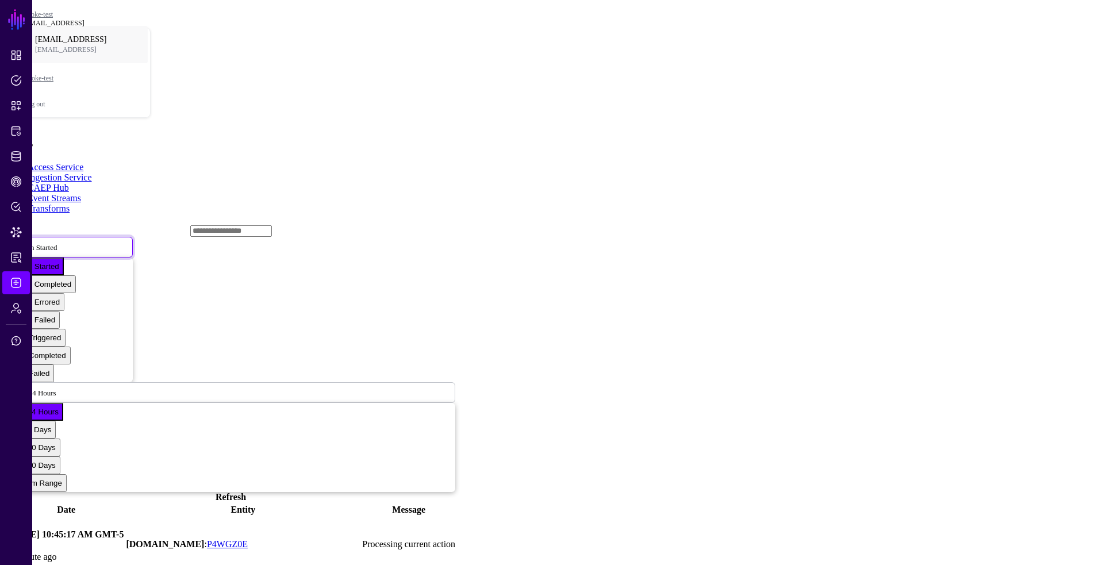
click at [57, 243] on span "Action Started" at bounding box center [35, 247] width 43 height 9
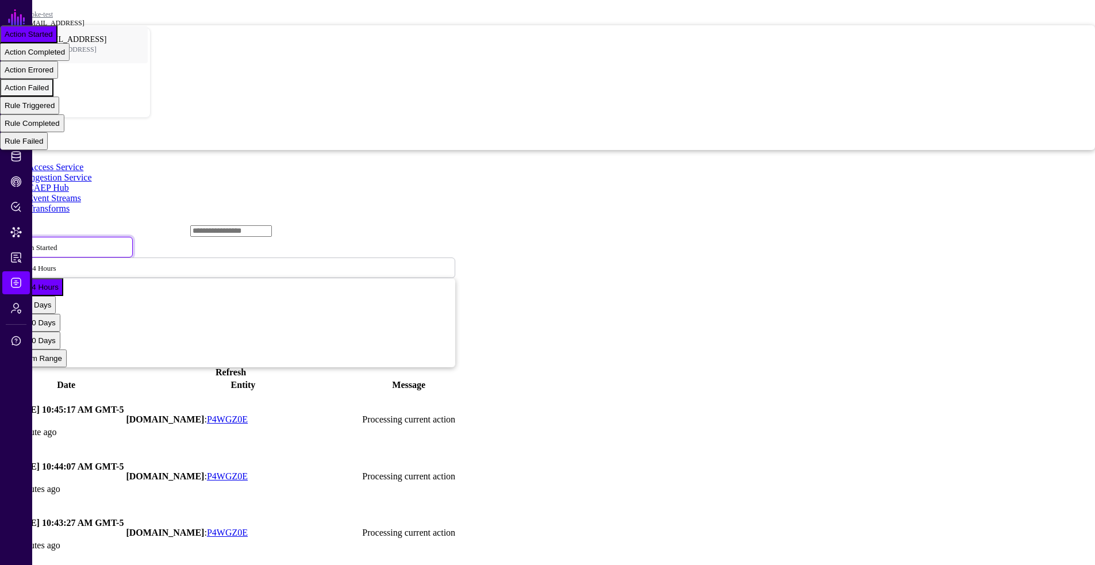
click at [49, 92] on div "Action Failed" at bounding box center [27, 87] width 44 height 9
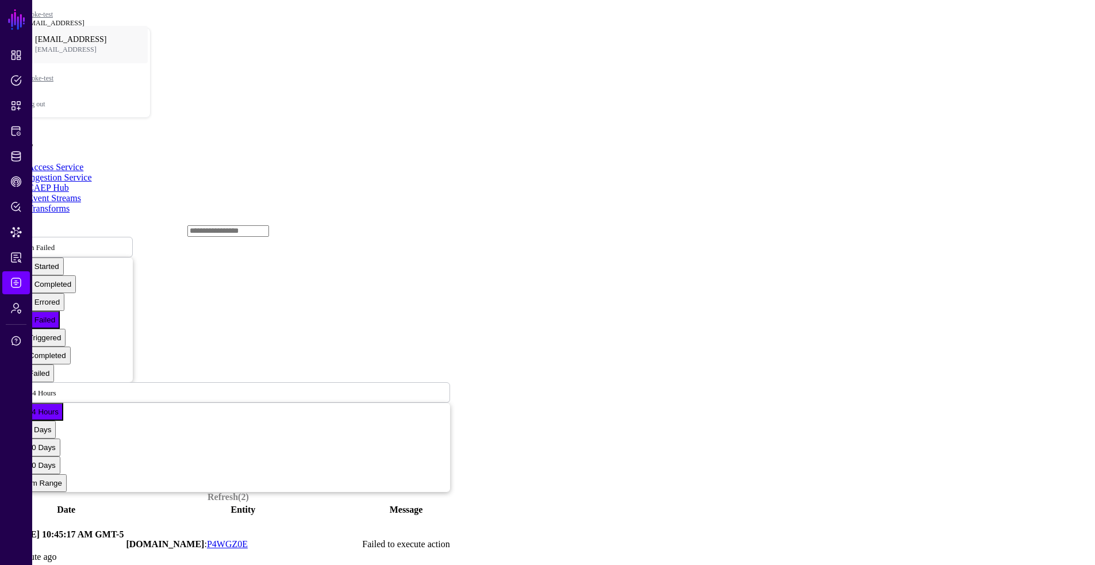
click at [6, 544] on link at bounding box center [6, 544] width 0 height 0
click at [81, 193] on link "Event Streams" at bounding box center [54, 198] width 53 height 10
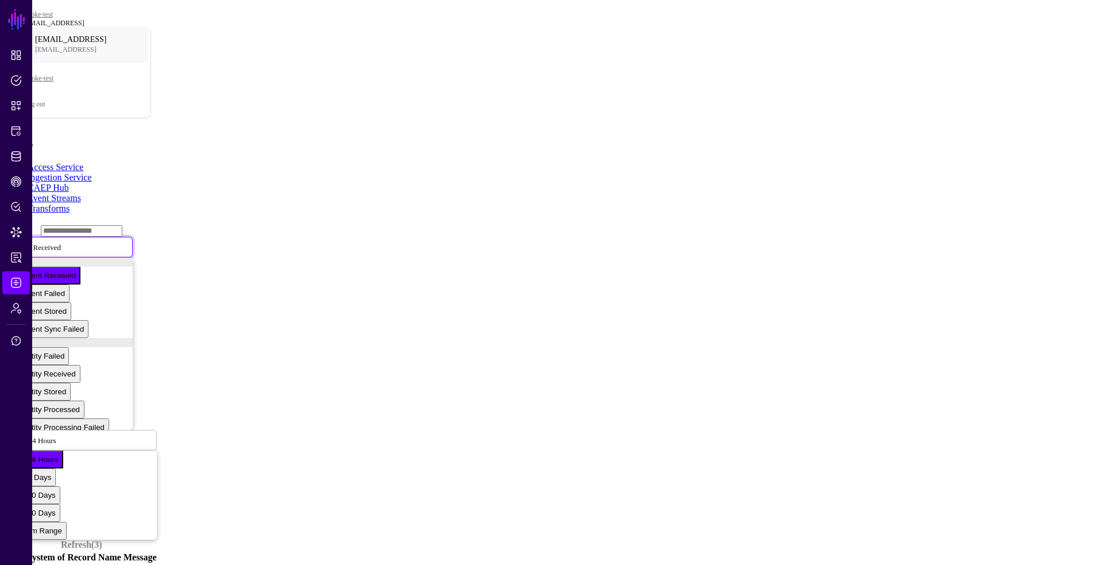
click at [61, 242] on span "Event Received" at bounding box center [37, 247] width 47 height 10
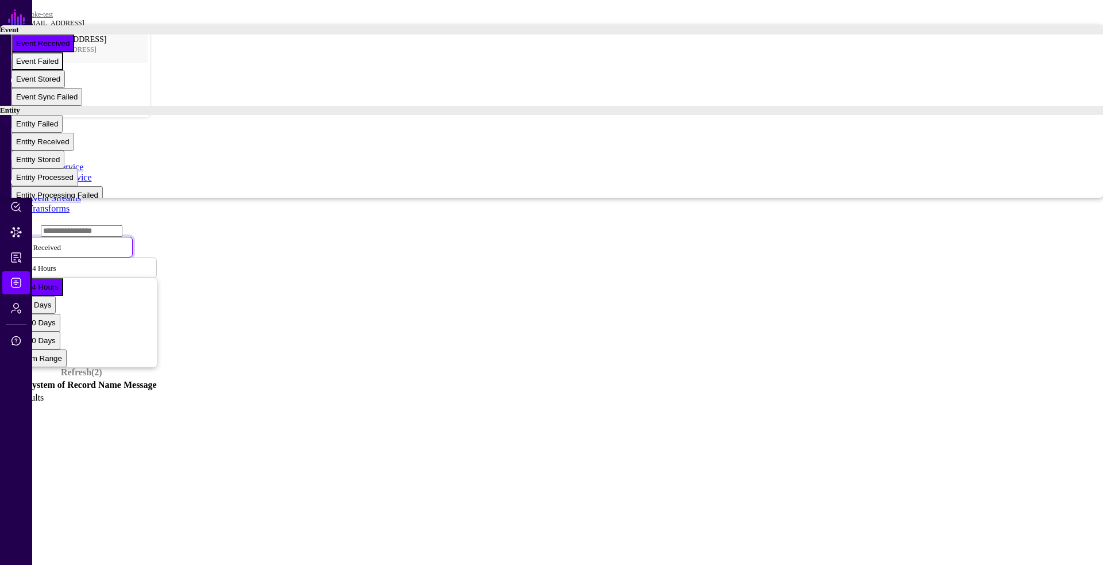
click at [59, 66] on div "Event Failed" at bounding box center [37, 61] width 43 height 9
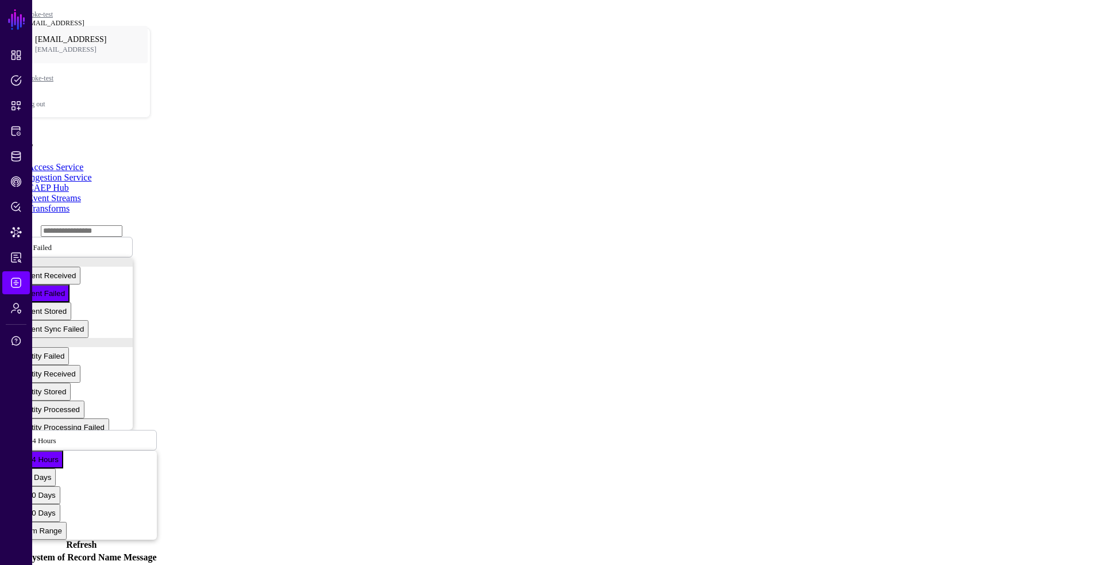
click at [69, 183] on link "CAEP Hub" at bounding box center [48, 188] width 41 height 10
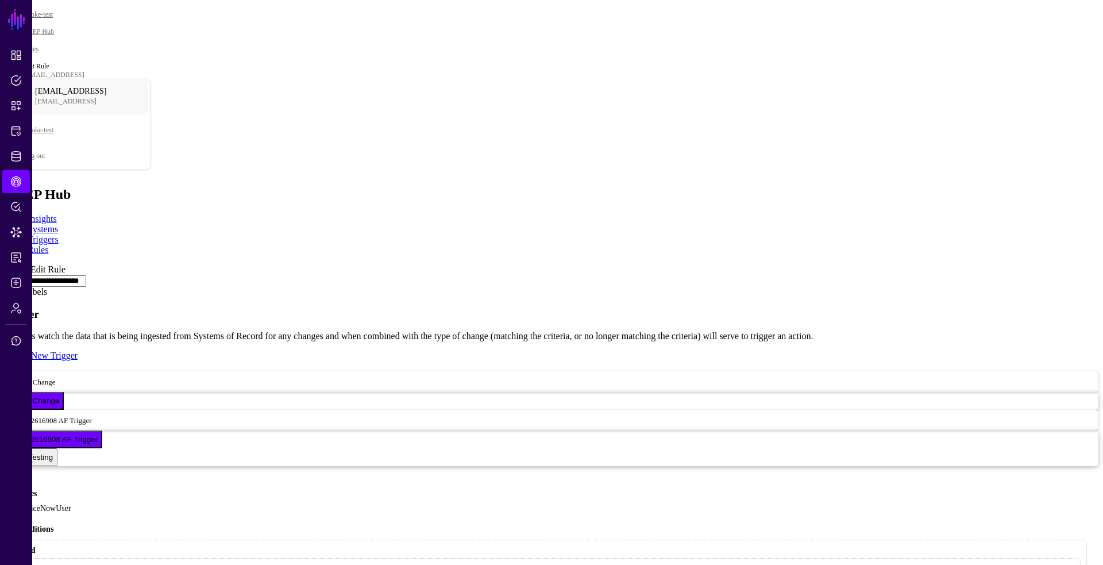
click at [5, 264] on link at bounding box center [5, 264] width 0 height 0
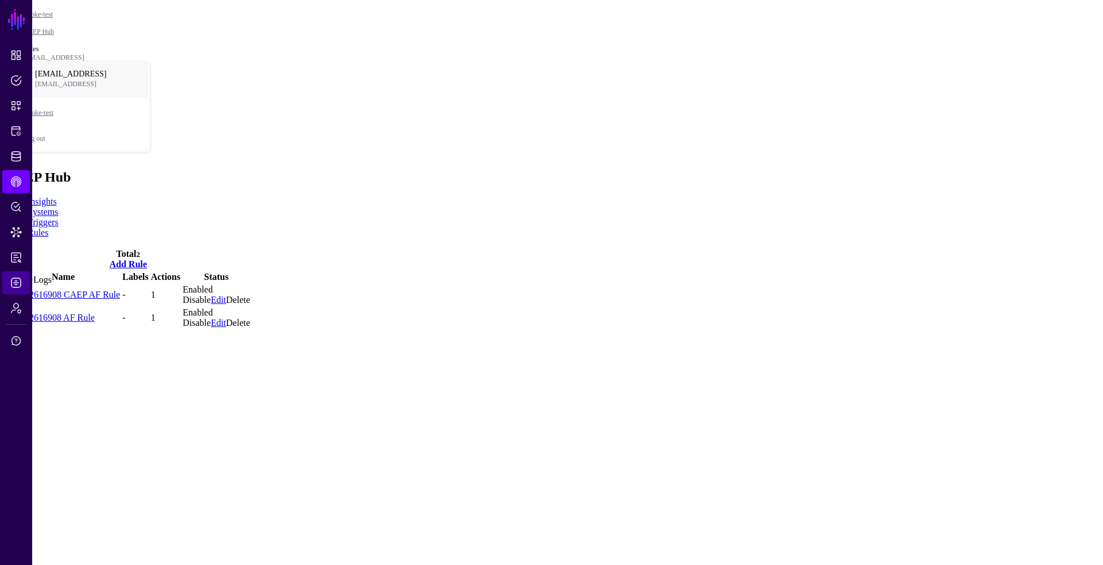
click at [15, 272] on link "Logs" at bounding box center [16, 282] width 28 height 23
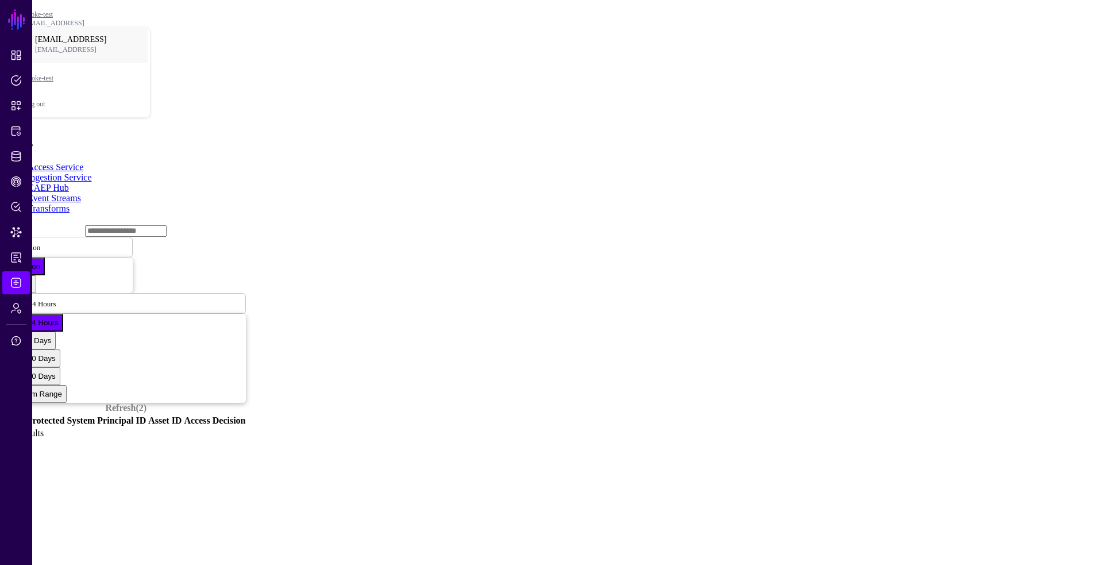
click at [81, 193] on link "Event Streams" at bounding box center [54, 198] width 53 height 10
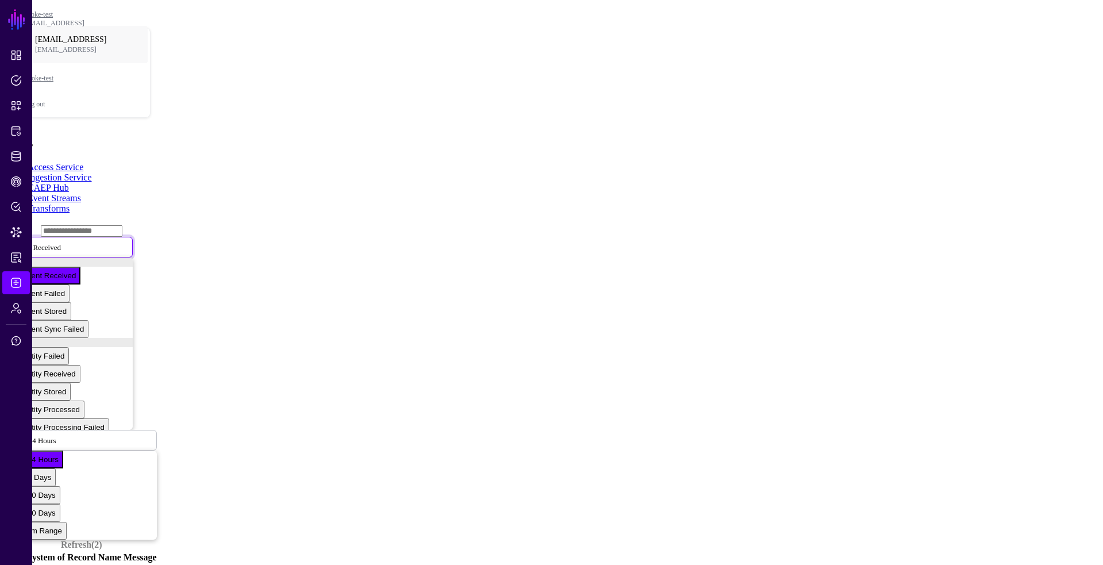
click at [61, 242] on span "Event Received" at bounding box center [37, 247] width 47 height 10
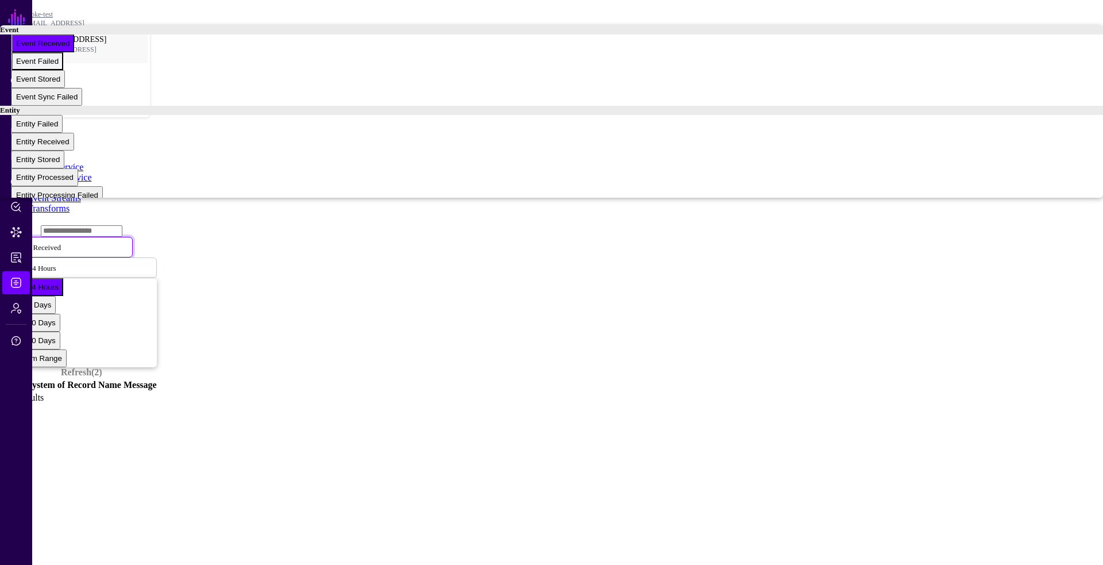
click at [59, 66] on span "Event Failed" at bounding box center [37, 61] width 43 height 9
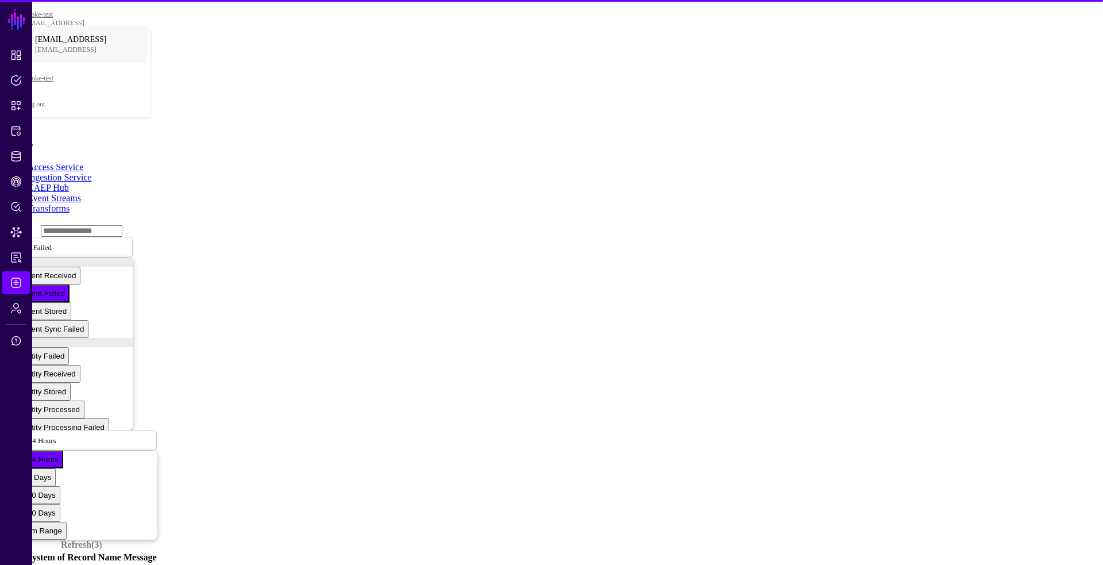
click at [69, 183] on link "CAEP Hub" at bounding box center [48, 188] width 41 height 10
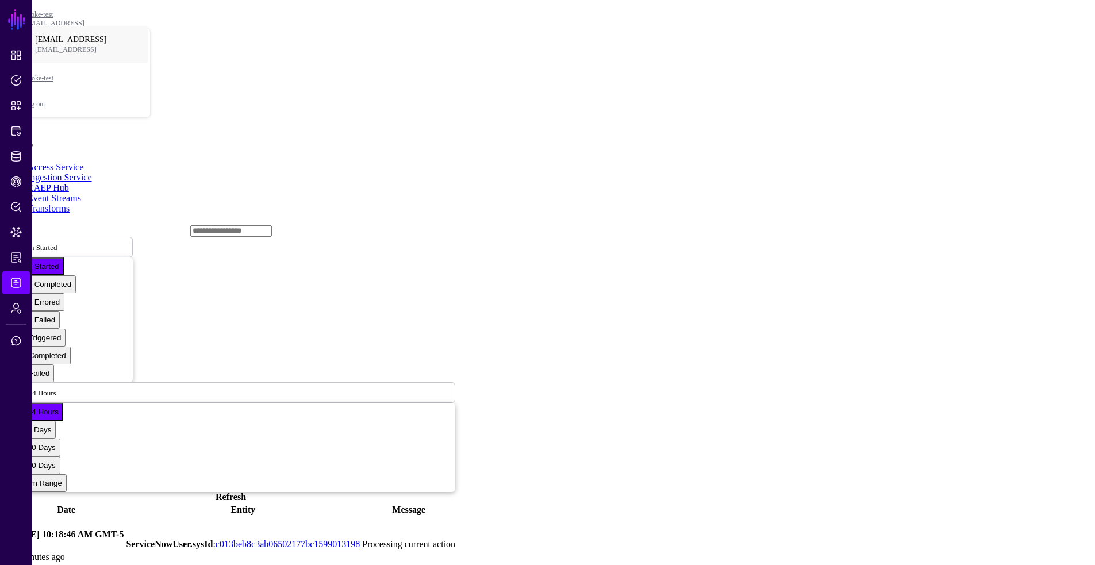
click at [81, 193] on link "Event Streams" at bounding box center [54, 198] width 53 height 10
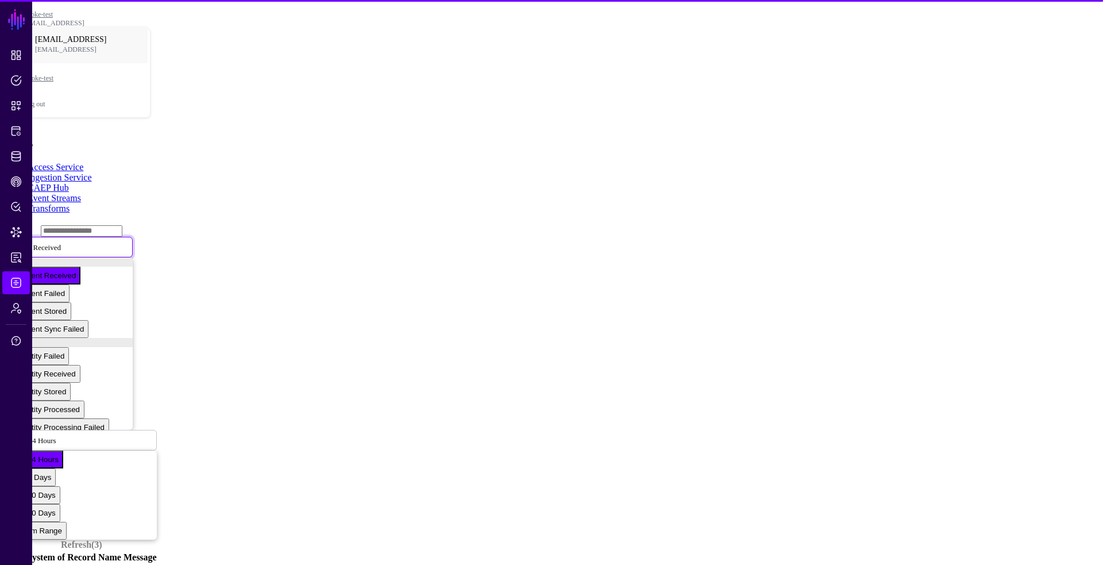
click at [61, 242] on span "Event Received" at bounding box center [37, 247] width 47 height 10
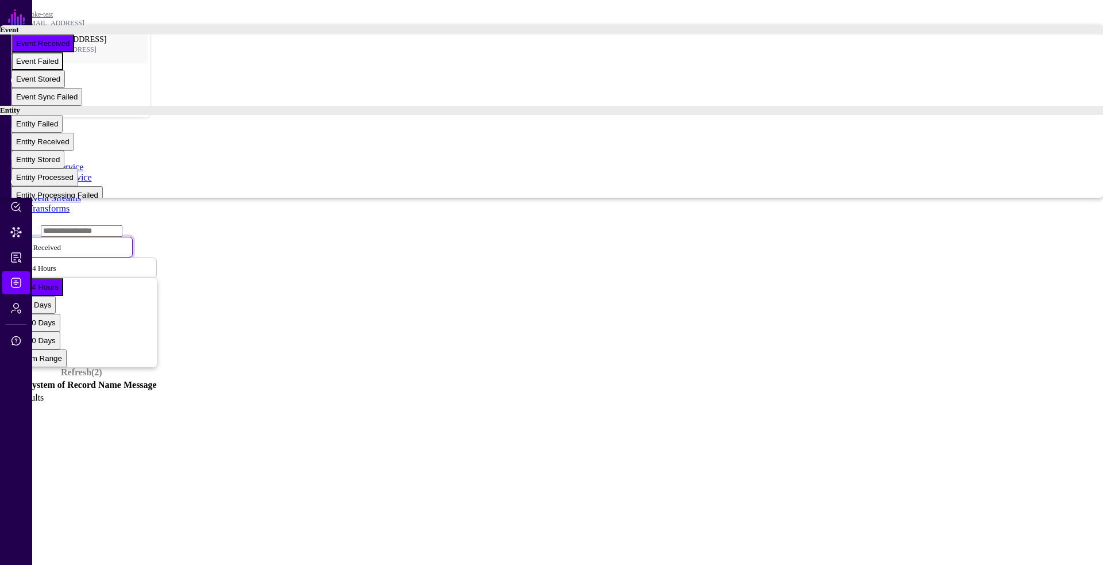
click at [59, 66] on div "Event Failed" at bounding box center [37, 61] width 43 height 9
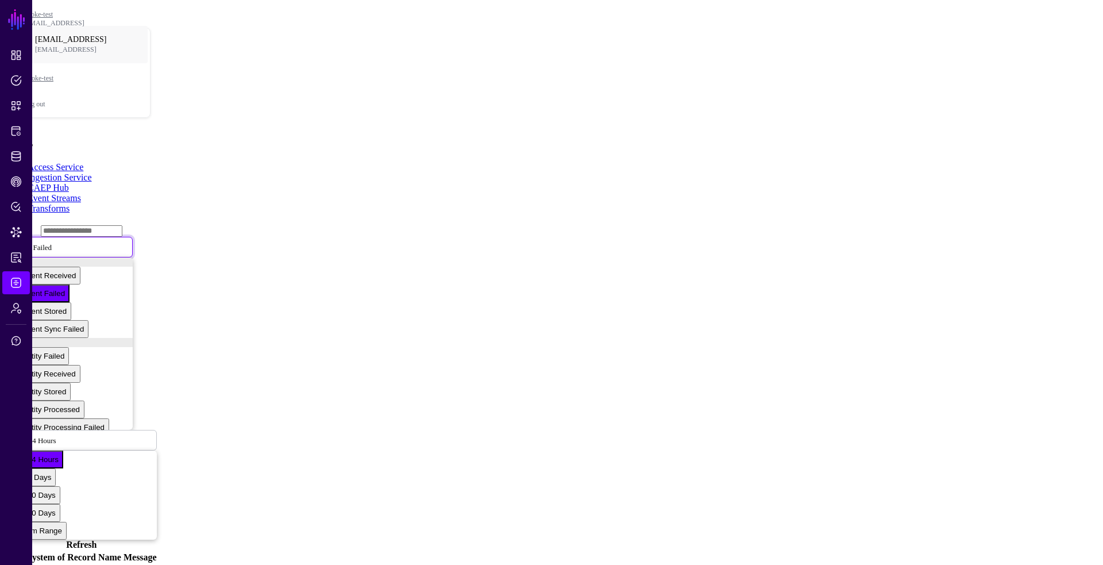
click at [52, 242] on span "Event Failed" at bounding box center [33, 247] width 38 height 10
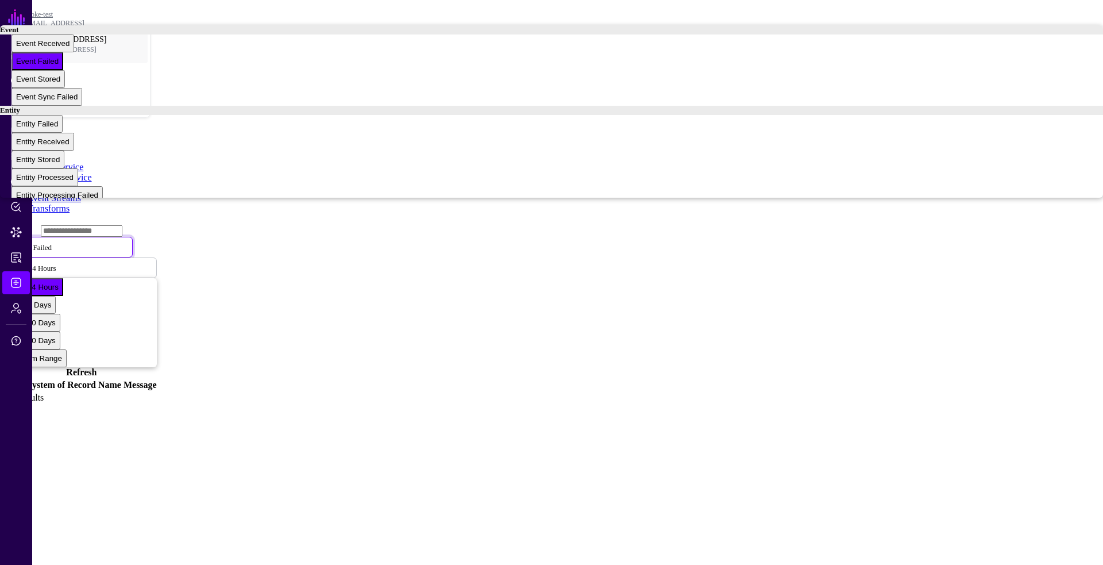
click at [465, 225] on main "SGNL Dashboard Policies Snippets Protected Systems Identity Data Fabric CAEP Hu…" at bounding box center [552, 205] width 1094 height 400
